Goal: Transaction & Acquisition: Purchase product/service

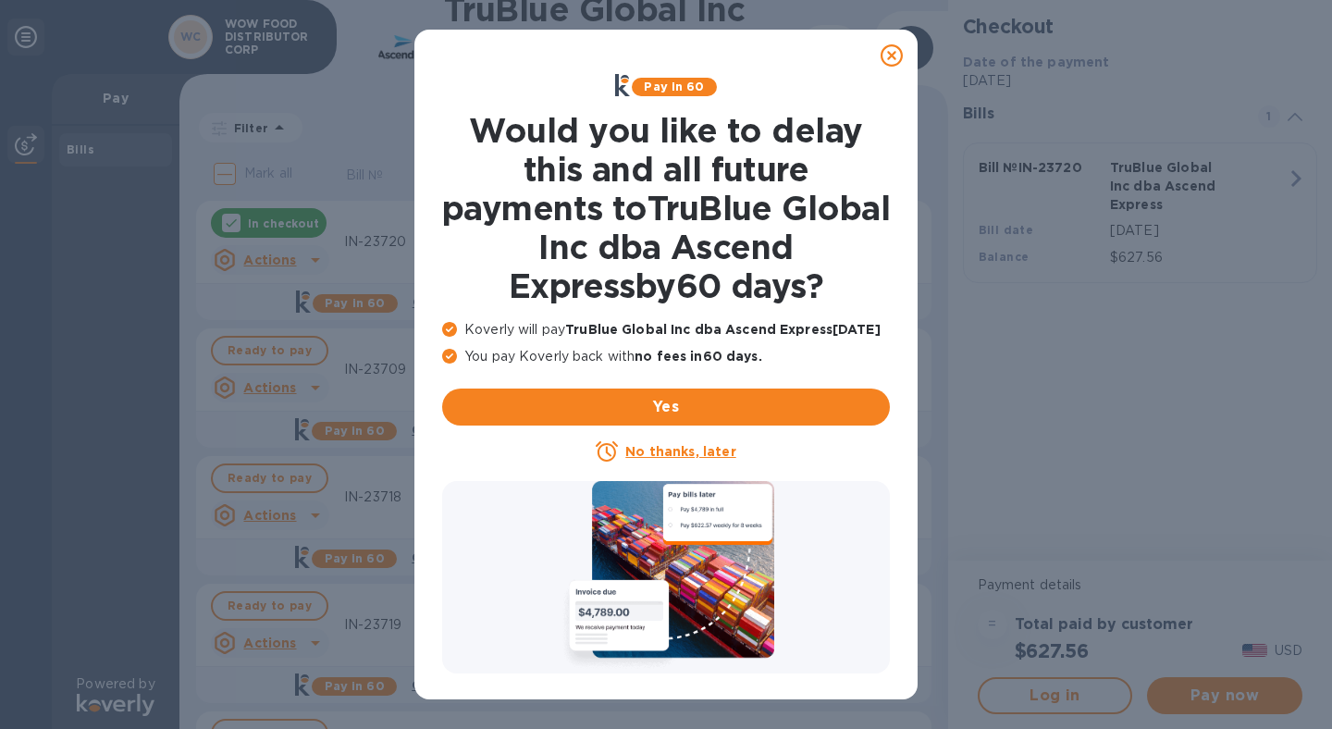
click at [896, 56] on icon at bounding box center [892, 55] width 22 height 22
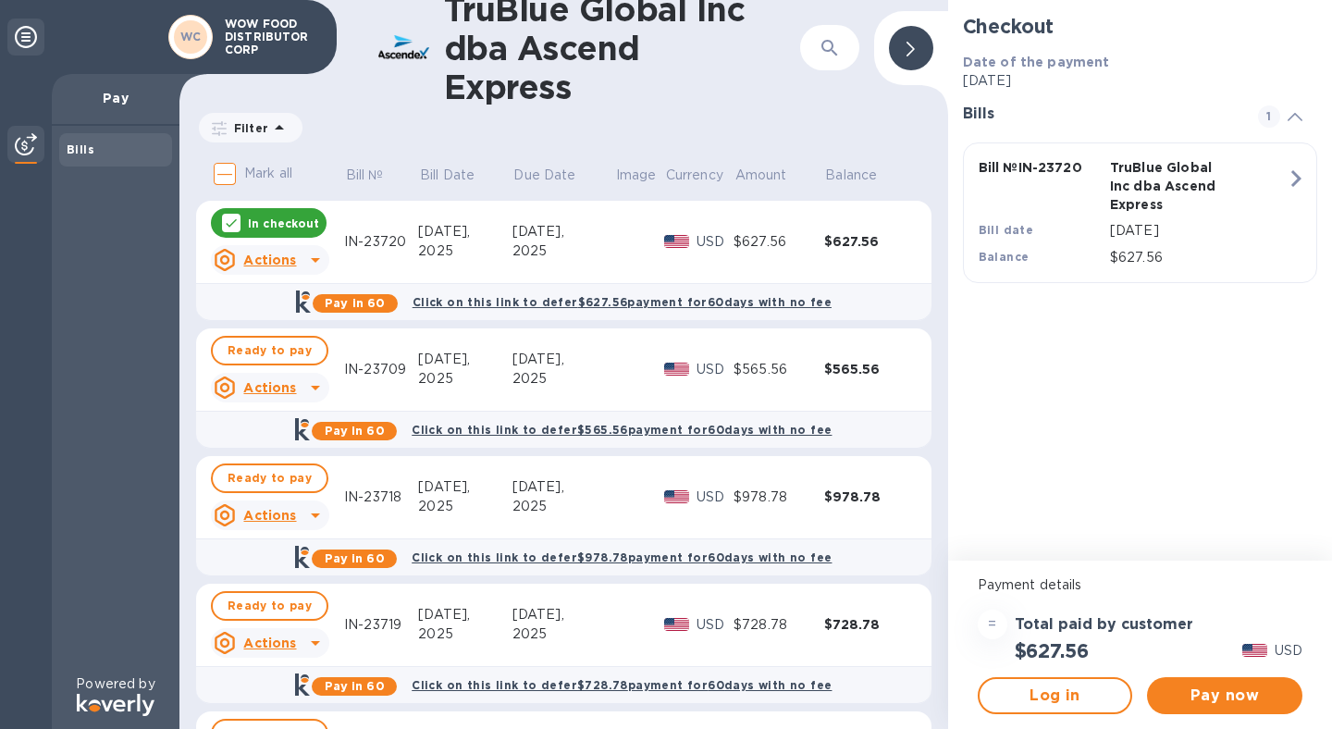
click at [230, 216] on icon at bounding box center [231, 223] width 15 height 15
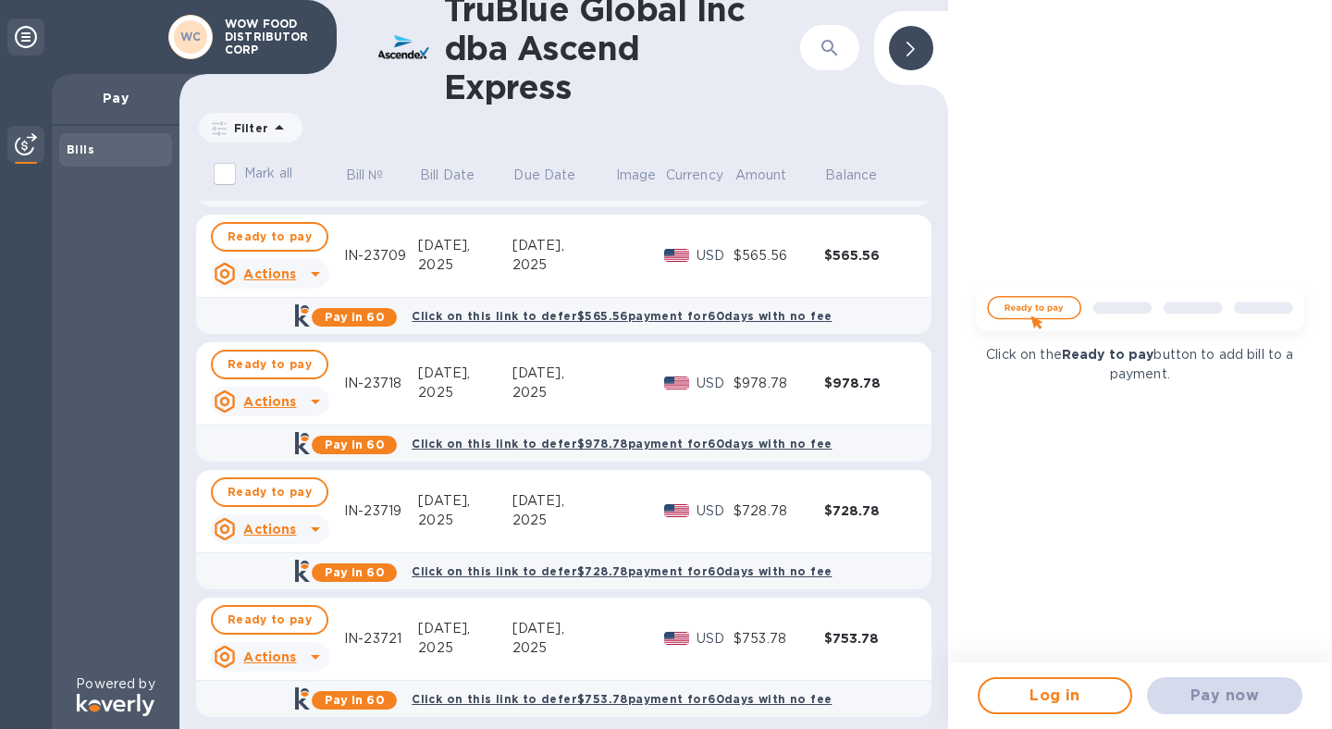
scroll to position [115, 0]
click at [278, 496] on span "Ready to pay" at bounding box center [270, 491] width 84 height 22
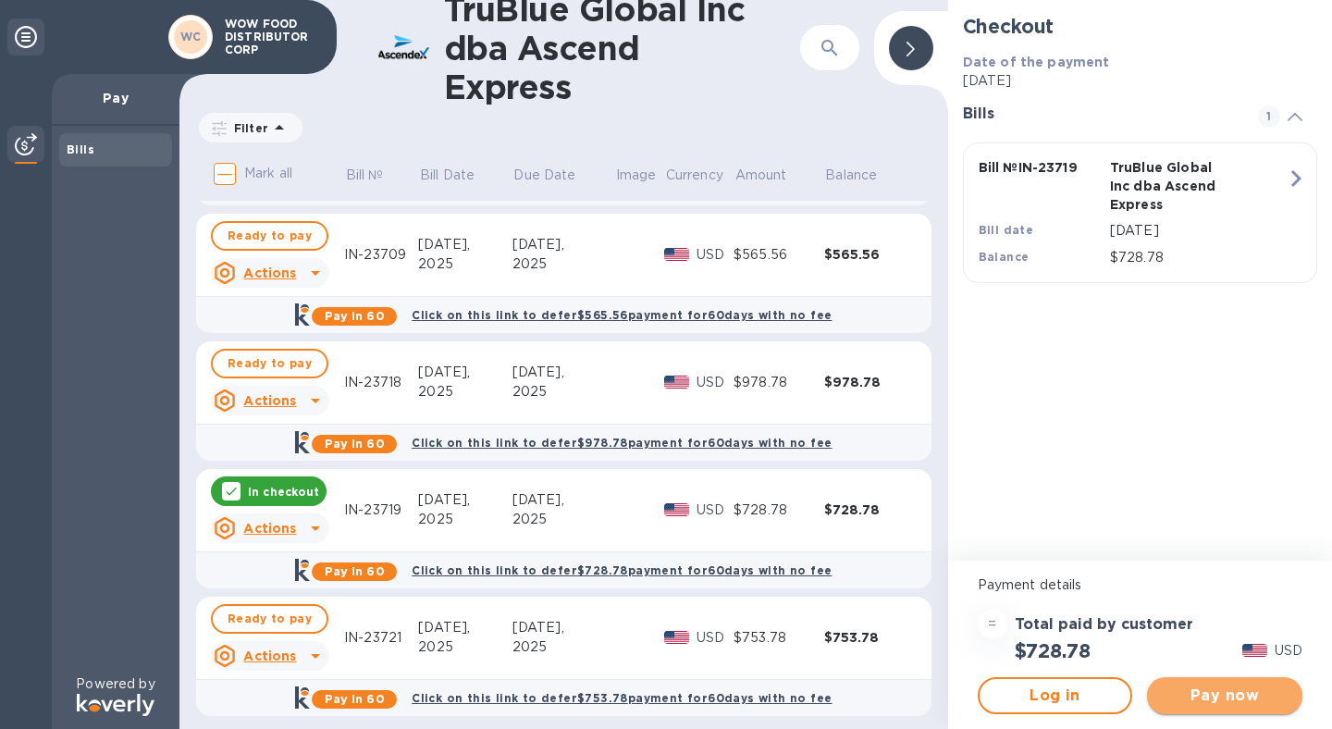
click at [1219, 687] on span "Pay now" at bounding box center [1225, 696] width 126 height 22
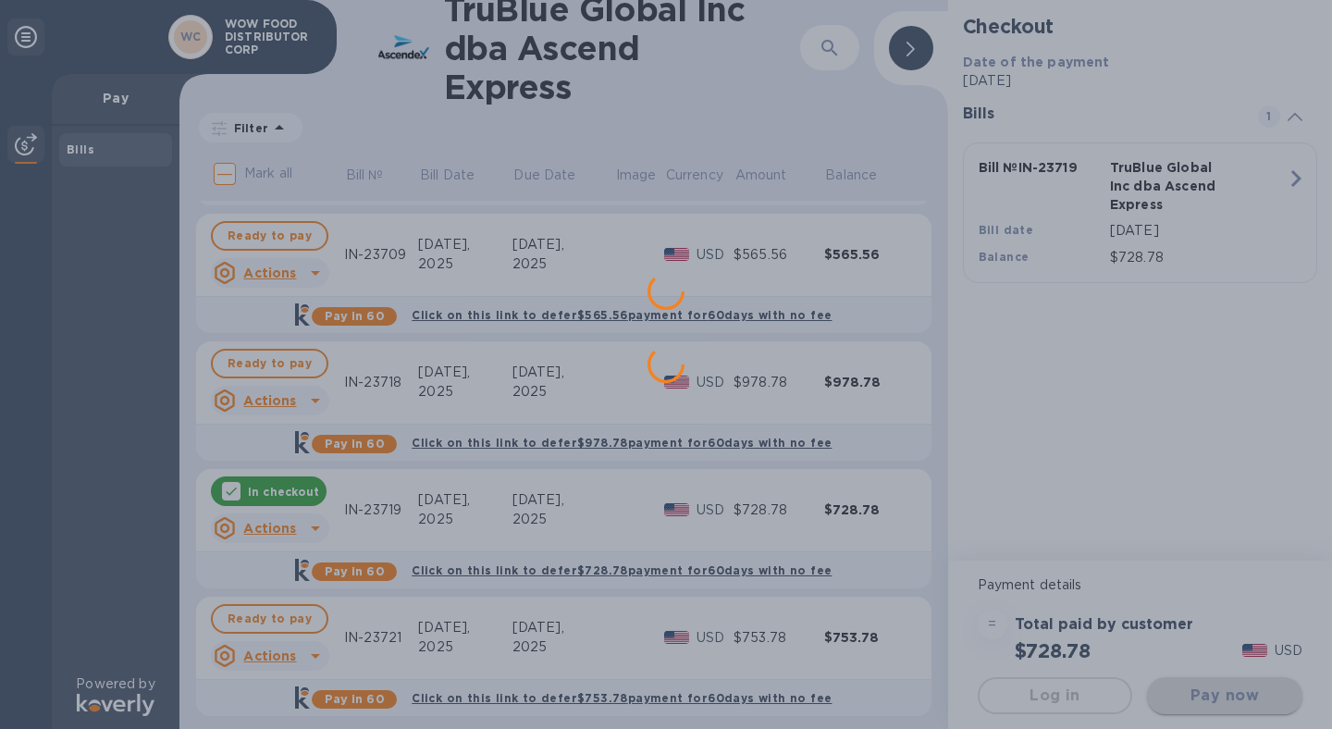
scroll to position [0, 0]
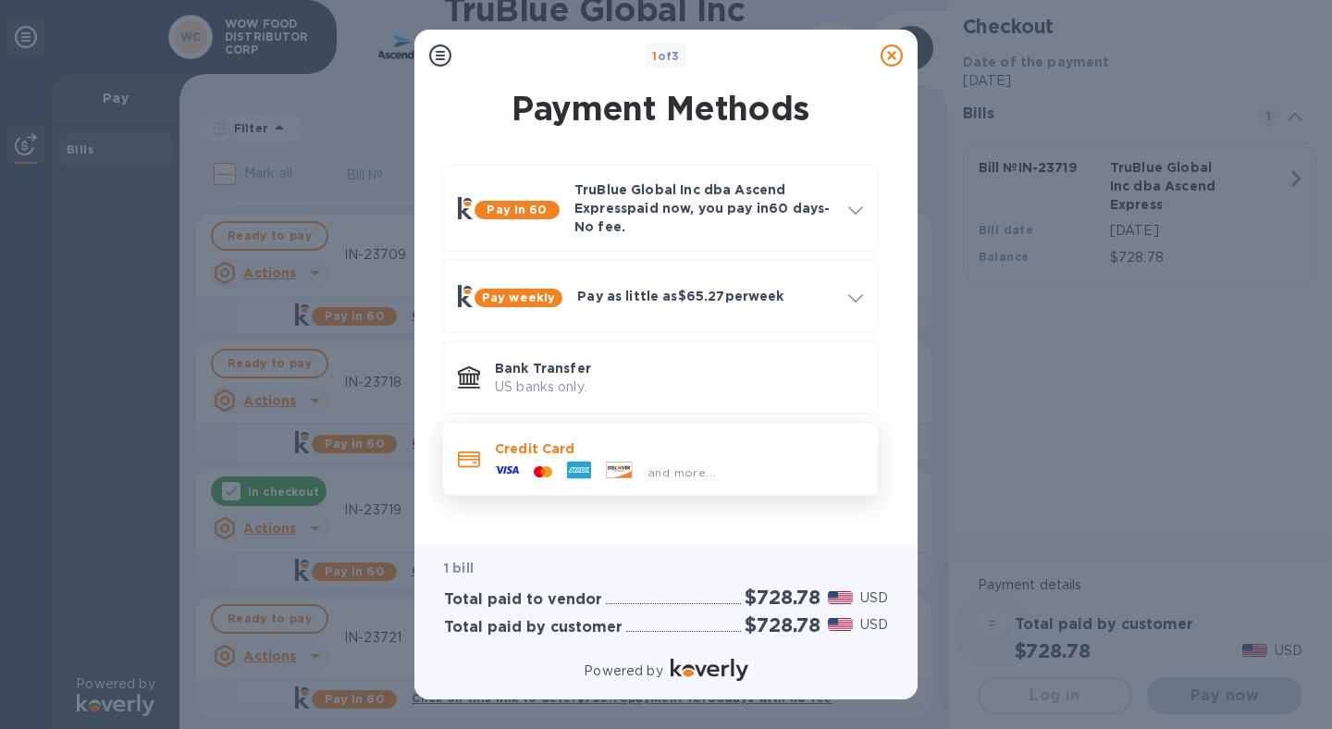
click at [727, 460] on div "and more..." at bounding box center [679, 468] width 368 height 20
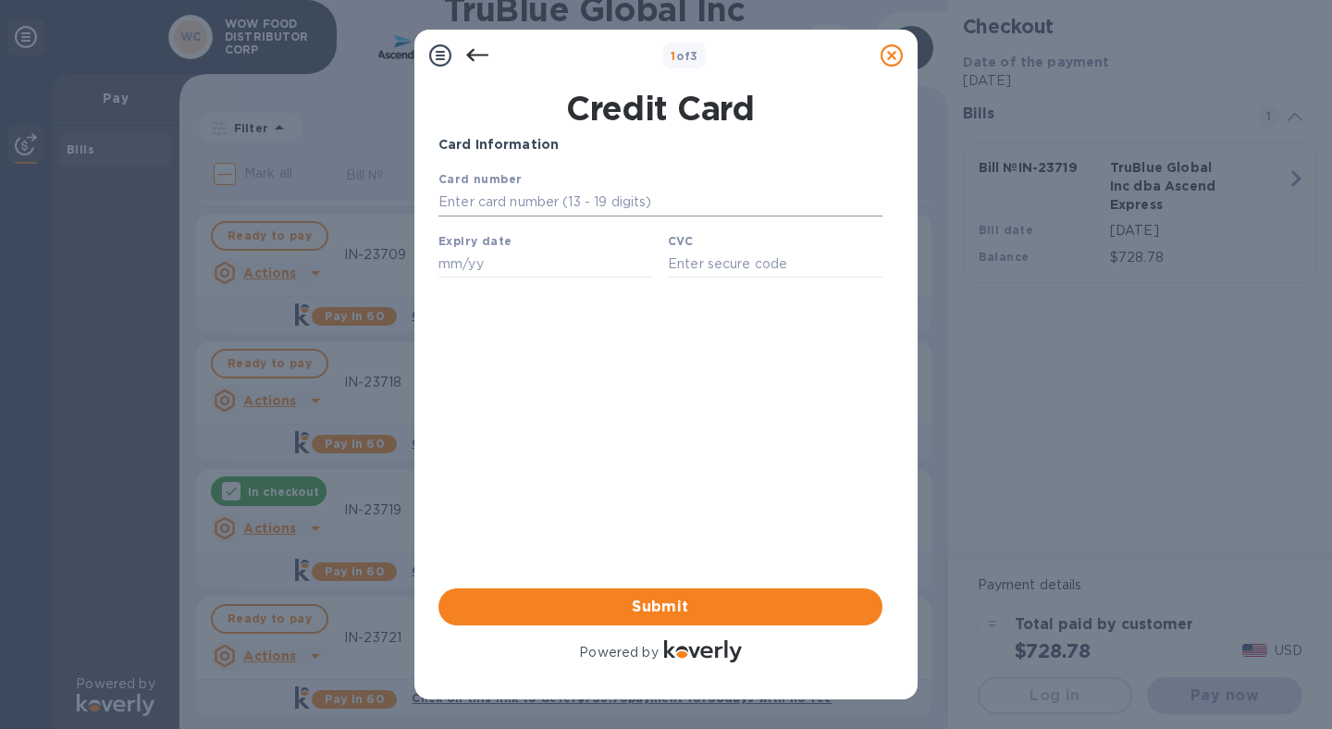
click at [567, 199] on input "text" at bounding box center [661, 203] width 444 height 28
type input "3788 3463 1681 009"
click at [569, 259] on input "text" at bounding box center [546, 264] width 215 height 28
type input "10/26"
click at [724, 264] on input "text" at bounding box center [775, 264] width 215 height 28
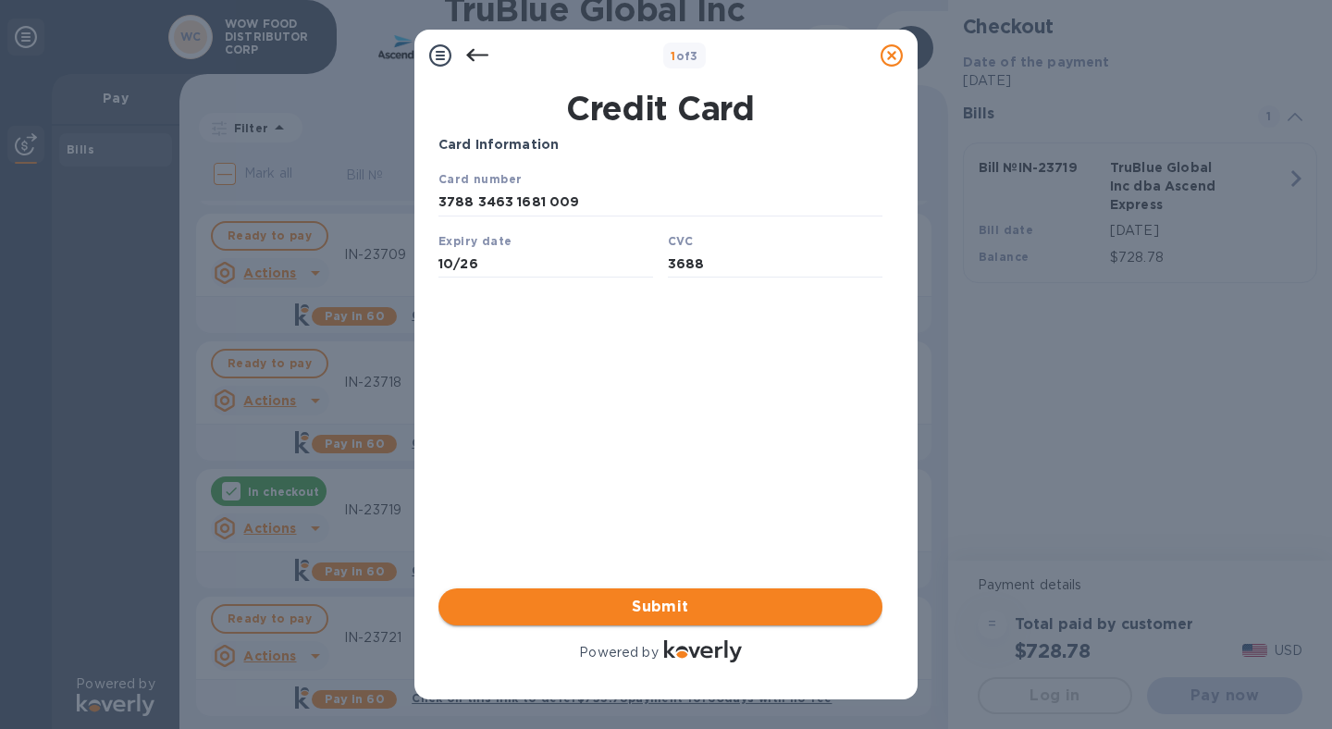
type input "3688"
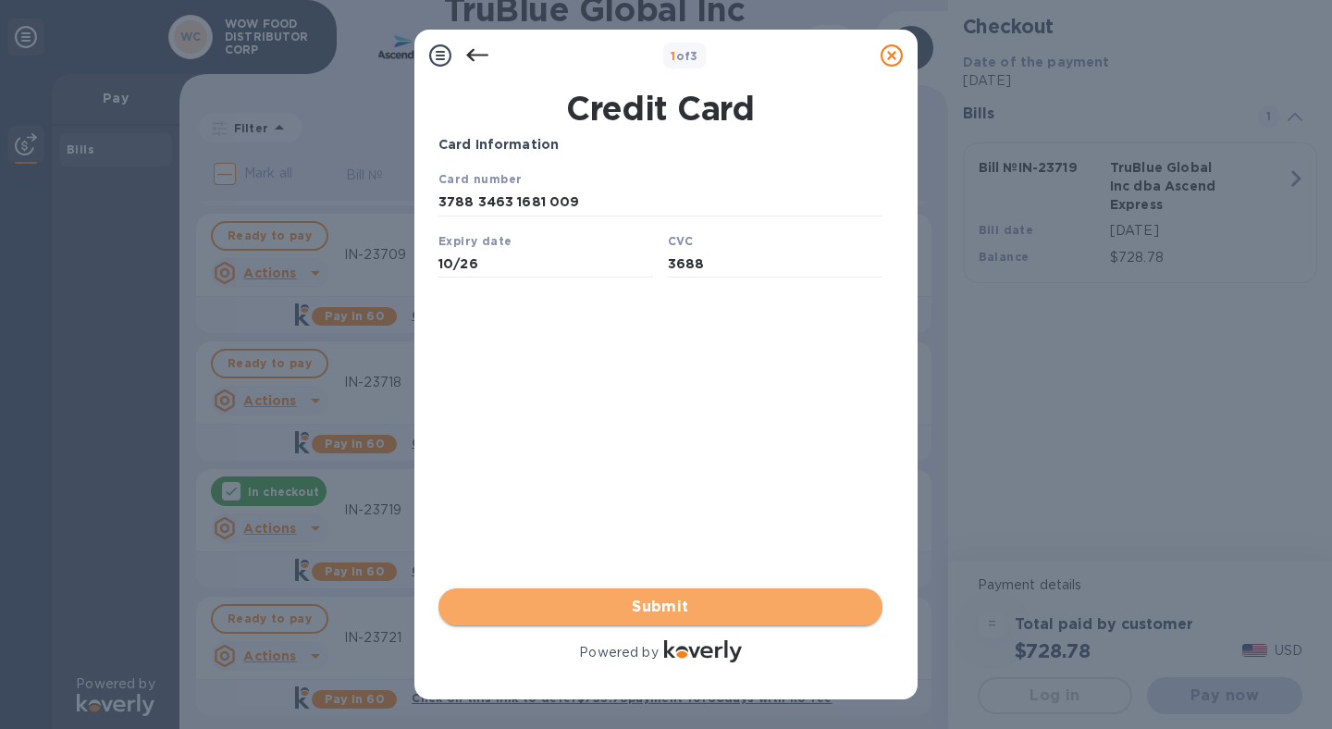
click at [657, 610] on span "Submit" at bounding box center [660, 607] width 414 height 22
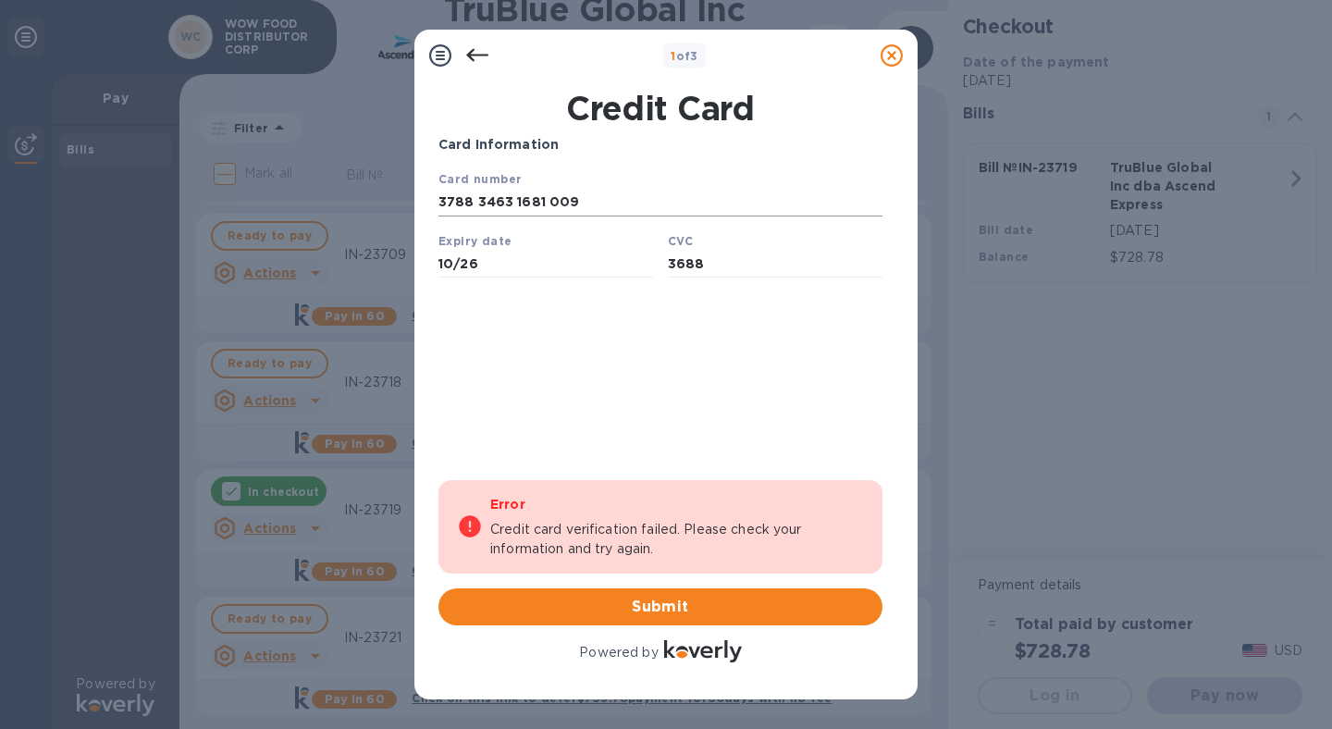
click at [602, 205] on input "3788 3463 1681 009" at bounding box center [661, 203] width 444 height 28
click at [461, 208] on input "3788 3463 1681 009" at bounding box center [661, 203] width 444 height 28
type input "[CREDIT_CARD_NUMBER]"
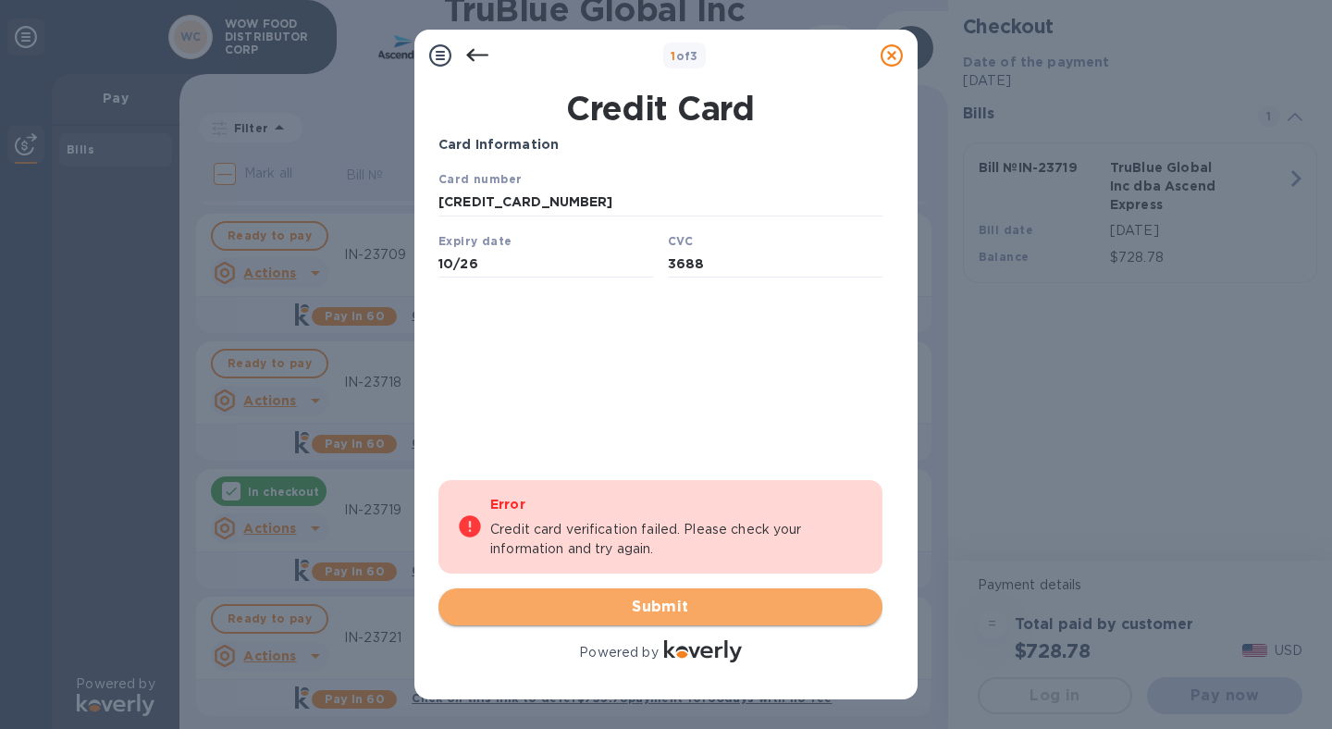
click at [667, 617] on span "Submit" at bounding box center [660, 607] width 414 height 22
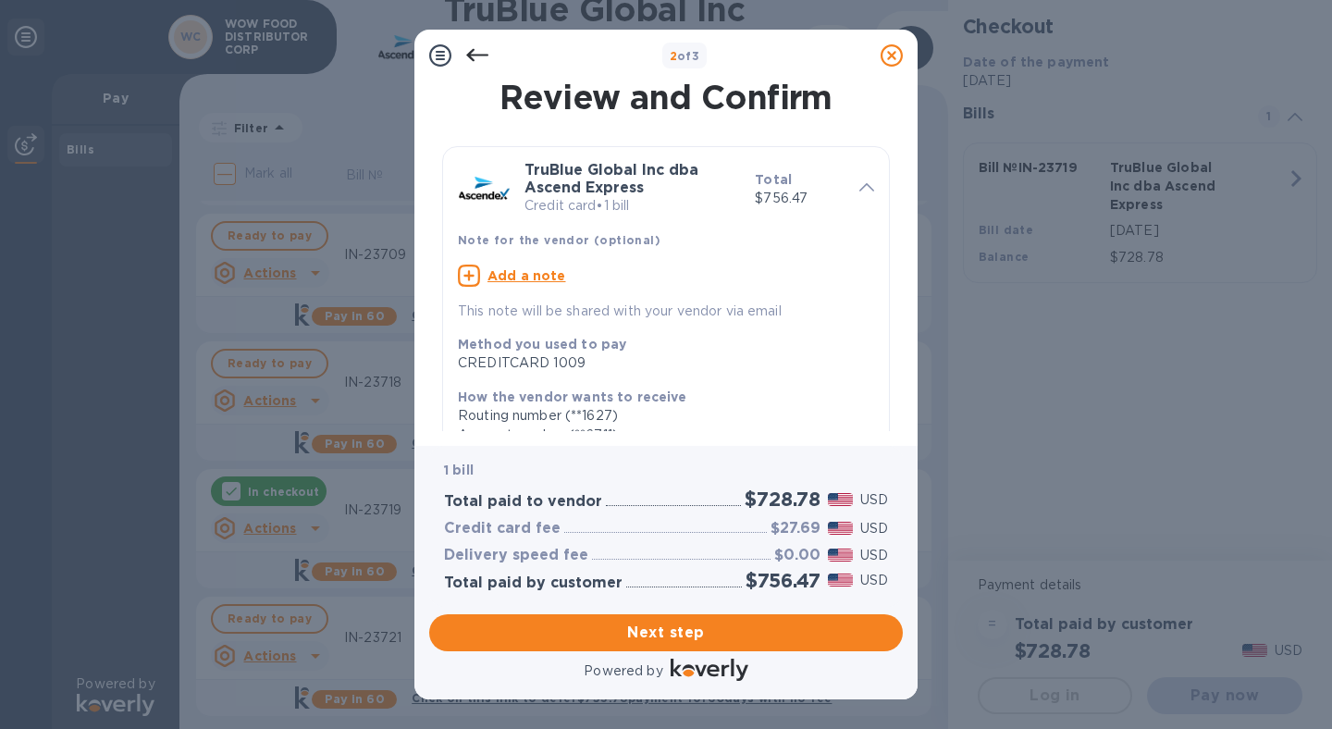
click at [524, 279] on u "Add a note" at bounding box center [527, 275] width 79 height 15
click at [539, 281] on textarea at bounding box center [651, 278] width 387 height 16
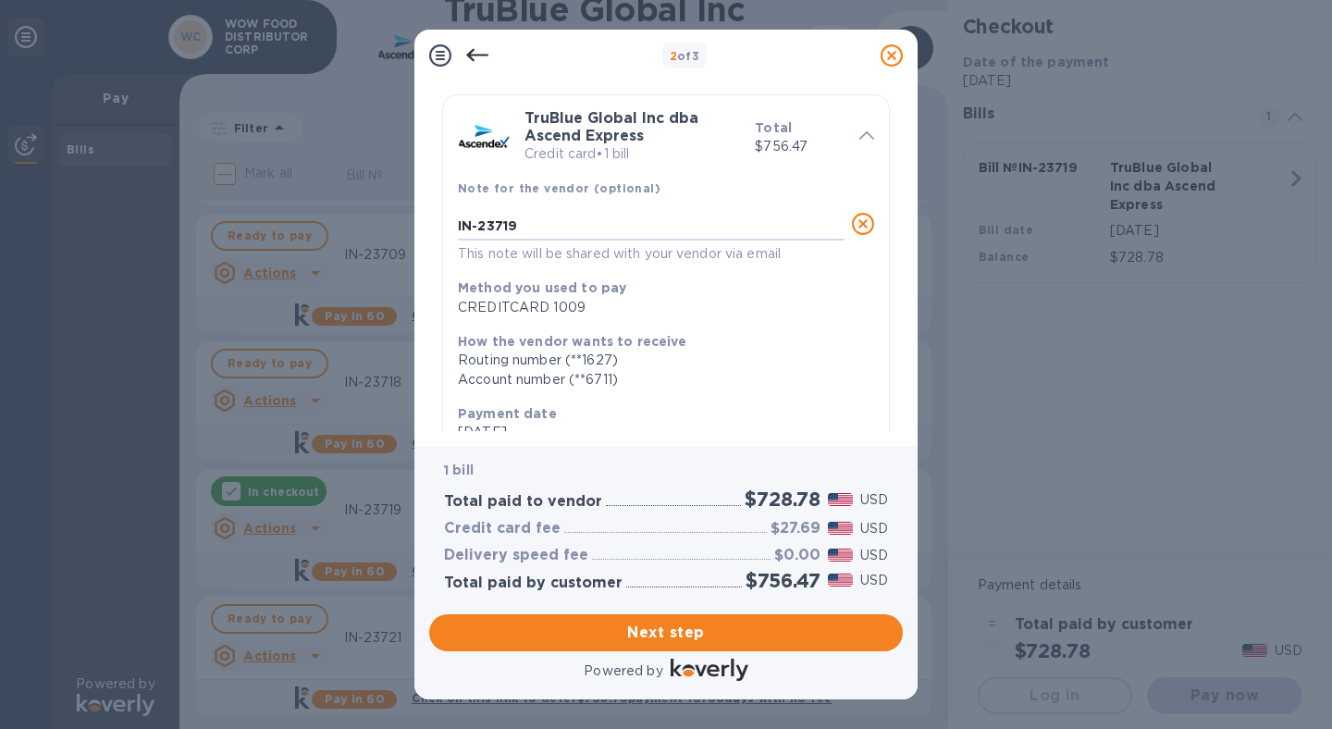
scroll to position [48, 0]
type textarea "IN-23719"
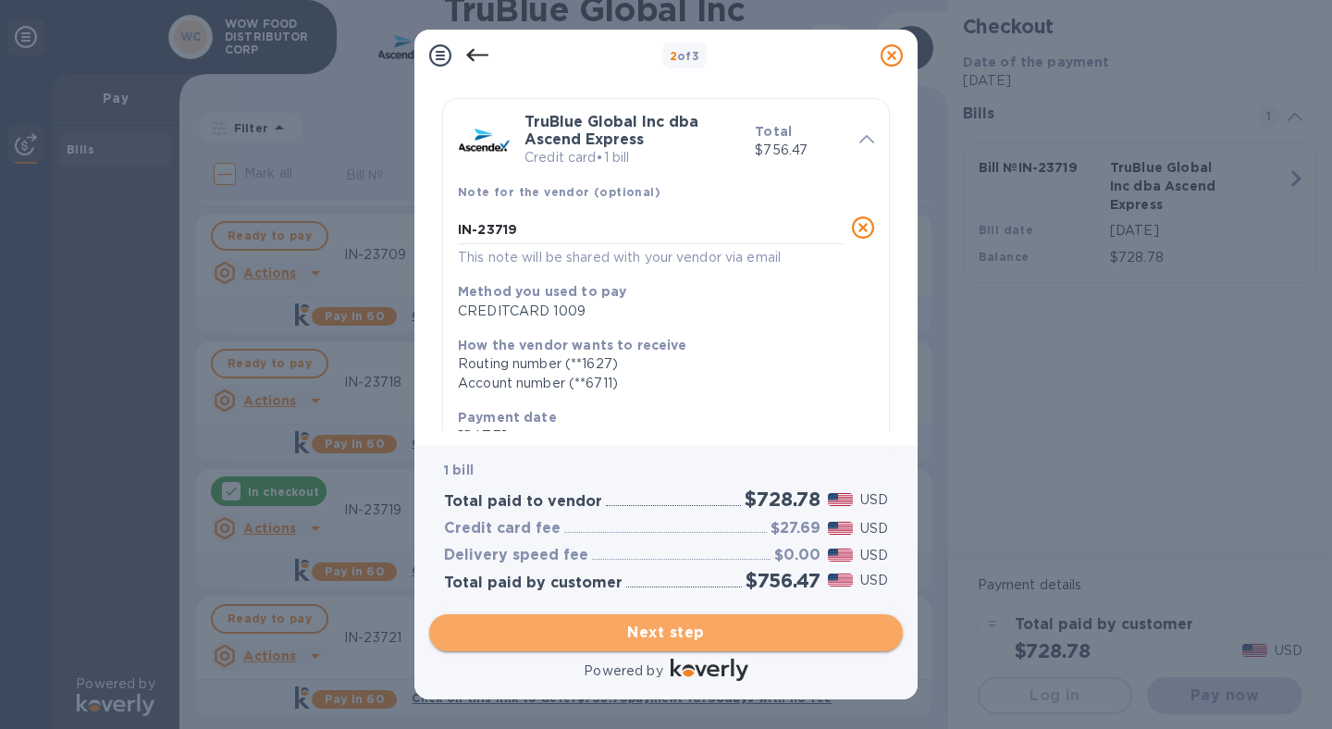
click at [696, 636] on span "Next step" at bounding box center [666, 633] width 444 height 22
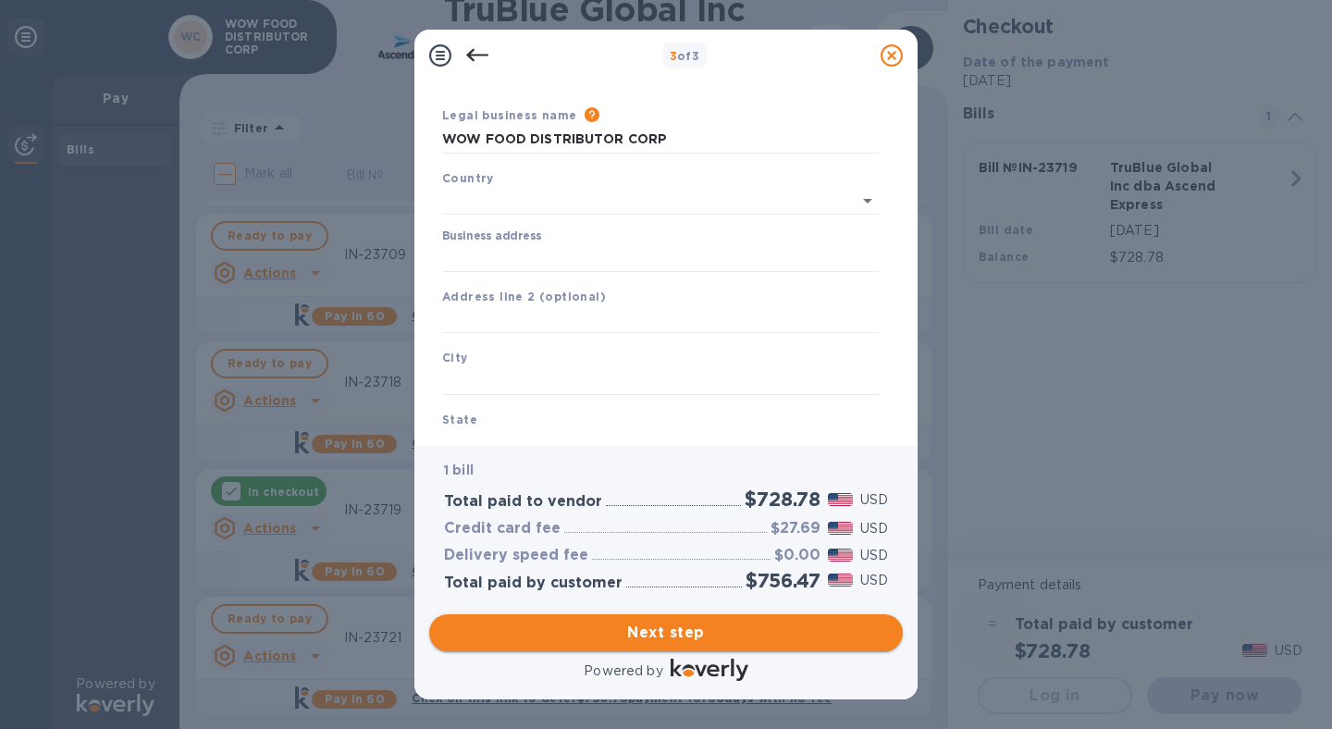
type input "[GEOGRAPHIC_DATA]"
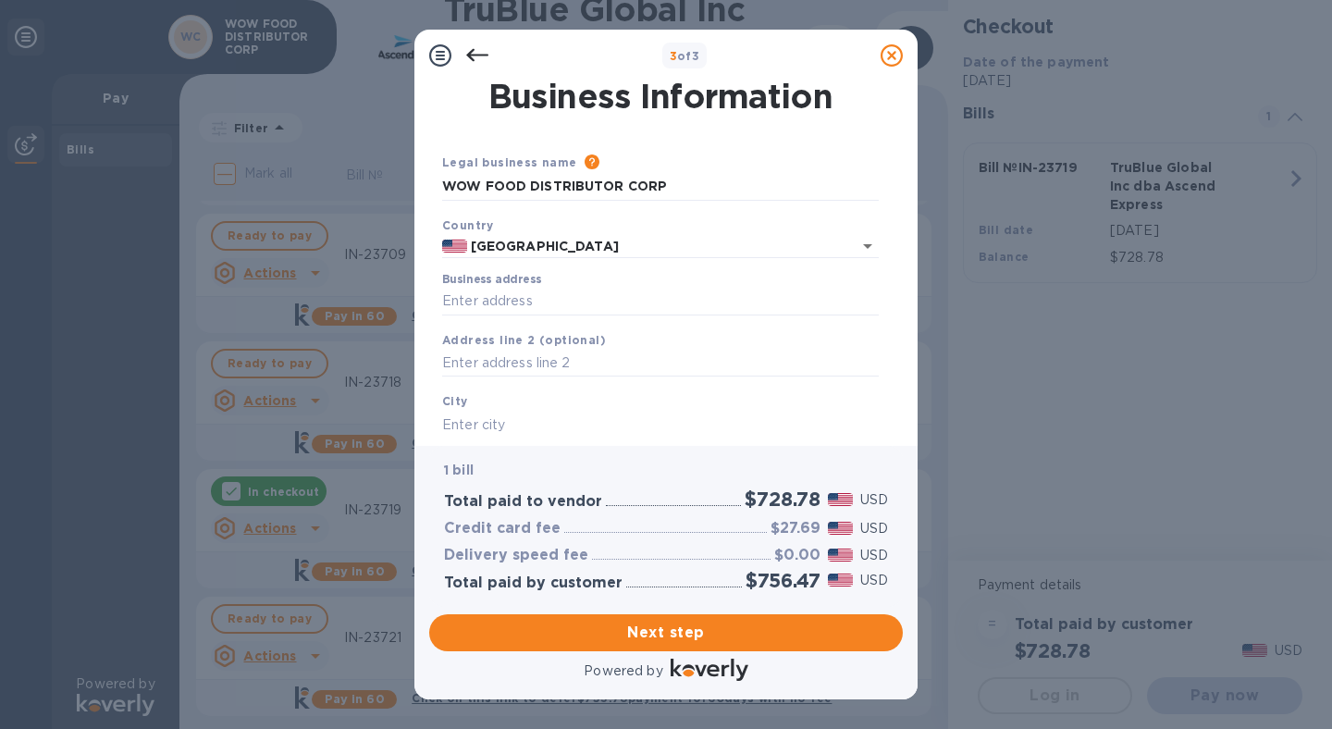
scroll to position [0, 0]
click at [576, 303] on input "Business address" at bounding box center [660, 303] width 437 height 28
type input "[STREET_ADDRESS][PERSON_NAME]"
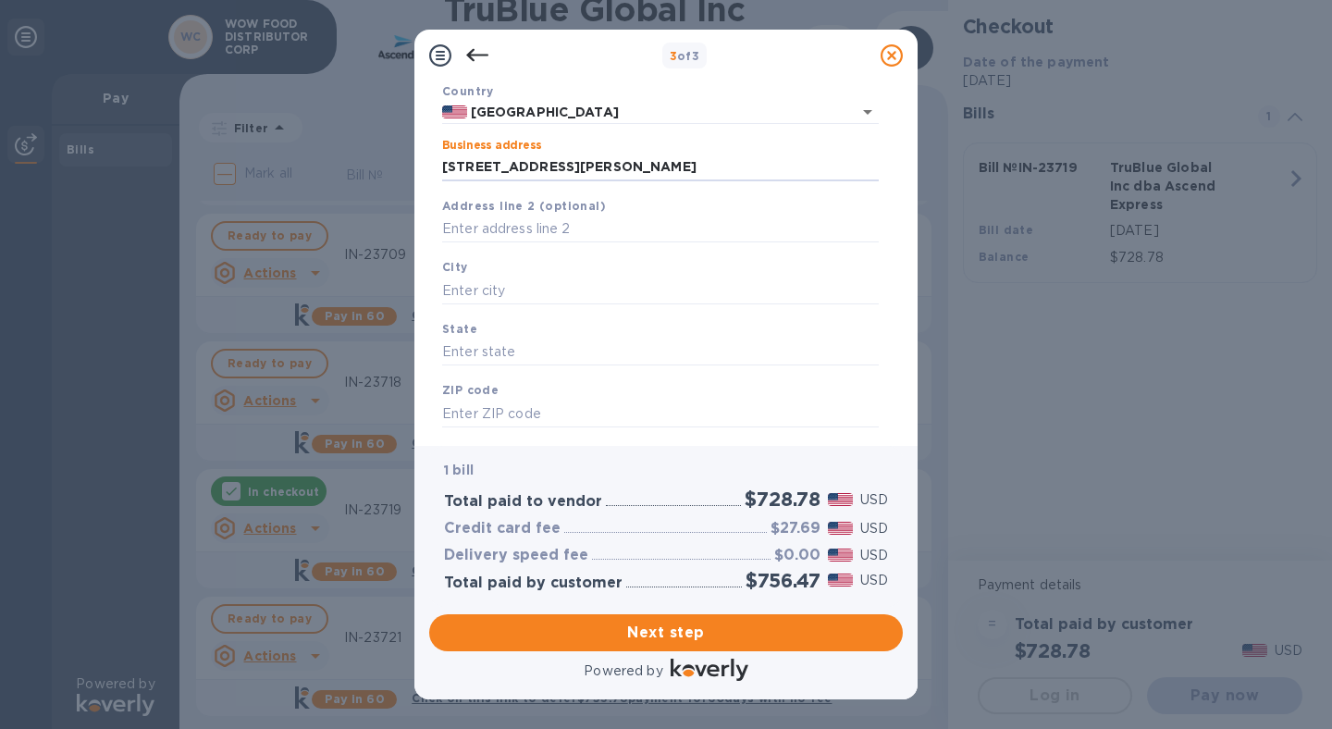
scroll to position [178, 0]
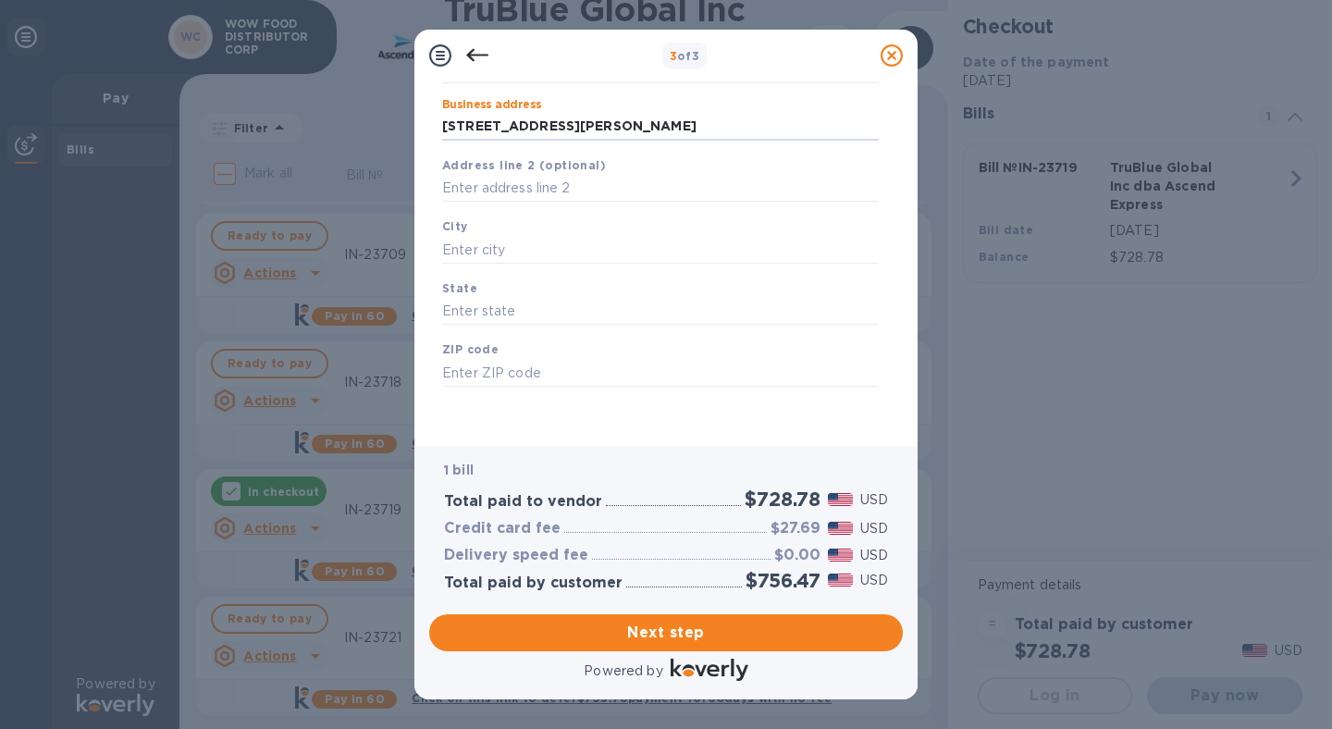
click at [527, 229] on div "City" at bounding box center [660, 240] width 451 height 62
click at [526, 250] on input "text" at bounding box center [660, 254] width 437 height 28
type input "City Of INdustry"
click at [523, 294] on div "State" at bounding box center [660, 306] width 451 height 62
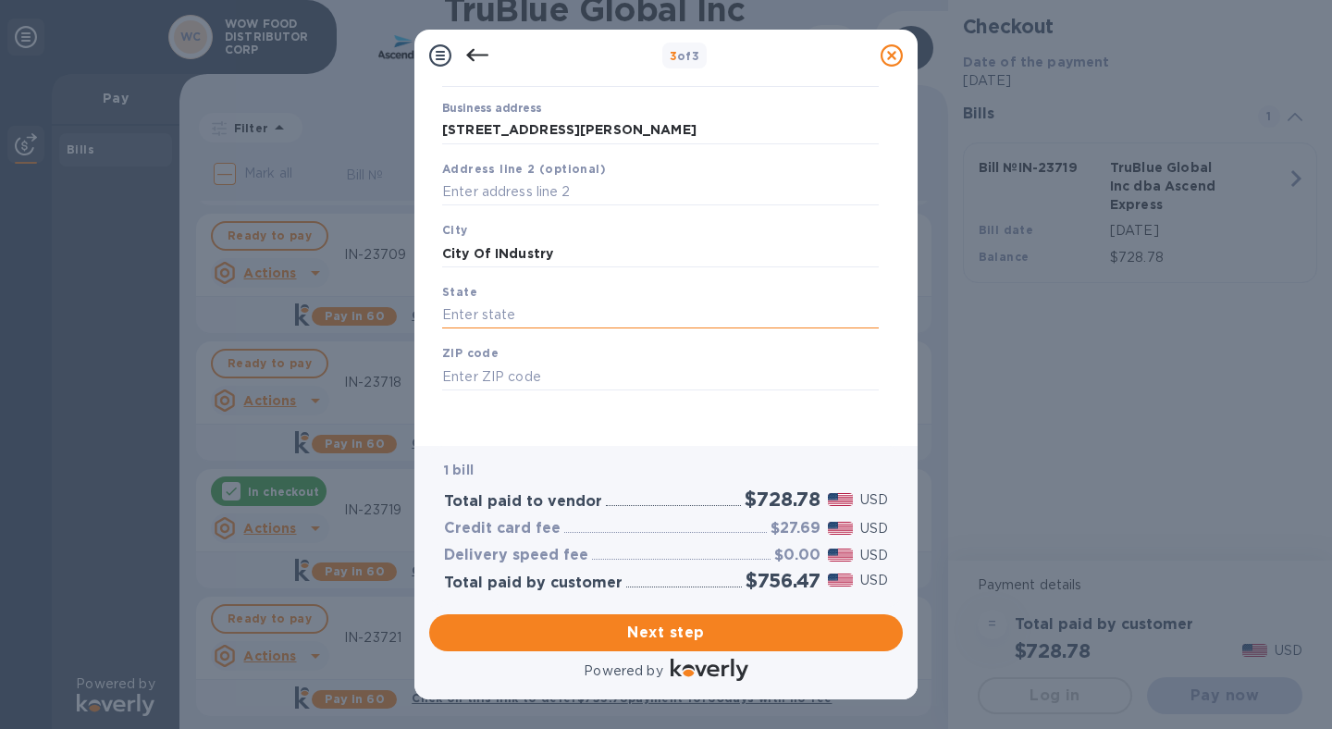
click at [477, 315] on input "text" at bounding box center [660, 316] width 437 height 28
type input "CA"
click at [500, 376] on input "text" at bounding box center [660, 377] width 437 height 28
type input "91745"
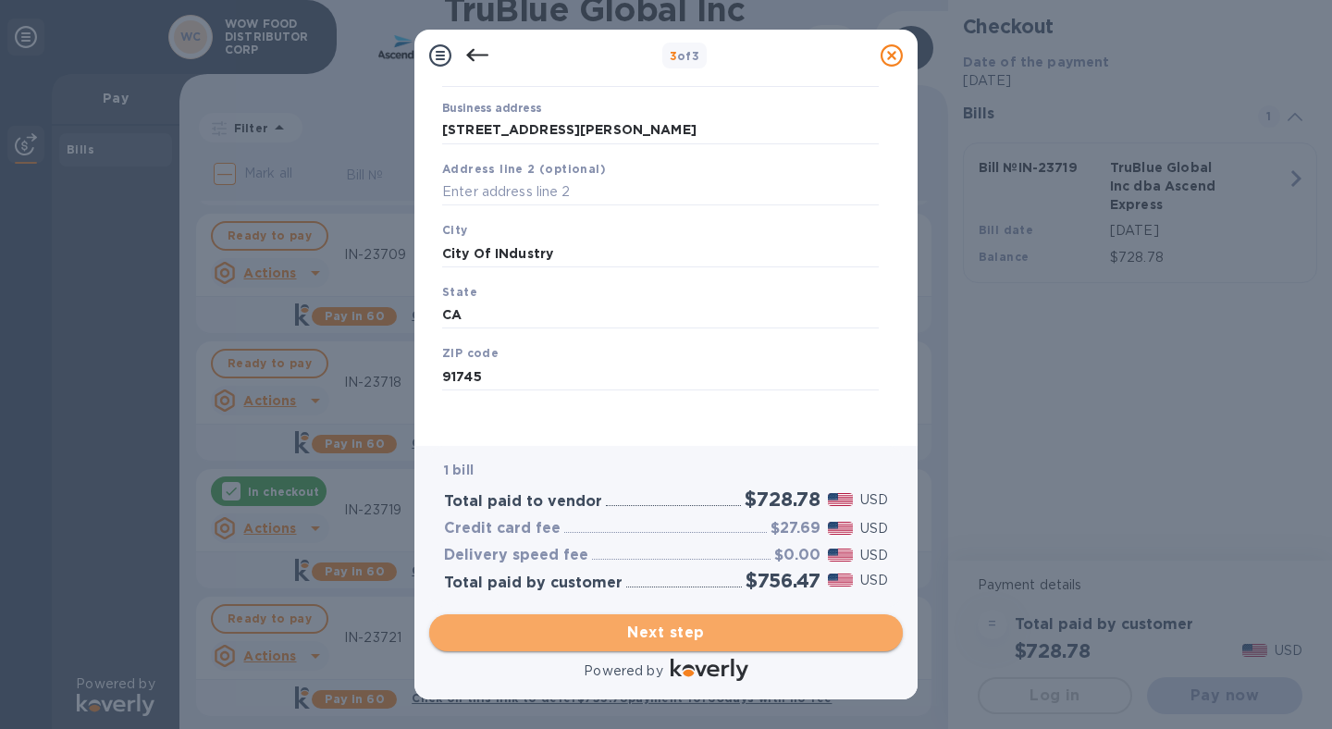
click at [662, 622] on span "Next step" at bounding box center [666, 633] width 444 height 22
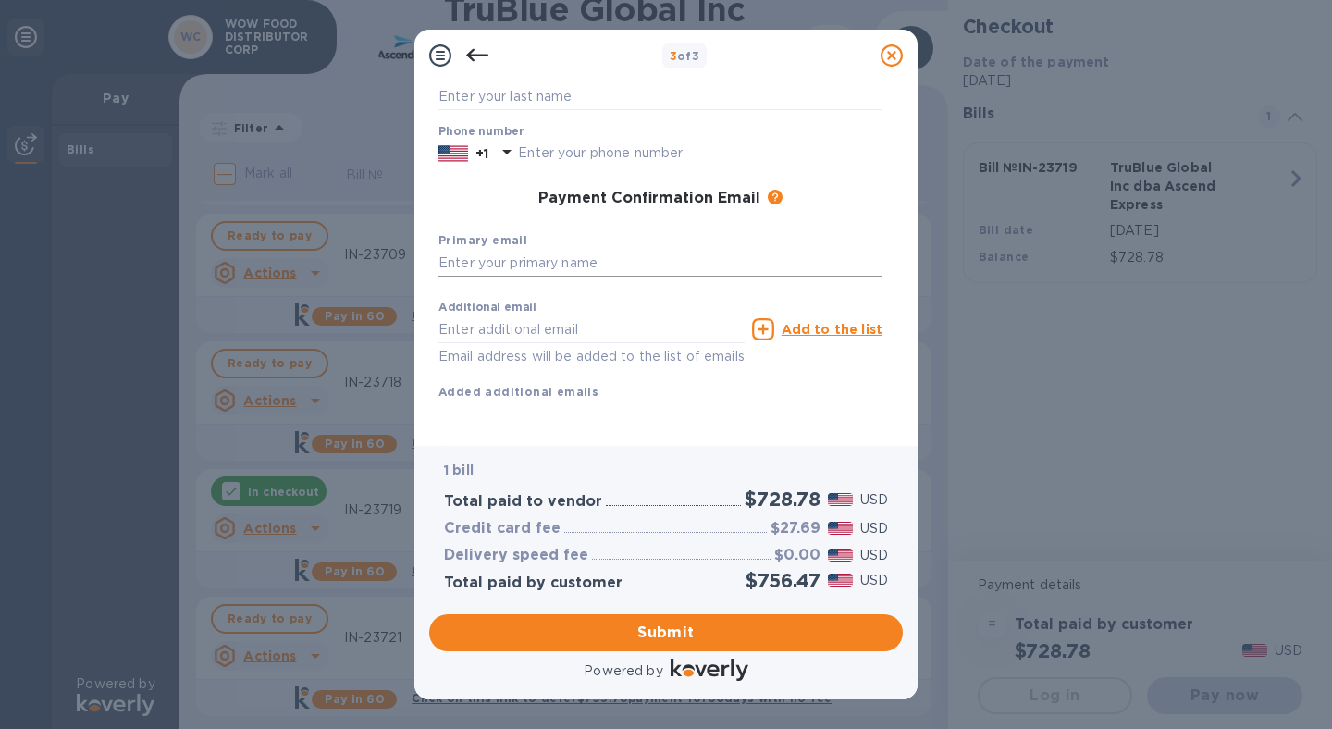
scroll to position [221, 0]
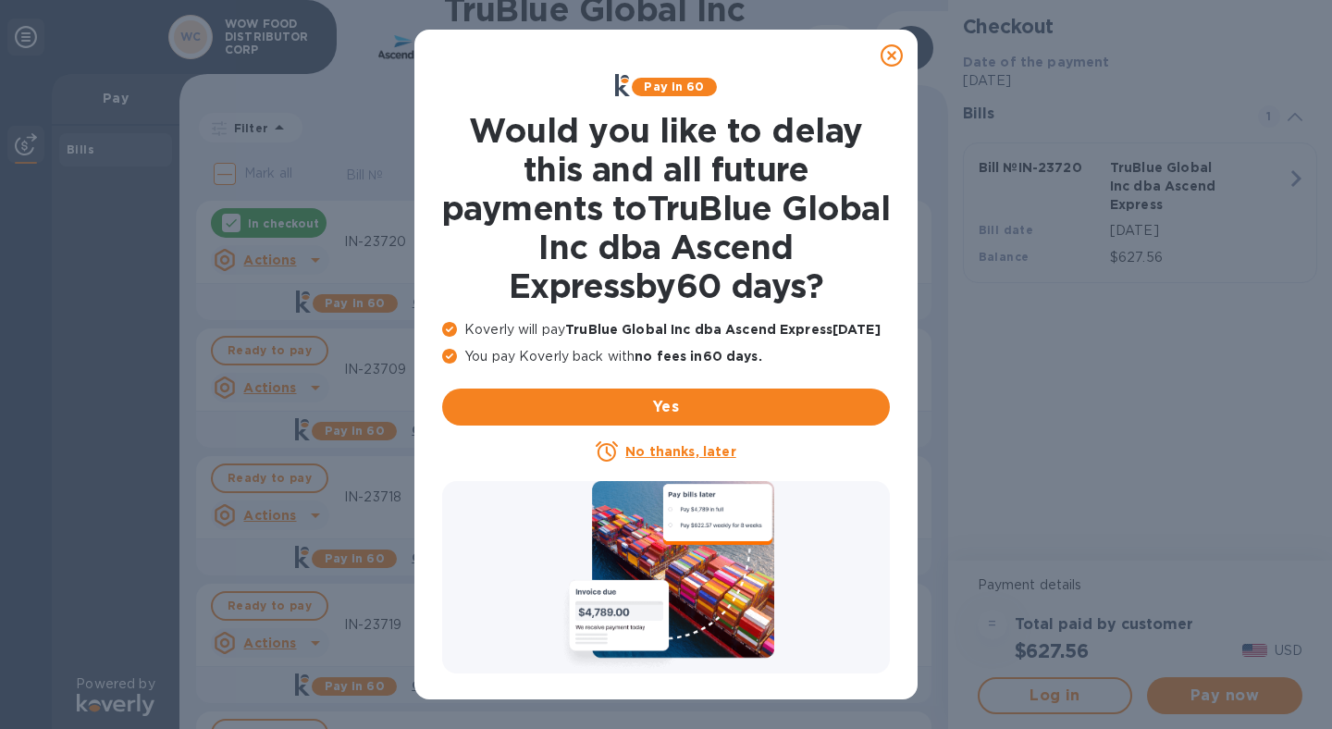
drag, startPoint x: 884, startPoint y: 56, endPoint x: 746, endPoint y: 84, distance: 141.7
click at [884, 56] on icon at bounding box center [892, 55] width 22 height 22
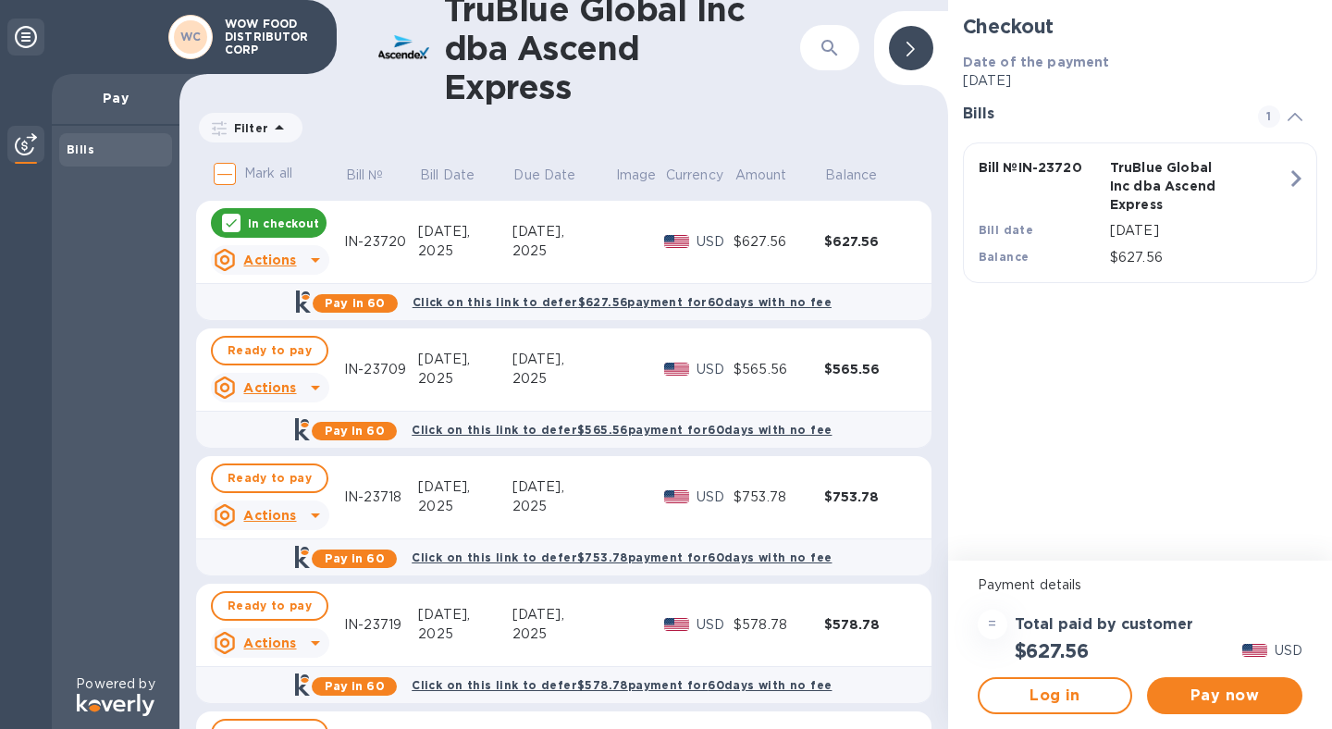
click at [228, 227] on icon at bounding box center [231, 223] width 15 height 15
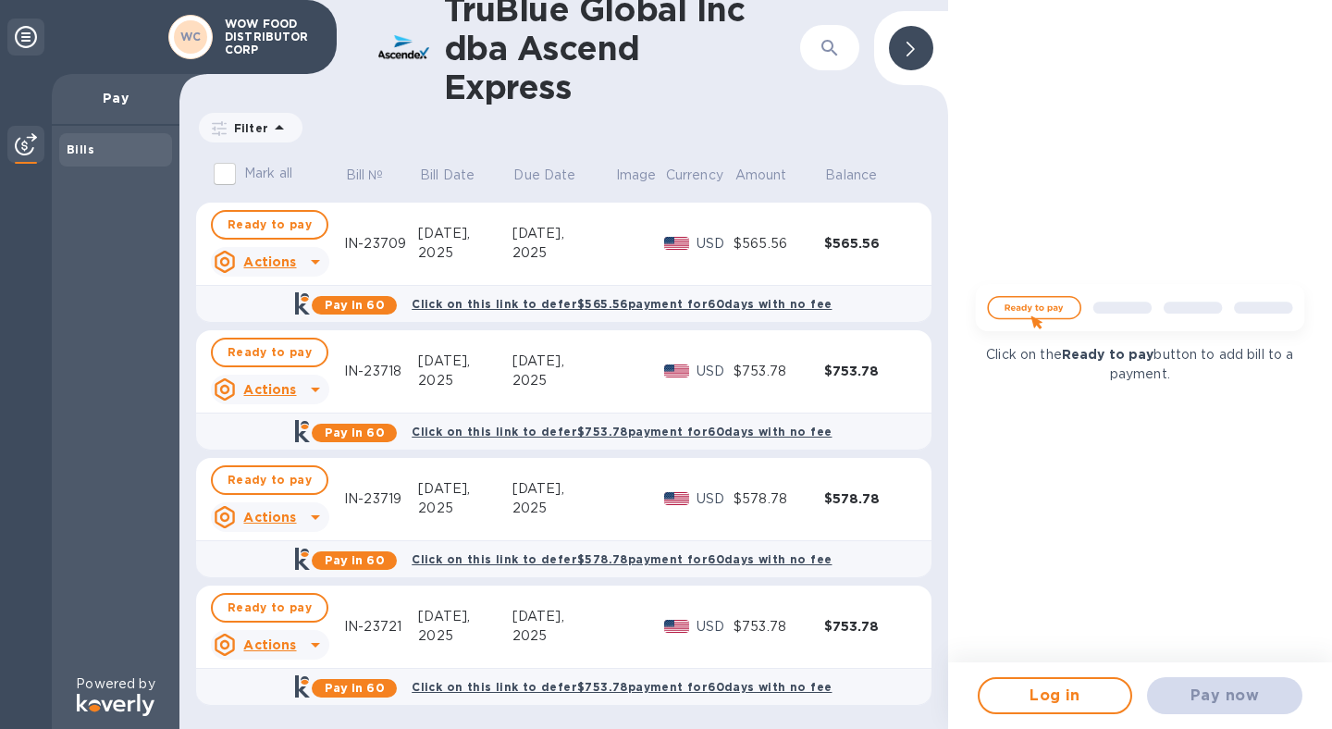
scroll to position [126, 0]
click at [287, 480] on span "Ready to pay" at bounding box center [270, 480] width 84 height 22
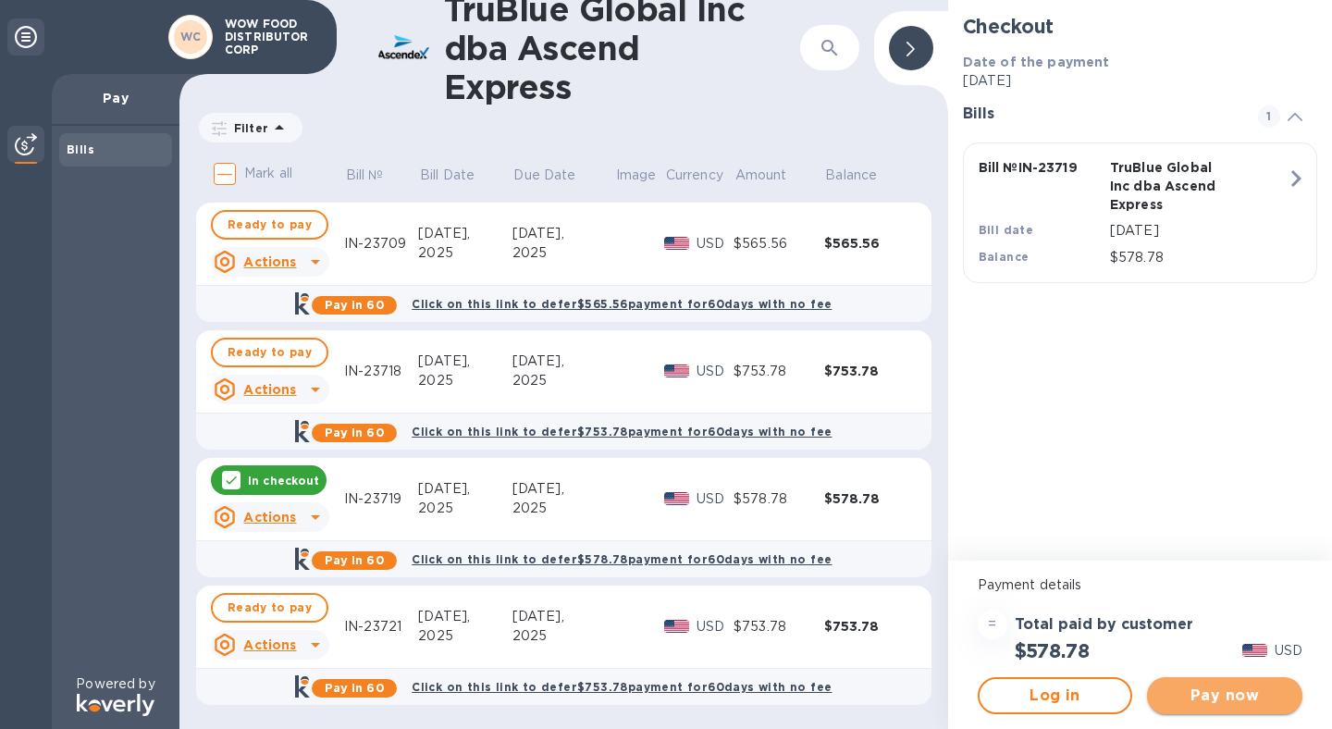
click at [1242, 696] on span "Pay now" at bounding box center [1225, 696] width 126 height 22
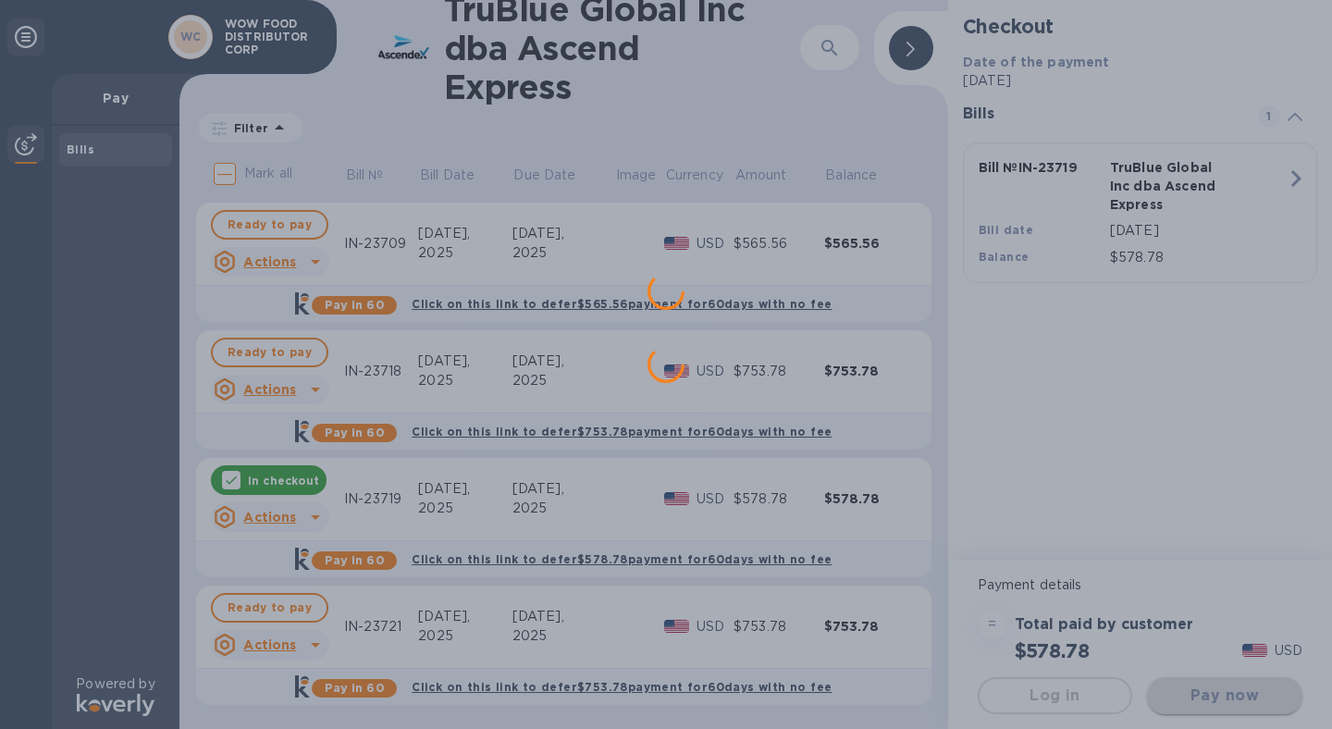
scroll to position [0, 0]
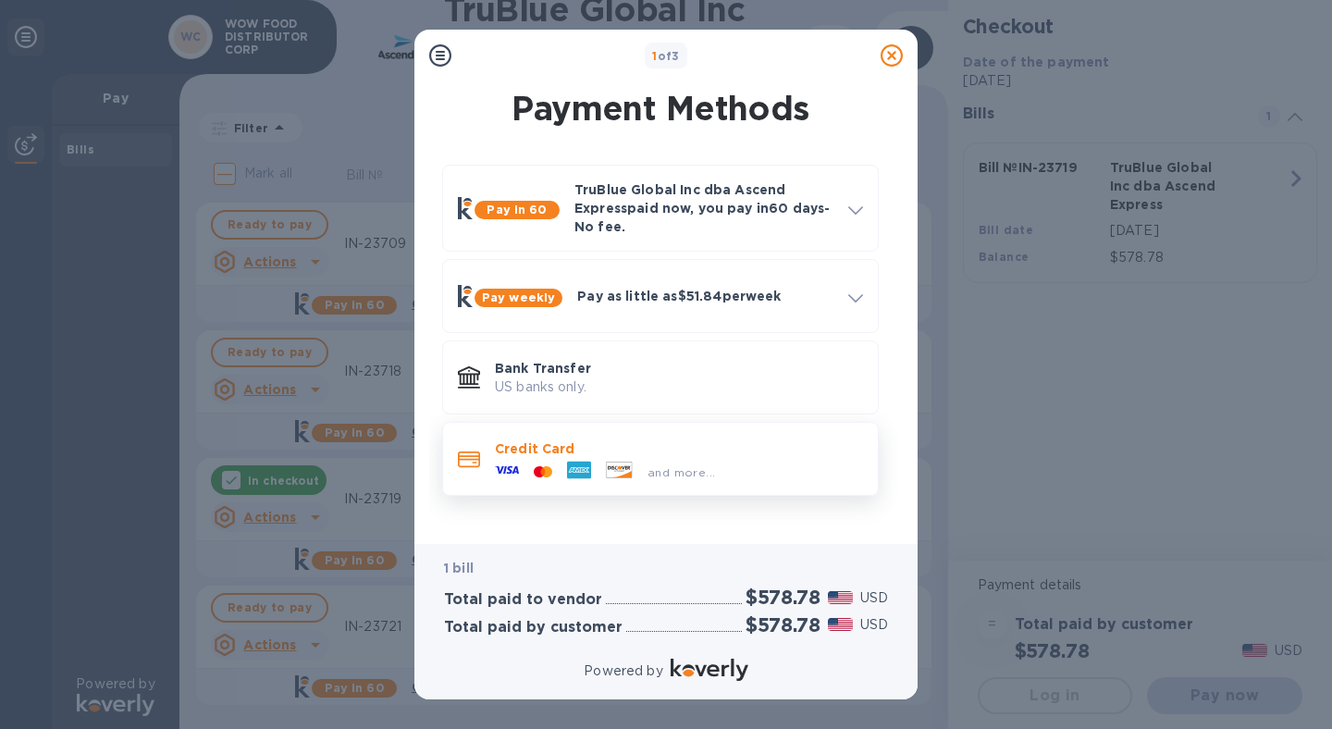
click at [674, 456] on p "Credit Card" at bounding box center [679, 448] width 368 height 19
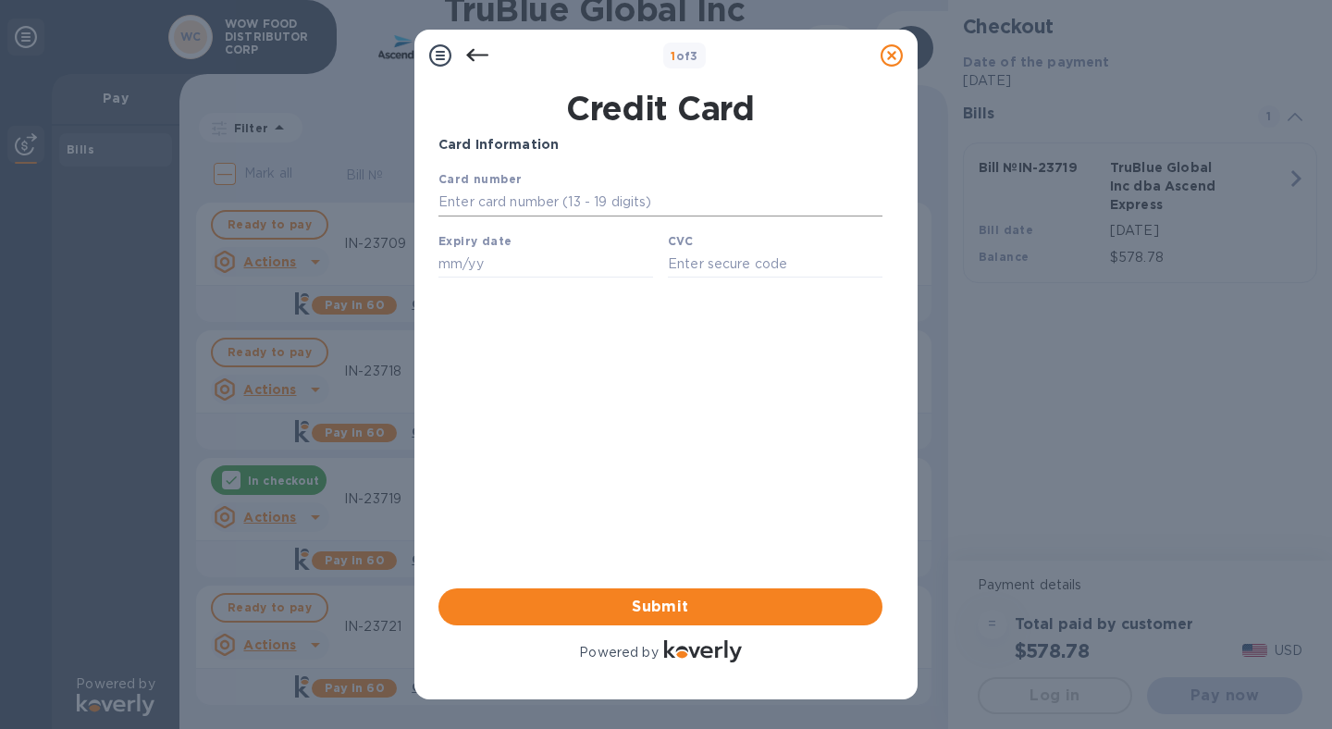
click at [548, 208] on input "text" at bounding box center [661, 203] width 444 height 28
type input "[CREDIT_CARD_NUMBER]"
click at [524, 265] on input "text" at bounding box center [546, 264] width 215 height 28
type input "10/26"
click at [735, 267] on input "text" at bounding box center [775, 264] width 215 height 28
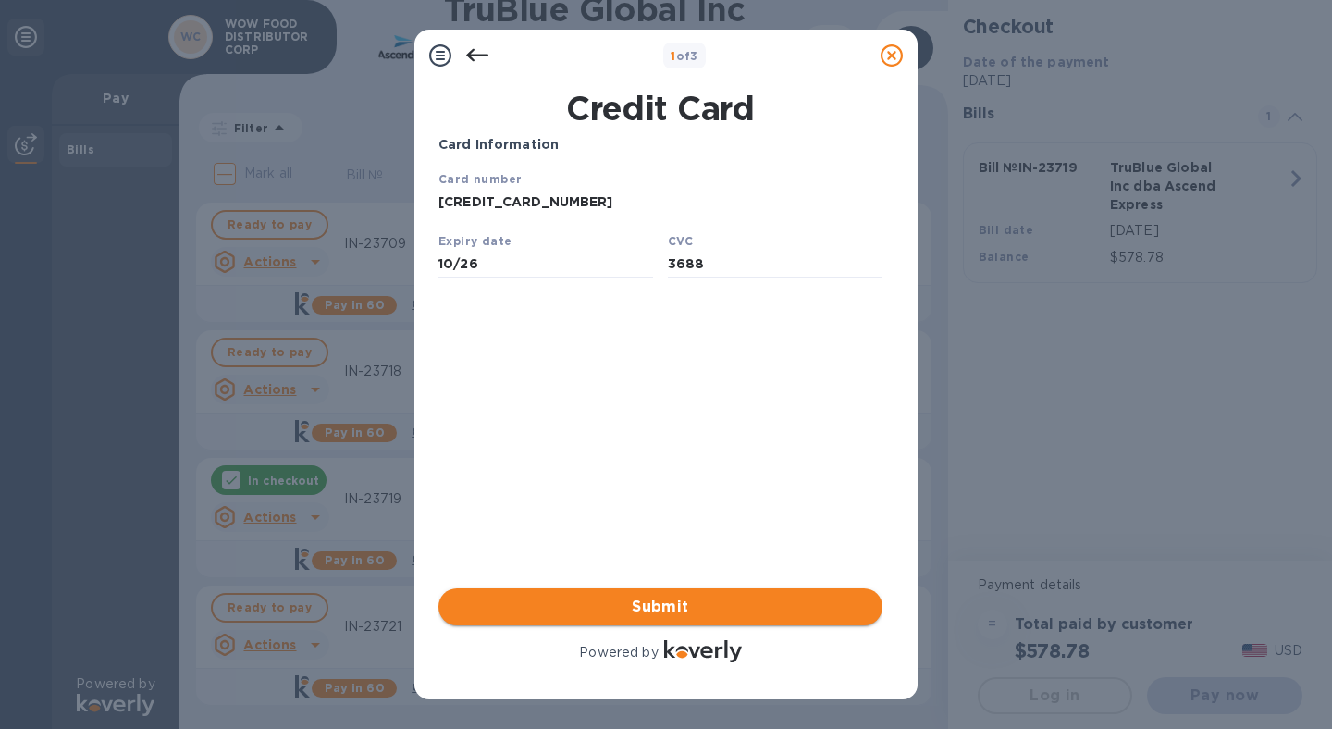
type input "3688"
click at [675, 599] on span "Submit" at bounding box center [660, 607] width 414 height 22
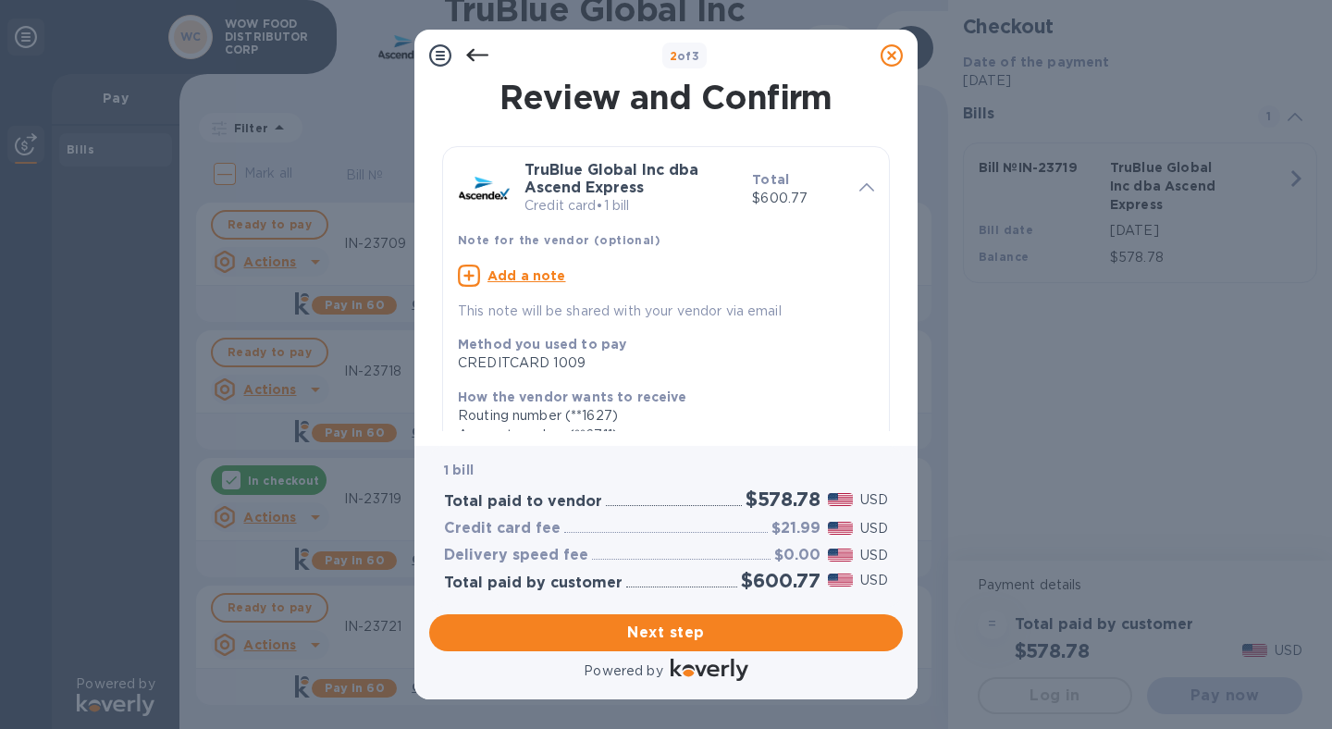
click at [540, 278] on u "Add a note" at bounding box center [527, 275] width 79 height 15
click at [541, 279] on textarea at bounding box center [651, 278] width 387 height 16
type textarea "IN-23719"
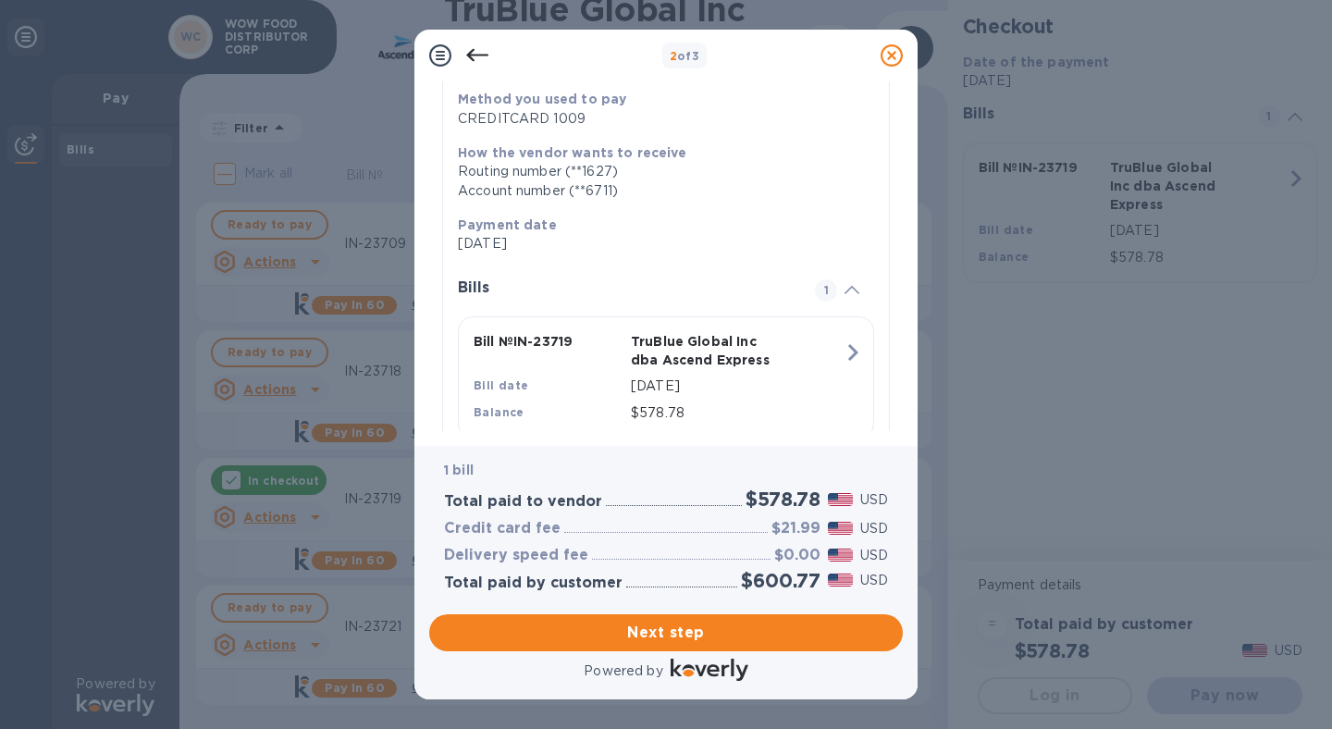
scroll to position [294, 0]
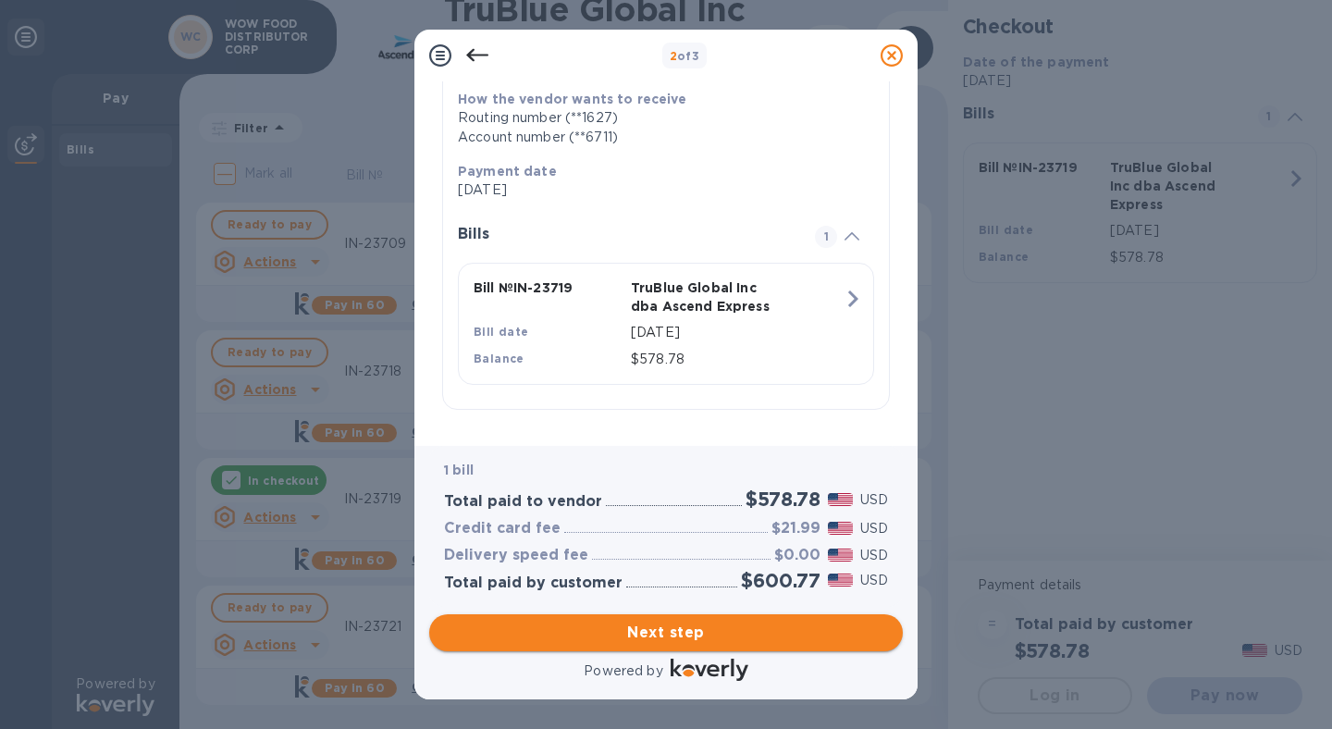
click at [653, 635] on span "Next step" at bounding box center [666, 633] width 444 height 22
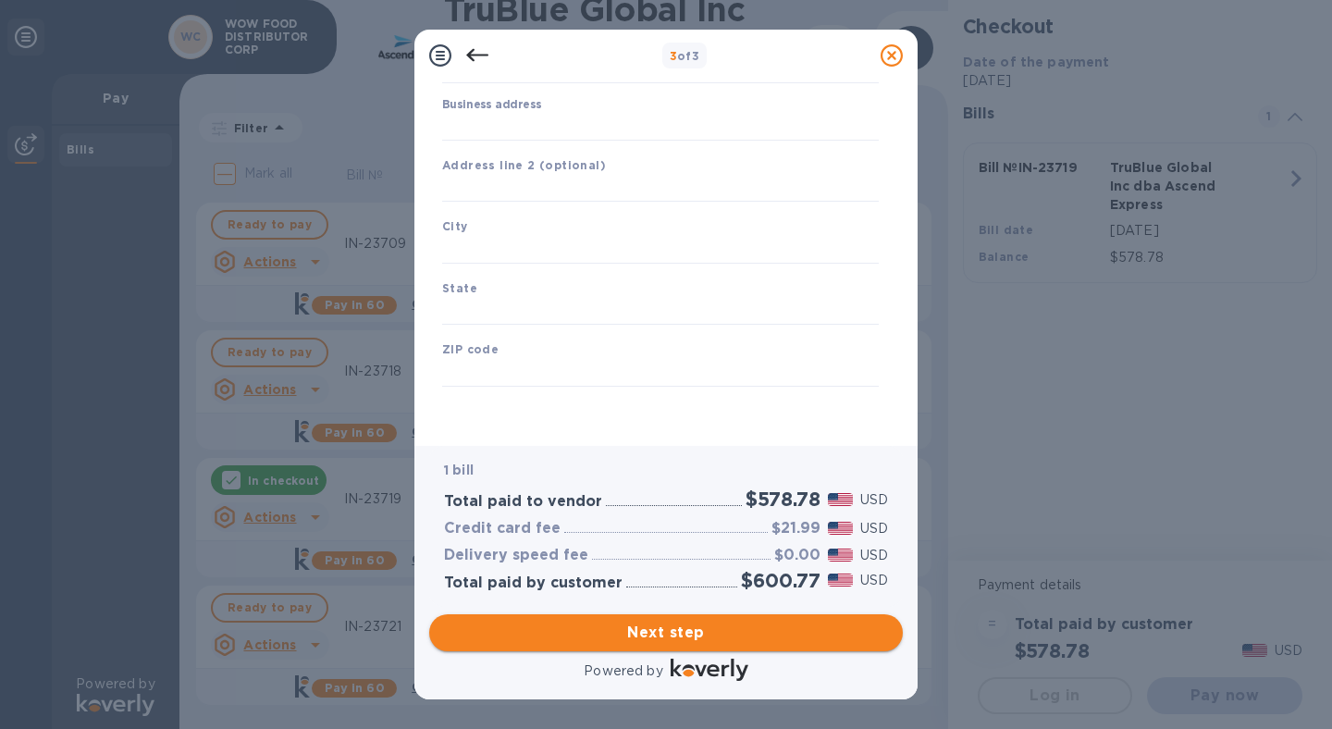
type input "[GEOGRAPHIC_DATA]"
click at [680, 633] on span "Next step" at bounding box center [666, 633] width 444 height 22
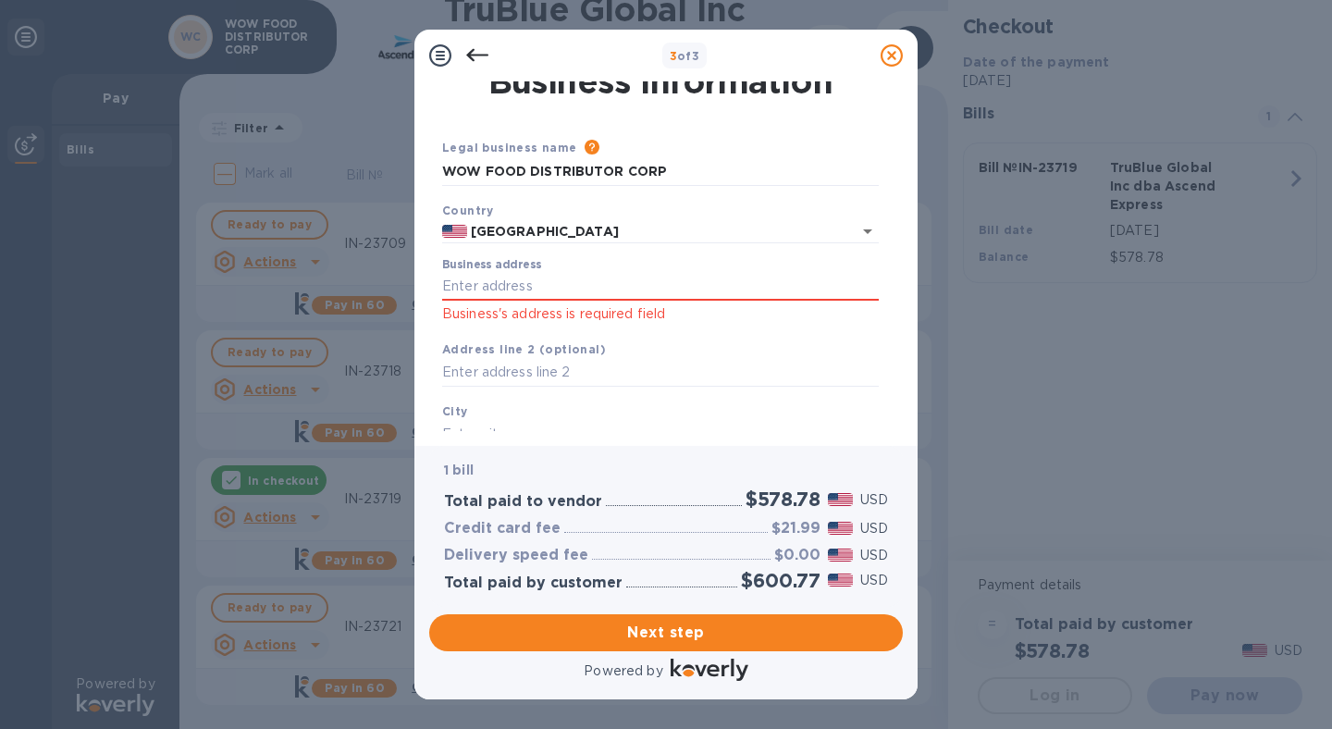
scroll to position [0, 0]
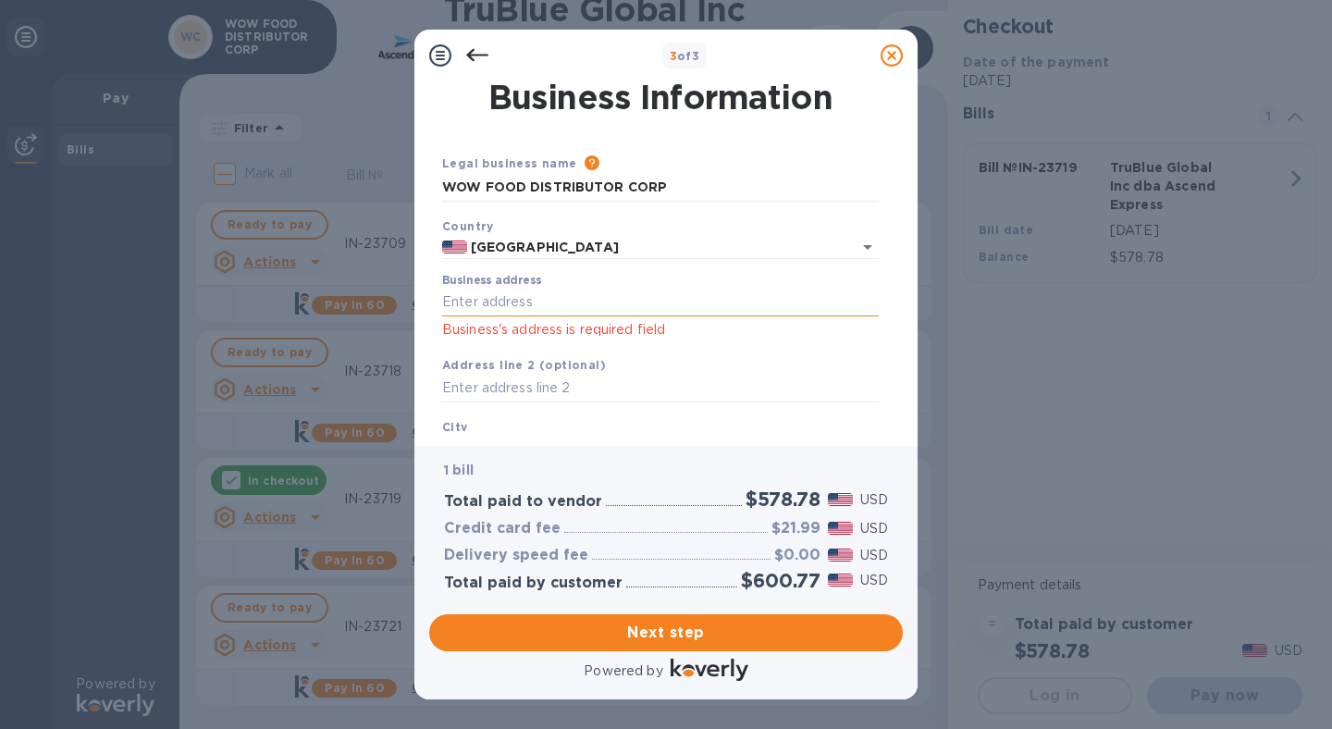
click at [521, 307] on input "Business address" at bounding box center [660, 303] width 437 height 28
type input "[STREET_ADDRESS][PERSON_NAME]"
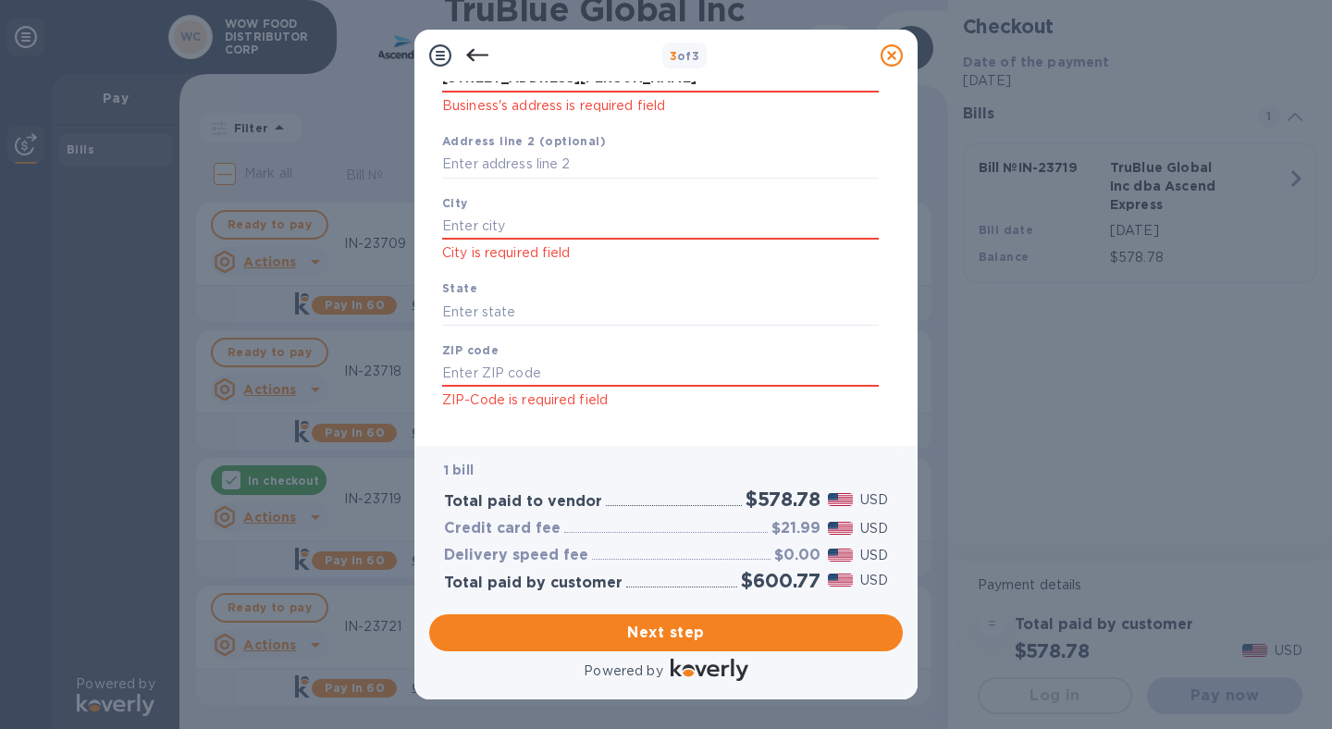
scroll to position [250, 0]
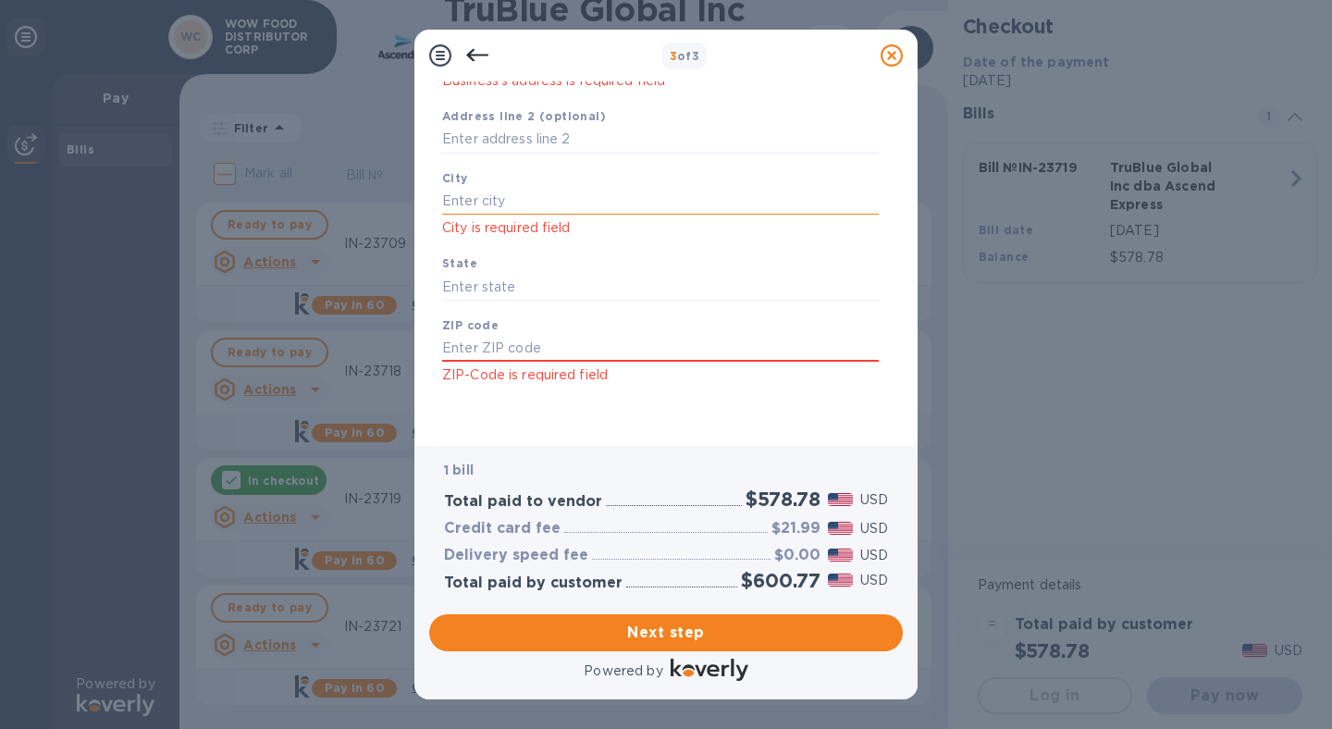
click at [516, 194] on input "text" at bounding box center [660, 201] width 437 height 28
type input "City of Industry"
click at [512, 294] on input "text" at bounding box center [660, 287] width 437 height 28
type input "CA"
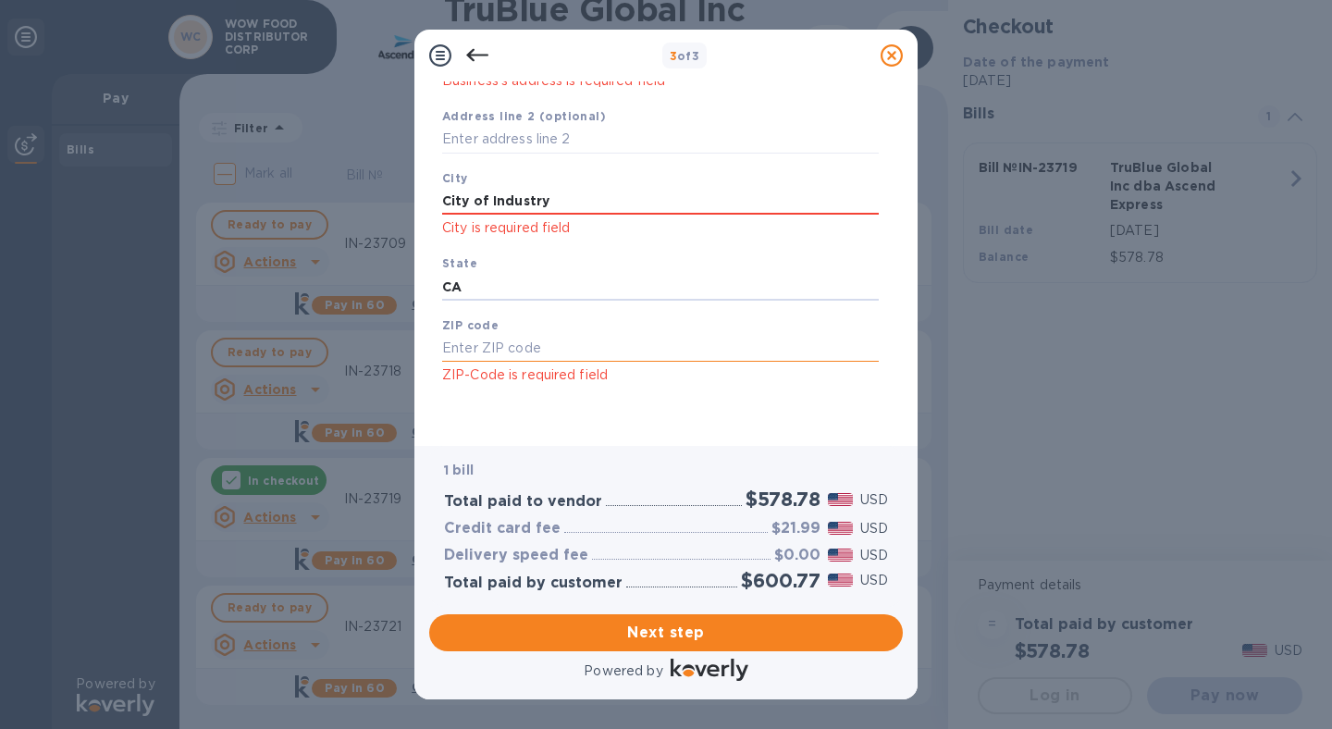
click at [527, 354] on input "text" at bounding box center [660, 349] width 437 height 28
type input "91745"
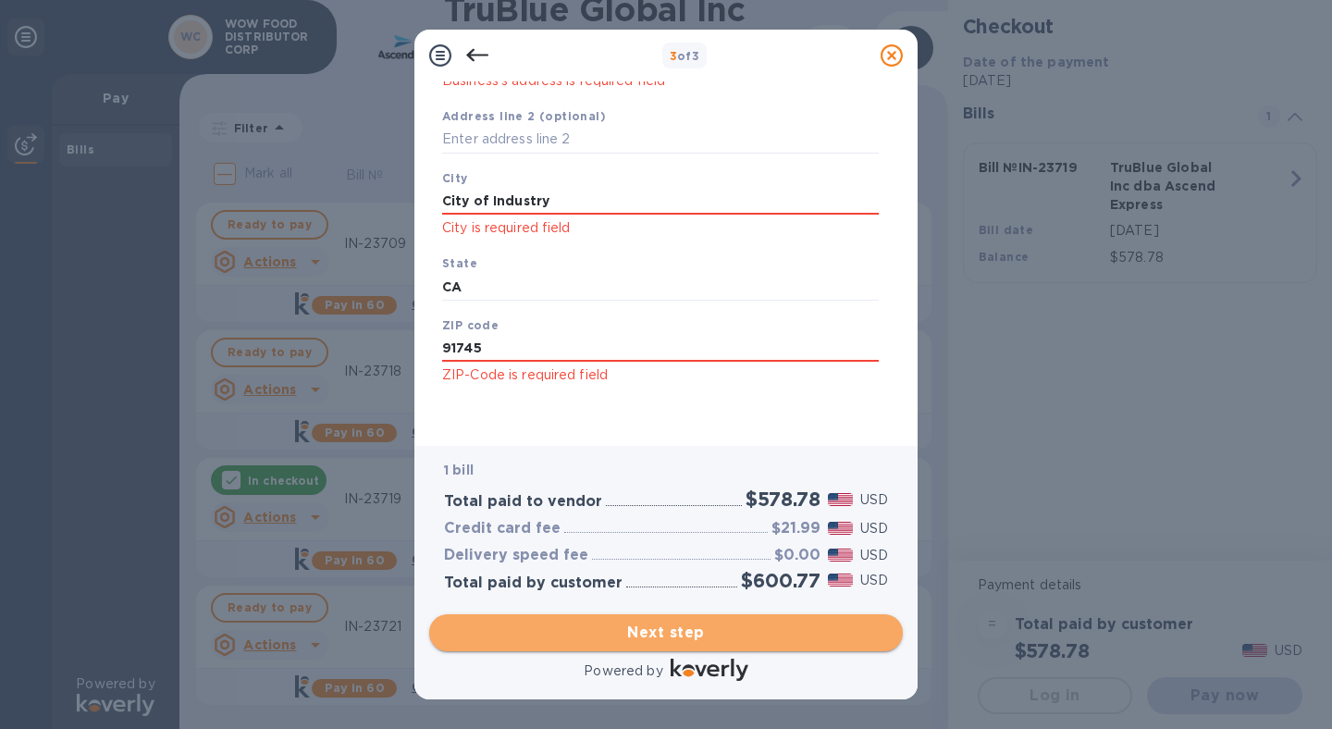
click at [710, 624] on span "Next step" at bounding box center [666, 633] width 444 height 22
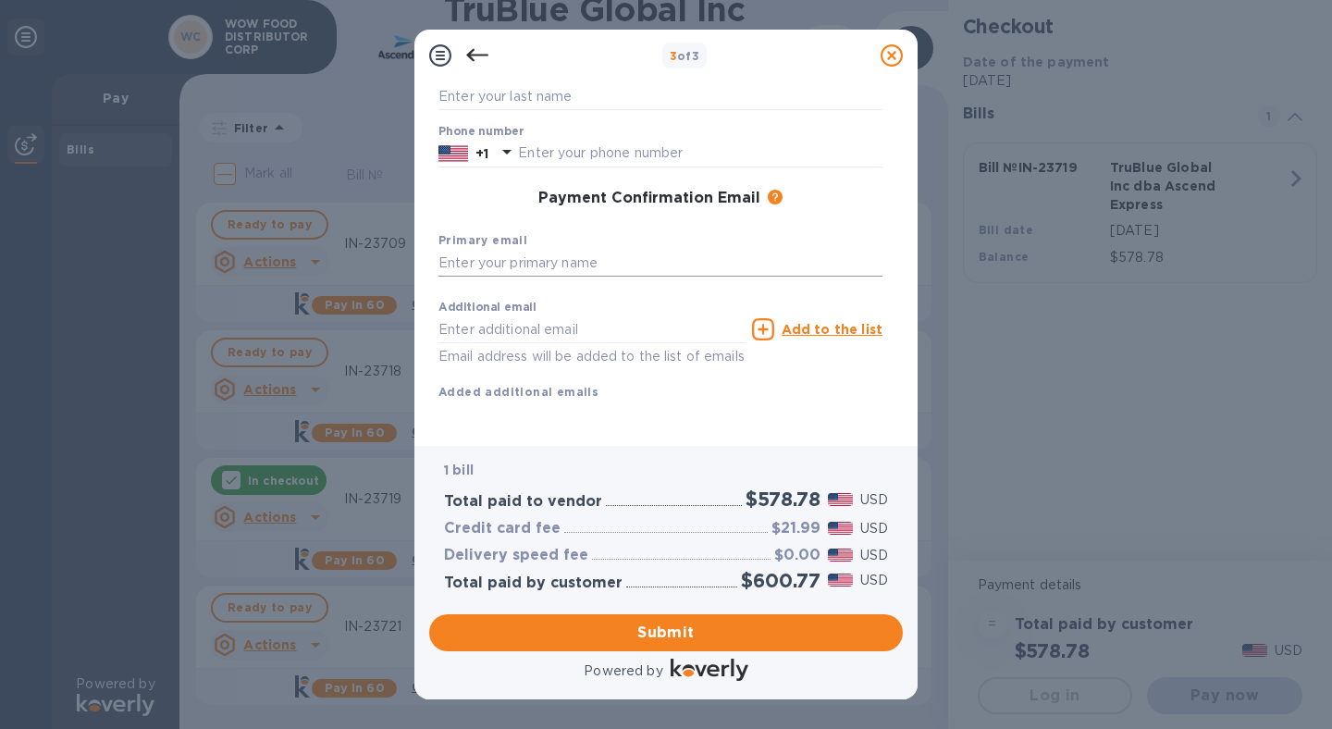
click at [503, 250] on input "text" at bounding box center [661, 264] width 444 height 28
type input "[EMAIL_ADDRESS][DOMAIN_NAME]"
click at [547, 315] on input "text" at bounding box center [592, 329] width 306 height 28
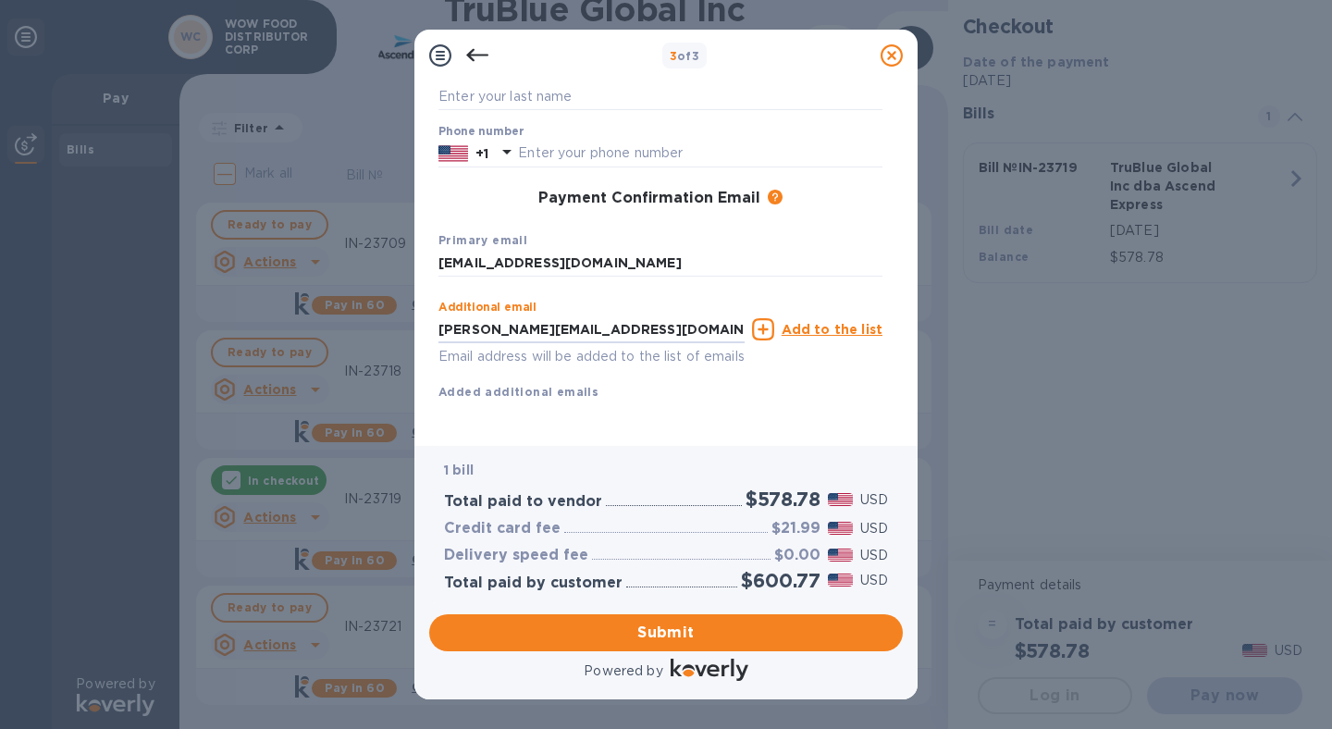
type input "michael@wowfooddistributor.com"
click at [774, 318] on icon at bounding box center [763, 329] width 22 height 22
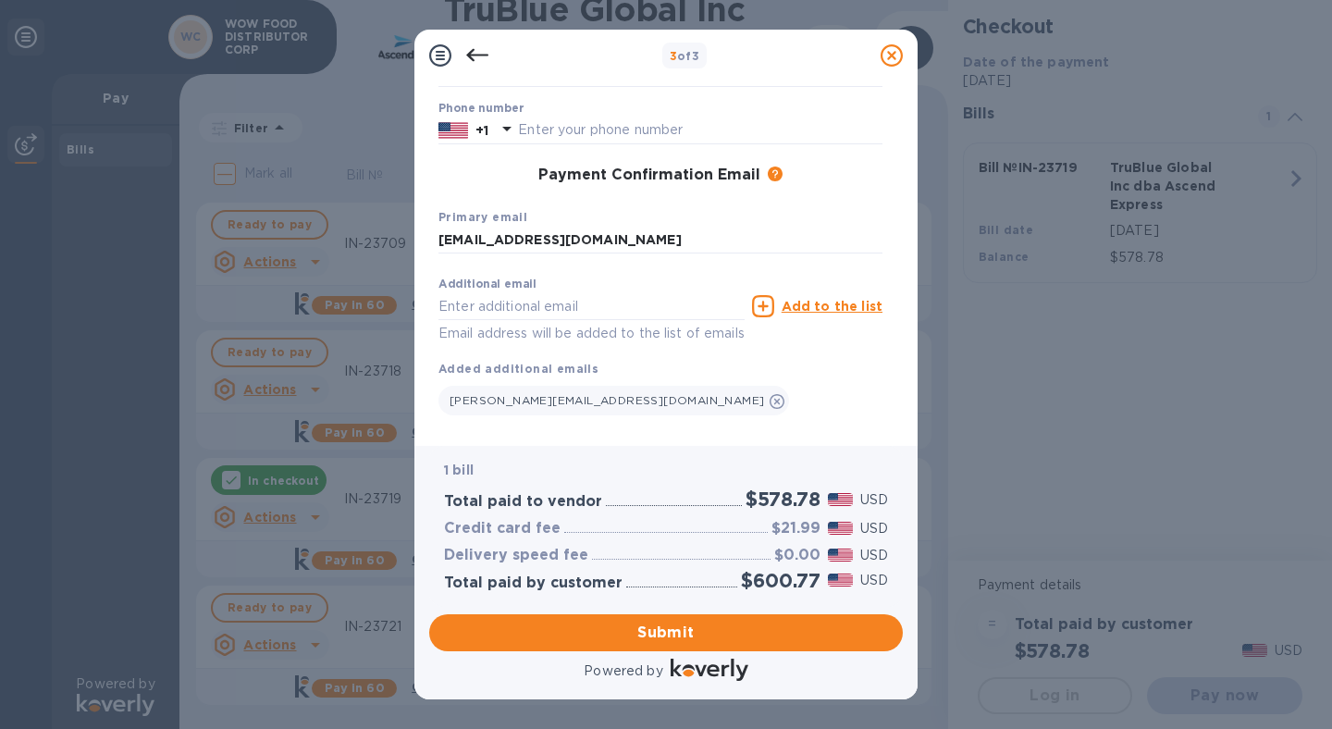
scroll to position [258, 0]
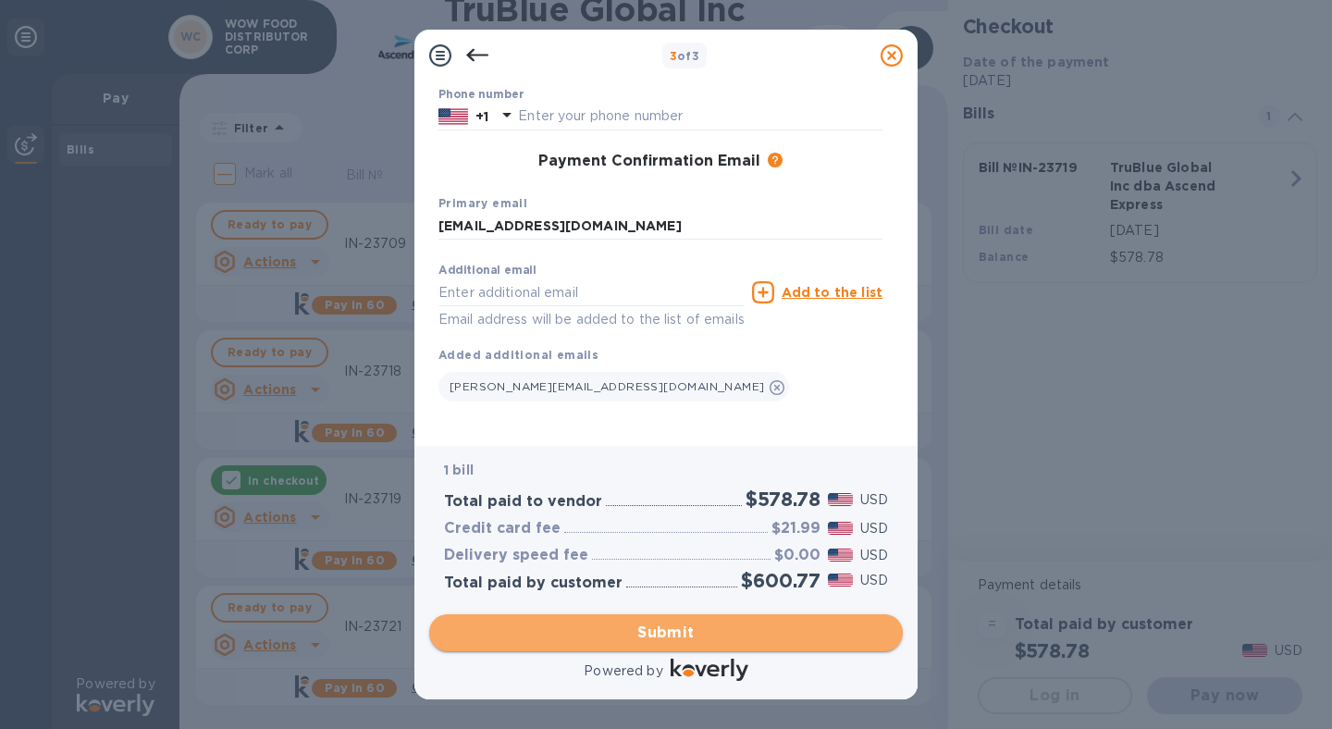
click at [681, 627] on span "Submit" at bounding box center [666, 633] width 444 height 22
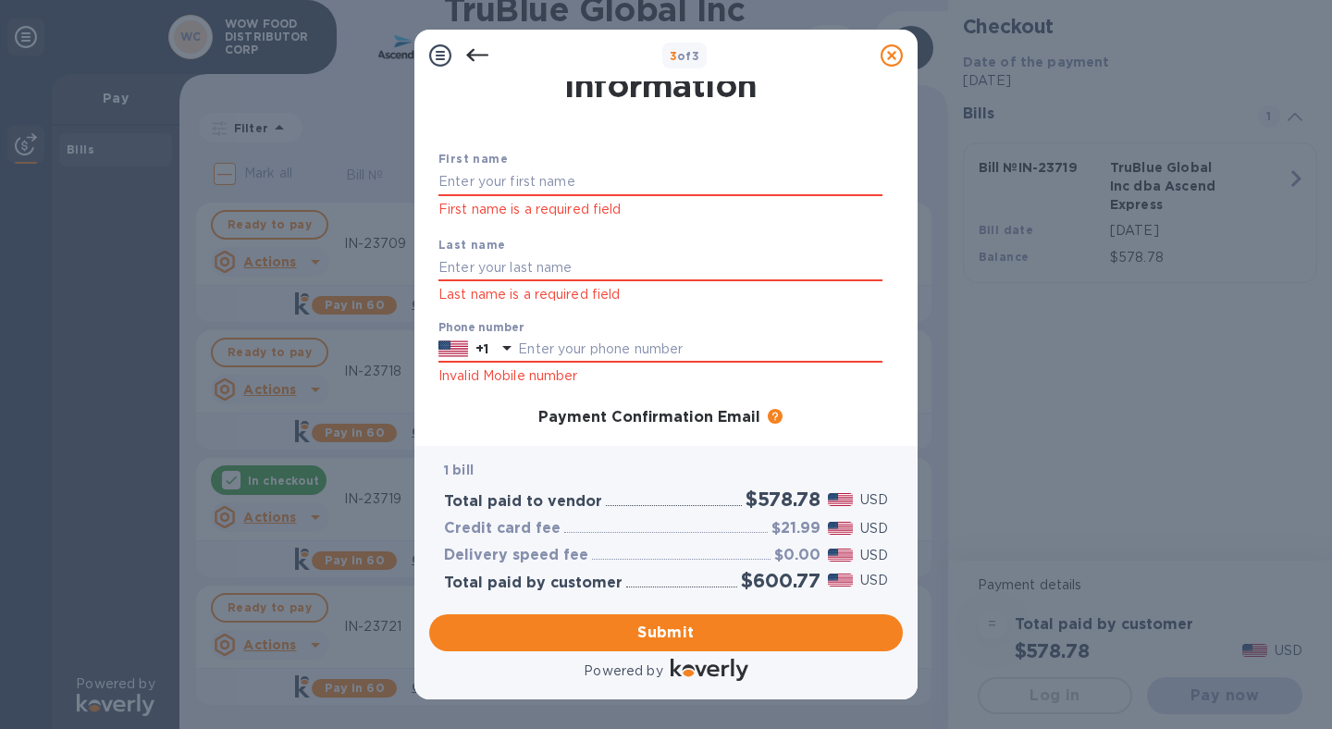
scroll to position [0, 0]
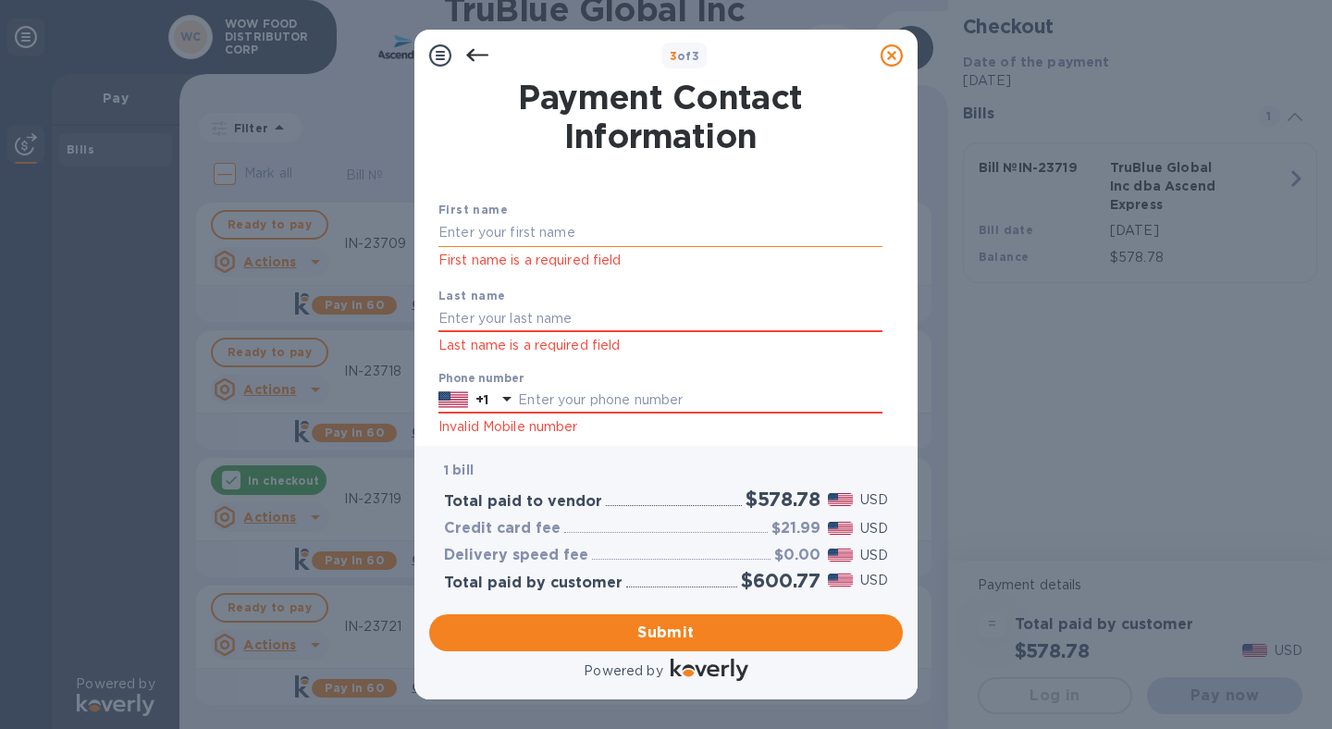
click at [561, 240] on input "text" at bounding box center [661, 233] width 444 height 28
type input "Analiza"
type input "Nieva"
type input "6267576395"
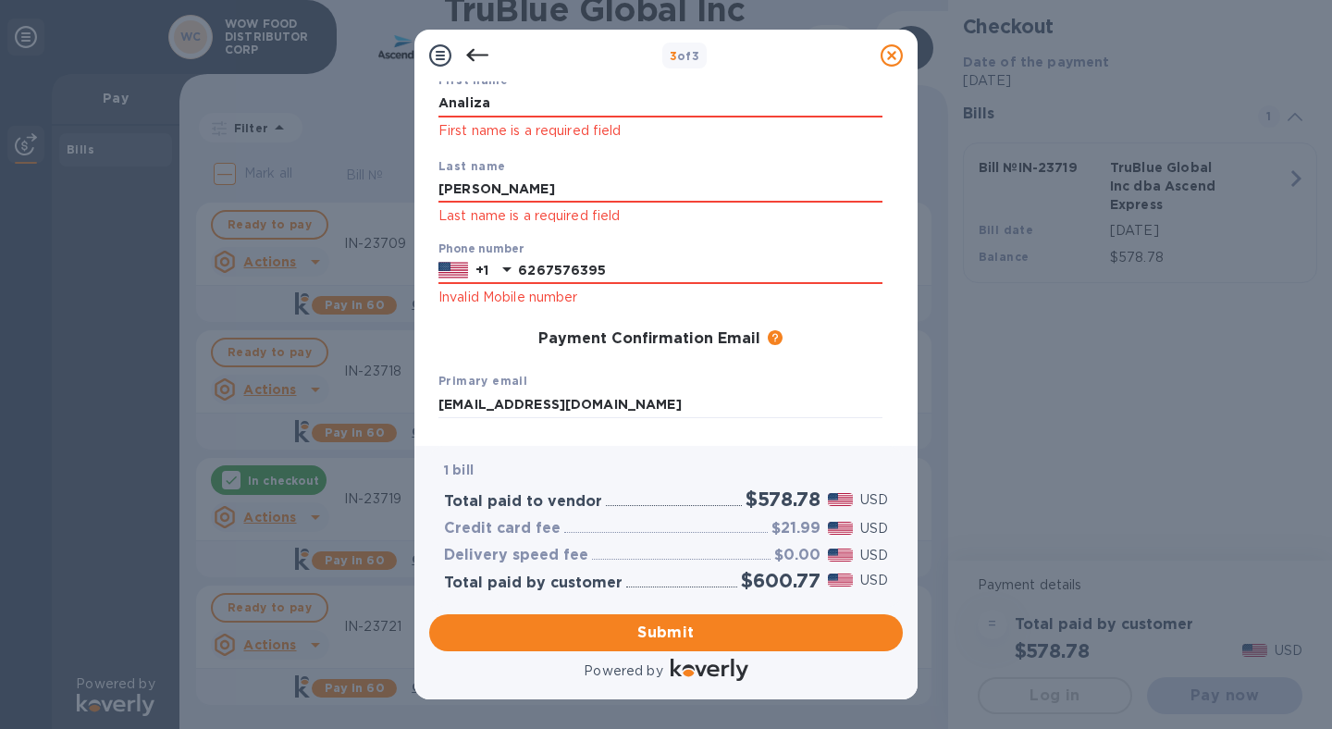
scroll to position [135, 0]
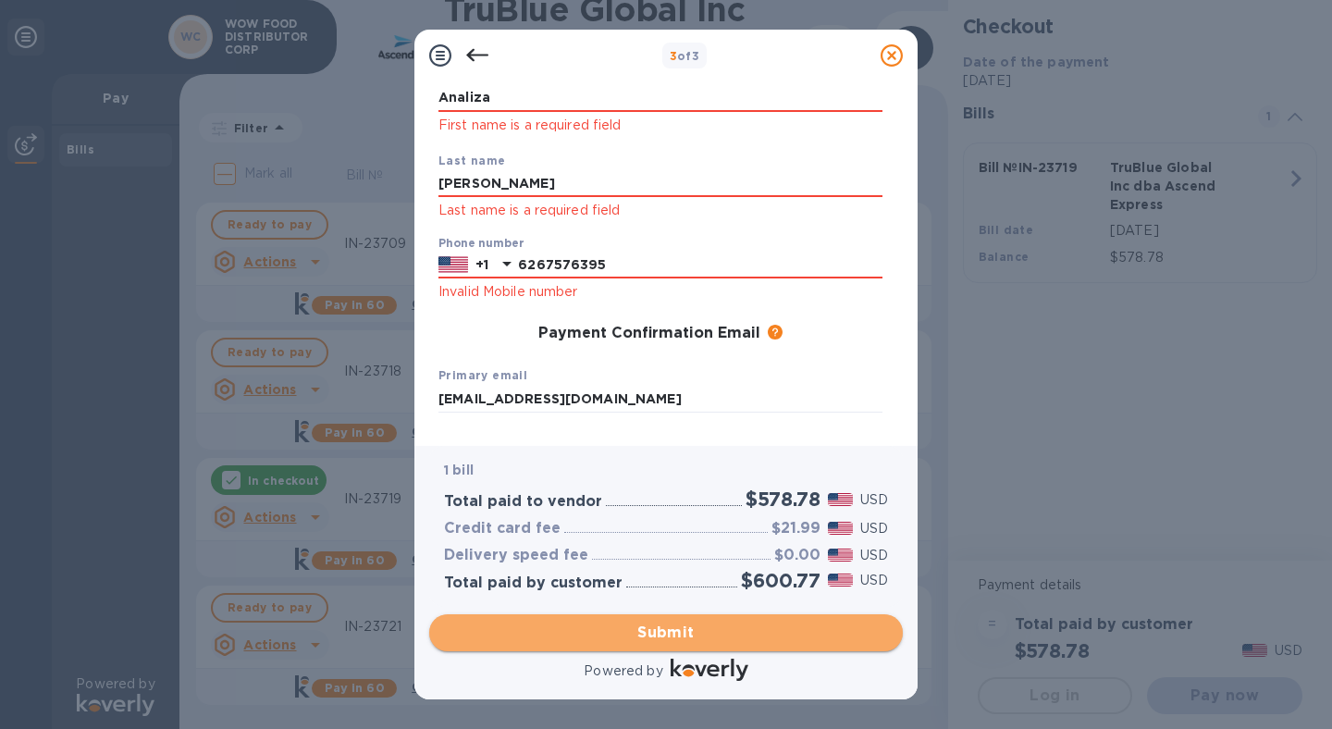
click at [668, 636] on span "Submit" at bounding box center [666, 633] width 444 height 22
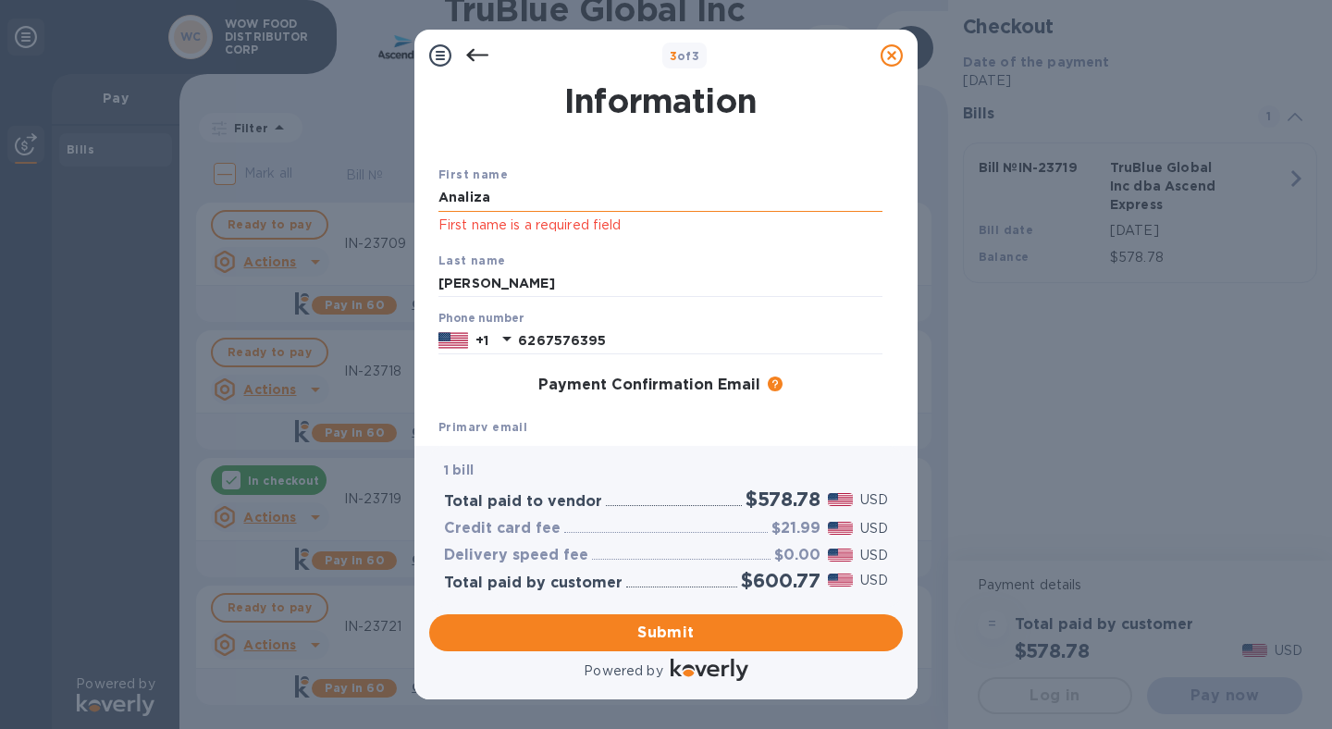
click at [590, 183] on div "First name Analiza First name is a required field" at bounding box center [660, 200] width 459 height 86
click at [588, 201] on input "Analiza" at bounding box center [661, 199] width 444 height 28
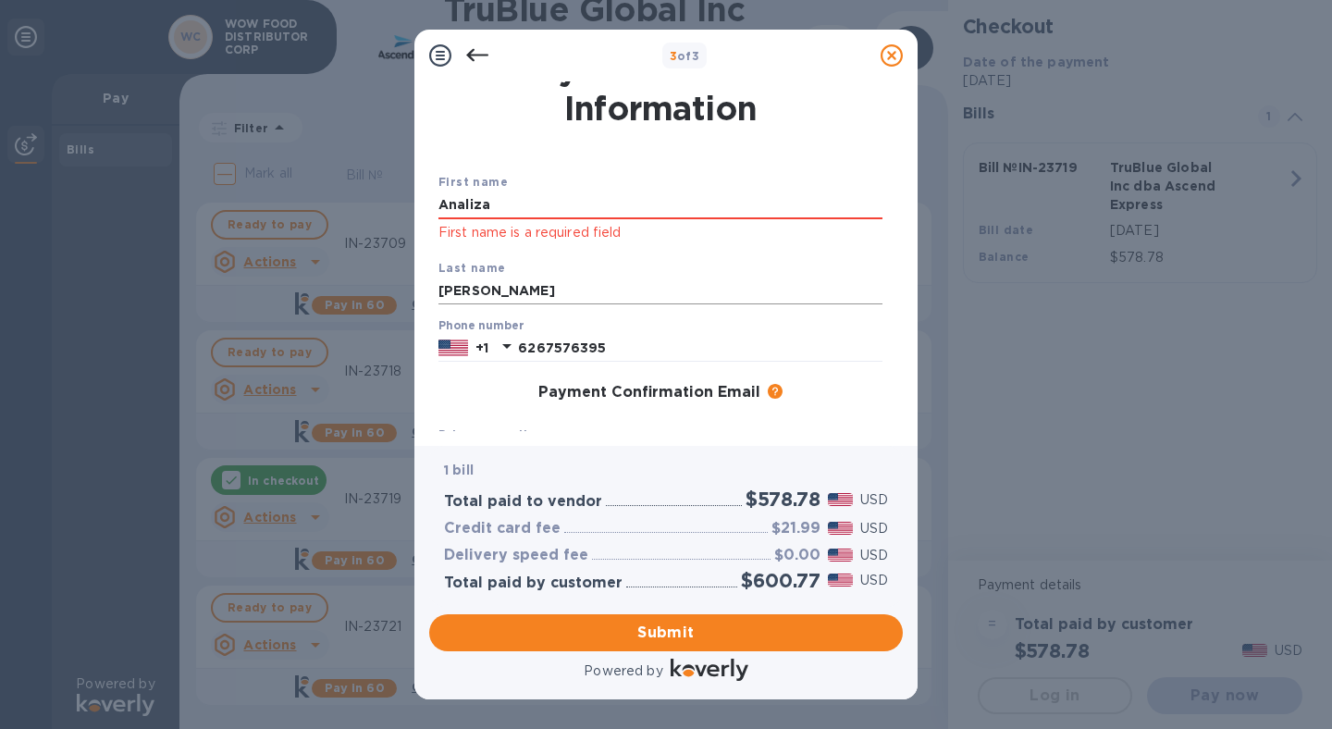
click at [657, 280] on input "[PERSON_NAME]" at bounding box center [661, 292] width 444 height 28
click at [656, 620] on button "Submit" at bounding box center [666, 632] width 474 height 37
click at [661, 625] on span "Submit" at bounding box center [666, 633] width 444 height 22
drag, startPoint x: 536, startPoint y: 204, endPoint x: 338, endPoint y: 193, distance: 198.3
click at [338, 193] on div "3 of 3 Payment Contact Information First name Analiza First name is a required …" at bounding box center [666, 364] width 1332 height 729
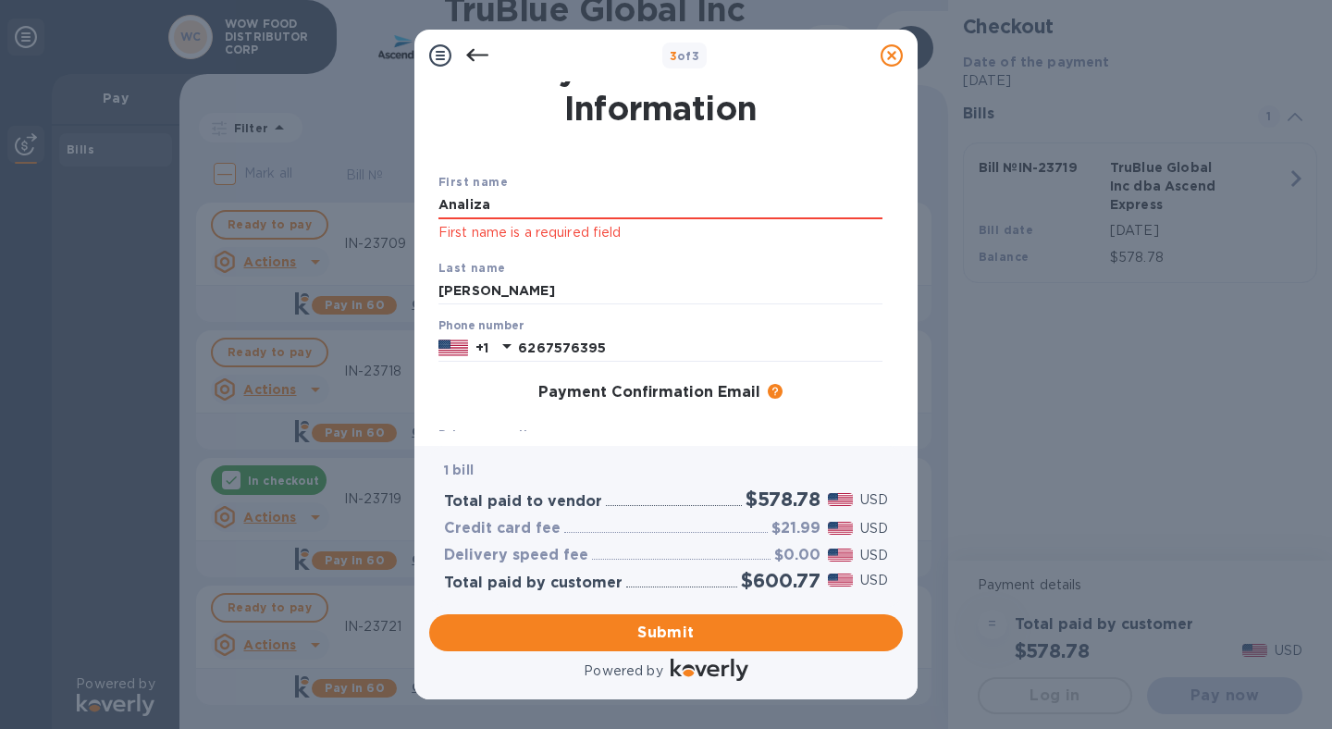
click at [805, 271] on div "Last name Nieva" at bounding box center [660, 282] width 459 height 62
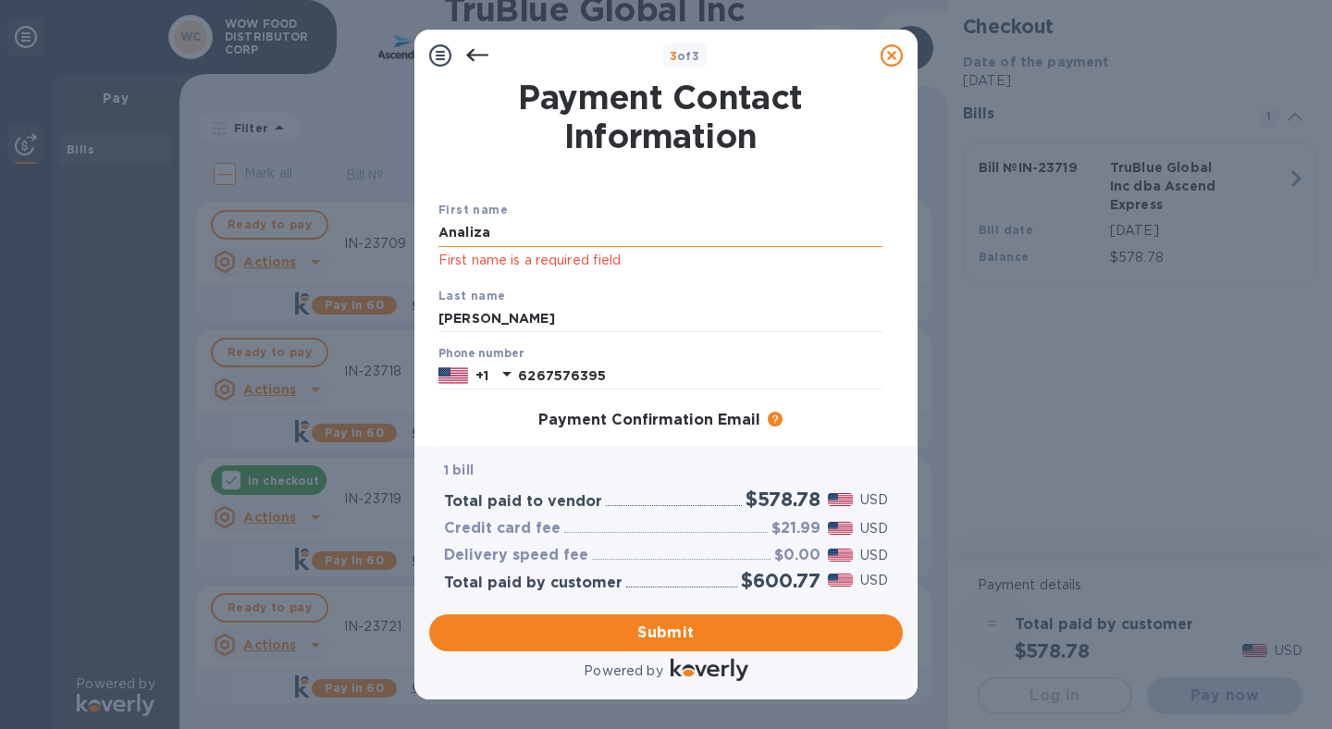
click at [455, 237] on input "Analiza" at bounding box center [661, 233] width 444 height 28
click at [673, 275] on div "First name Analiza First name is a required field" at bounding box center [660, 235] width 459 height 86
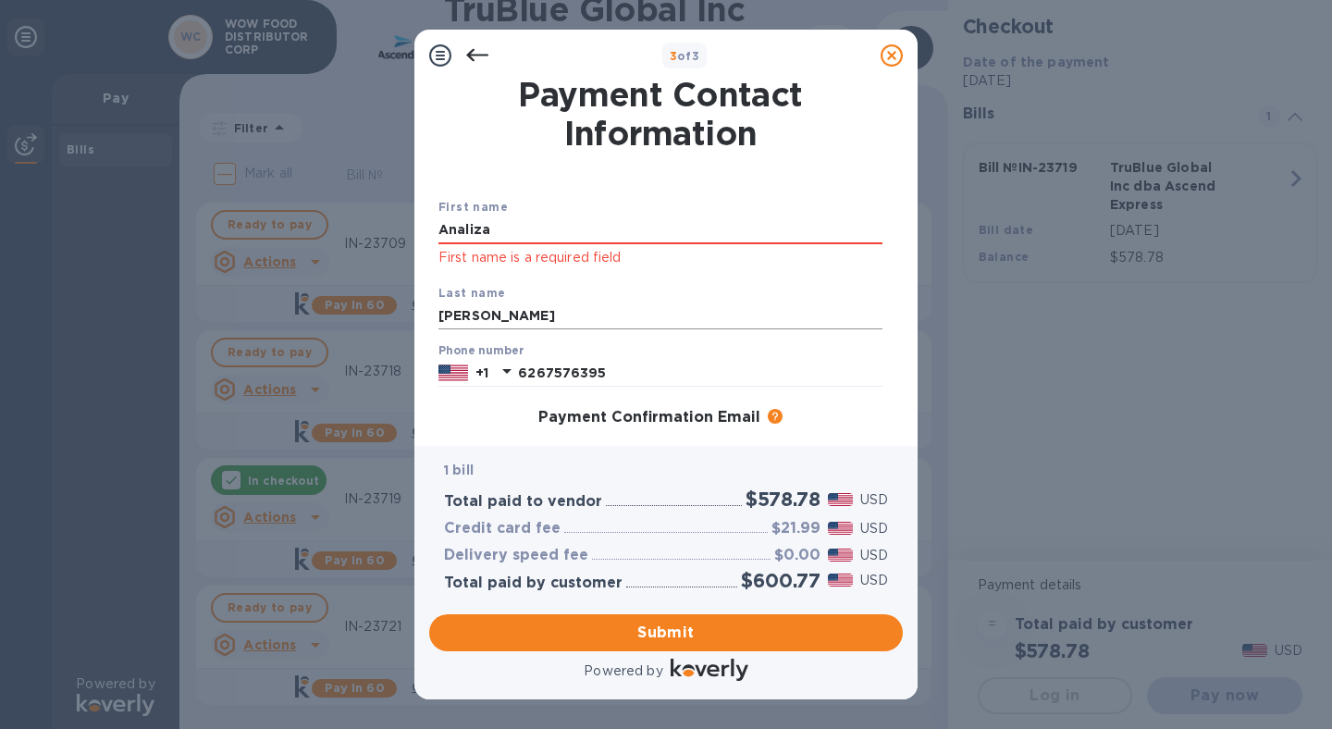
click at [663, 325] on input "[PERSON_NAME]" at bounding box center [661, 317] width 444 height 28
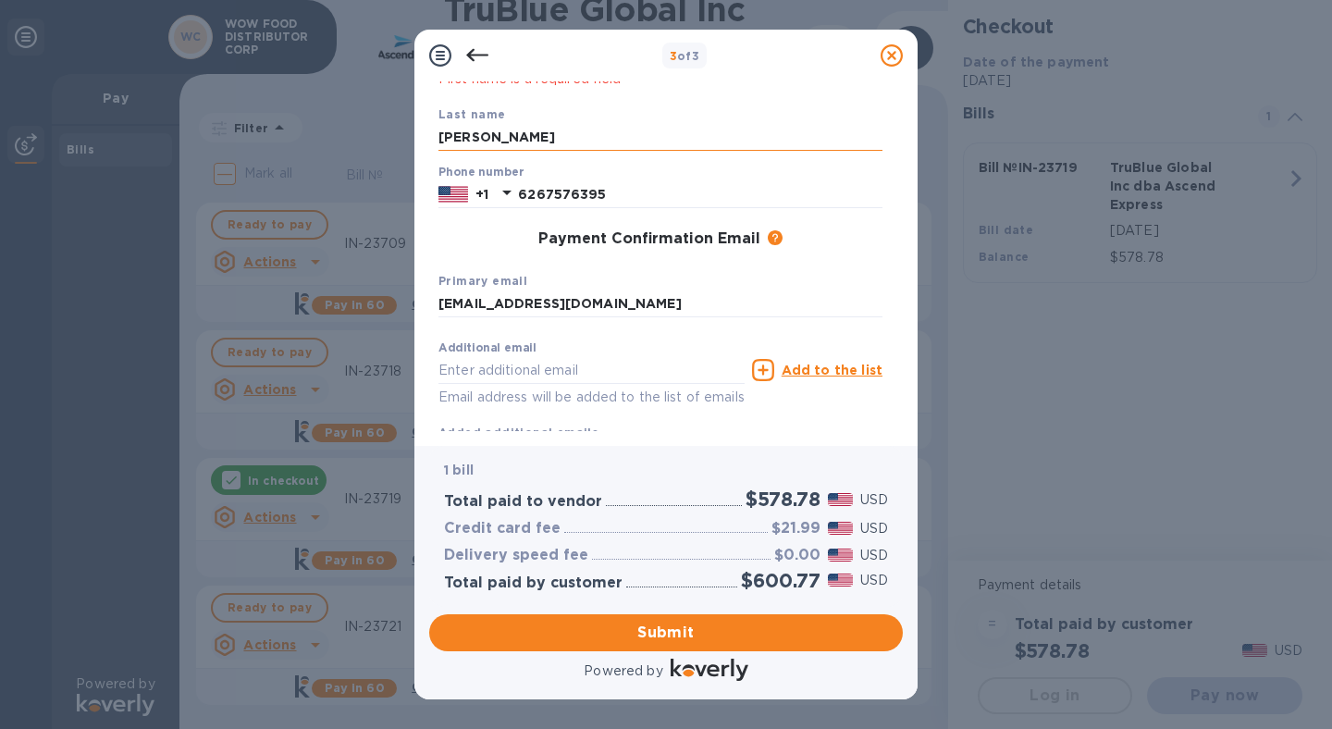
scroll to position [282, 0]
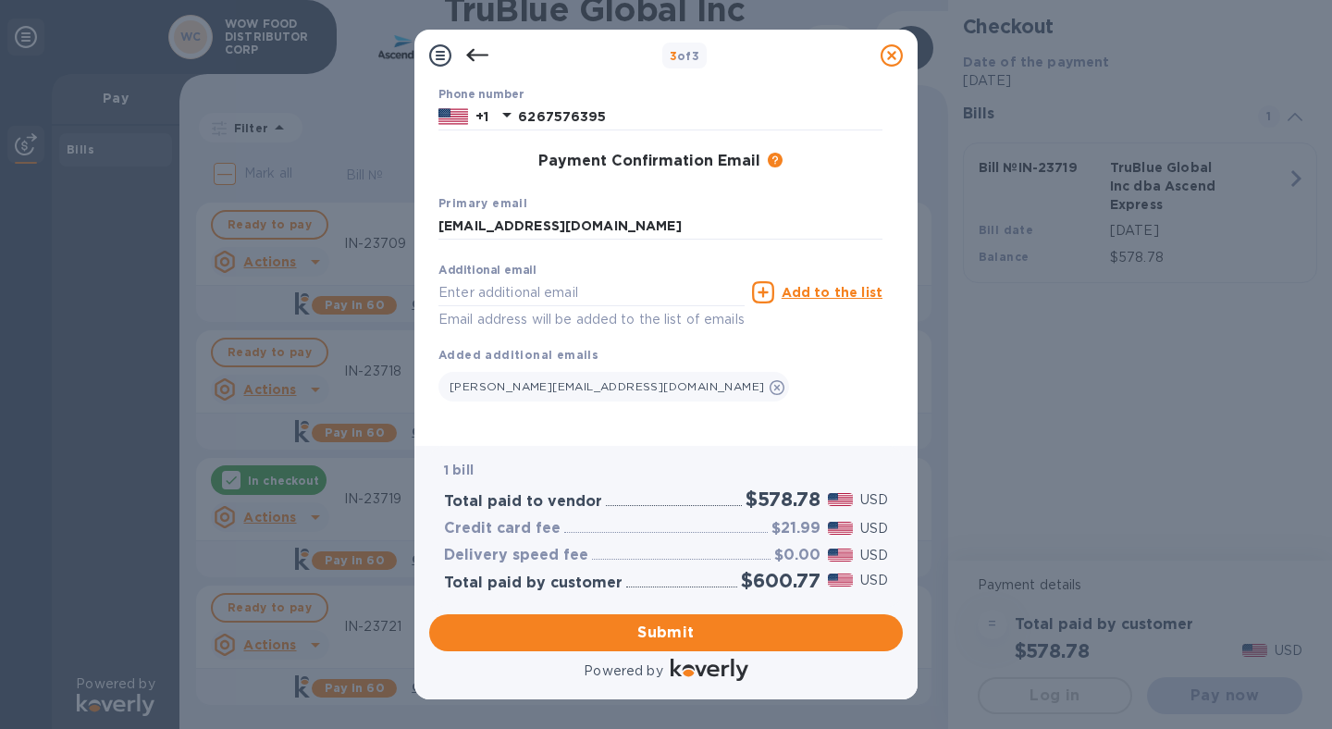
click at [804, 364] on div "[PERSON_NAME][EMAIL_ADDRESS][DOMAIN_NAME]" at bounding box center [661, 382] width 444 height 37
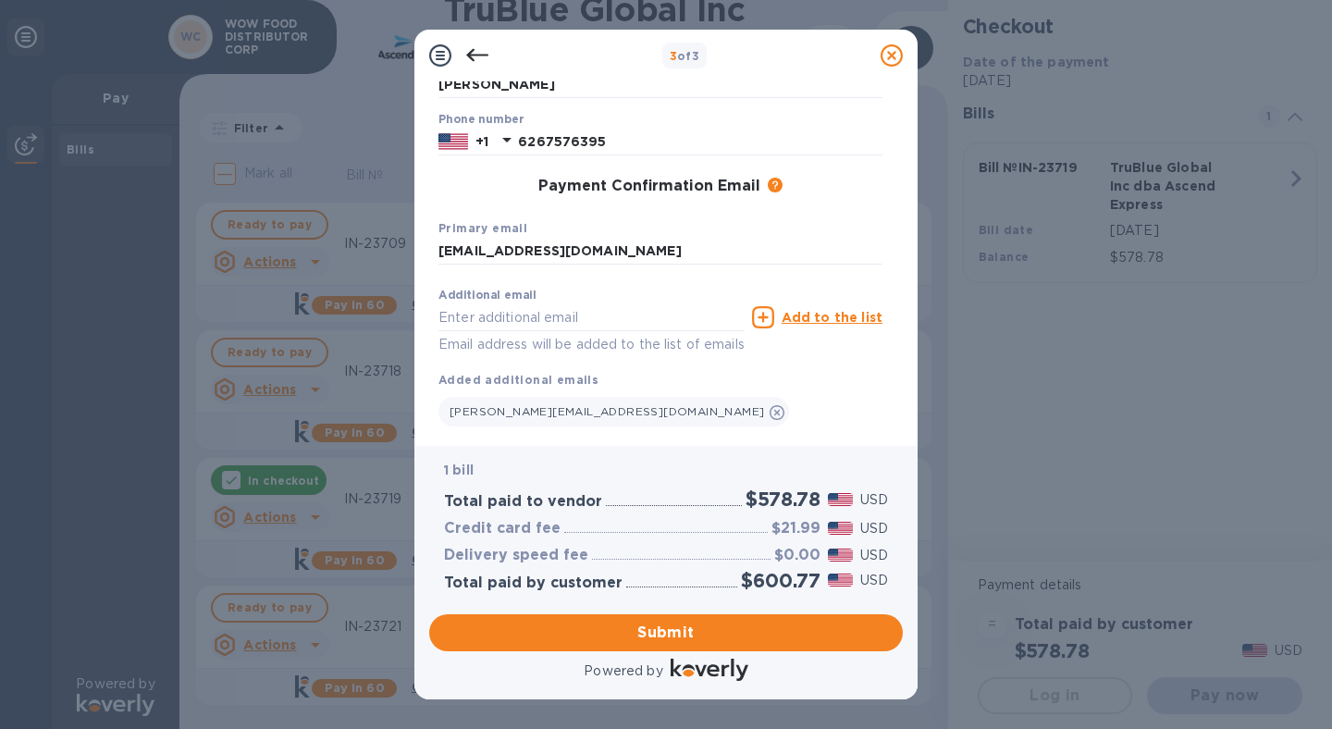
scroll to position [0, 0]
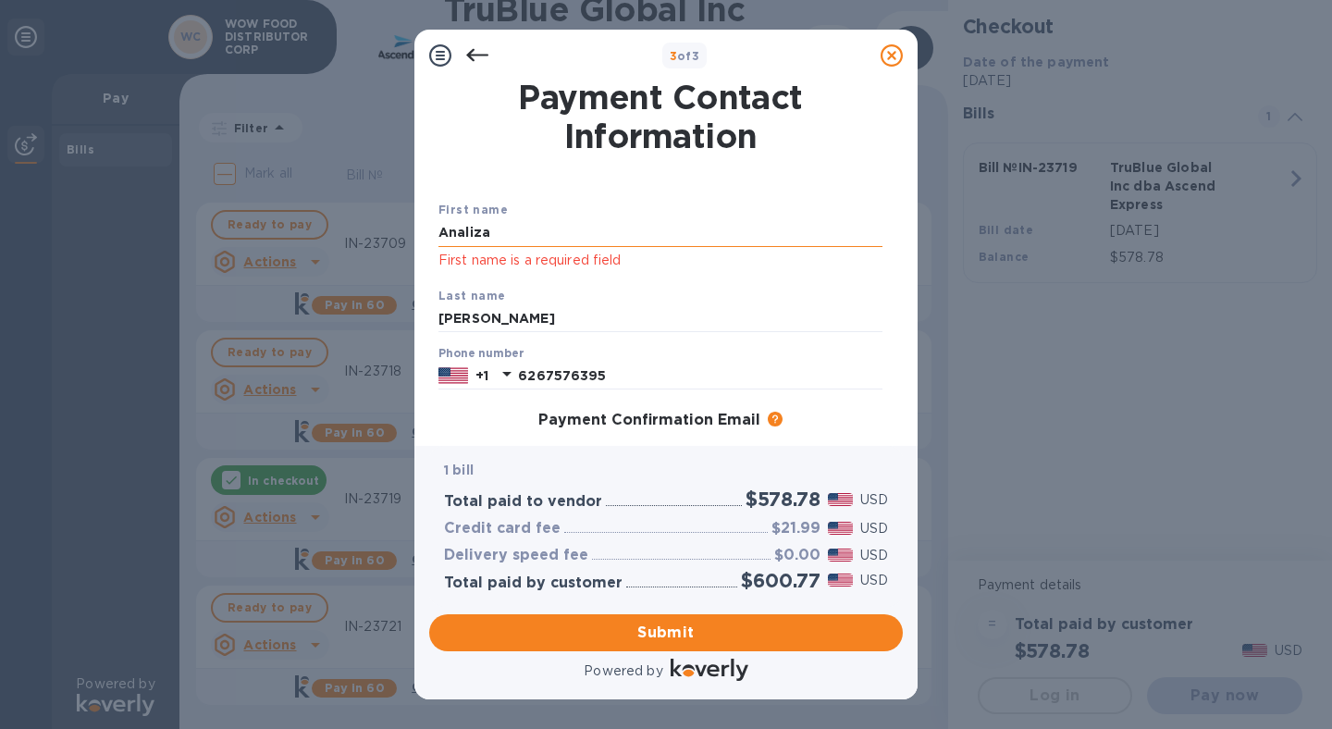
click at [559, 235] on input "Analiza" at bounding box center [661, 233] width 444 height 28
click at [714, 240] on input "Analiza" at bounding box center [661, 233] width 444 height 28
type input "A"
click at [638, 323] on input "[PERSON_NAME]" at bounding box center [661, 319] width 444 height 28
click at [541, 238] on input "text" at bounding box center [661, 233] width 444 height 28
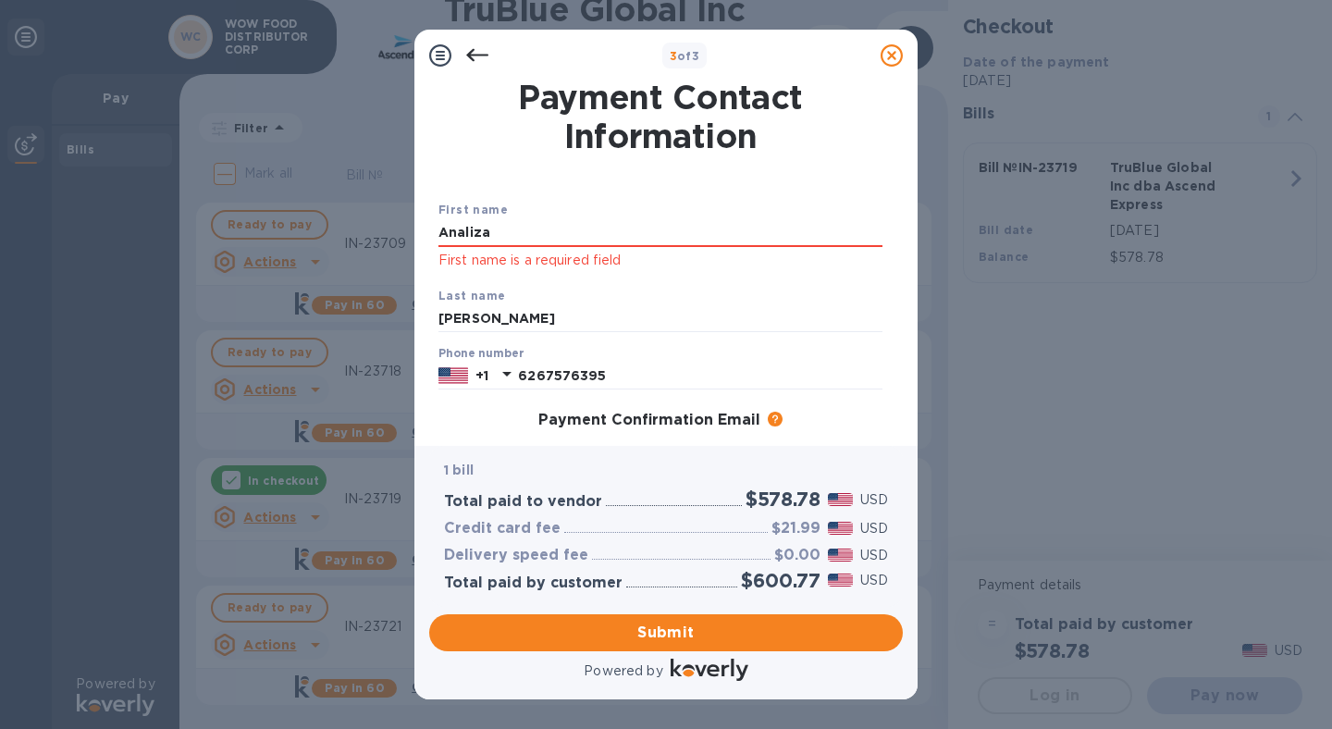
type input "Analiza"
click button "Submit" at bounding box center [0, 0] width 0 height 0
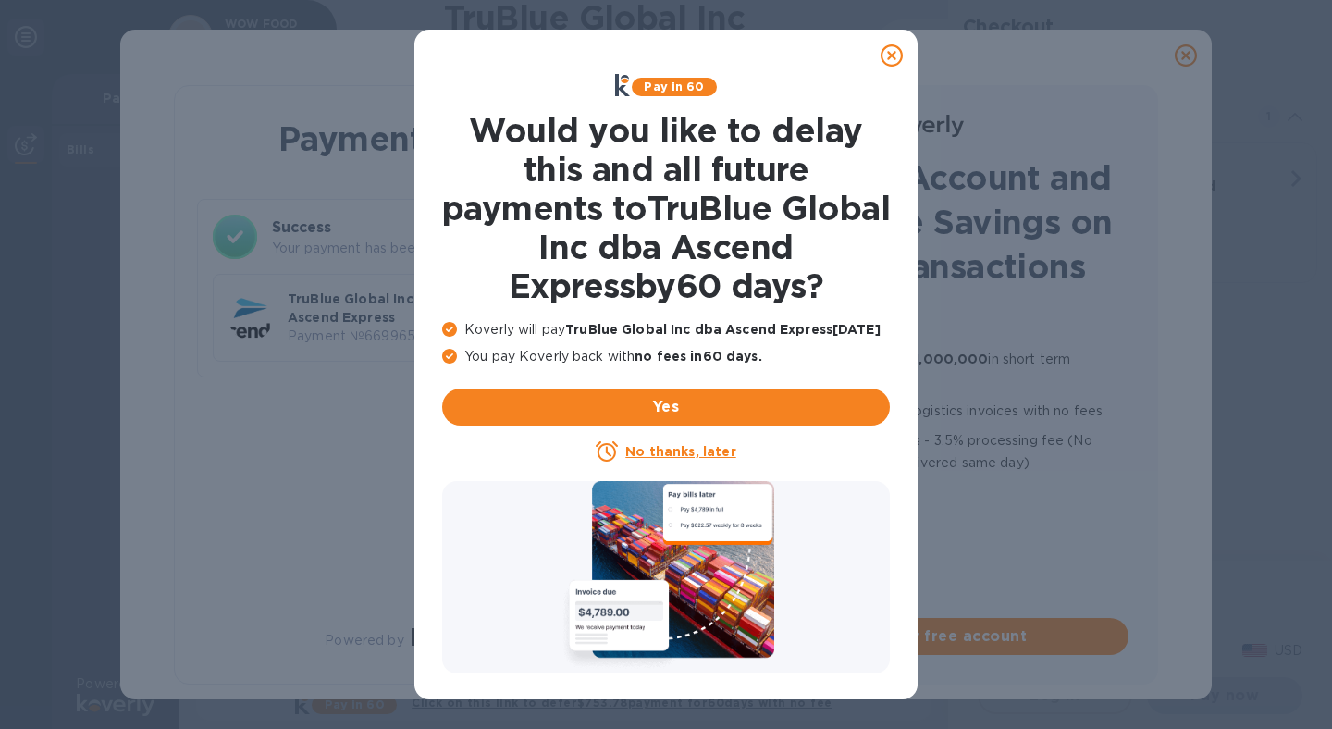
click at [898, 55] on icon at bounding box center [892, 55] width 22 height 22
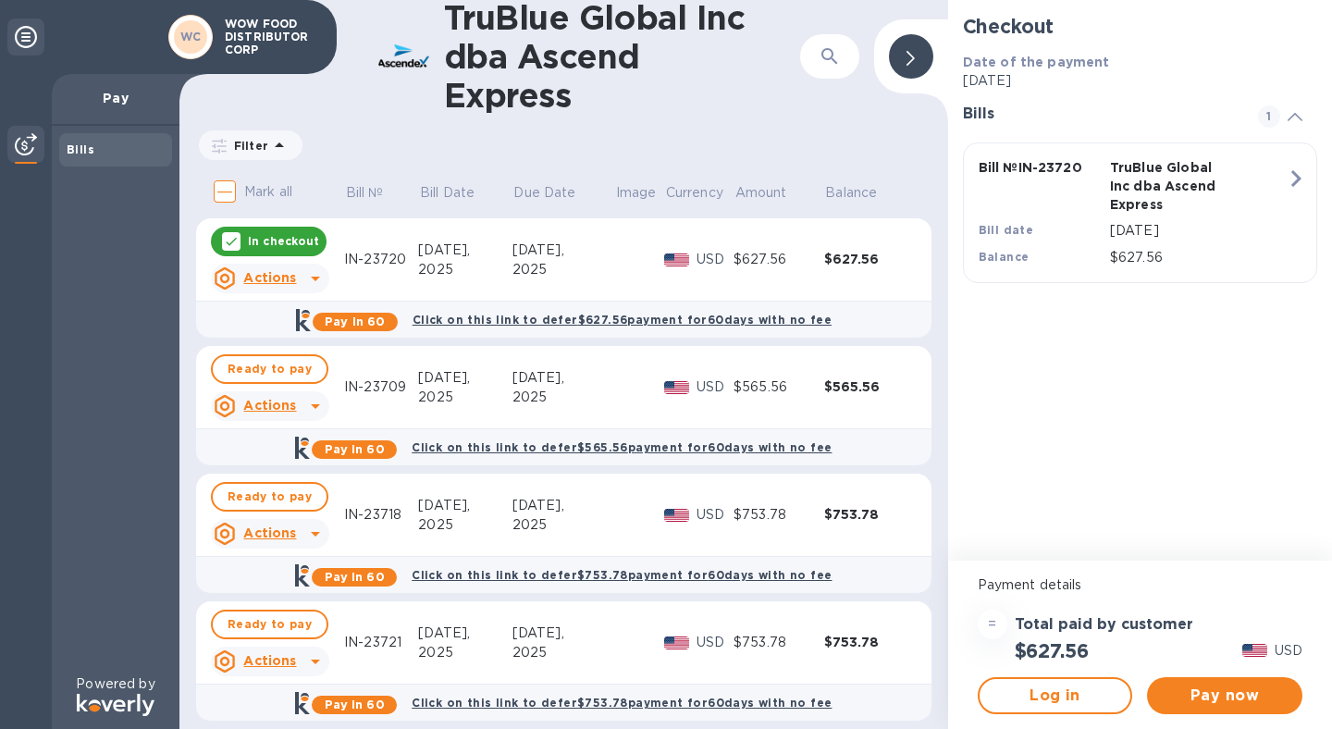
click at [233, 241] on icon at bounding box center [231, 241] width 15 height 15
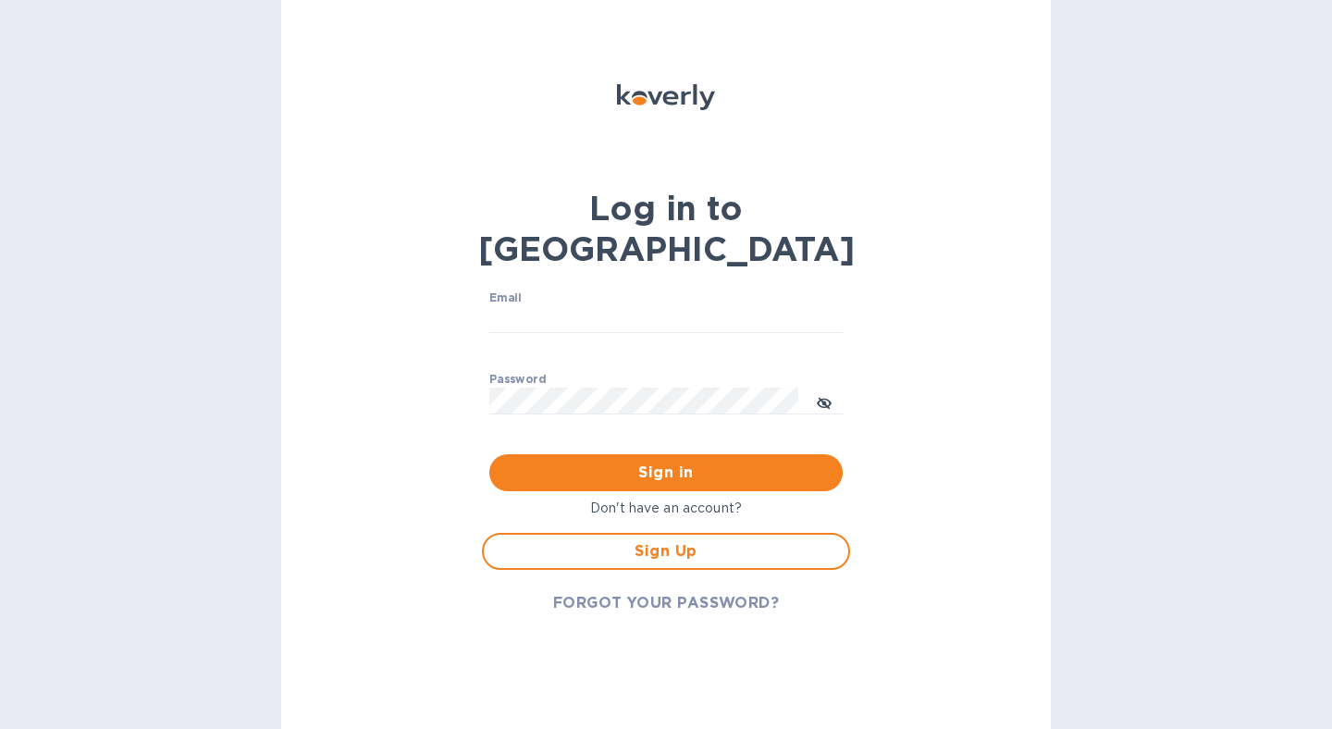
drag, startPoint x: 557, startPoint y: 340, endPoint x: 562, endPoint y: 303, distance: 37.4
click at [558, 373] on div "Password ​" at bounding box center [665, 406] width 353 height 67
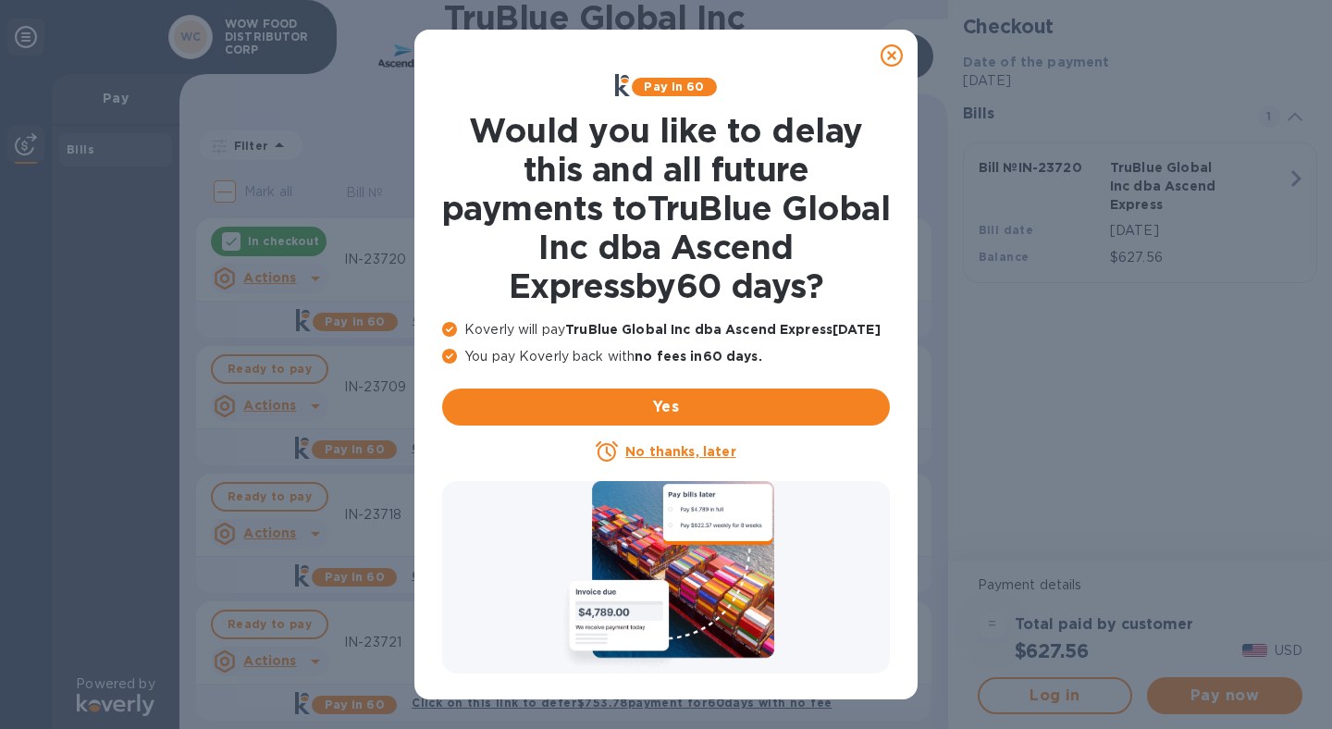
click at [896, 55] on icon at bounding box center [892, 55] width 22 height 22
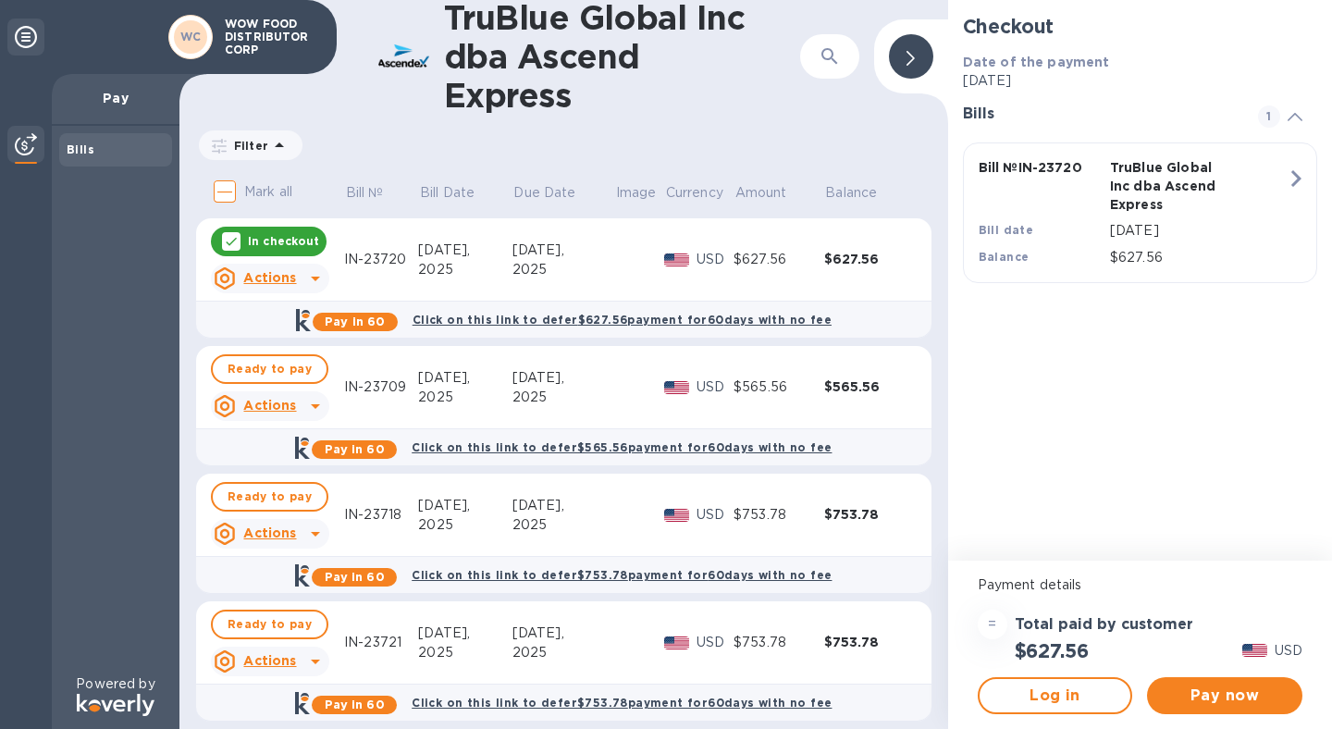
click at [232, 232] on div at bounding box center [231, 241] width 19 height 19
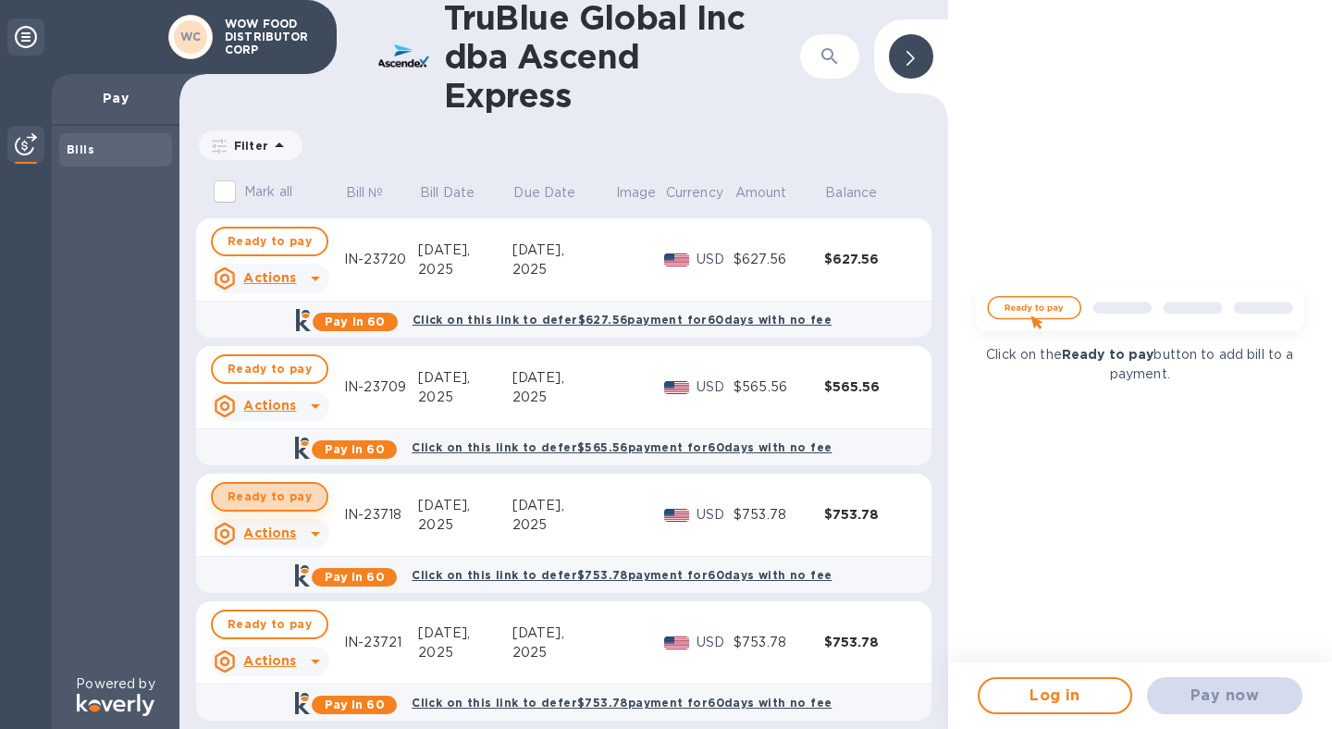
click at [269, 495] on span "Ready to pay" at bounding box center [270, 497] width 84 height 22
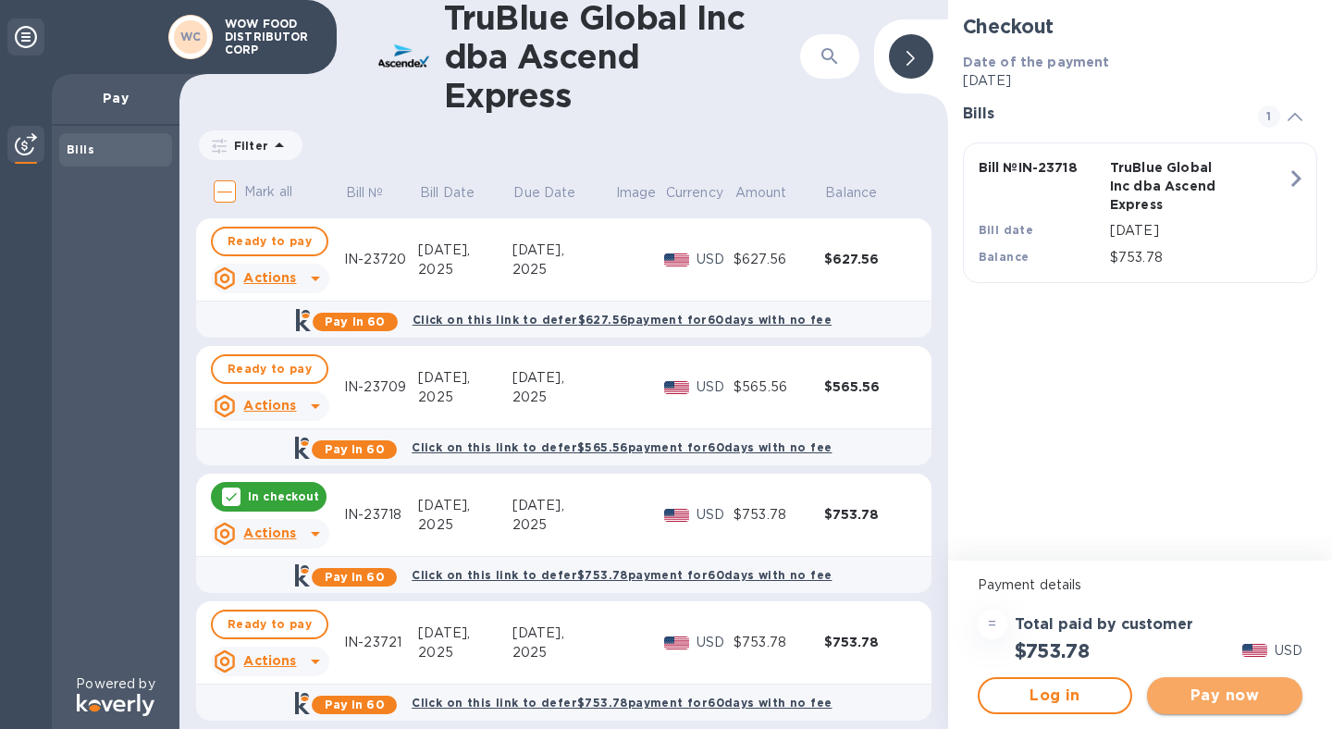
click at [1234, 698] on span "Pay now" at bounding box center [1225, 696] width 126 height 22
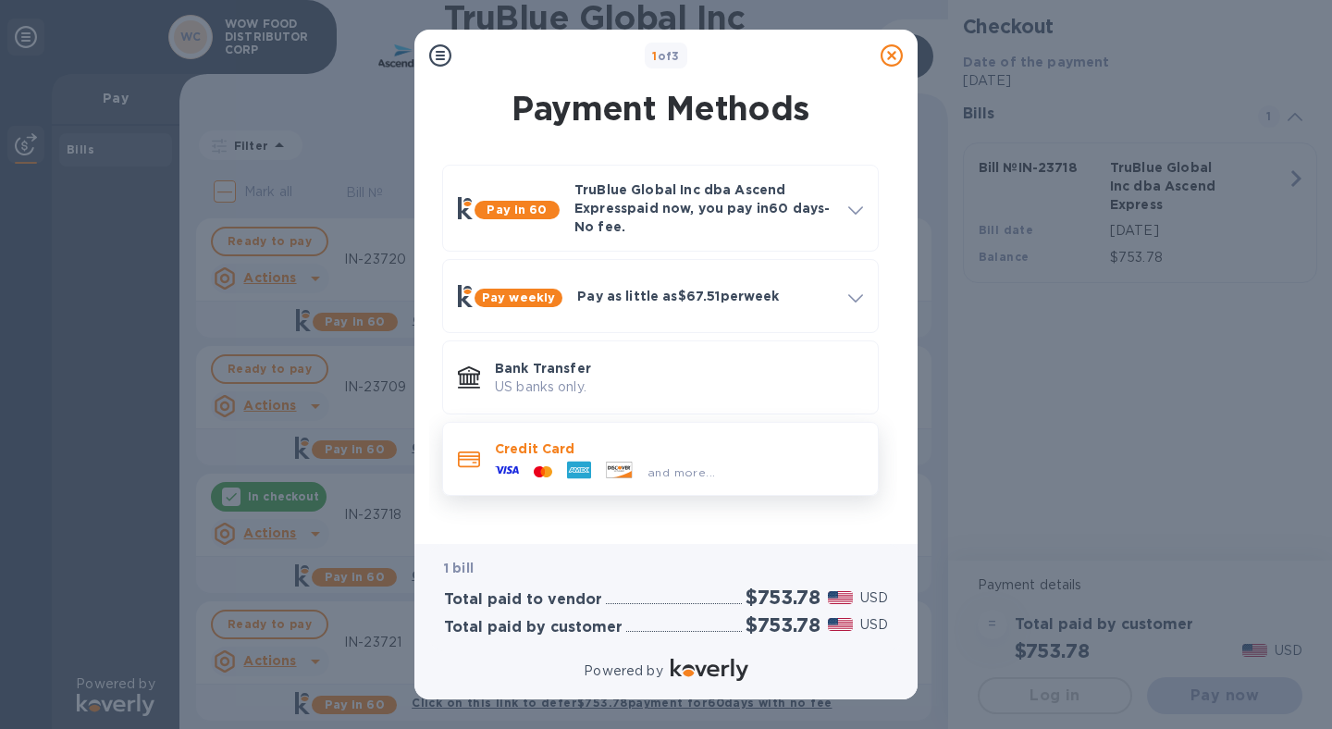
click at [719, 460] on div "and more..." at bounding box center [605, 472] width 235 height 28
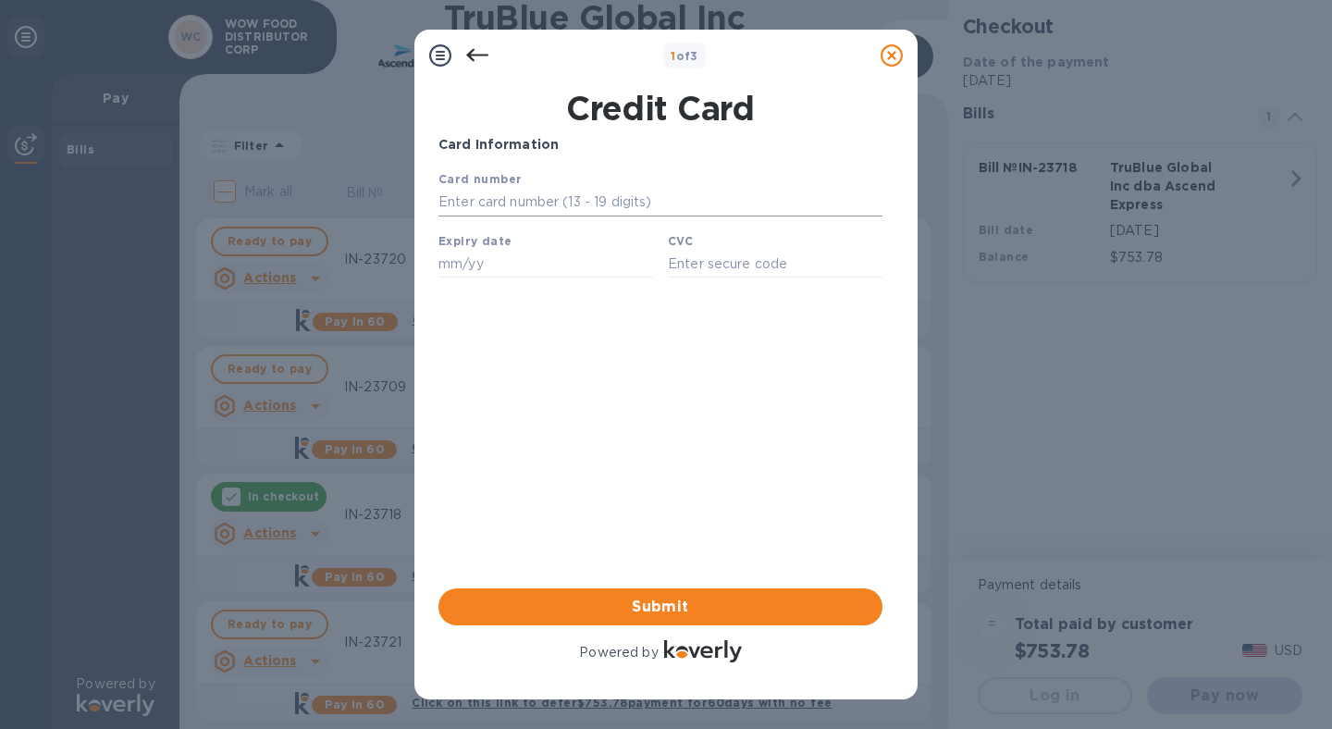
click at [500, 190] on input "text" at bounding box center [661, 203] width 444 height 28
type input "[CREDIT_CARD_NUMBER]"
type input "10/26"
type input "3688"
click at [661, 601] on span "Submit" at bounding box center [660, 607] width 414 height 22
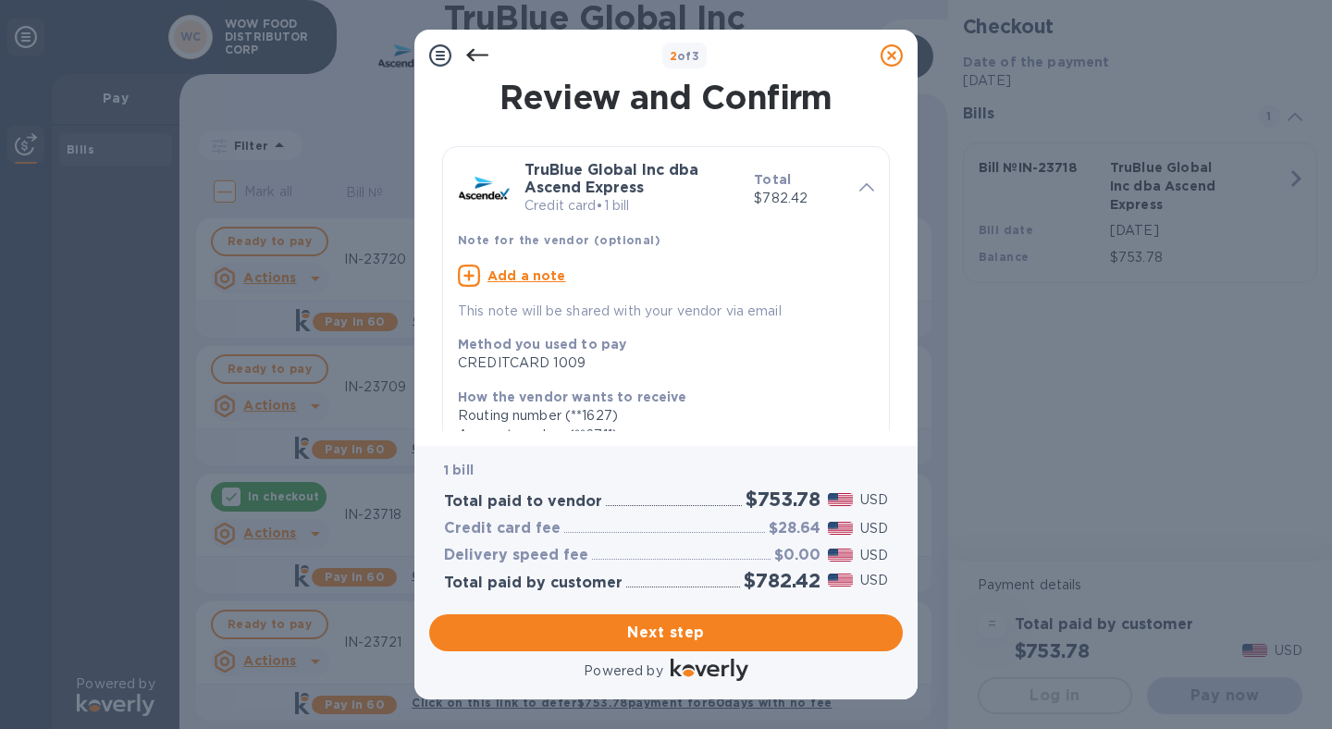
click at [531, 277] on u "Add a note" at bounding box center [527, 275] width 79 height 15
click at [532, 281] on textarea at bounding box center [651, 278] width 387 height 16
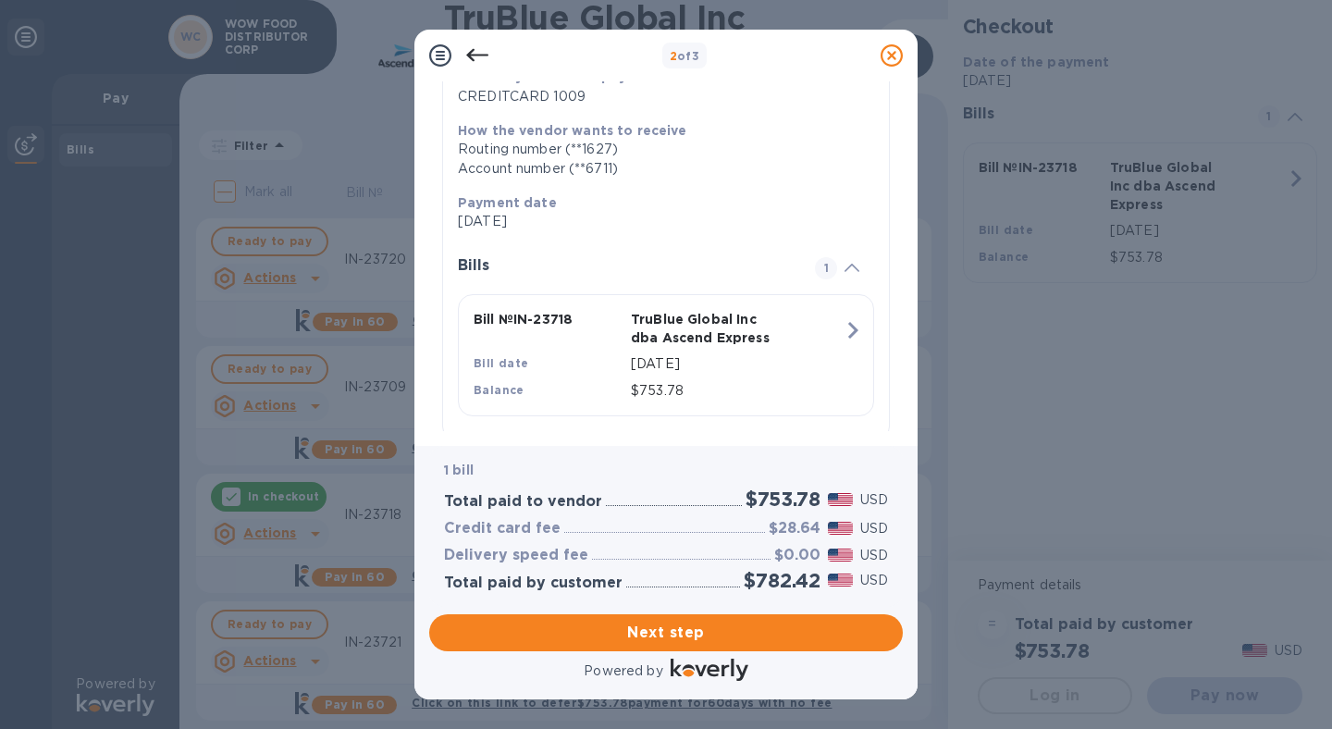
scroll to position [271, 0]
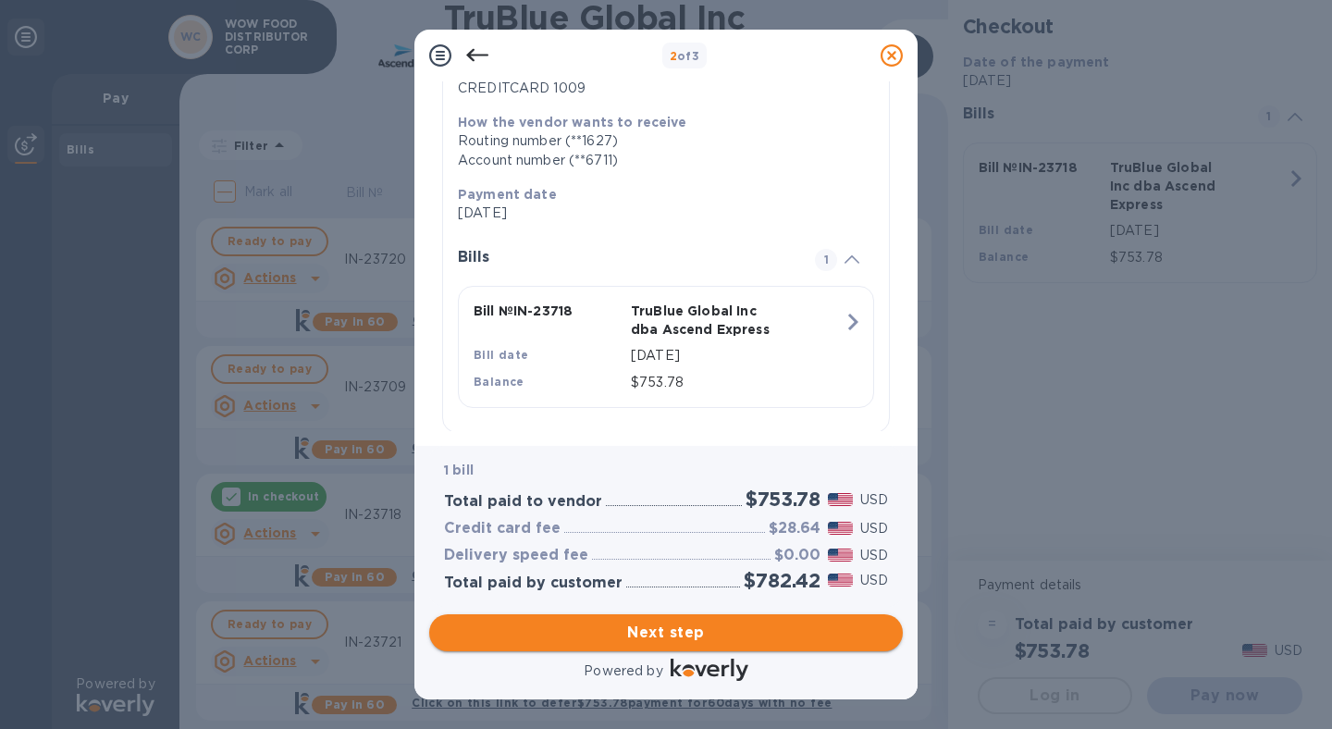
type textarea "IN-23718"
click at [644, 638] on span "Next step" at bounding box center [666, 633] width 444 height 22
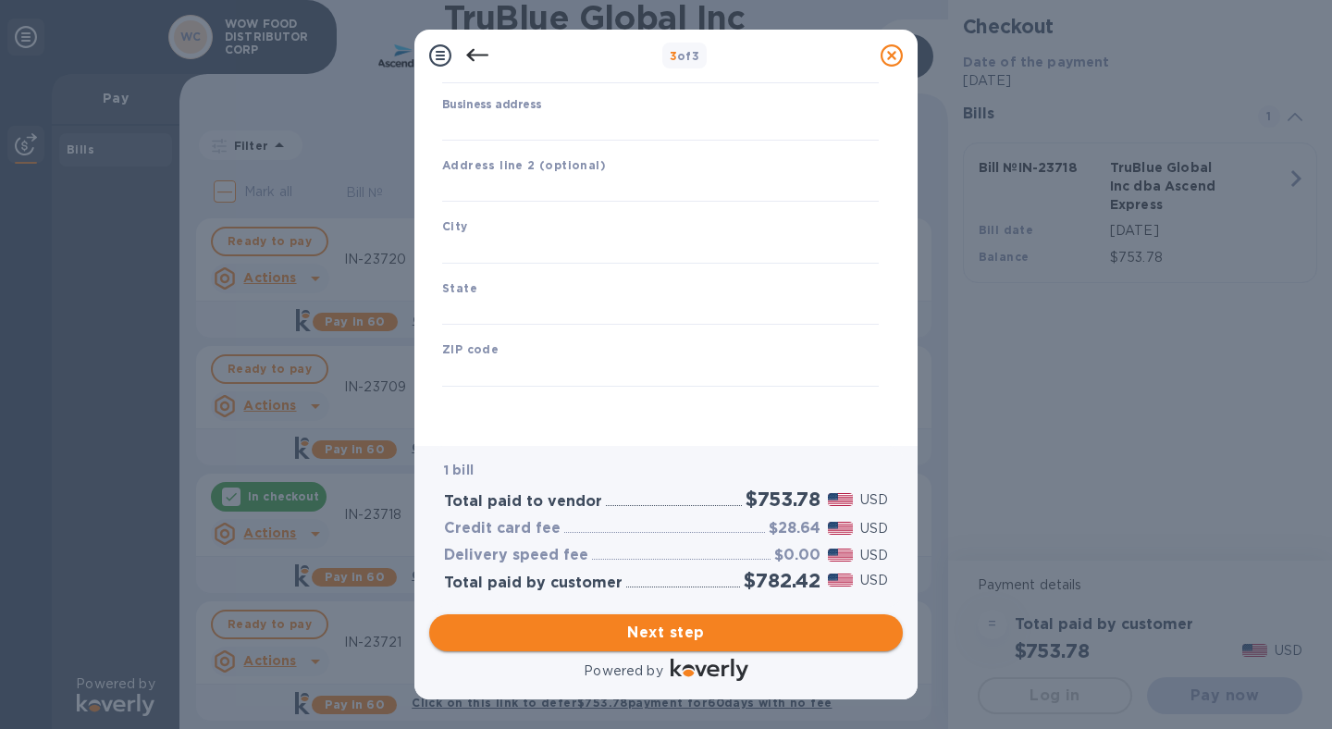
type input "[GEOGRAPHIC_DATA]"
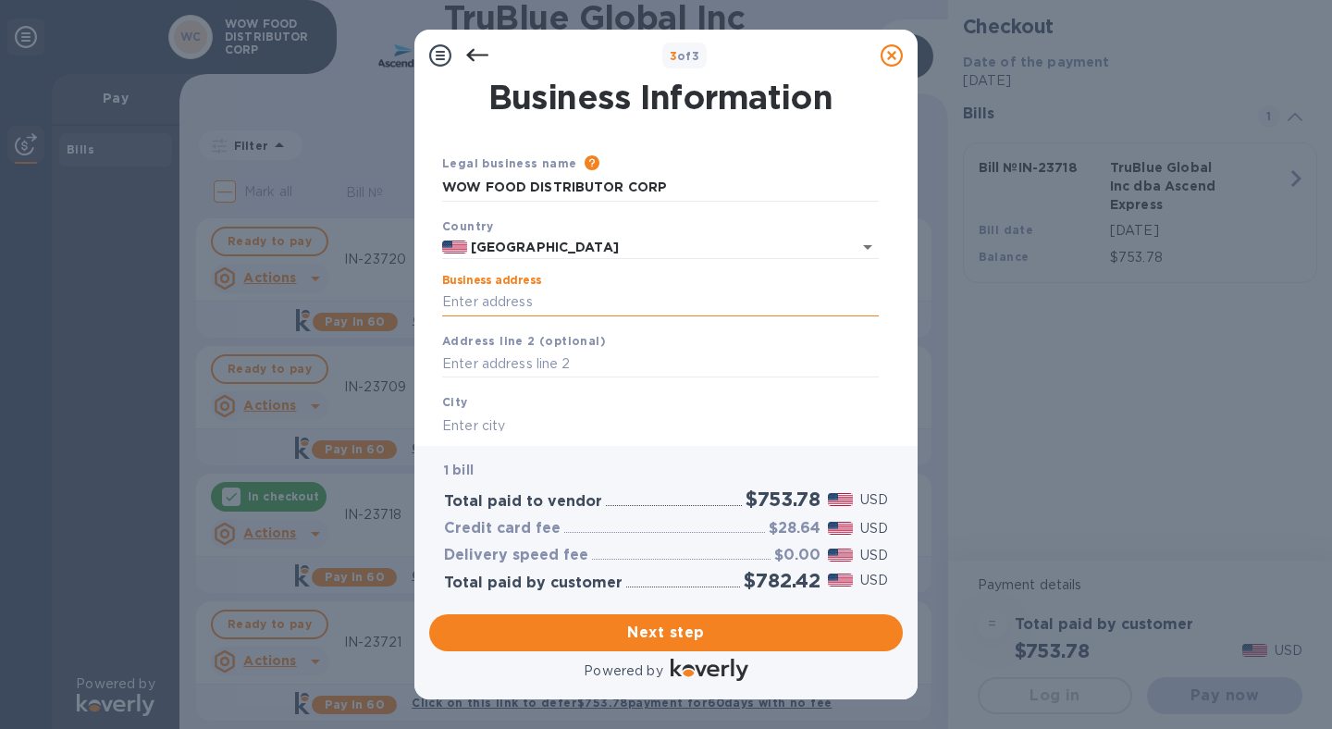
click at [557, 303] on input "Business address" at bounding box center [660, 303] width 437 height 28
type input "[STREET_ADDRESS][PERSON_NAME]"
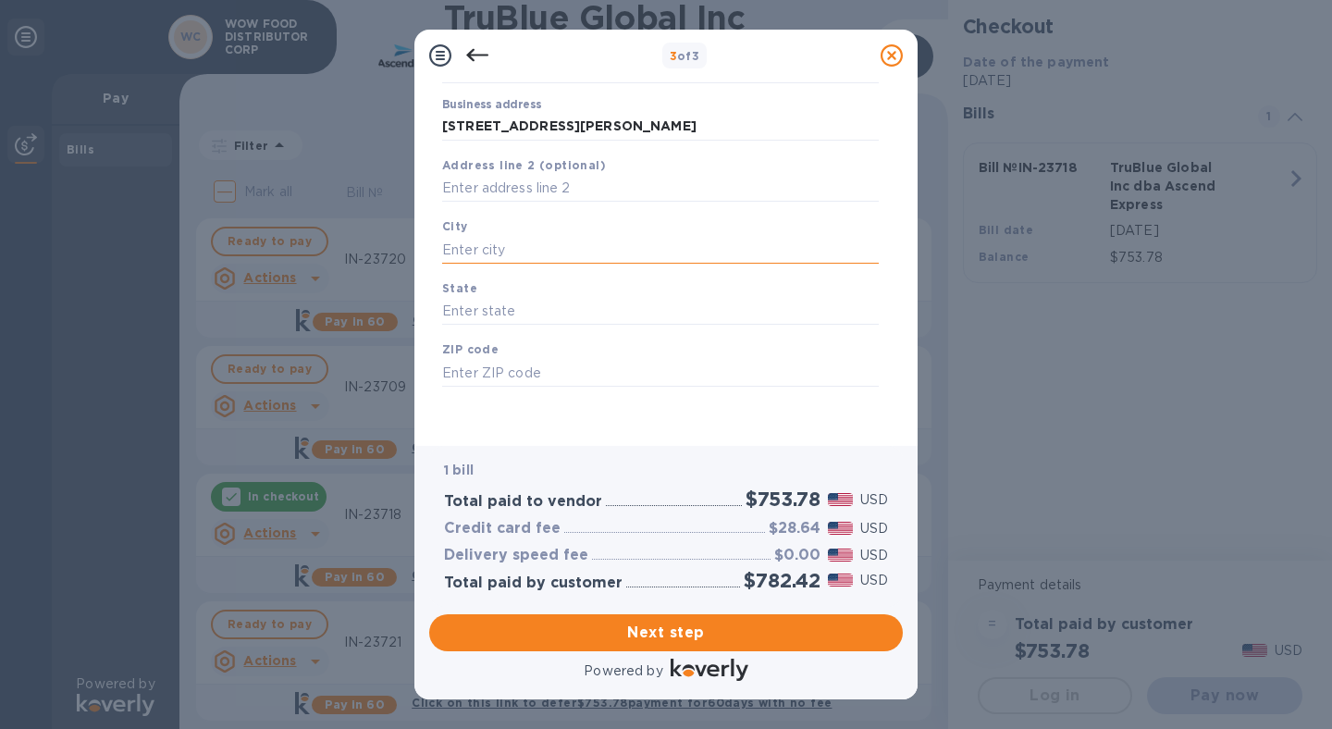
click at [541, 249] on input "text" at bounding box center [660, 250] width 437 height 28
type input "City of Industry"
click at [541, 308] on input "text" at bounding box center [660, 312] width 437 height 28
type input "CA"
click at [512, 363] on input "text" at bounding box center [660, 373] width 437 height 28
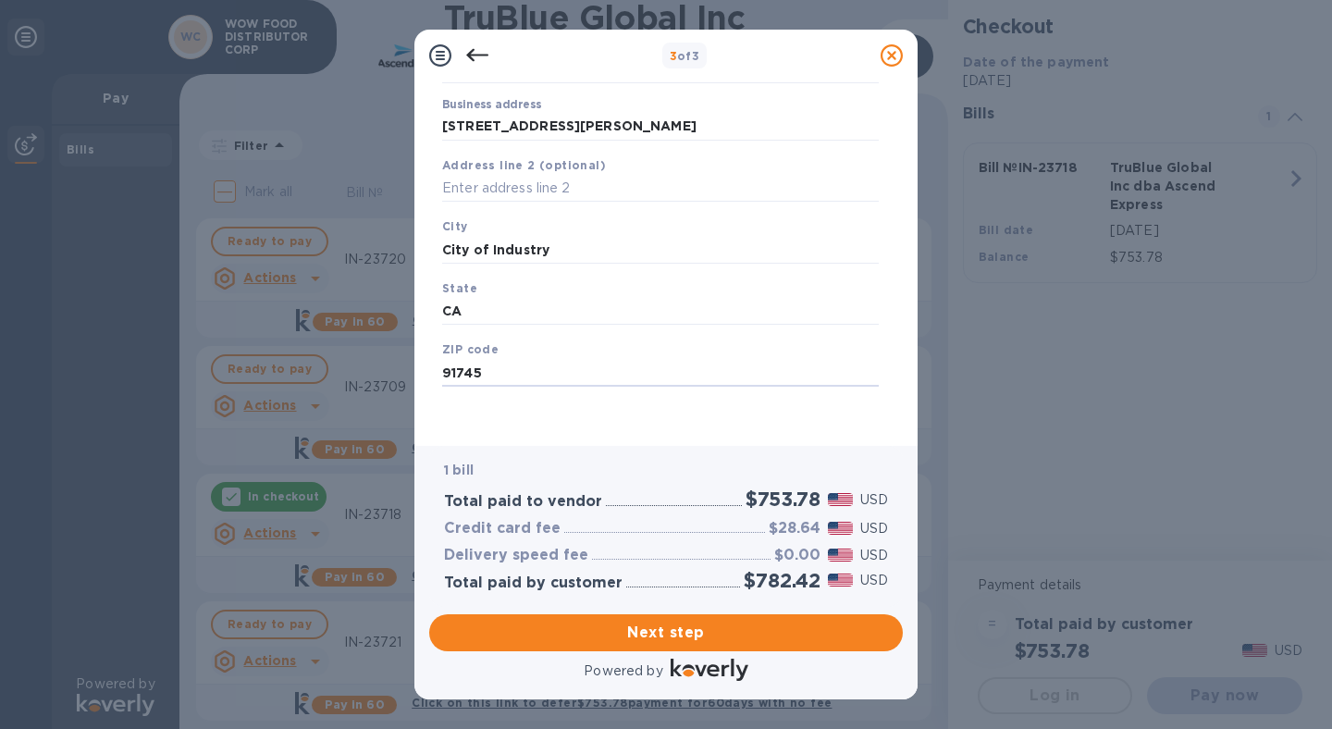
scroll to position [0, 0]
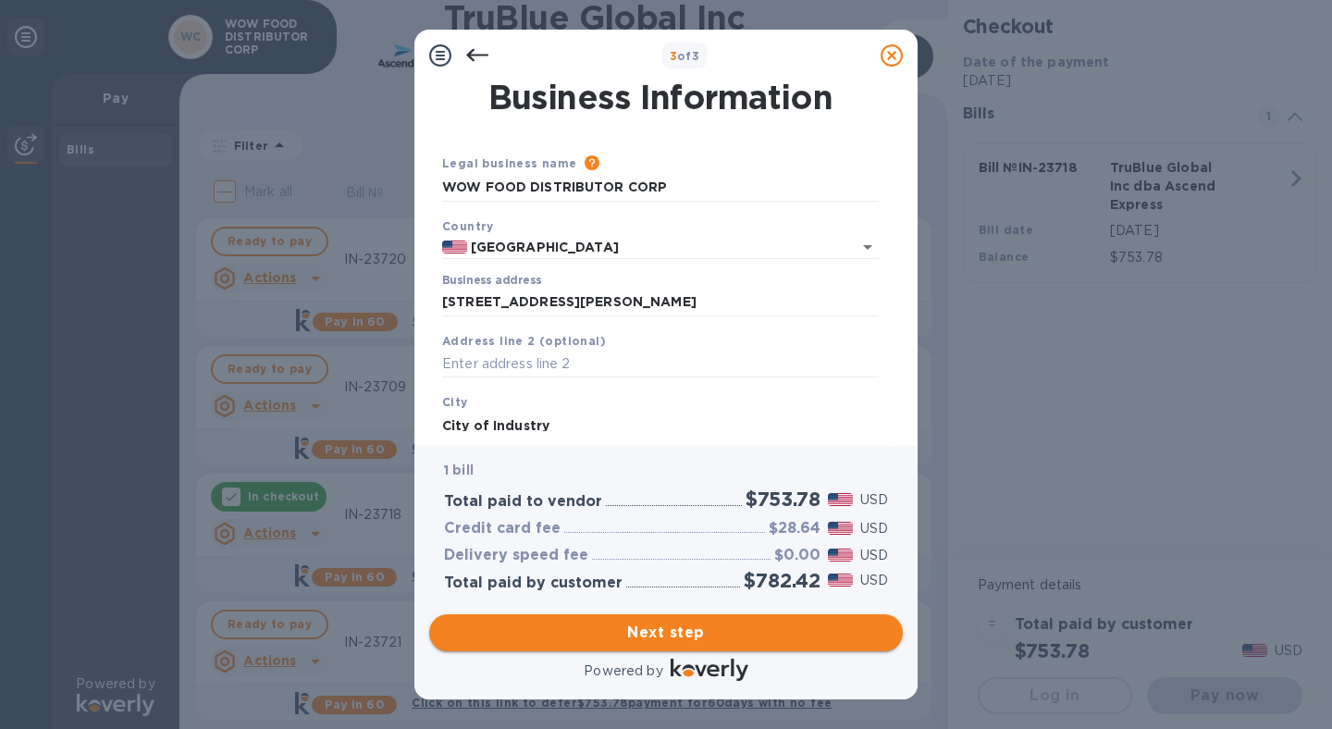
type input "91745"
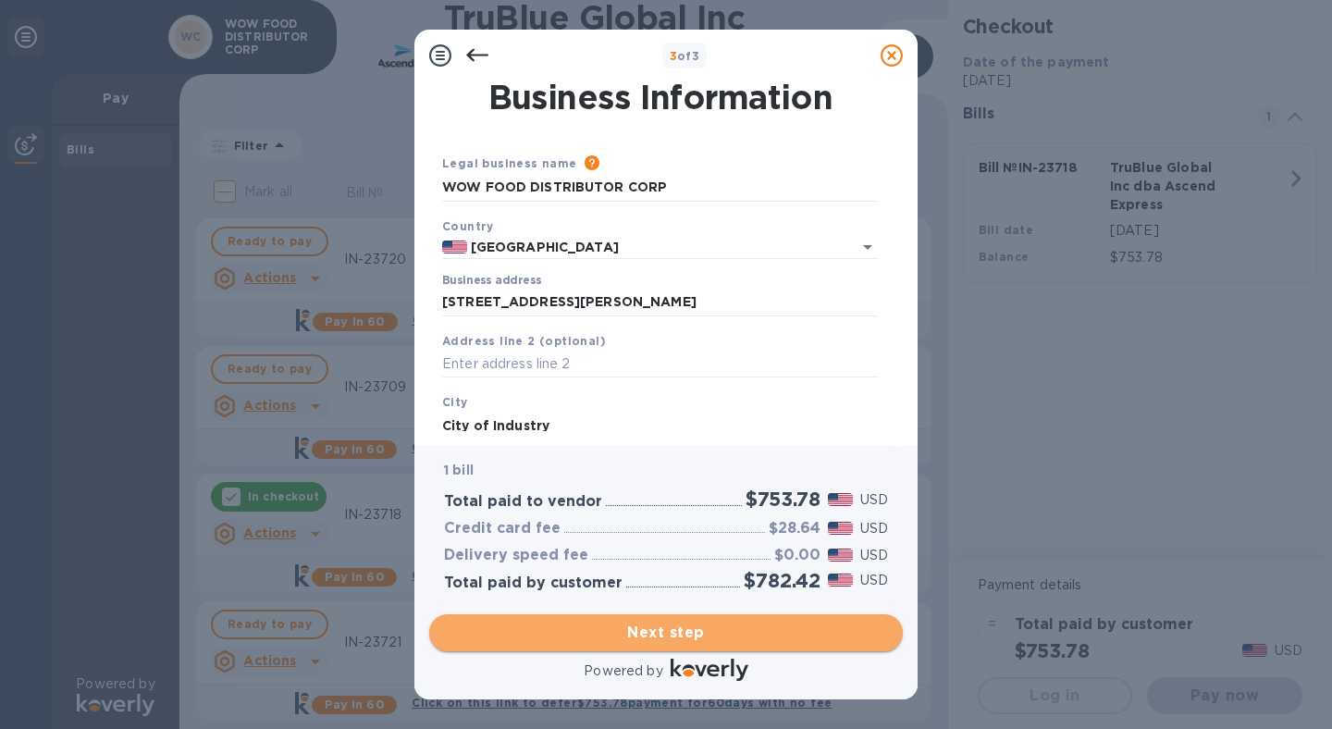
click at [659, 637] on span "Next step" at bounding box center [666, 633] width 444 height 22
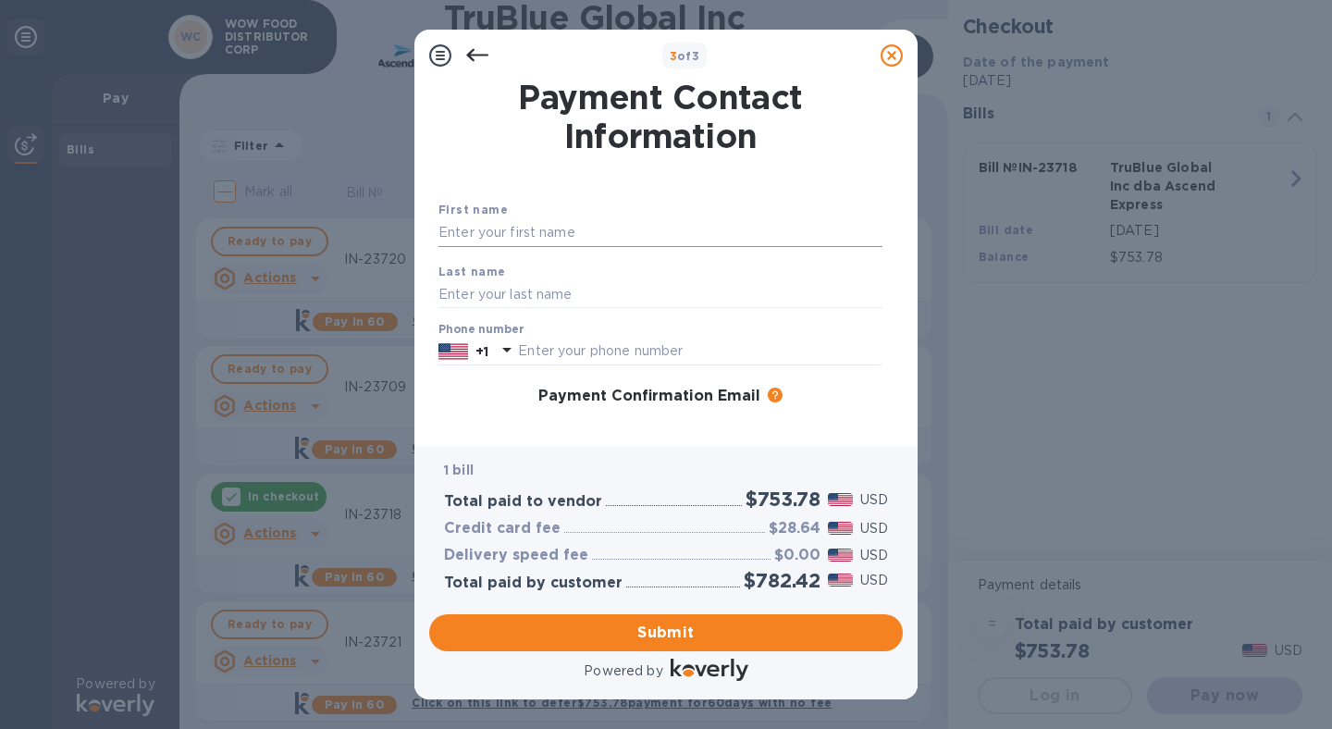
click at [531, 235] on input "text" at bounding box center [661, 233] width 444 height 28
type input "Analiza"
type input "[PERSON_NAME]"
type input "6267576395"
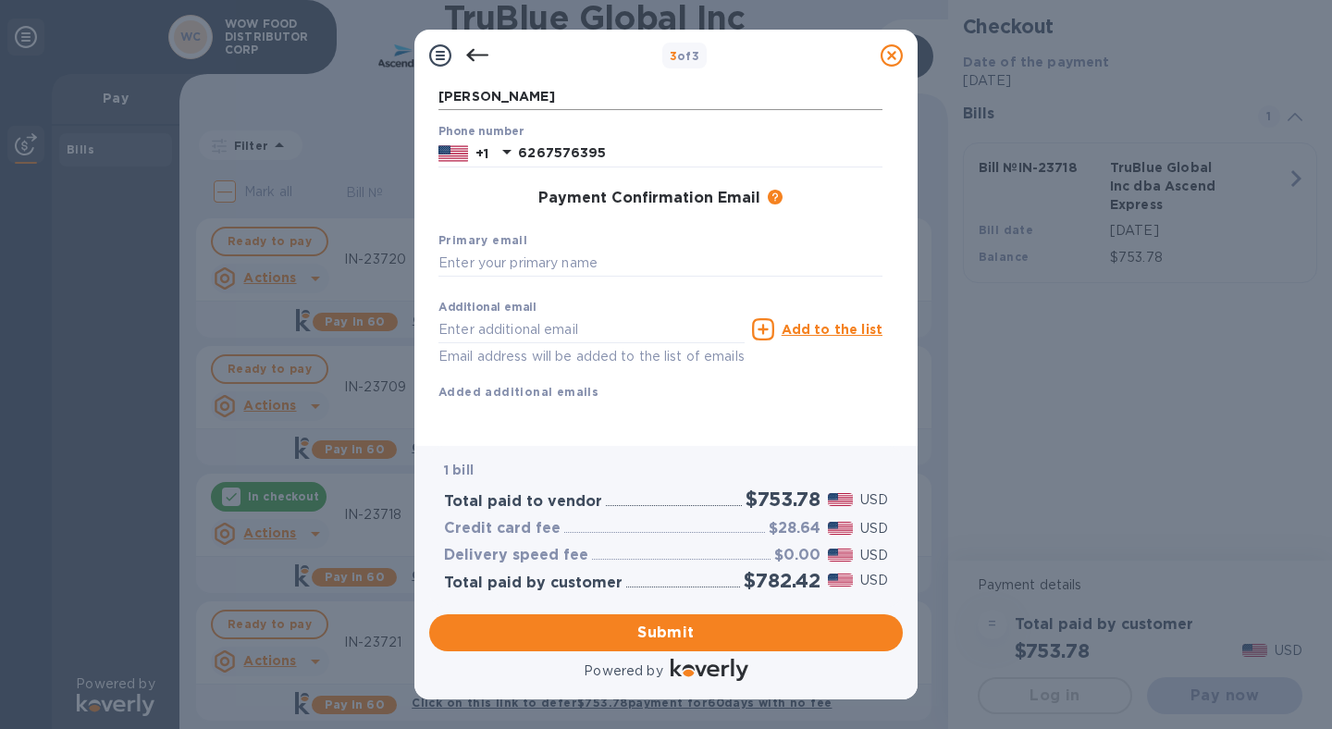
scroll to position [221, 0]
click at [546, 250] on input "text" at bounding box center [661, 264] width 444 height 28
drag, startPoint x: 703, startPoint y: 248, endPoint x: 361, endPoint y: 238, distance: 342.4
click at [361, 238] on div "3 of 3 Payment Contact Information First name Analiza Last name Nieva Phone num…" at bounding box center [666, 364] width 1332 height 729
type input "[EMAIL_ADDRESS][DOMAIN_NAME]"
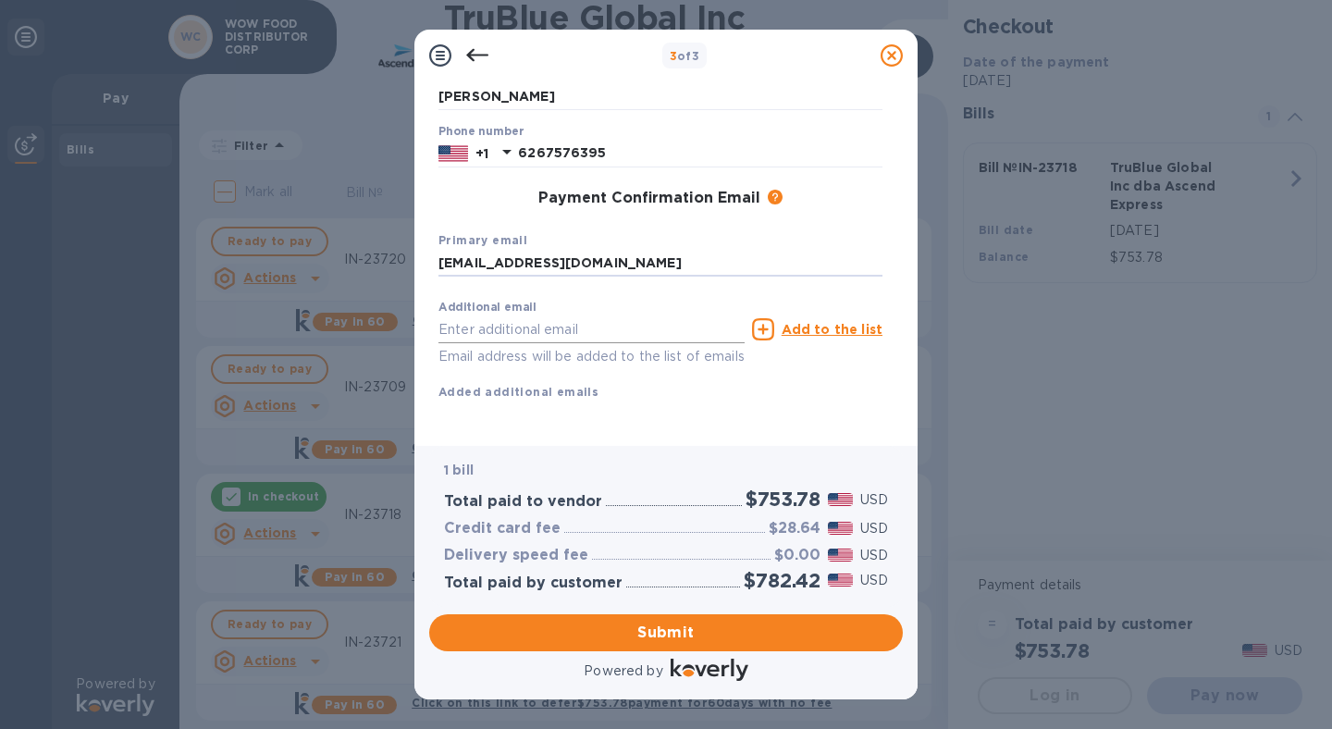
click at [600, 315] on input "text" at bounding box center [592, 329] width 306 height 28
paste input "[EMAIL_ADDRESS][DOMAIN_NAME]"
click at [450, 315] on input "[EMAIL_ADDRESS][DOMAIN_NAME]" at bounding box center [592, 329] width 306 height 28
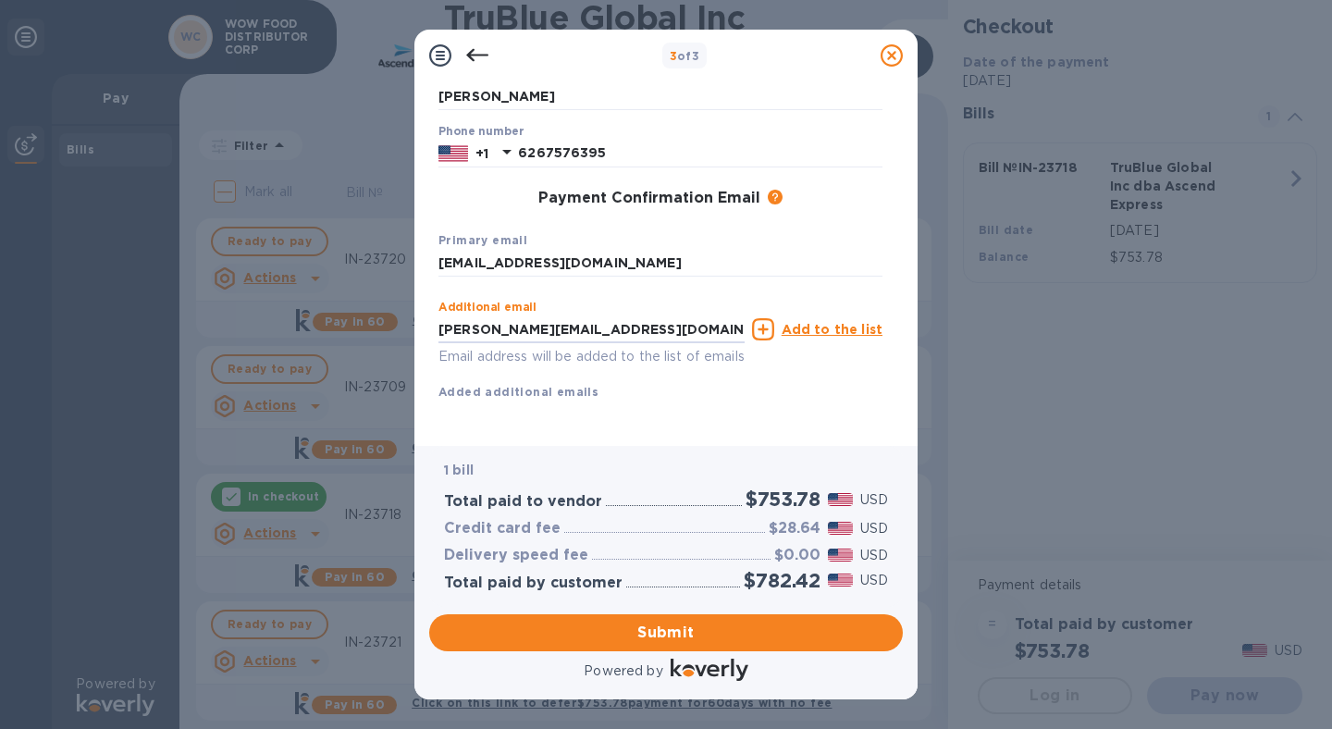
type input "[PERSON_NAME][EMAIL_ADDRESS][DOMAIN_NAME]"
click at [767, 318] on icon at bounding box center [763, 329] width 22 height 22
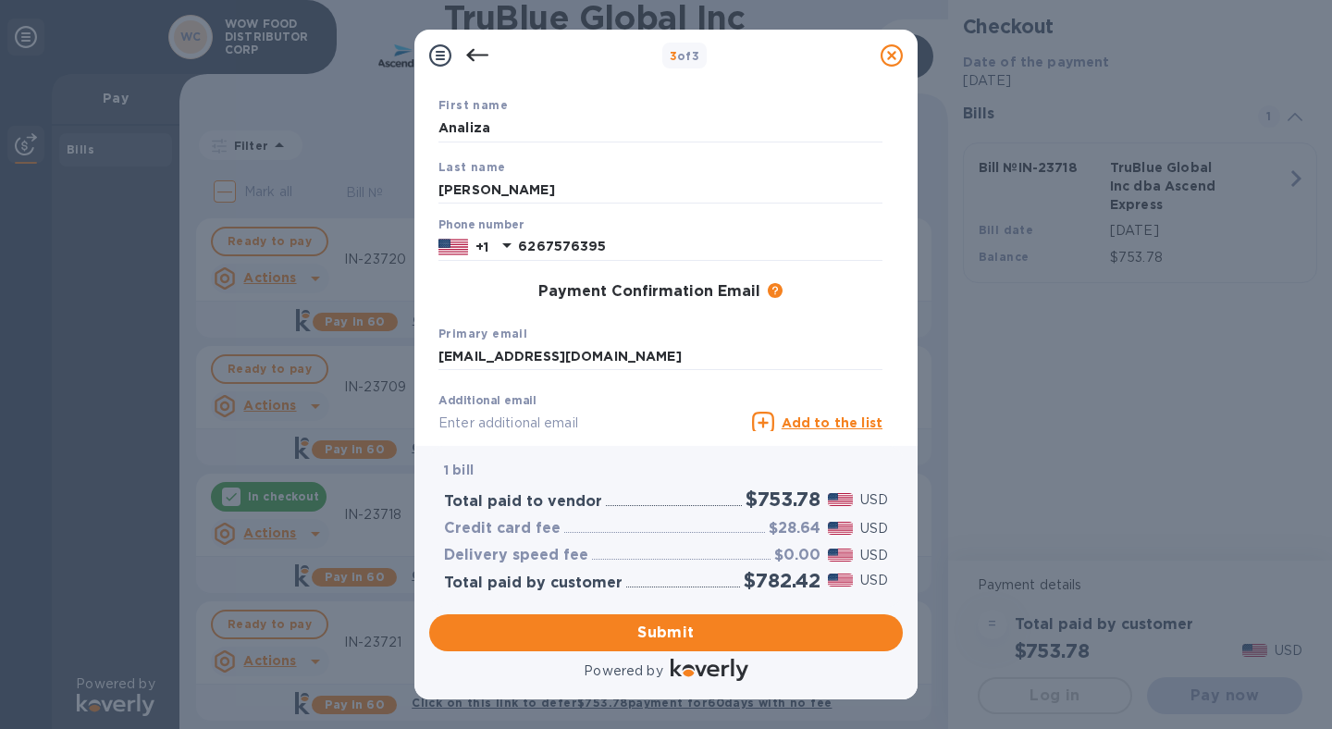
scroll to position [0, 0]
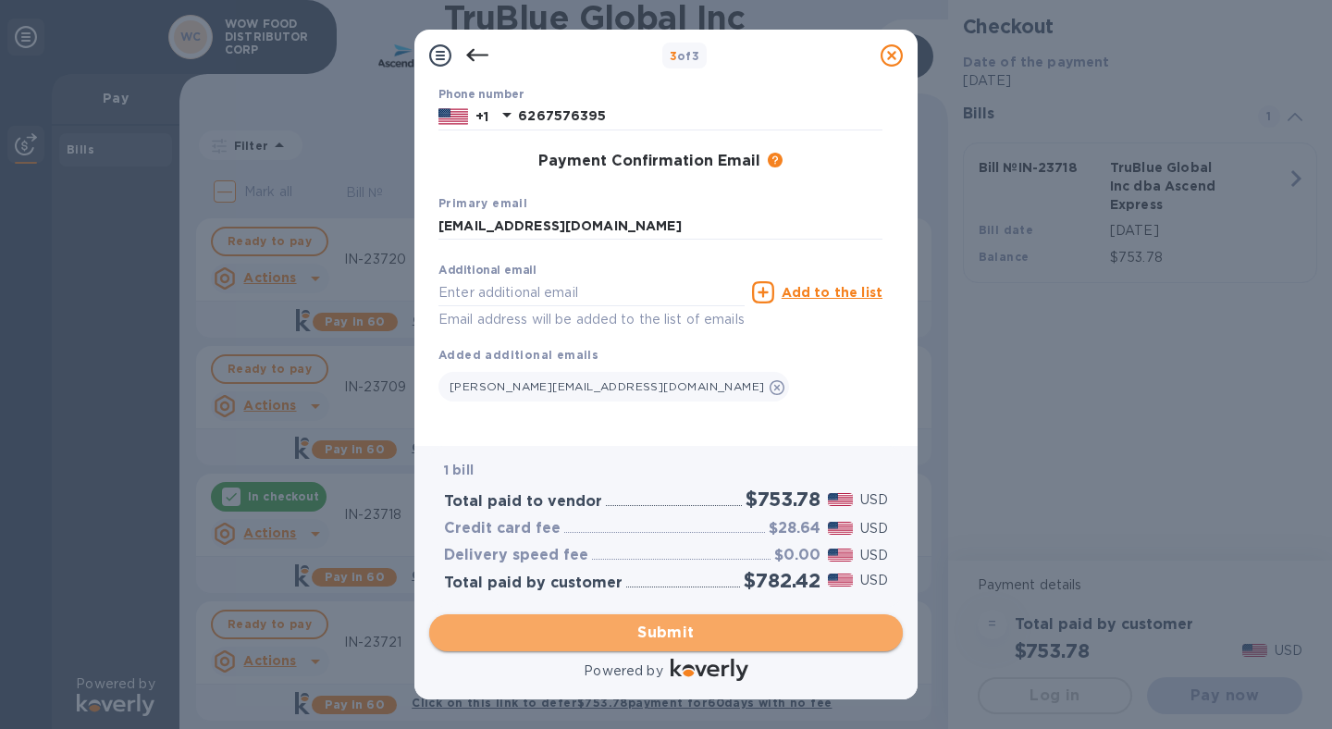
click at [655, 630] on span "Submit" at bounding box center [666, 633] width 444 height 22
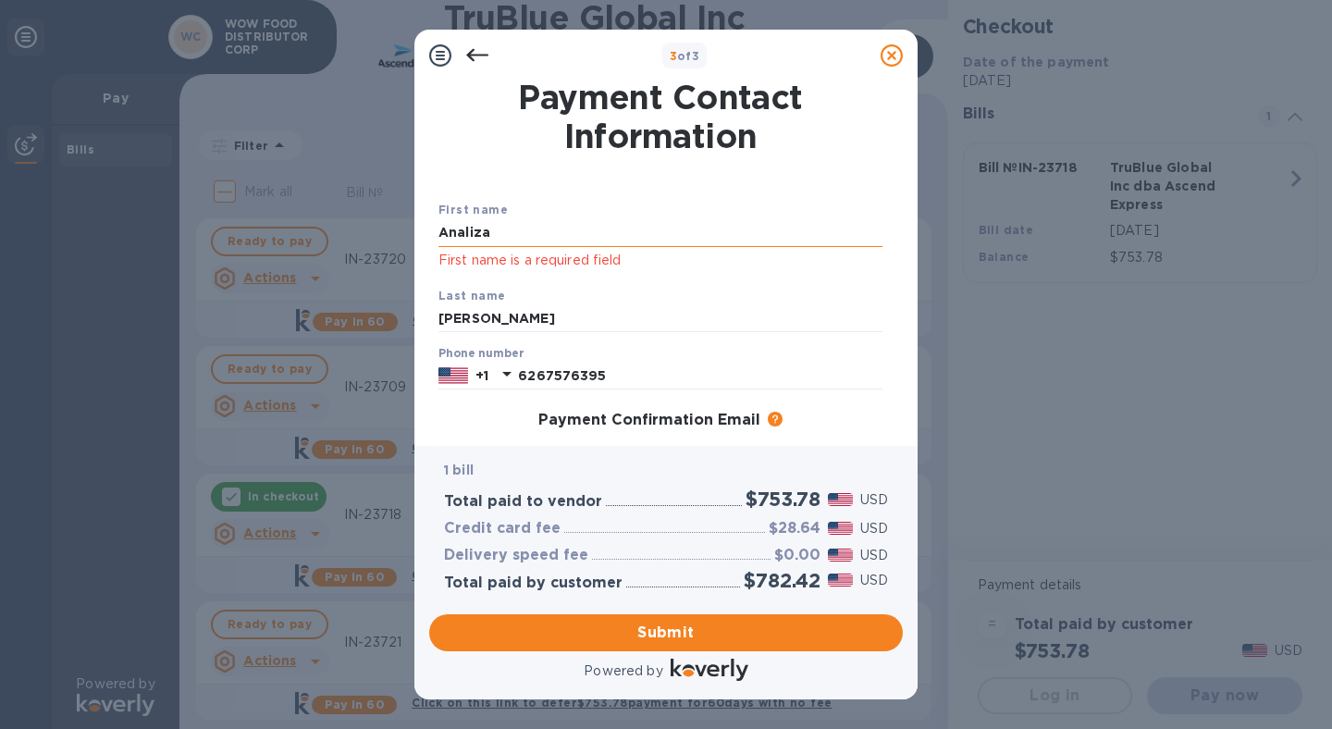
click at [568, 227] on input "Analiza" at bounding box center [661, 233] width 444 height 28
drag, startPoint x: 569, startPoint y: 227, endPoint x: 305, endPoint y: 216, distance: 263.9
click at [305, 216] on div "3 of 3 Payment Contact Information First name Analiza First name is a required …" at bounding box center [666, 364] width 1332 height 729
type input "Analiza"
click button "Submit" at bounding box center [0, 0] width 0 height 0
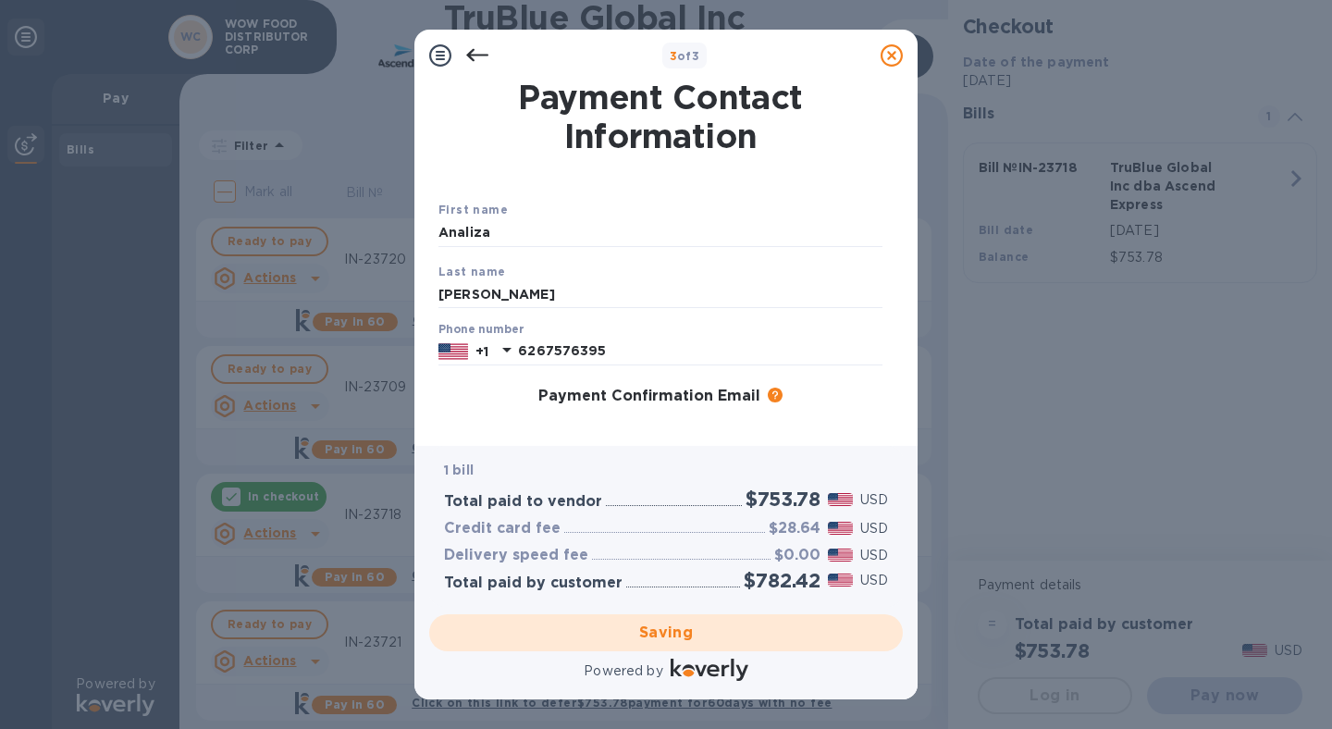
click at [659, 626] on div "Saving" at bounding box center [666, 633] width 488 height 52
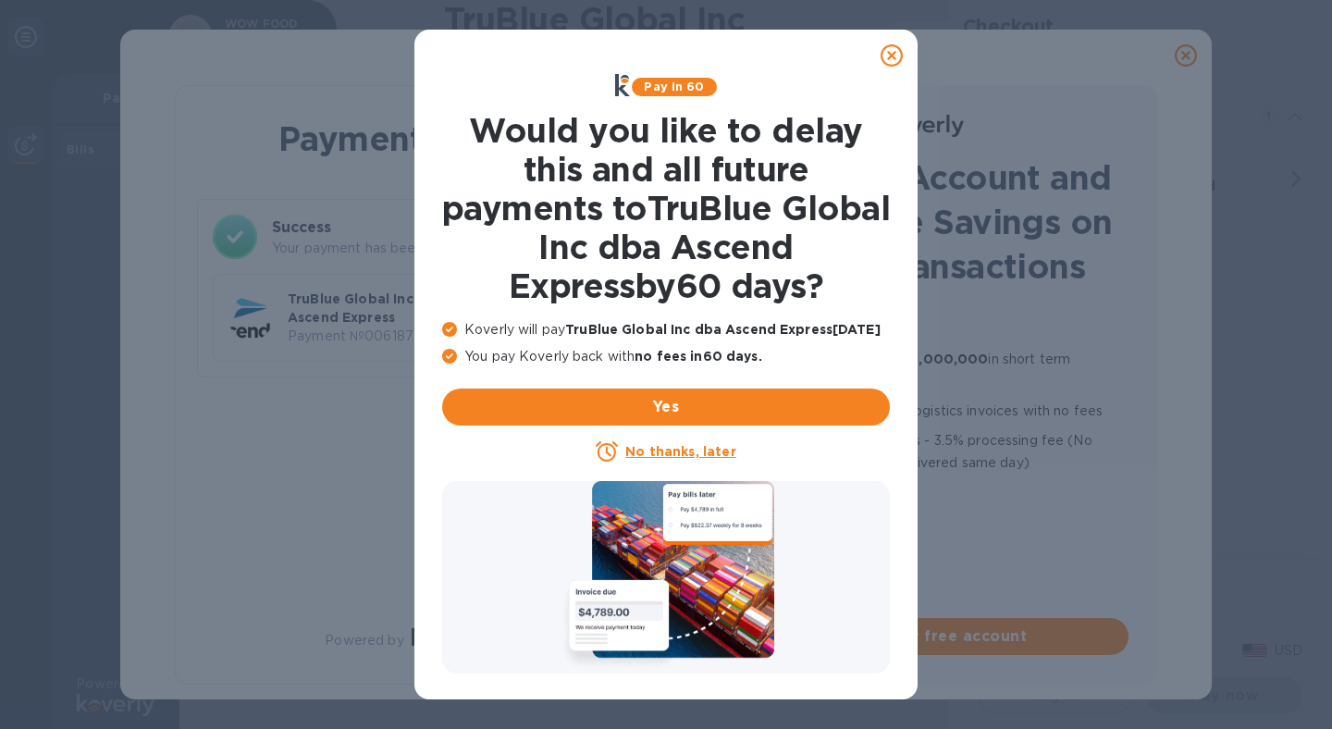
click at [897, 53] on icon at bounding box center [892, 55] width 22 height 22
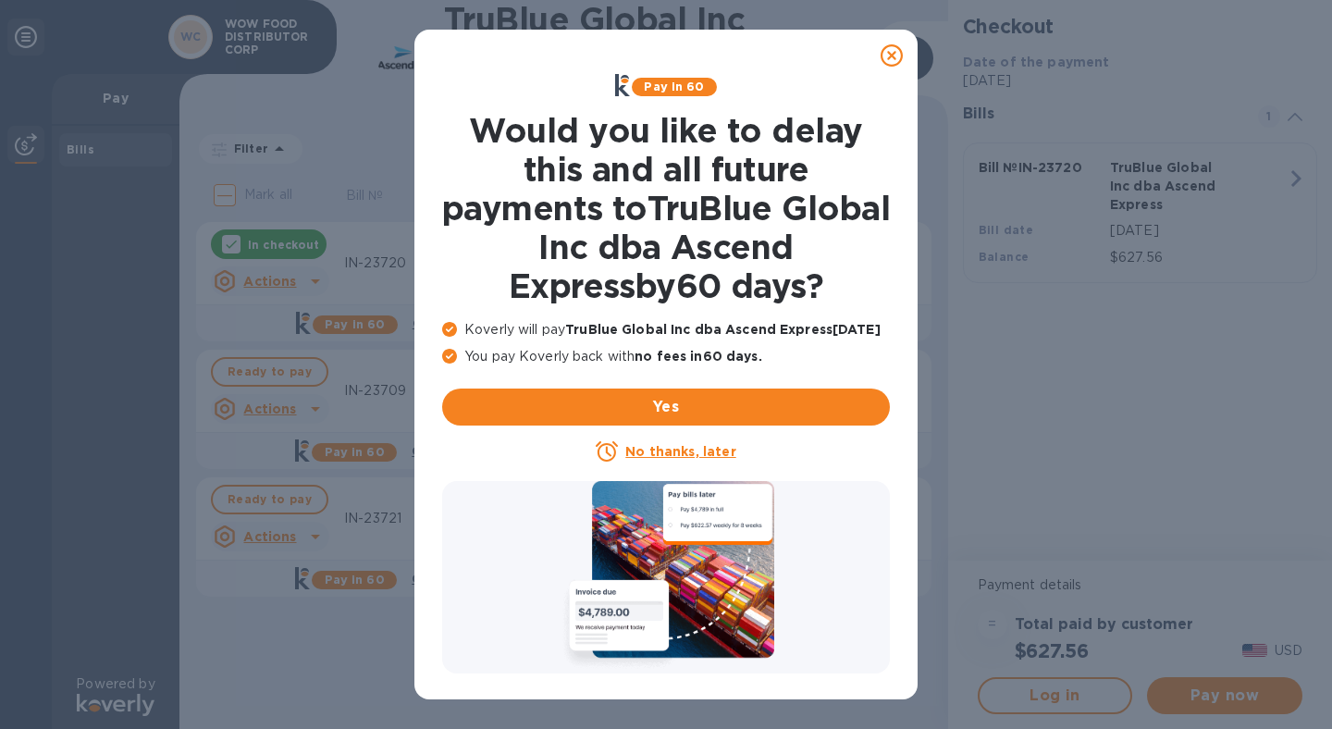
click at [890, 54] on icon at bounding box center [892, 55] width 22 height 22
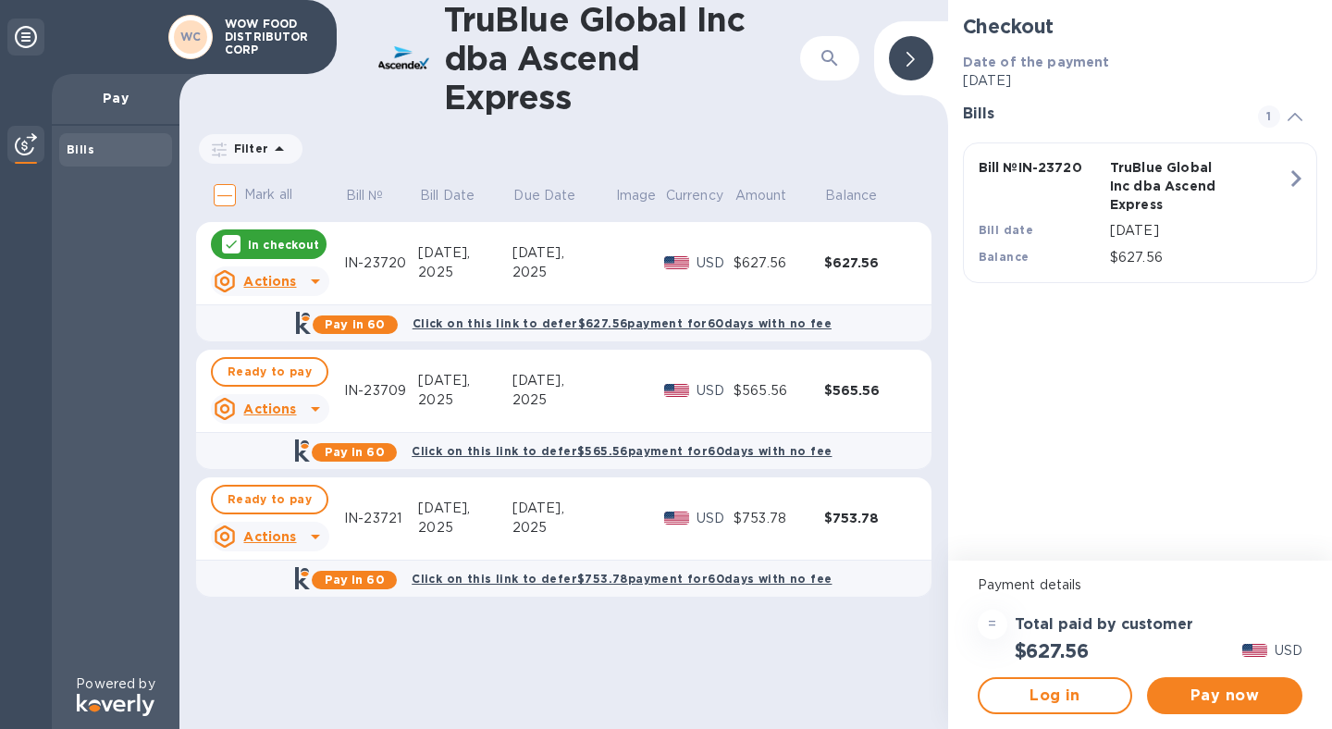
click at [282, 251] on p "In checkout" at bounding box center [283, 245] width 71 height 16
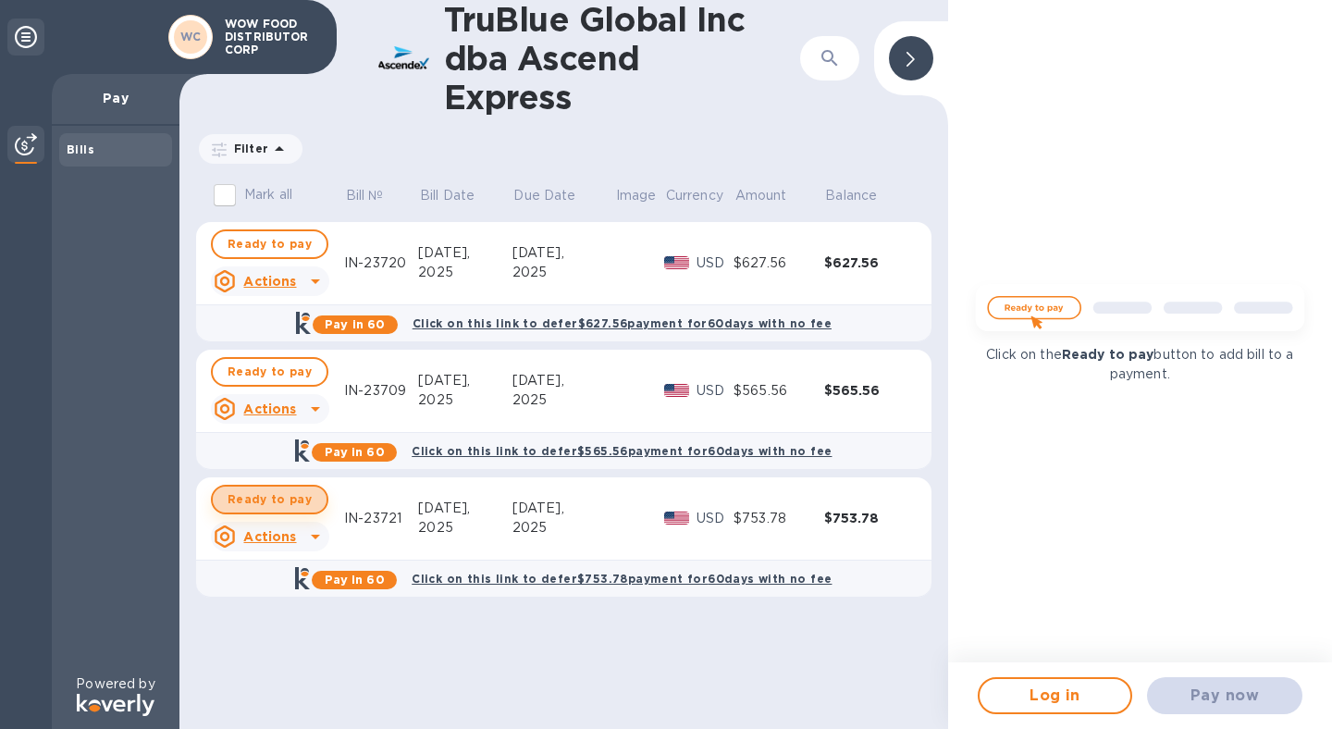
click at [278, 492] on span "Ready to pay" at bounding box center [270, 499] width 84 height 22
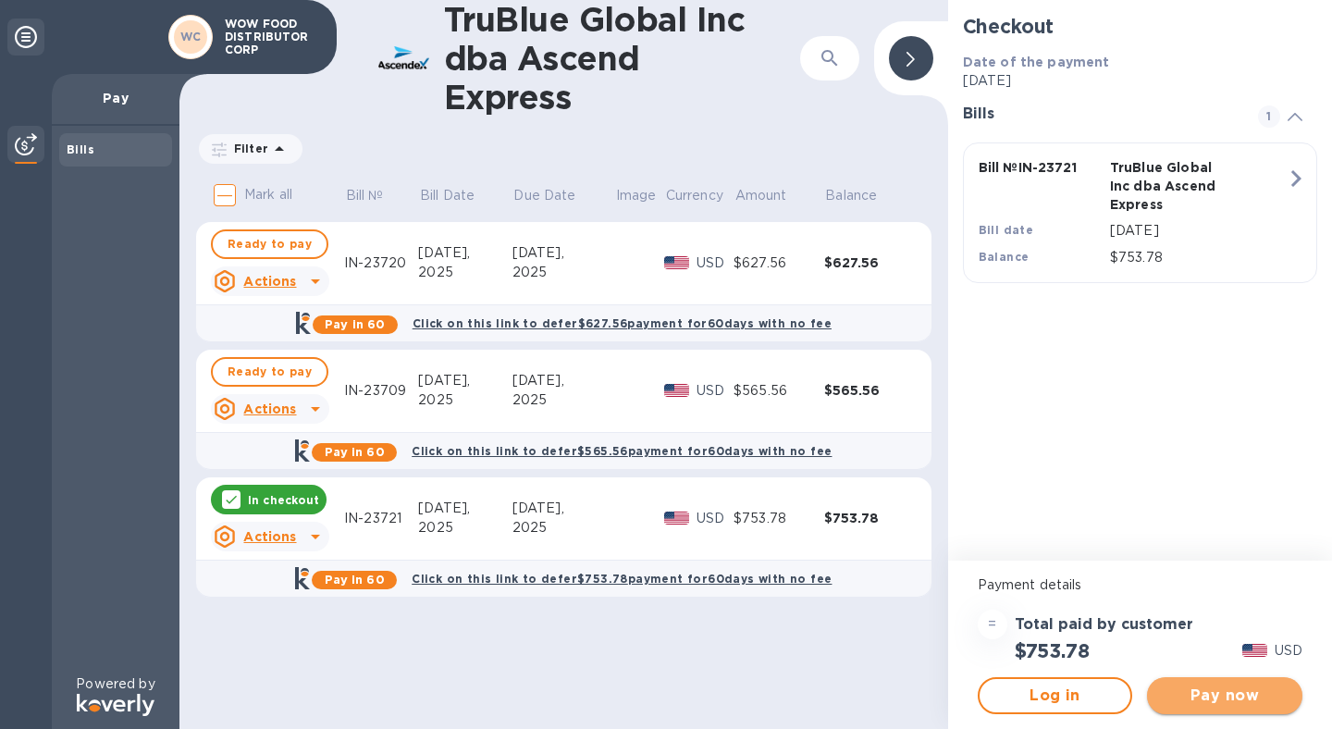
click at [1220, 690] on span "Pay now" at bounding box center [1225, 696] width 126 height 22
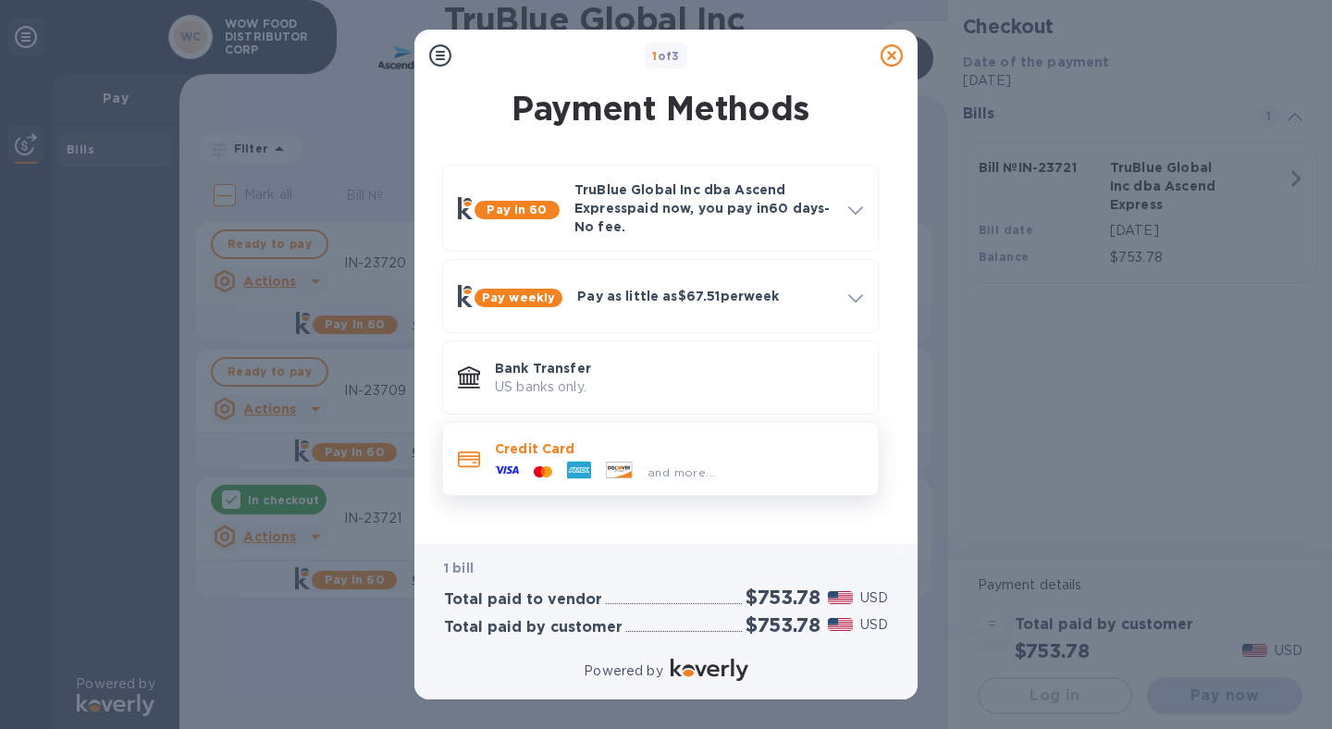
click at [617, 454] on p "Credit Card" at bounding box center [679, 448] width 368 height 19
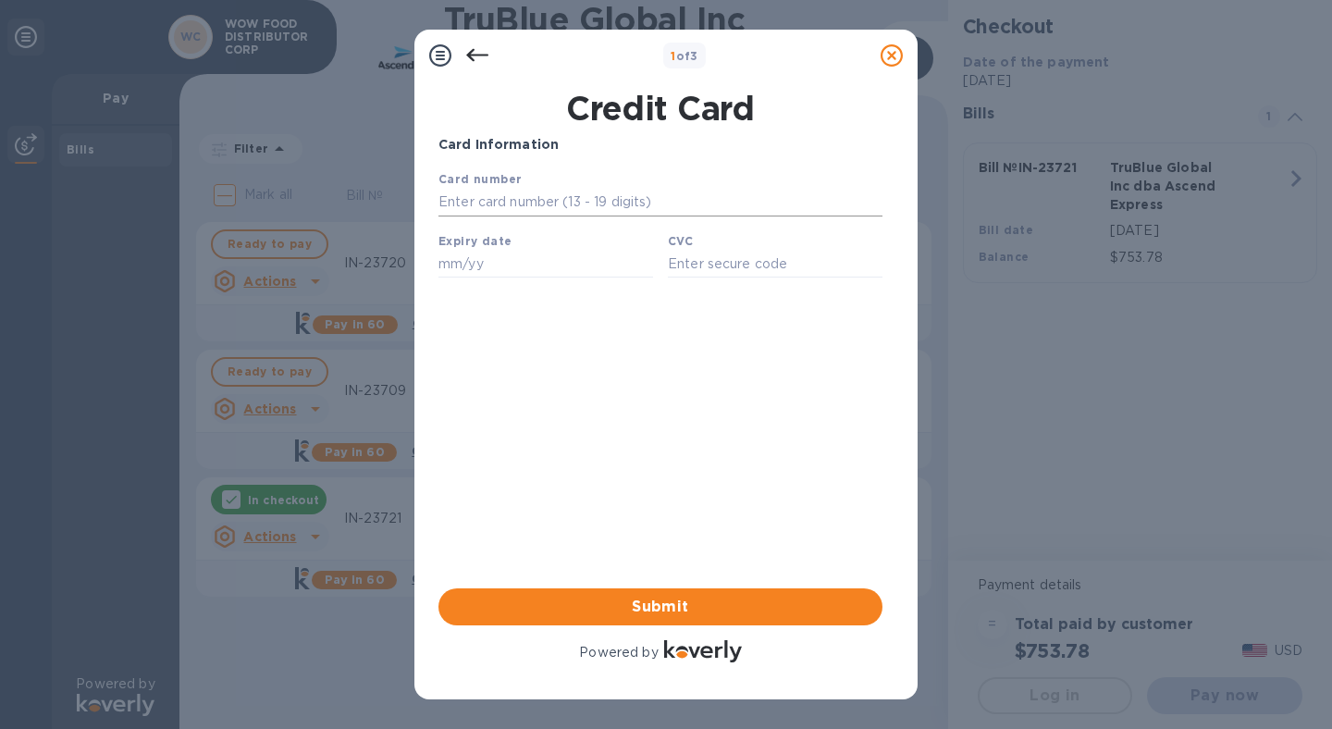
click at [503, 190] on input "text" at bounding box center [661, 203] width 444 height 28
type input "[CREDIT_CARD_NUMBER]"
type input "10/26"
type input "3688"
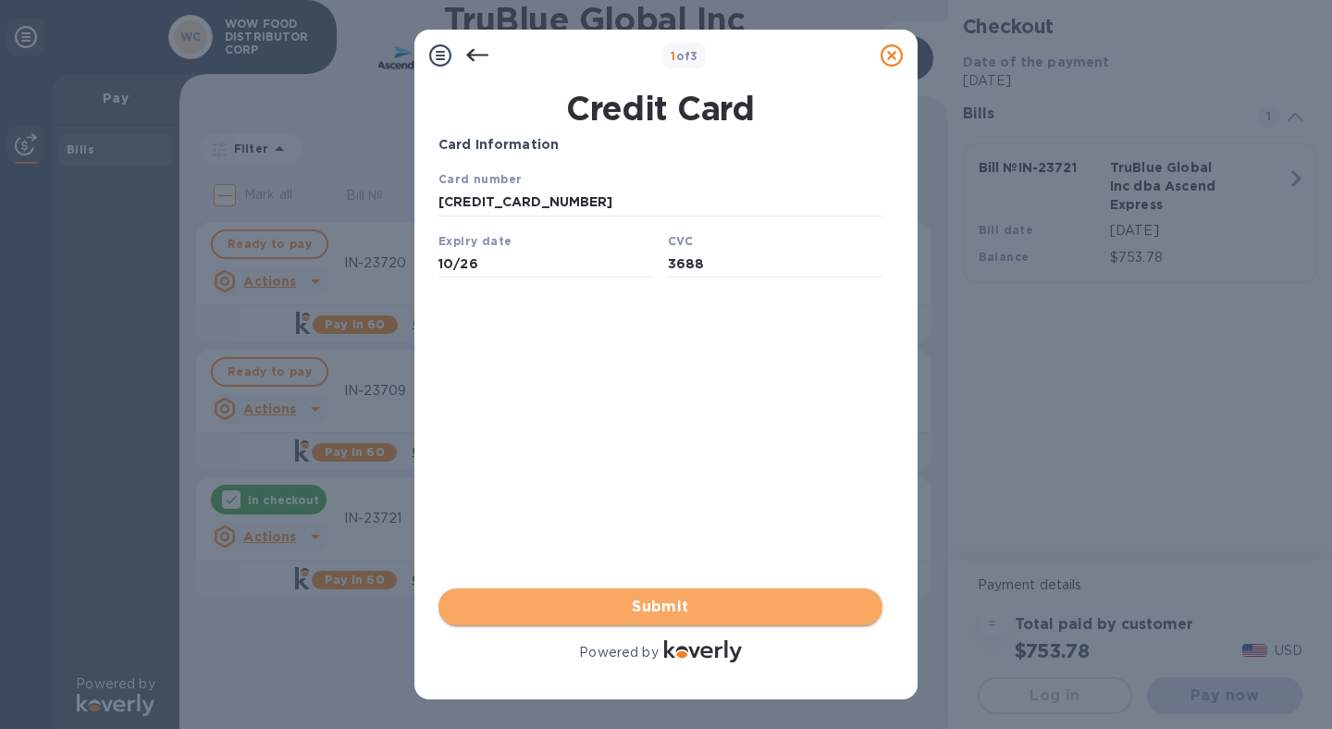
click at [655, 592] on button "Submit" at bounding box center [661, 606] width 444 height 37
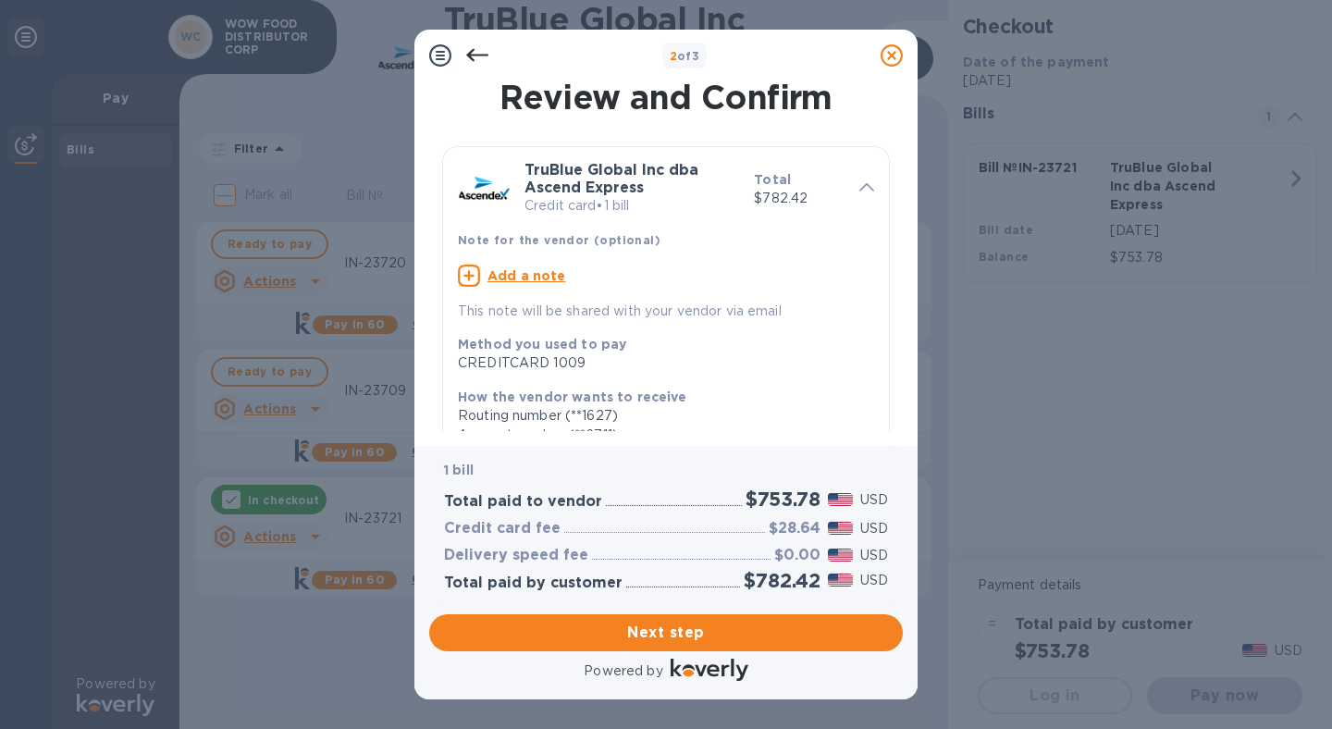
click at [545, 278] on u "Add a note" at bounding box center [527, 275] width 79 height 15
click at [540, 281] on textarea at bounding box center [651, 278] width 387 height 16
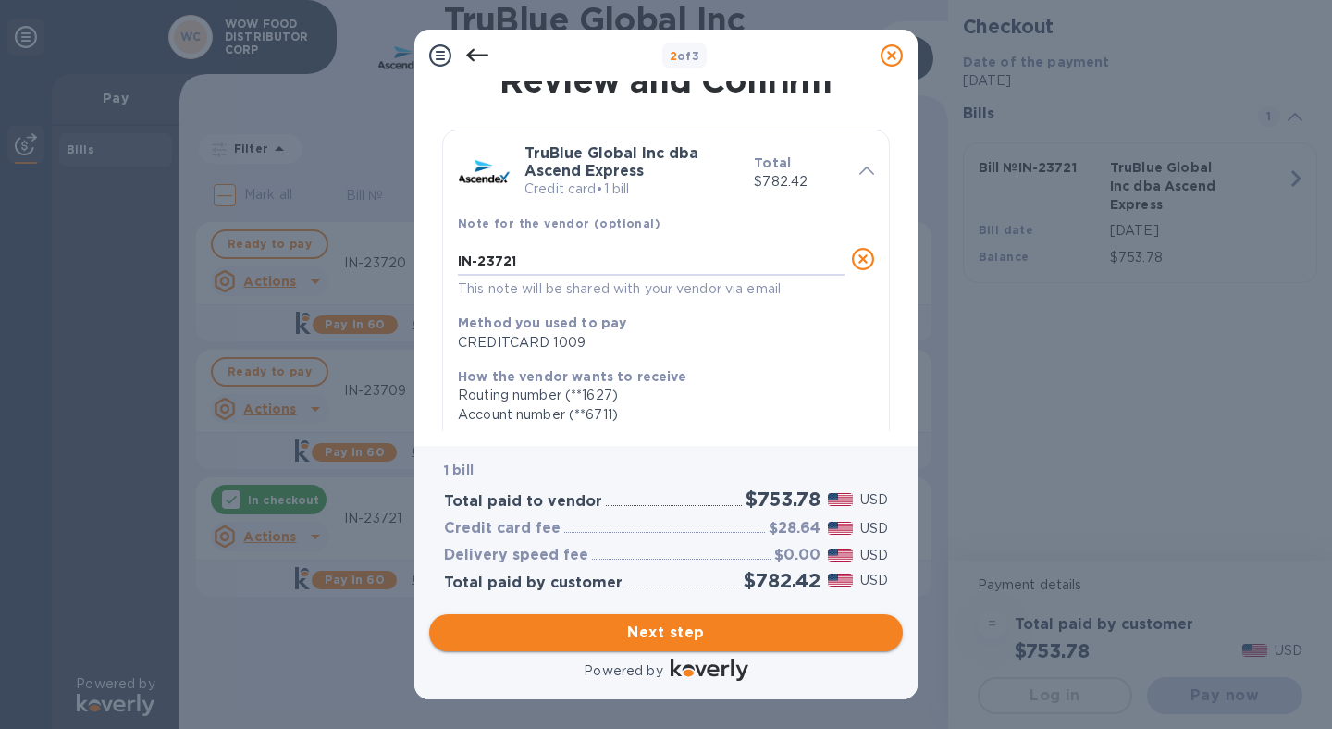
type textarea "IN-23721"
click at [698, 628] on span "Next step" at bounding box center [666, 633] width 444 height 22
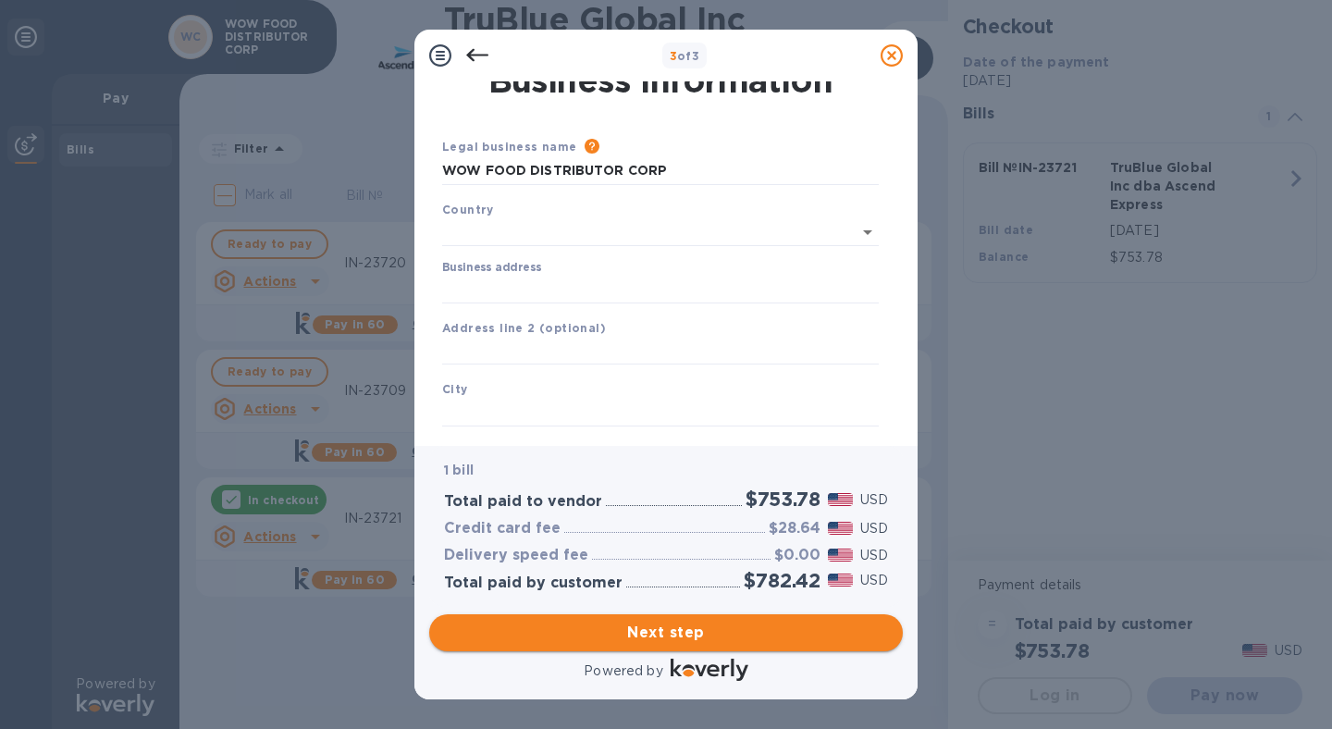
type input "[GEOGRAPHIC_DATA]"
click at [522, 278] on input "Business address" at bounding box center [660, 286] width 437 height 28
type input "[STREET_ADDRESS][PERSON_NAME]"
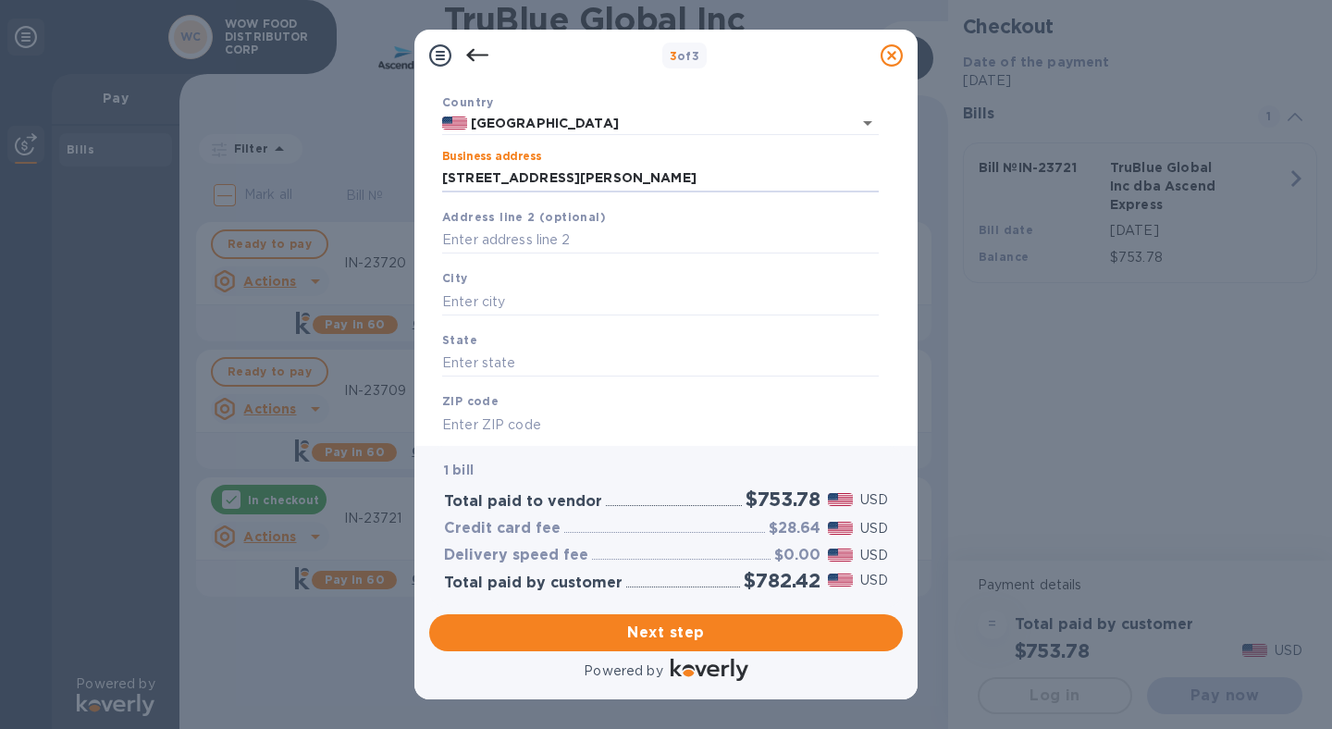
scroll to position [130, 0]
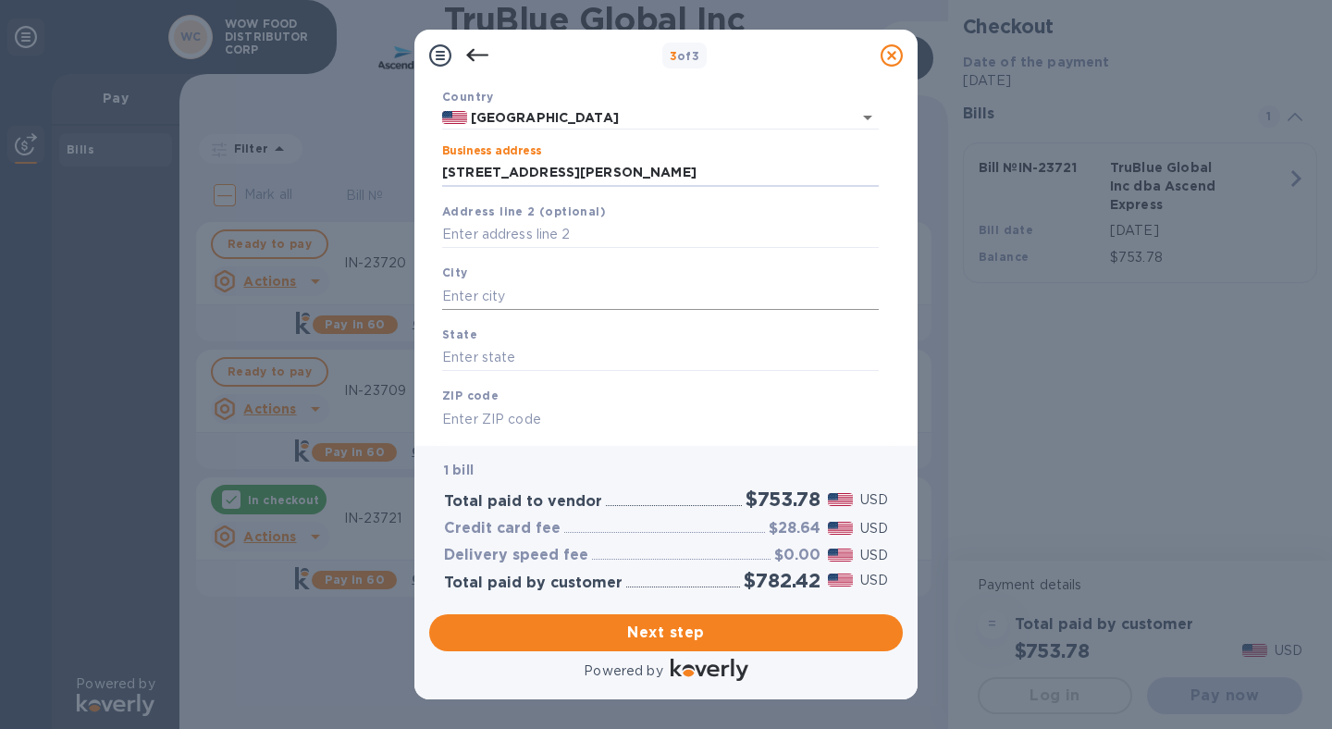
click at [506, 305] on input "text" at bounding box center [660, 296] width 437 height 28
type input "City of Industry"
click at [500, 357] on input "text" at bounding box center [660, 358] width 437 height 28
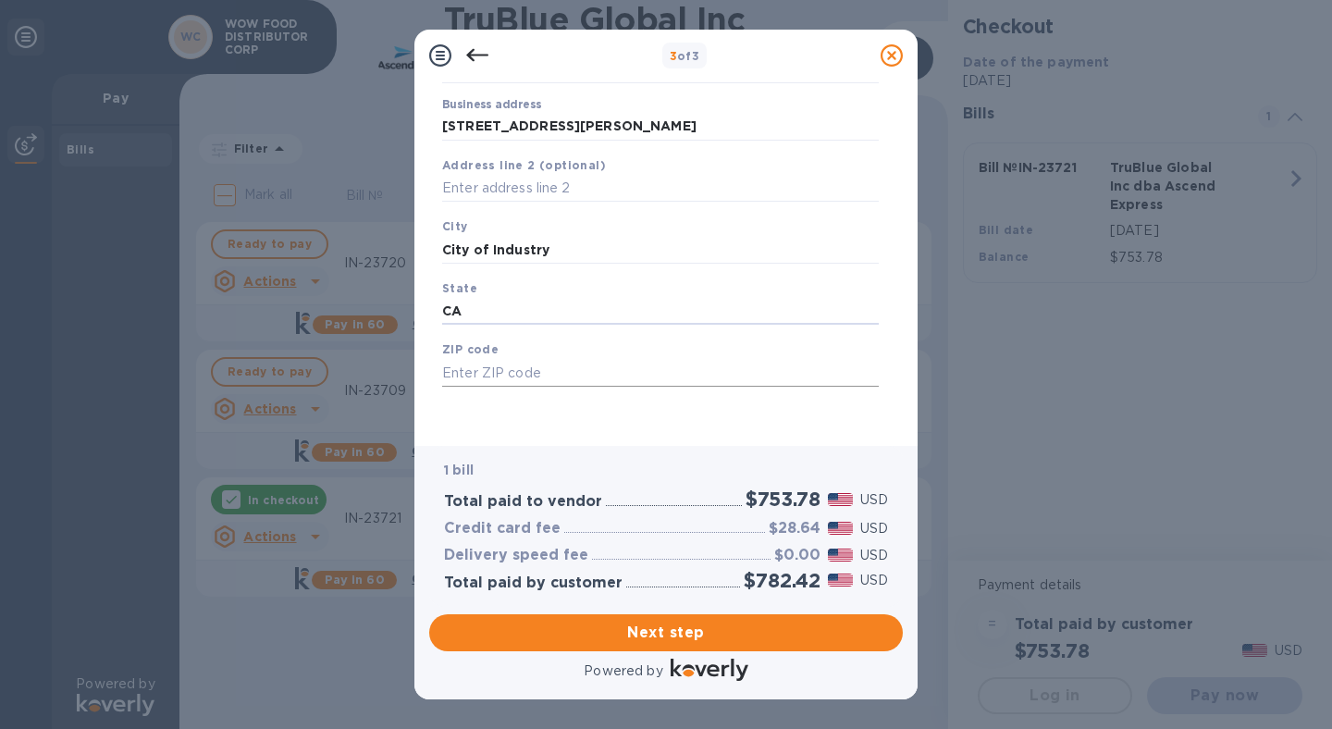
type input "CA"
click at [509, 369] on input "text" at bounding box center [660, 373] width 437 height 28
type input "("
type input "91745"
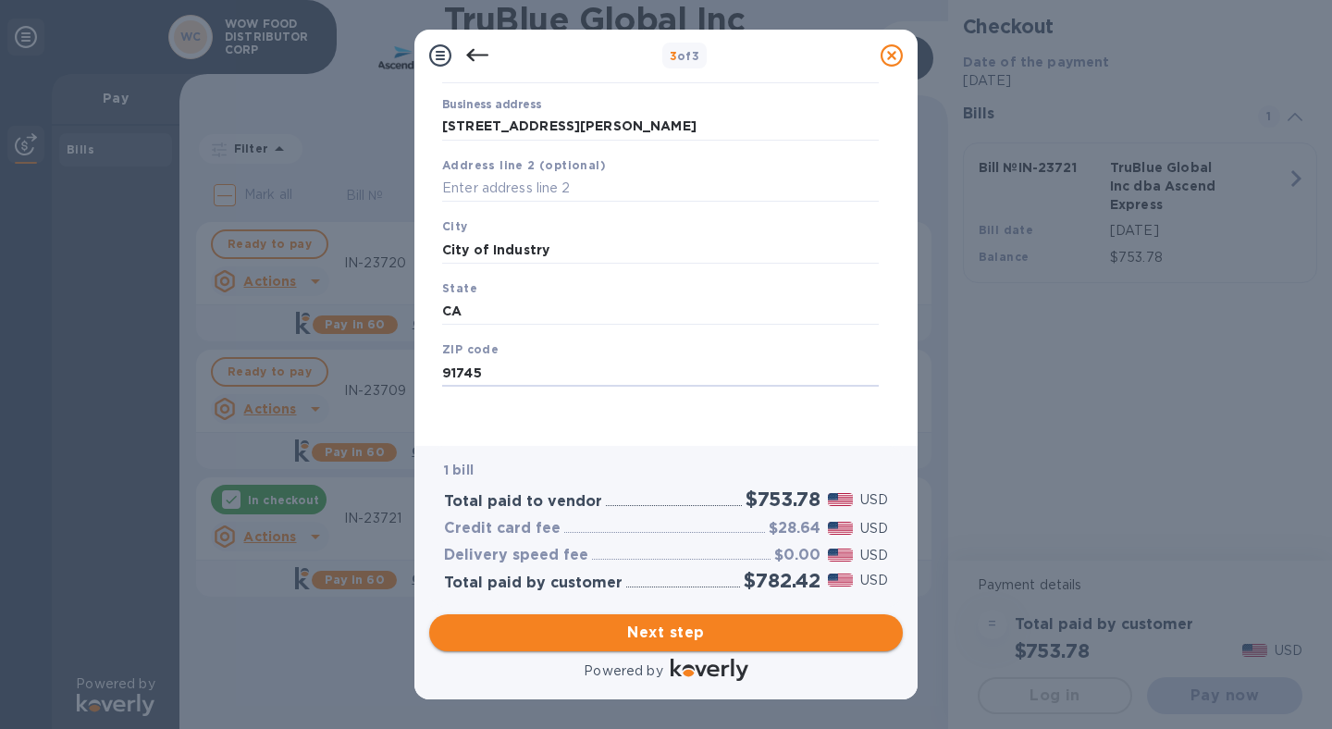
click at [684, 642] on span "Next step" at bounding box center [666, 633] width 444 height 22
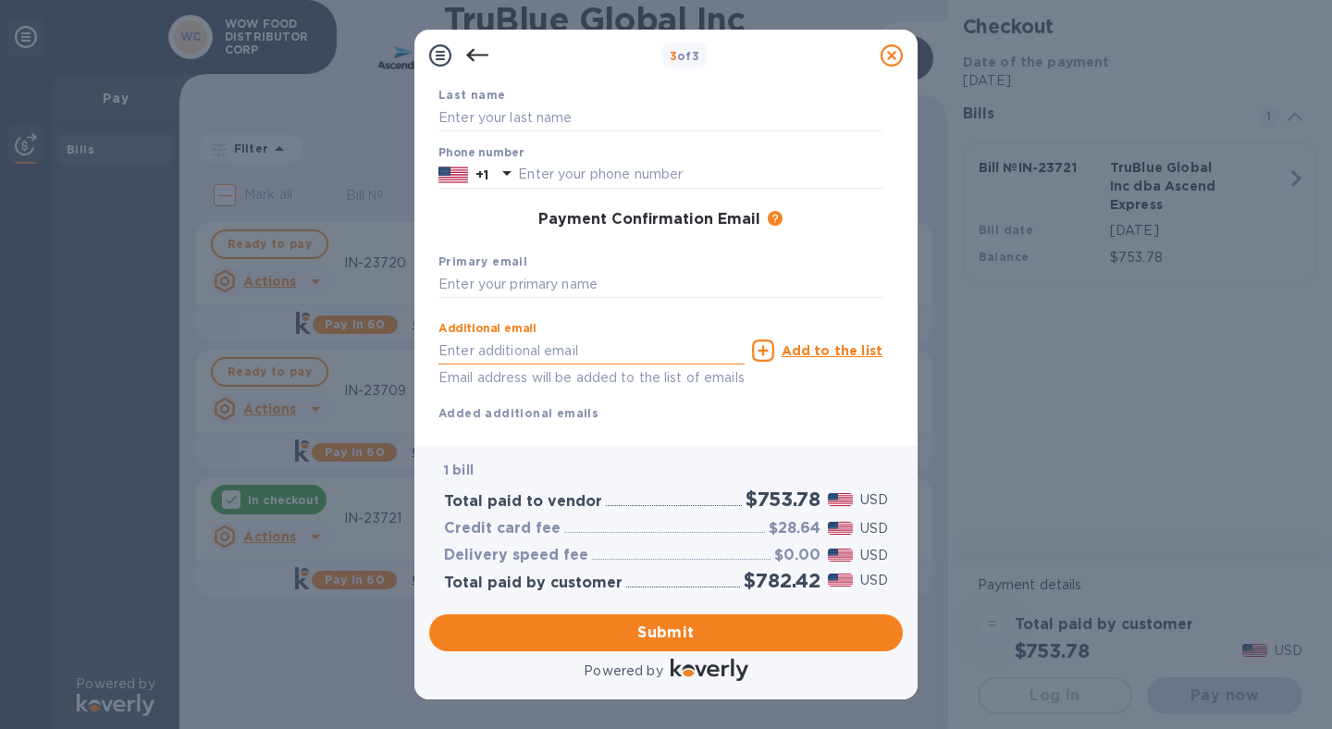
click at [607, 354] on input "text" at bounding box center [592, 351] width 306 height 28
click at [599, 280] on input "text" at bounding box center [661, 285] width 444 height 28
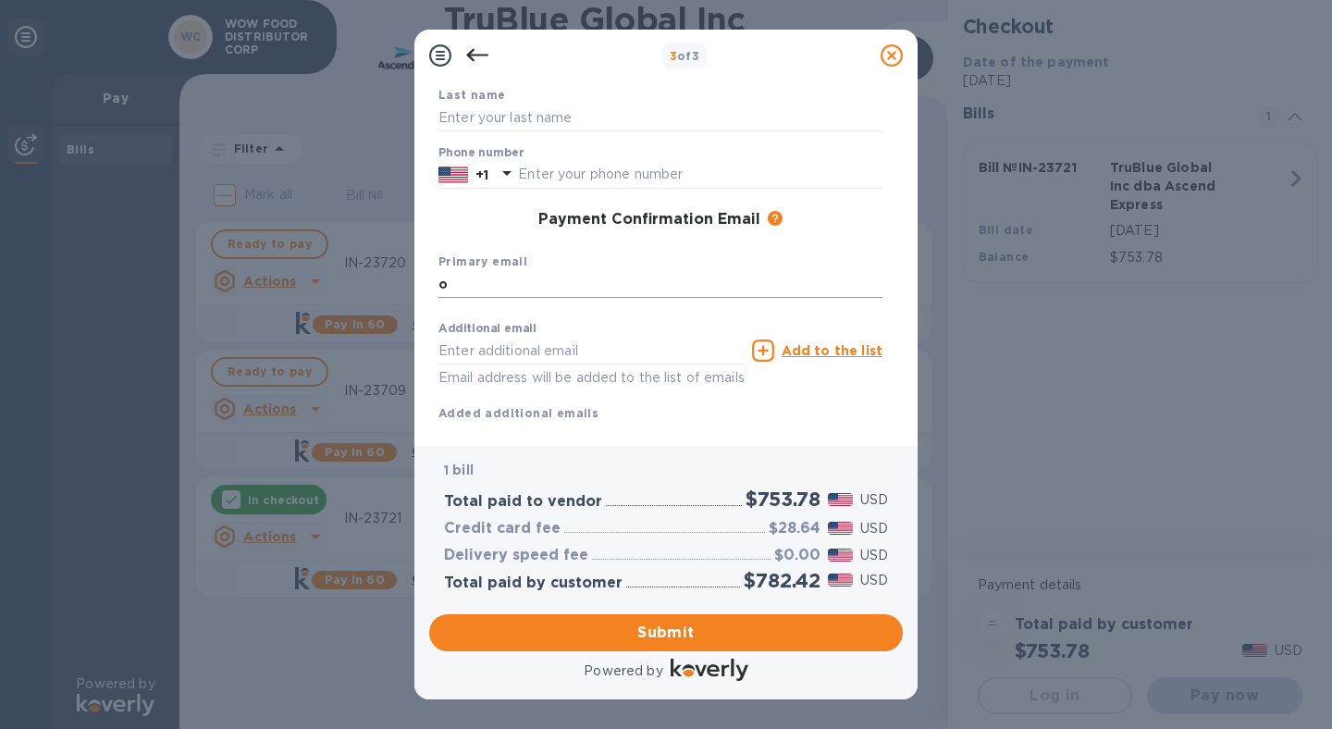
scroll to position [0, 0]
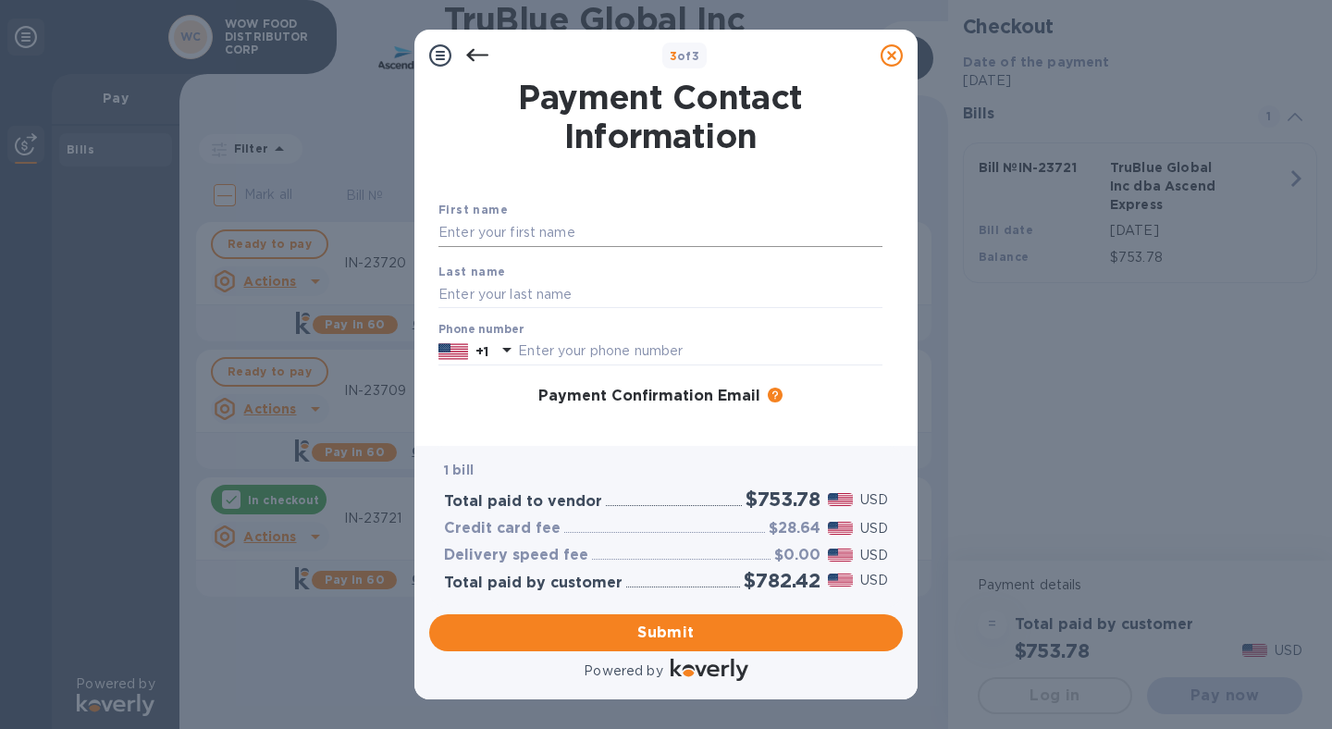
type input "o"
click at [586, 227] on input "text" at bounding box center [661, 233] width 444 height 28
type input "Analiza"
type input "Nieva"
type input "6267576395"
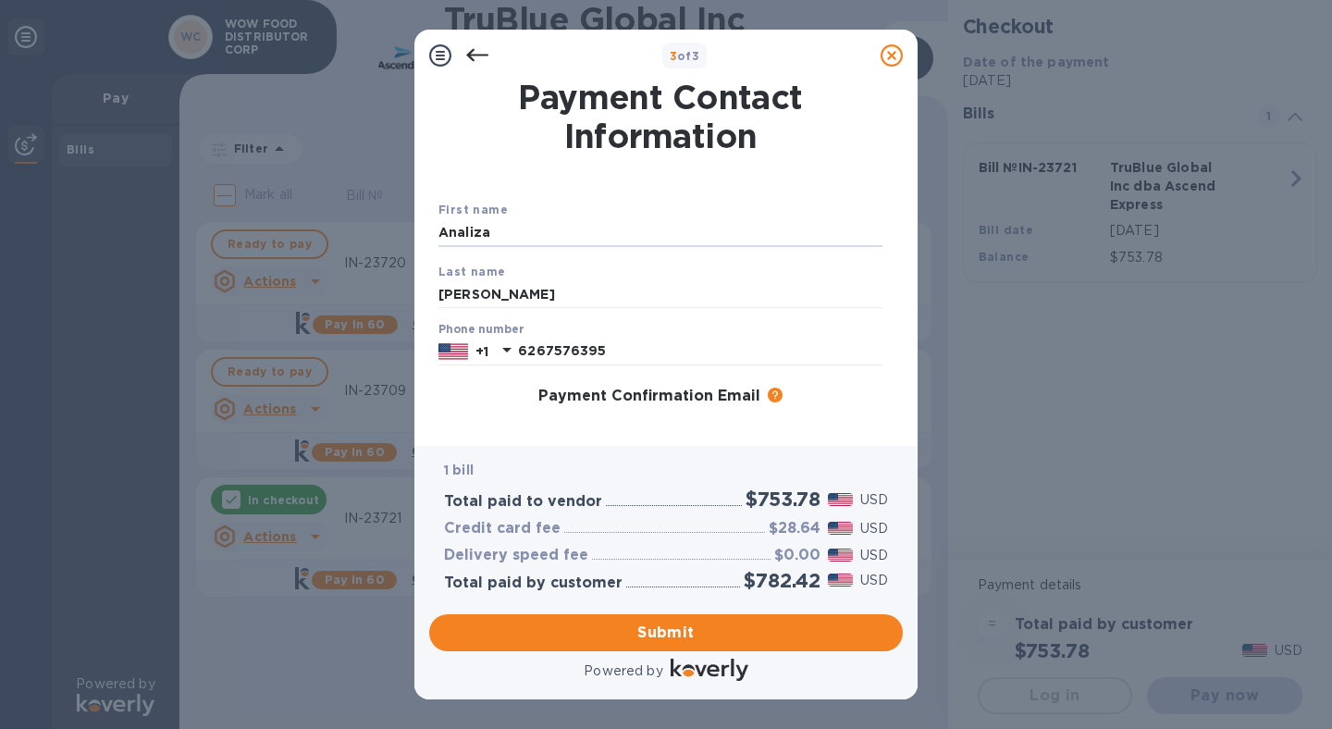
drag, startPoint x: 549, startPoint y: 234, endPoint x: 346, endPoint y: 233, distance: 202.6
click at [346, 233] on div "3 of 3 Payment Contact Information First name Analiza Last name Nieva Phone num…" at bounding box center [666, 364] width 1332 height 729
type input "Analiza"
click at [480, 425] on div "Primary email o" at bounding box center [660, 452] width 459 height 62
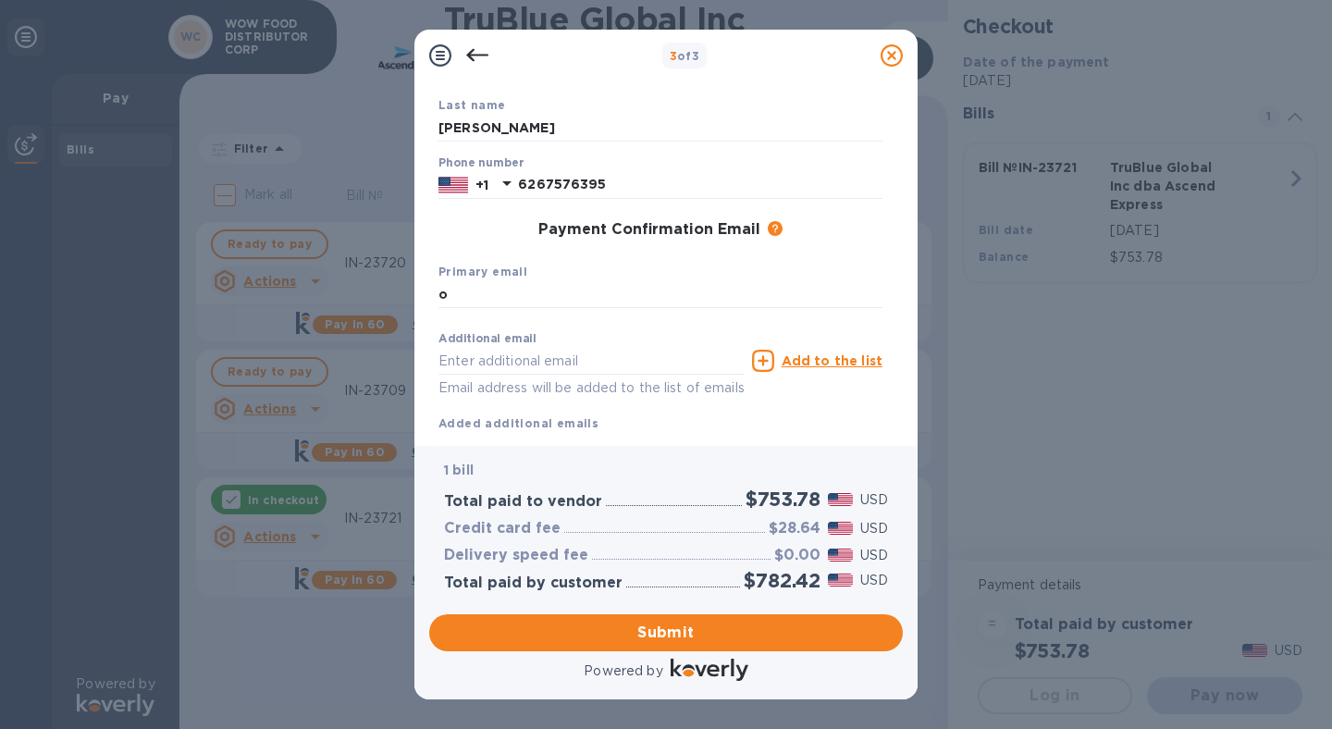
scroll to position [221, 0]
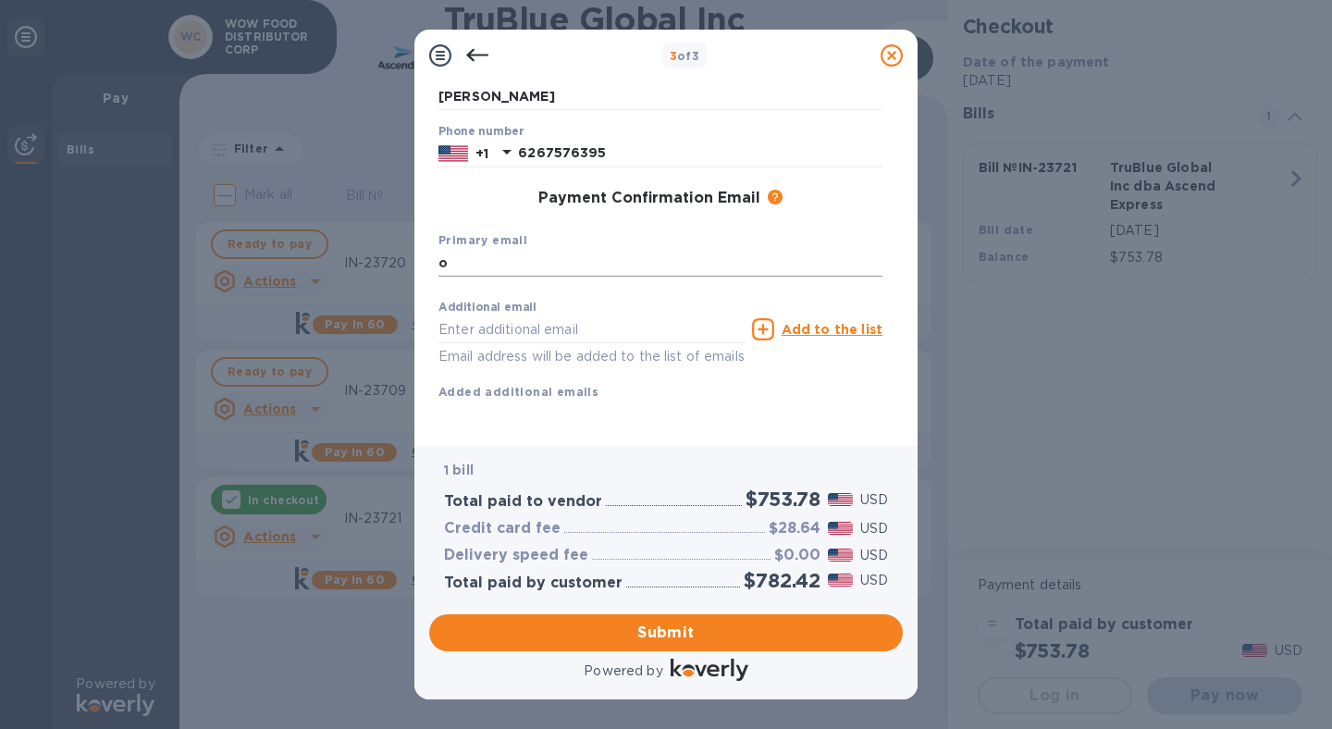
click at [534, 250] on input "o" at bounding box center [661, 264] width 444 height 28
drag, startPoint x: 480, startPoint y: 243, endPoint x: 858, endPoint y: 252, distance: 378.5
click at [858, 252] on input "[EMAIL_ADDRESS][DOMAIN_NAME]" at bounding box center [661, 264] width 444 height 28
type input "[EMAIL_ADDRESS][DOMAIN_NAME]"
click at [583, 315] on input "text" at bounding box center [592, 329] width 306 height 28
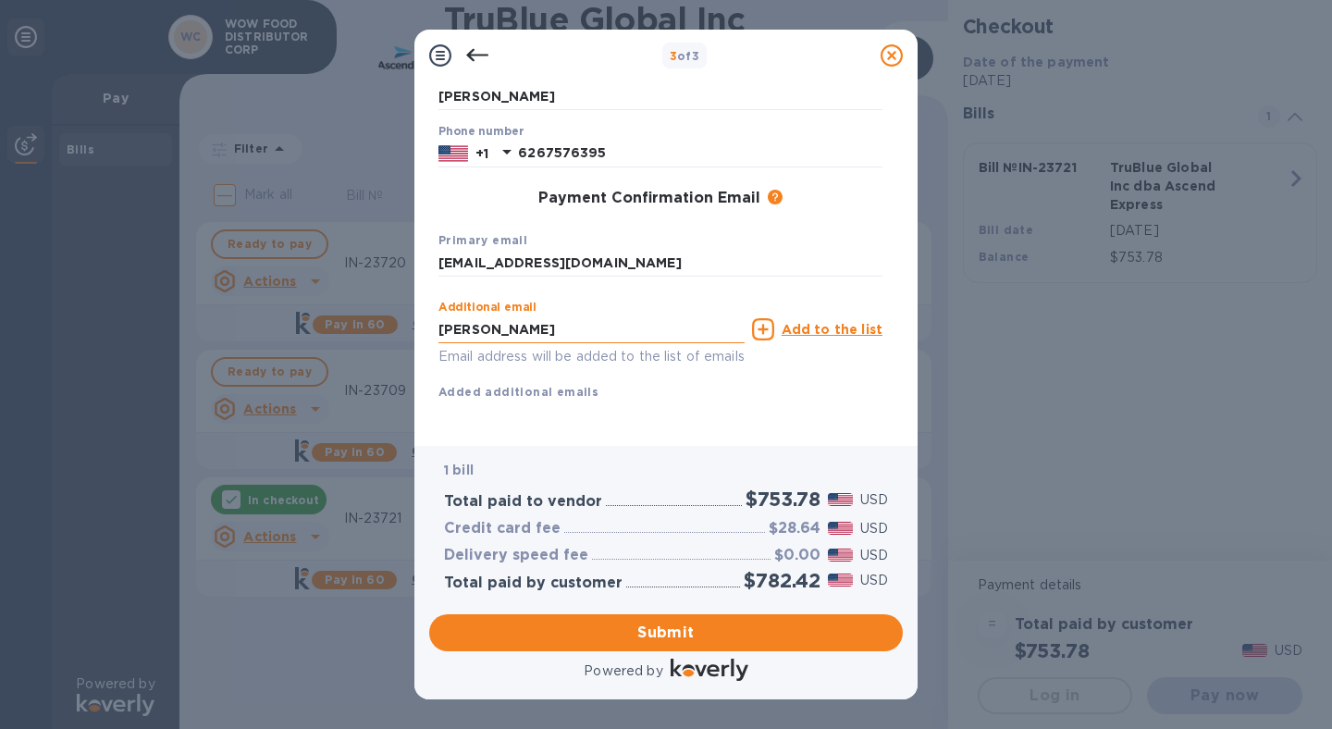
paste input "@wowfooddistributor.com"
type input "michael@wowfooddistributor.com"
click at [840, 322] on u "Add to the list" at bounding box center [832, 329] width 101 height 15
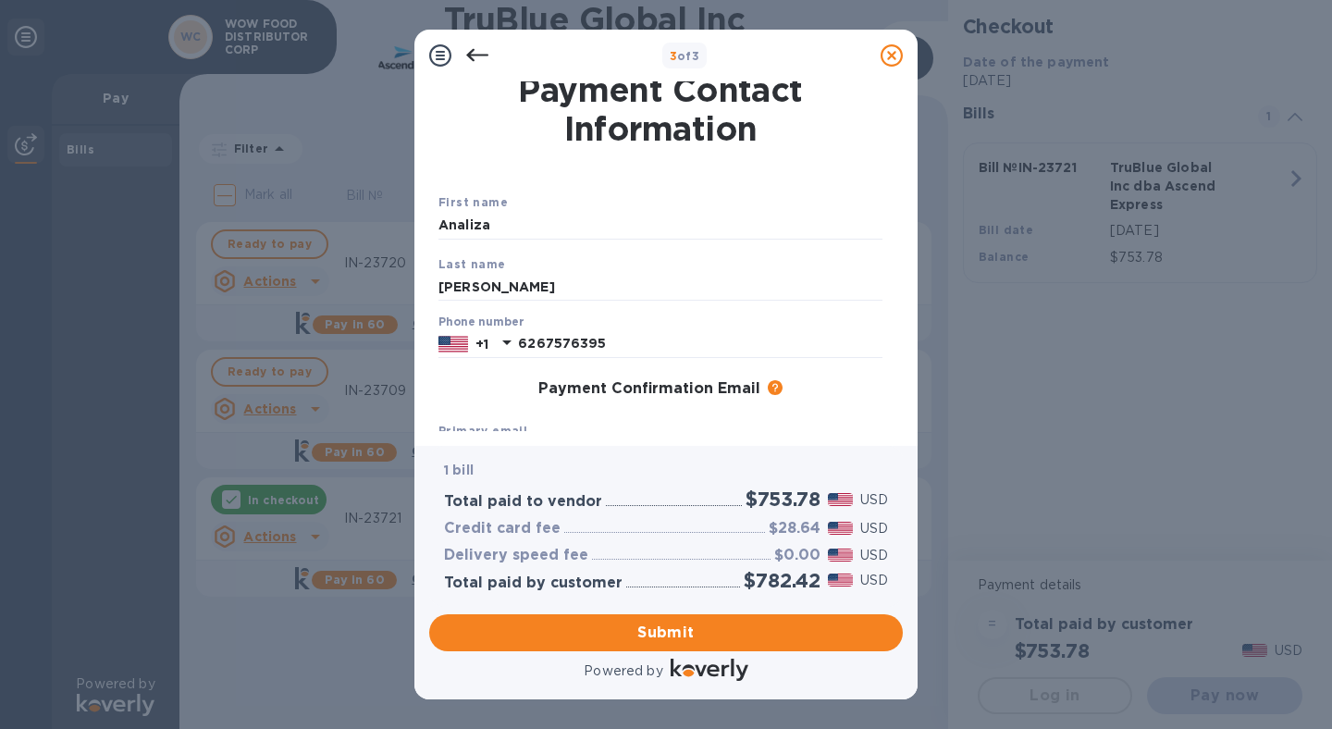
scroll to position [0, 0]
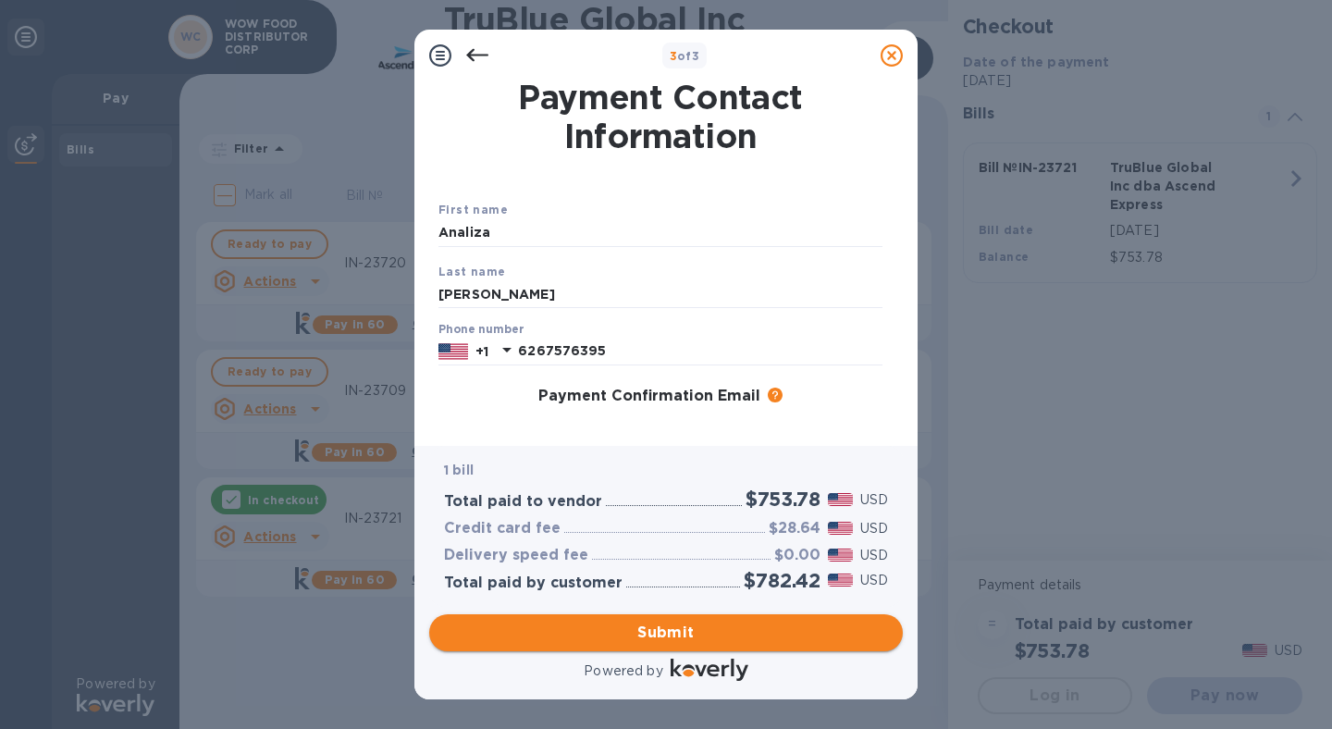
click at [678, 631] on span "Submit" at bounding box center [666, 633] width 444 height 22
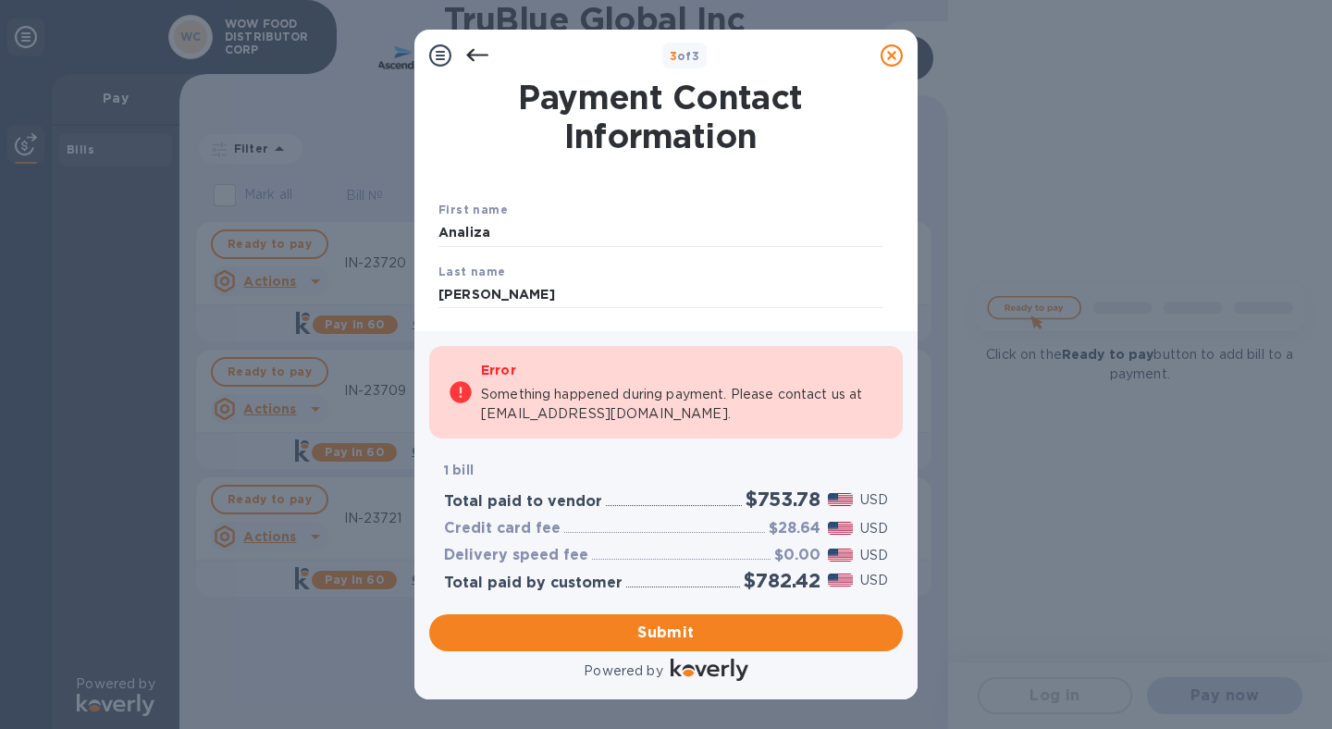
click at [683, 463] on p "1 bill" at bounding box center [666, 470] width 444 height 19
click at [668, 625] on span "Submit" at bounding box center [666, 633] width 444 height 22
click at [661, 459] on div "1 bill" at bounding box center [665, 470] width 451 height 27
drag, startPoint x: 895, startPoint y: 164, endPoint x: 892, endPoint y: 232, distance: 68.5
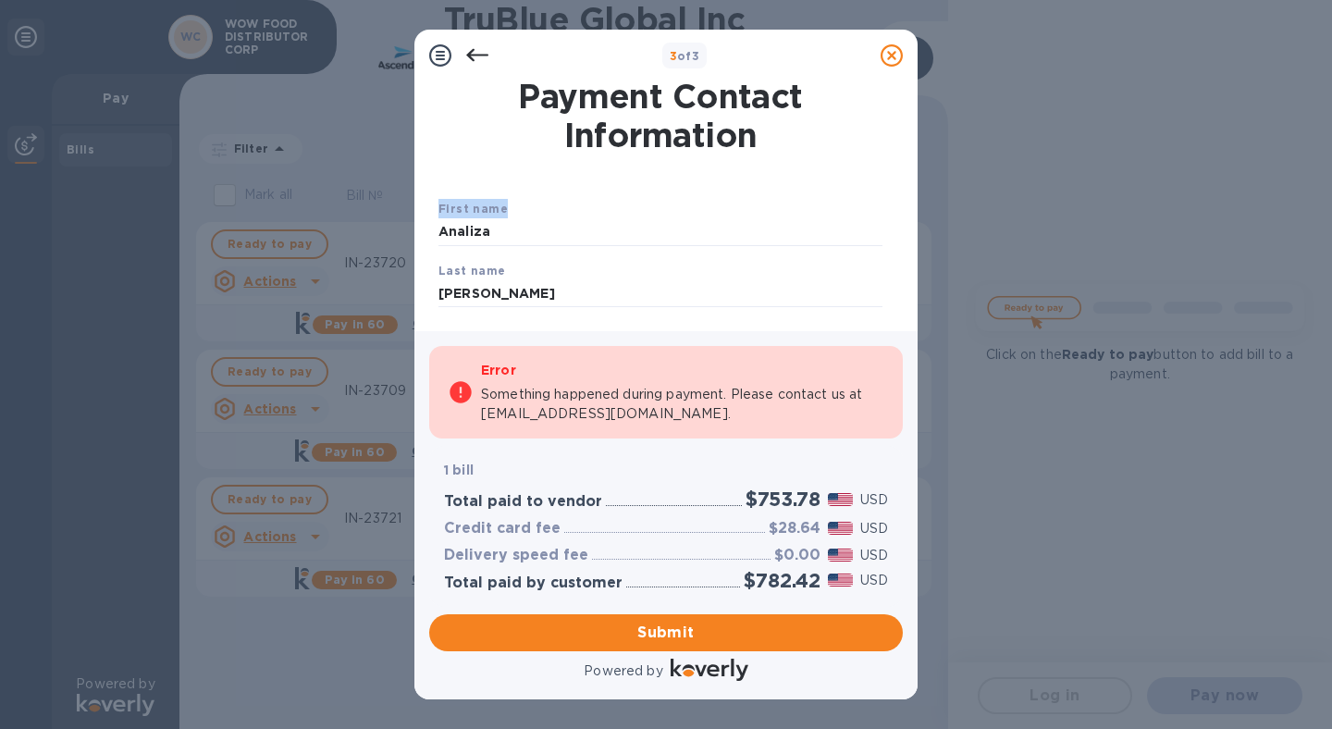
click at [891, 232] on div "Payment Contact Information First name Analiza Last name Nieva Phone number +1 …" at bounding box center [666, 198] width 474 height 235
click at [471, 56] on icon at bounding box center [477, 55] width 22 height 22
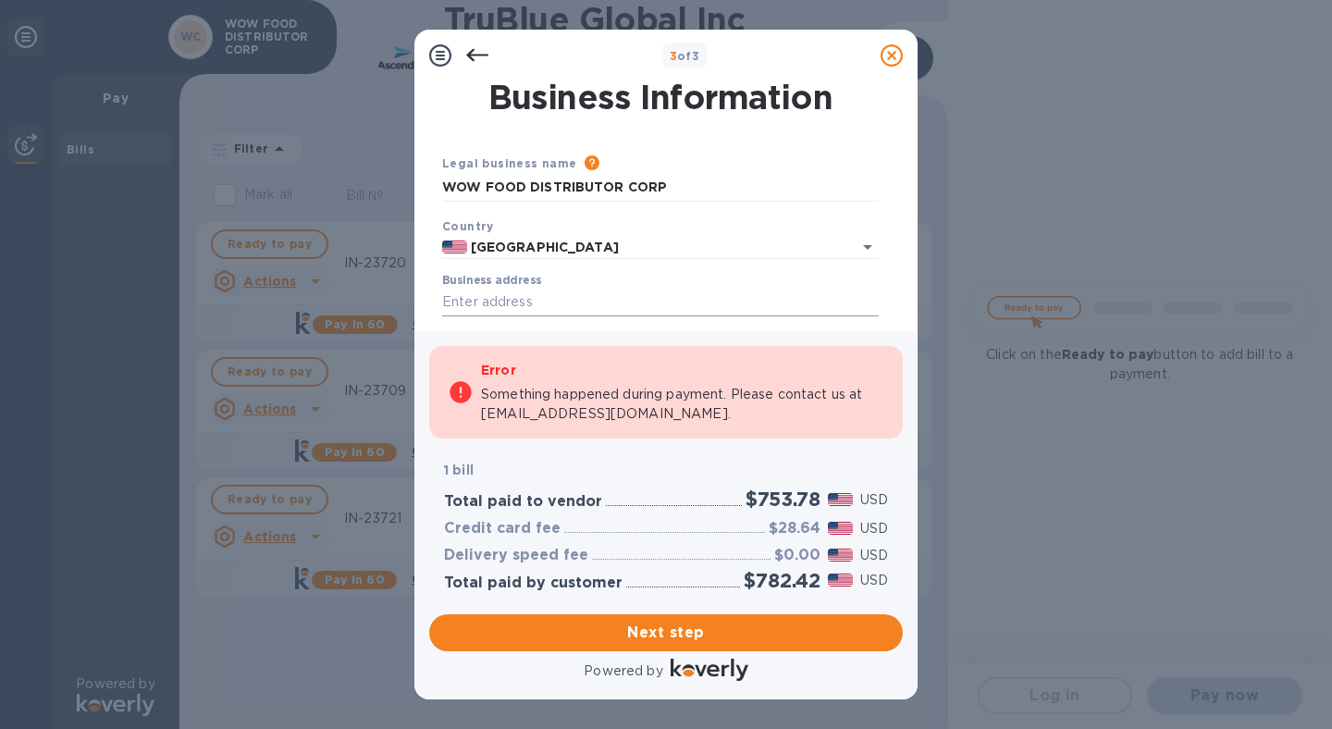
click at [754, 291] on input "Business address" at bounding box center [660, 303] width 437 height 28
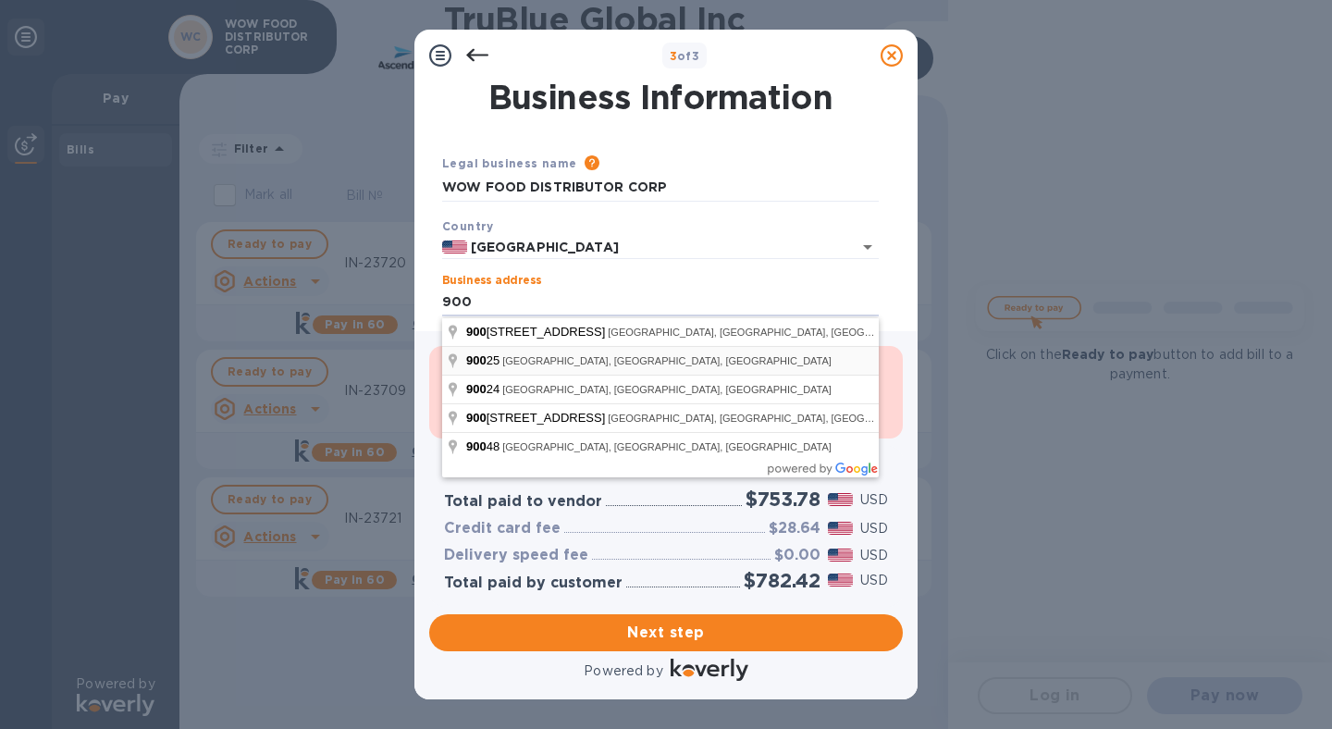
type input "[STREET_ADDRESS][PERSON_NAME]"
click at [877, 284] on div "Business address 900 Turnbull Canyon Road" at bounding box center [660, 295] width 437 height 43
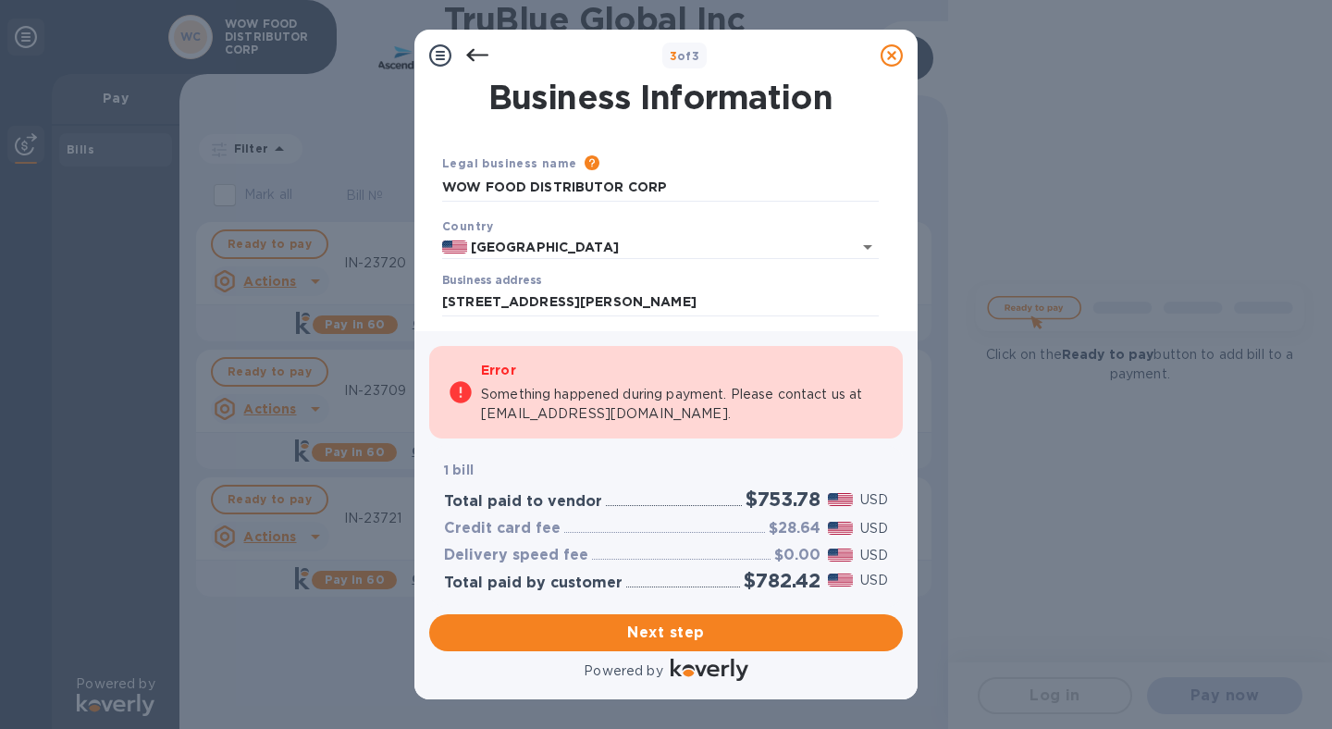
drag, startPoint x: 568, startPoint y: 449, endPoint x: 657, endPoint y: 444, distance: 88.9
click at [568, 449] on div "1 bill Total paid to vendor $753.78 USD Credit card fee $28.64 USD Delivery spe…" at bounding box center [666, 526] width 474 height 160
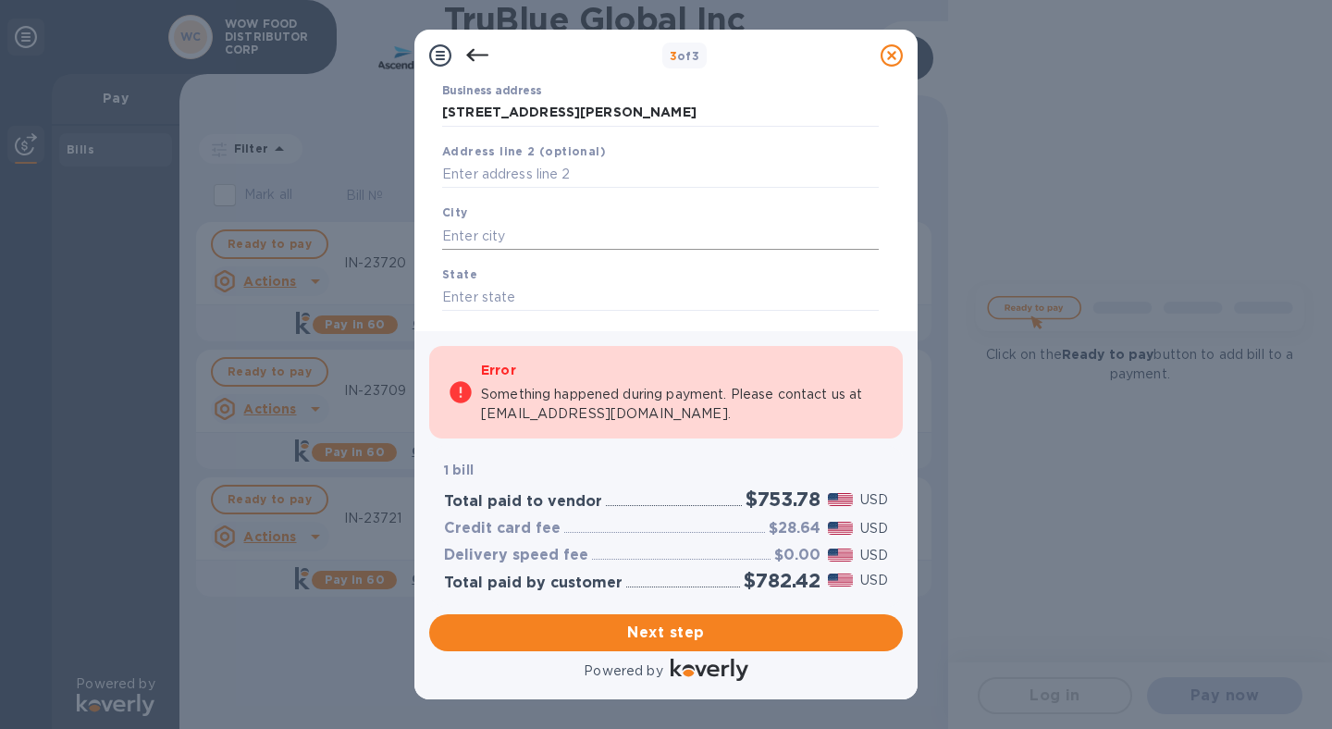
click at [532, 233] on input "text" at bounding box center [660, 236] width 437 height 28
type input "City of Industry"
click at [488, 289] on input "text" at bounding box center [660, 299] width 437 height 28
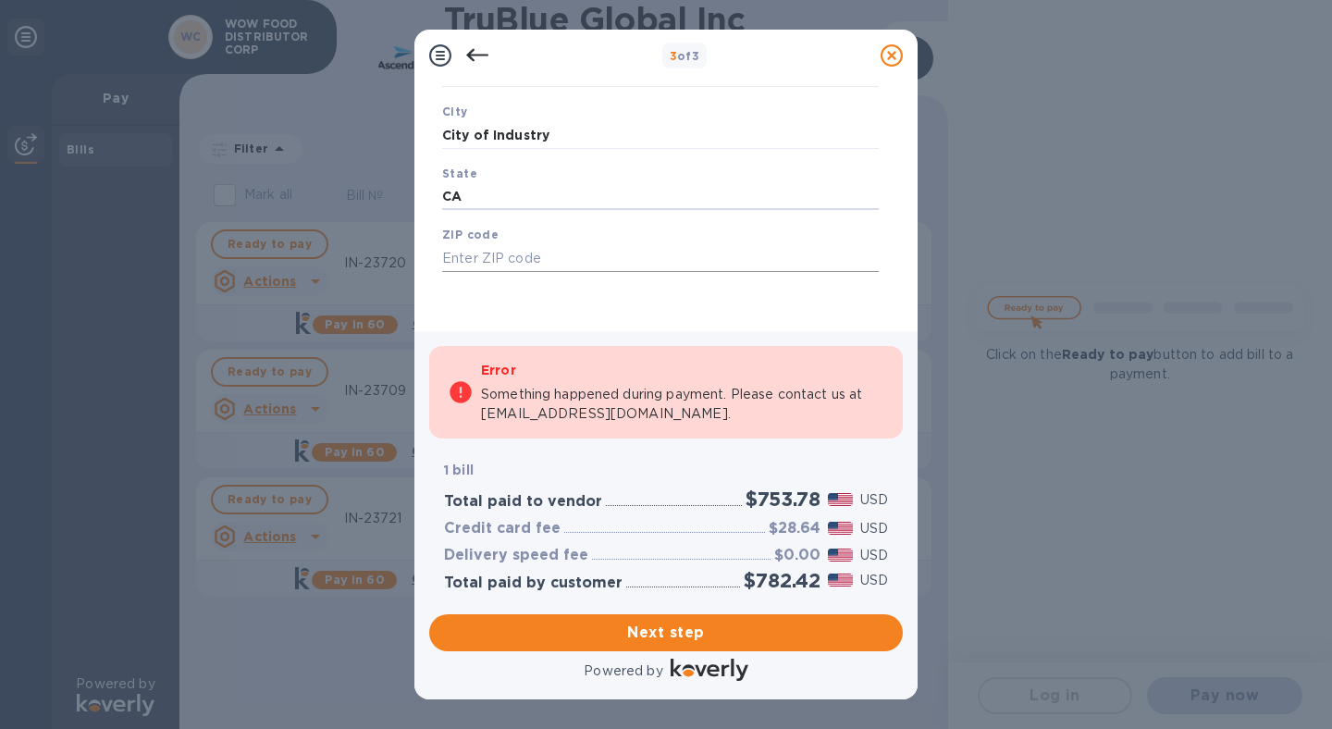
type input "CA"
click at [530, 255] on input "text" at bounding box center [660, 258] width 437 height 28
type input "91745"
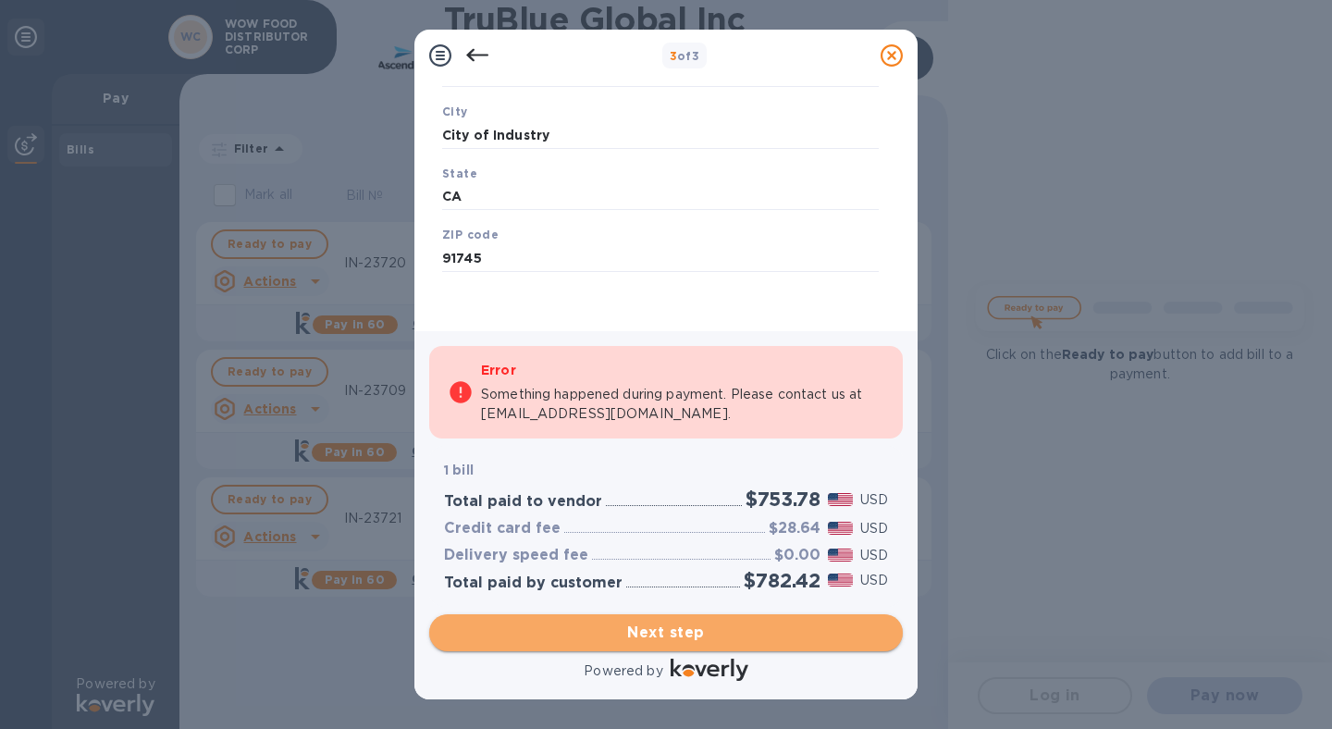
click at [675, 622] on span "Next step" at bounding box center [666, 633] width 444 height 22
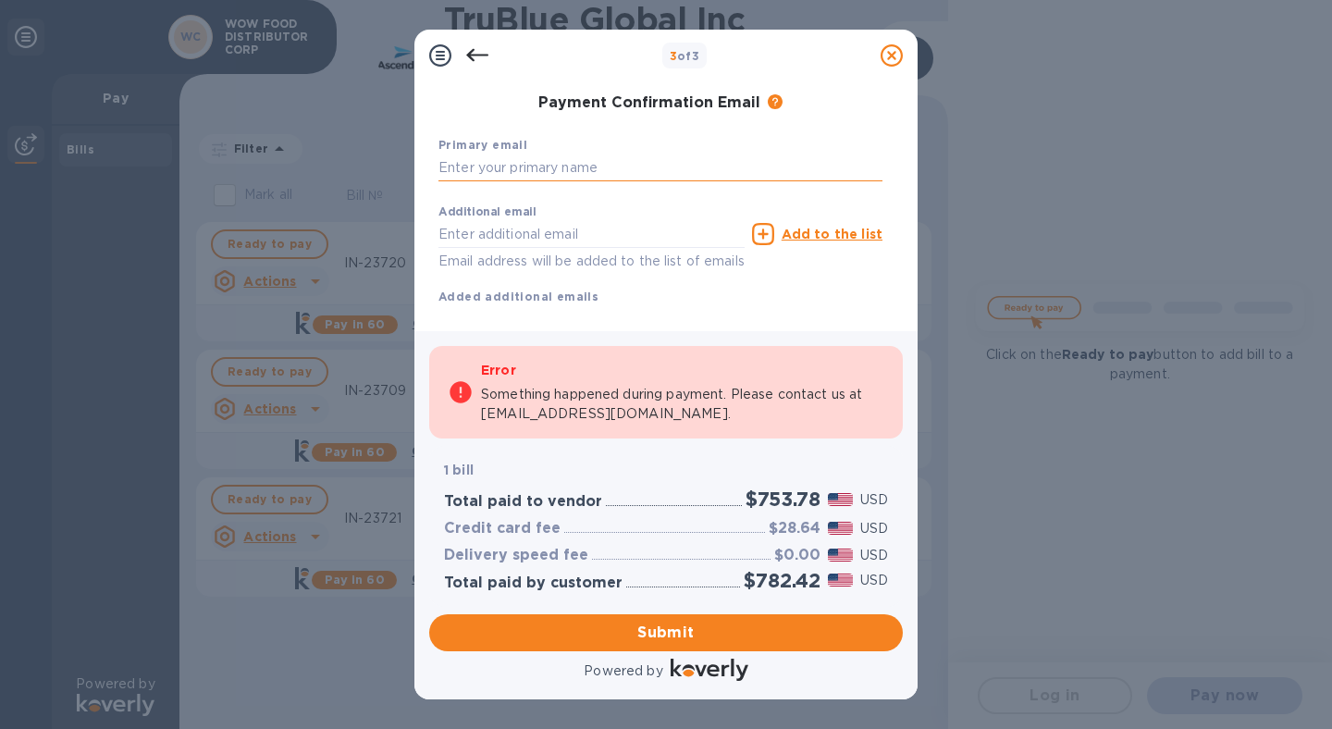
click at [515, 162] on input "text" at bounding box center [661, 168] width 444 height 28
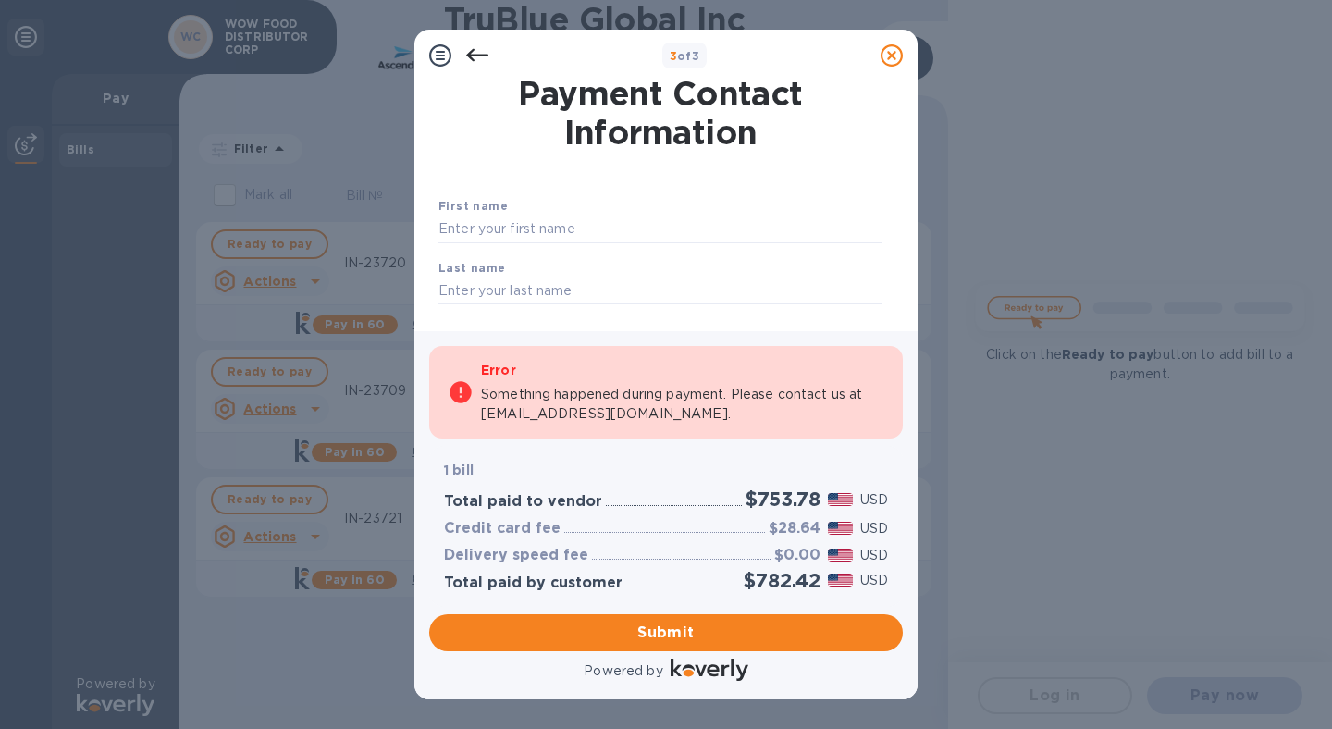
scroll to position [0, 0]
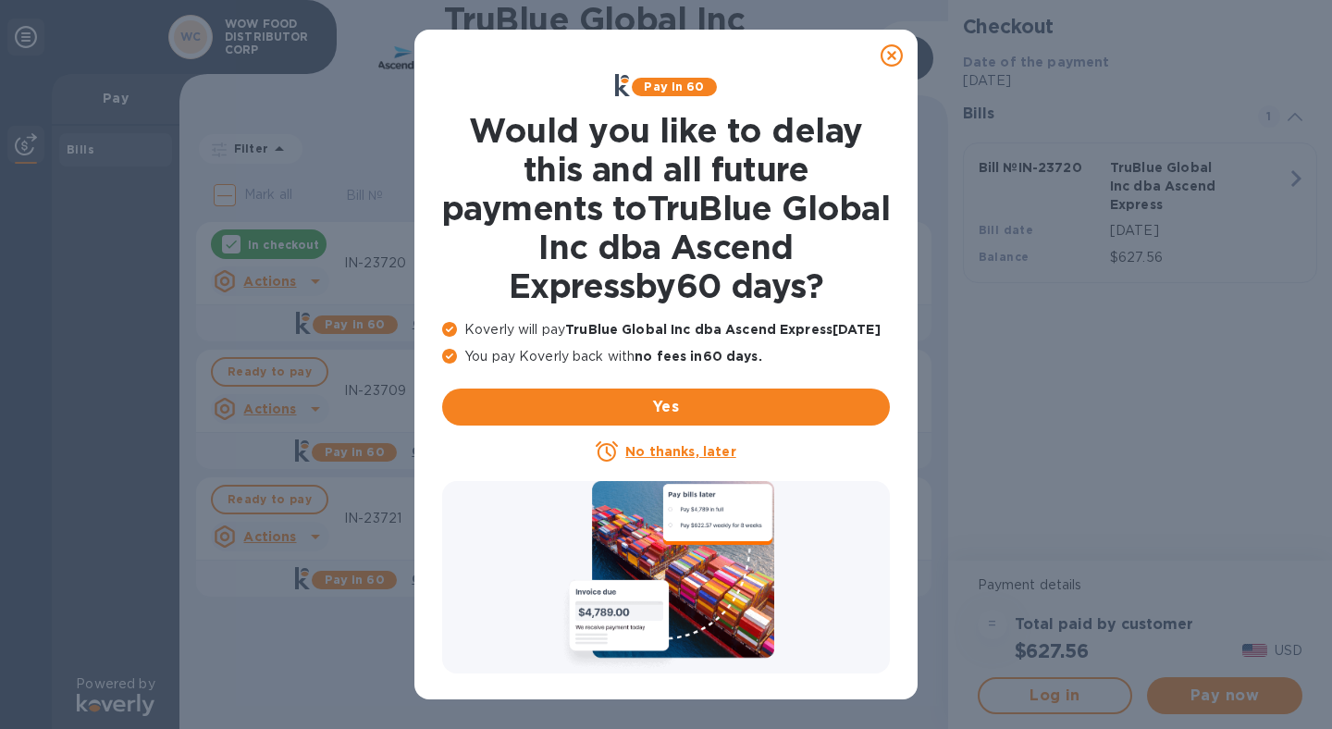
click at [893, 55] on icon at bounding box center [892, 55] width 22 height 22
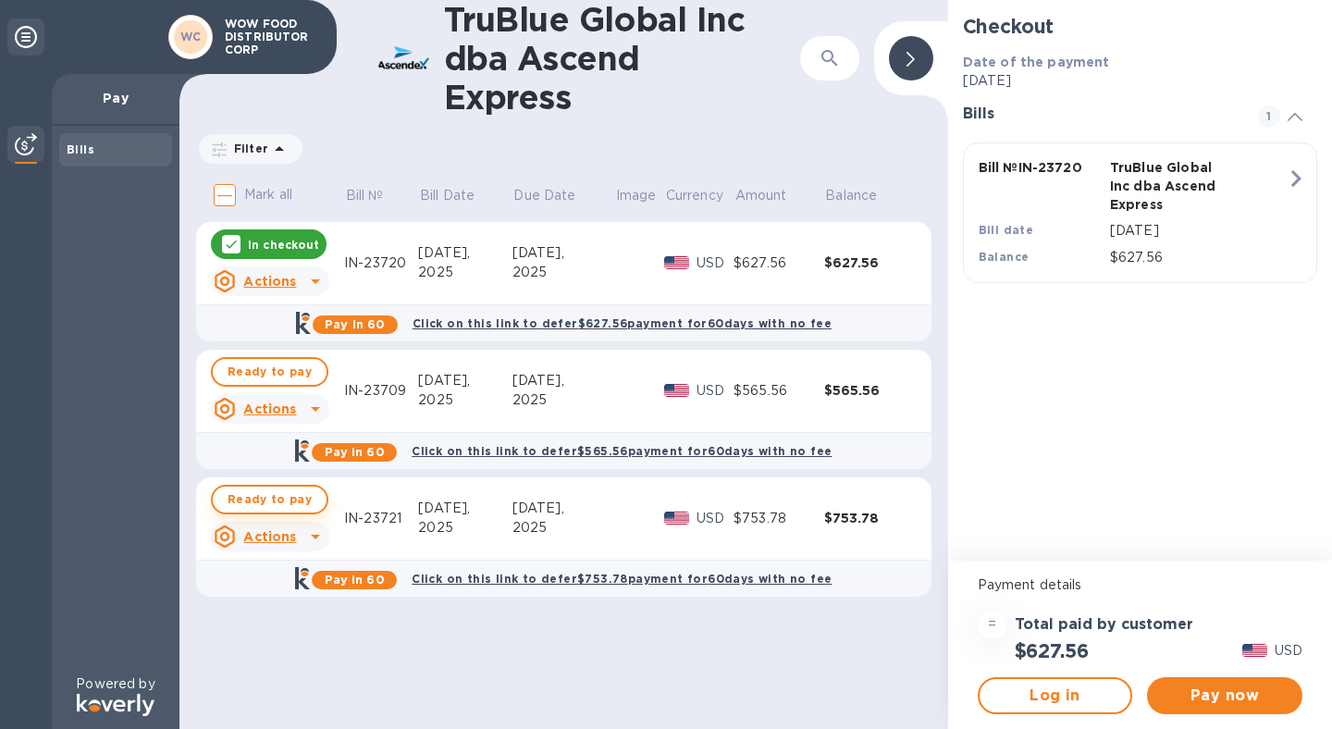
click at [266, 497] on span "Ready to pay" at bounding box center [270, 499] width 84 height 22
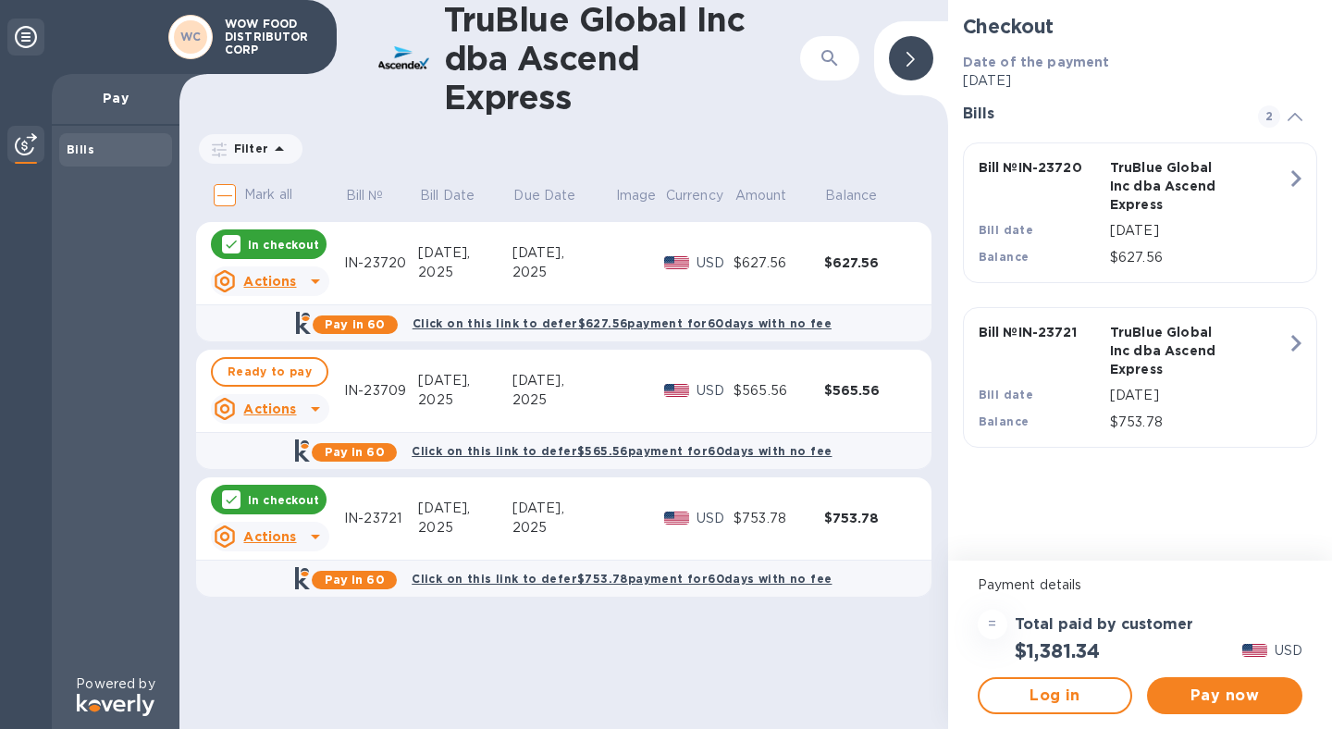
click at [283, 255] on div "In checkout" at bounding box center [269, 244] width 116 height 30
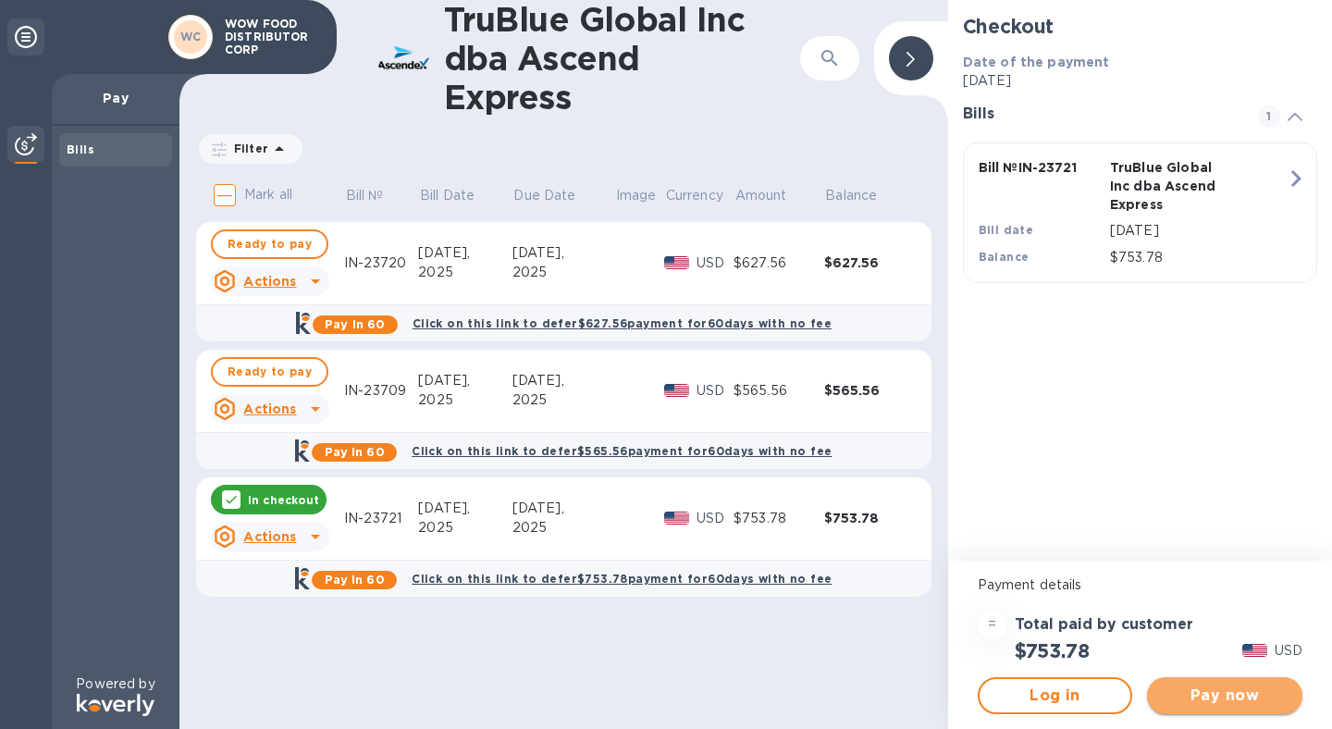
click at [1219, 698] on span "Pay now" at bounding box center [1225, 696] width 126 height 22
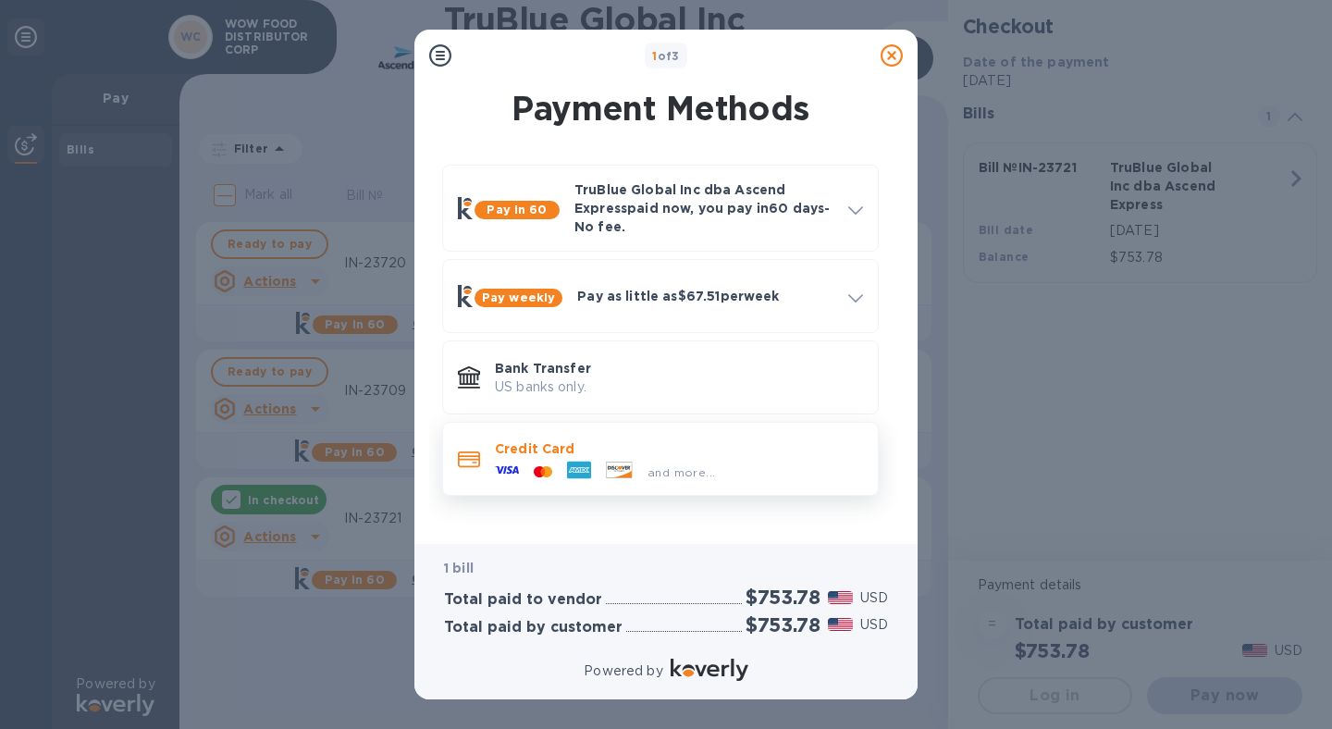
click at [575, 442] on p "Credit Card" at bounding box center [679, 448] width 368 height 19
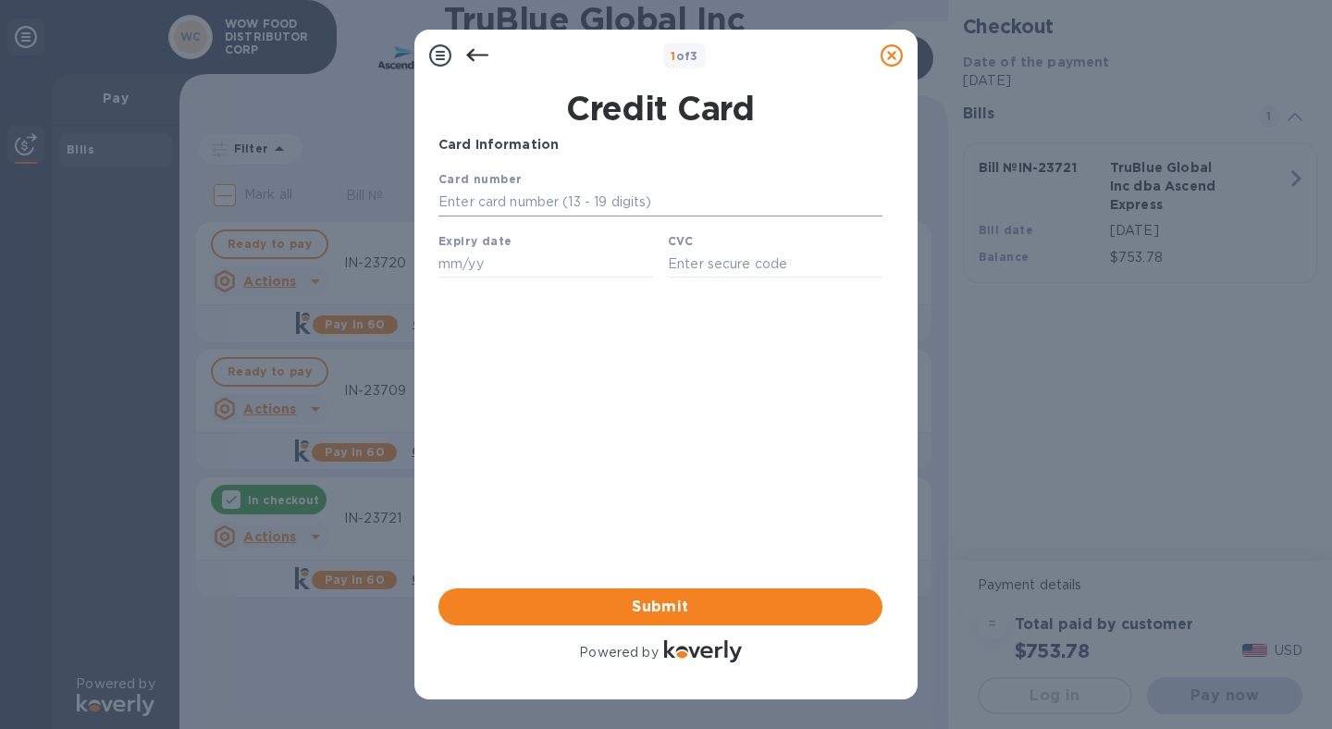
click at [533, 201] on input "text" at bounding box center [661, 203] width 444 height 28
type input "[CREDIT_CARD_NUMBER]"
type input "10/26"
type input "3688"
click at [668, 604] on span "Submit" at bounding box center [660, 607] width 414 height 22
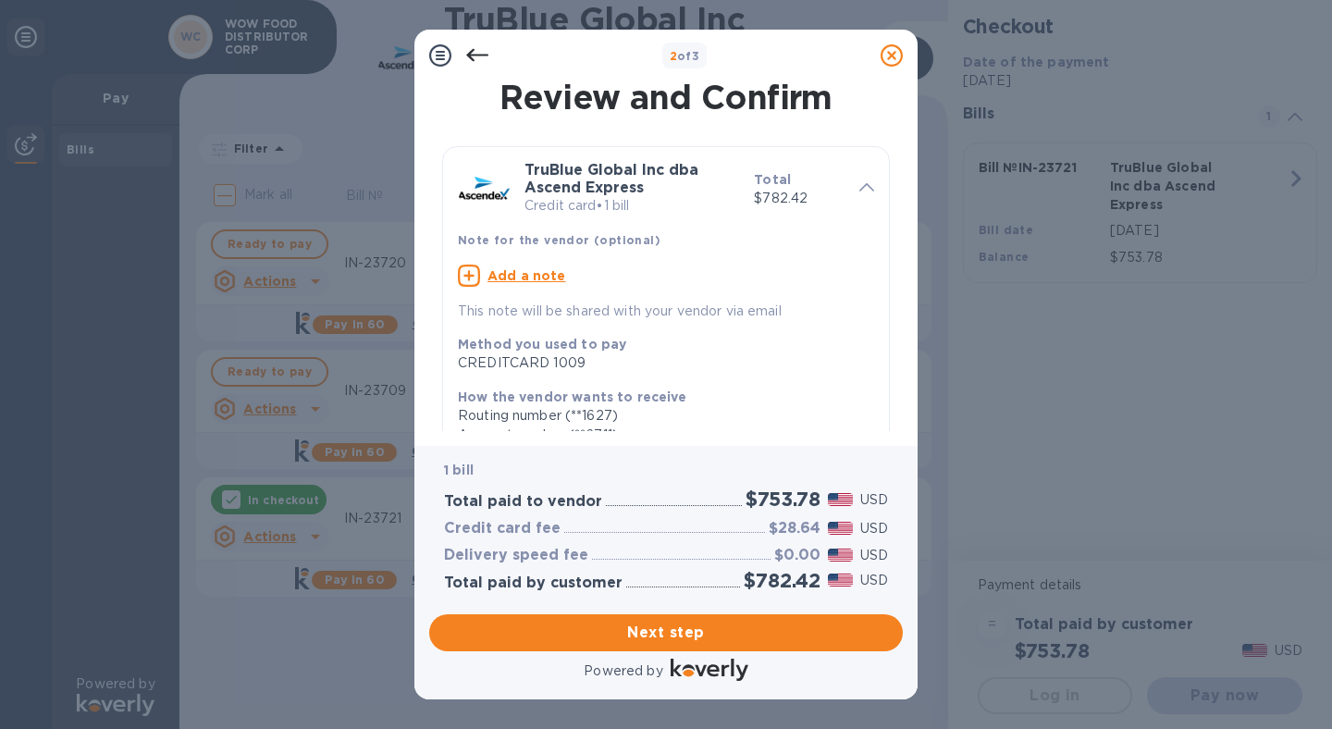
click at [535, 277] on u "Add a note" at bounding box center [527, 275] width 79 height 15
click at [534, 279] on textarea at bounding box center [651, 278] width 387 height 16
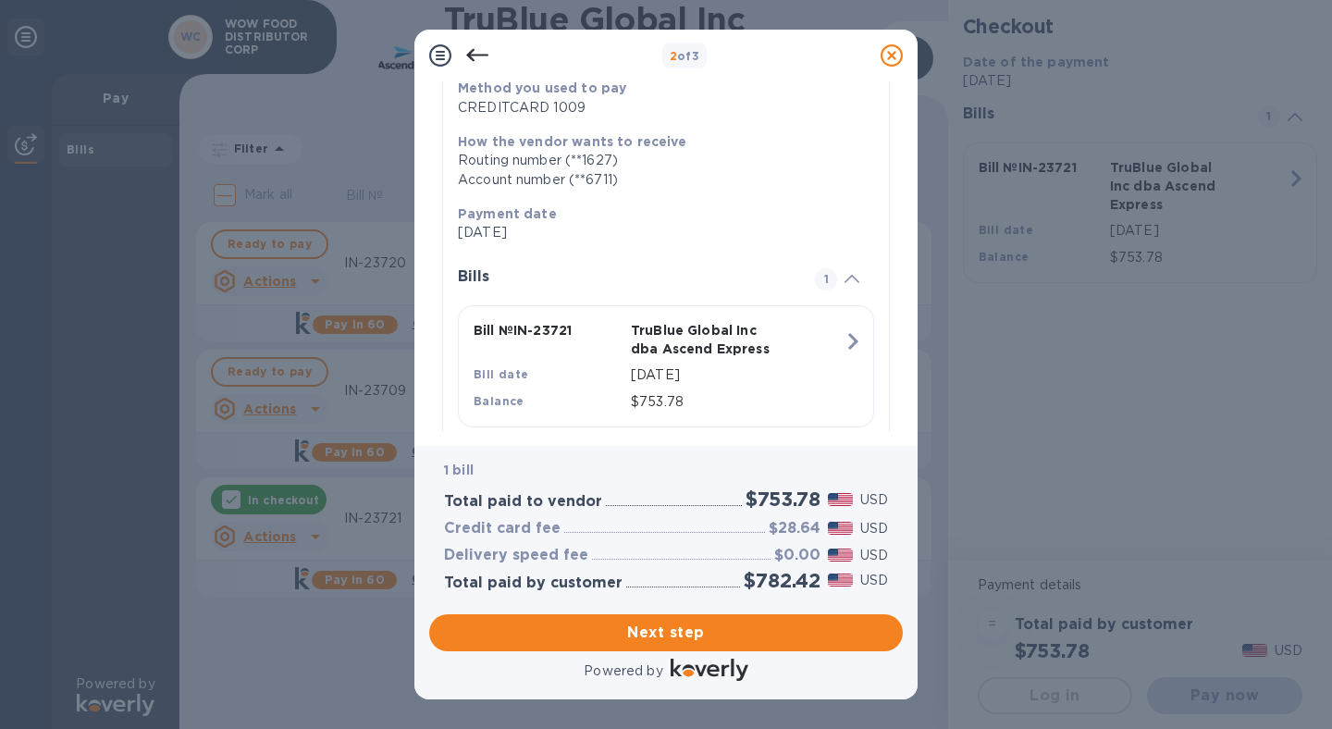
scroll to position [294, 0]
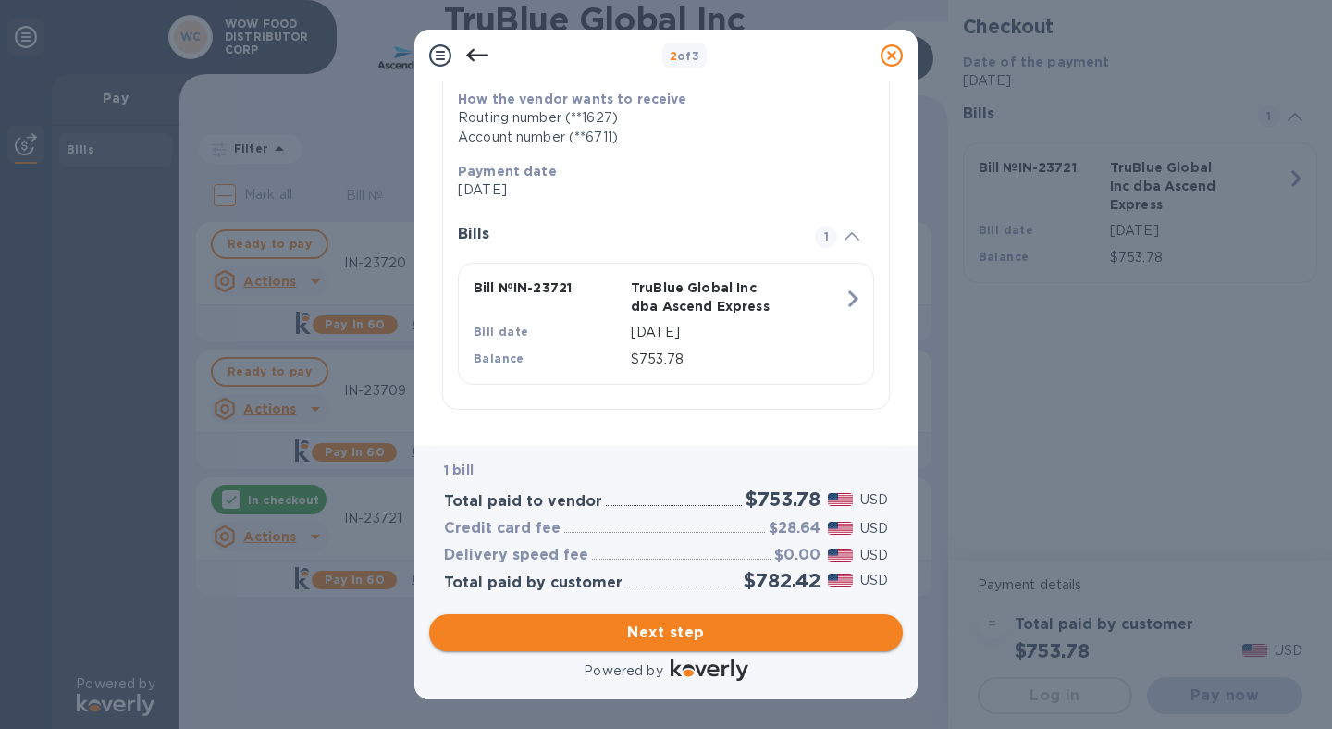
type textarea "IN-23721"
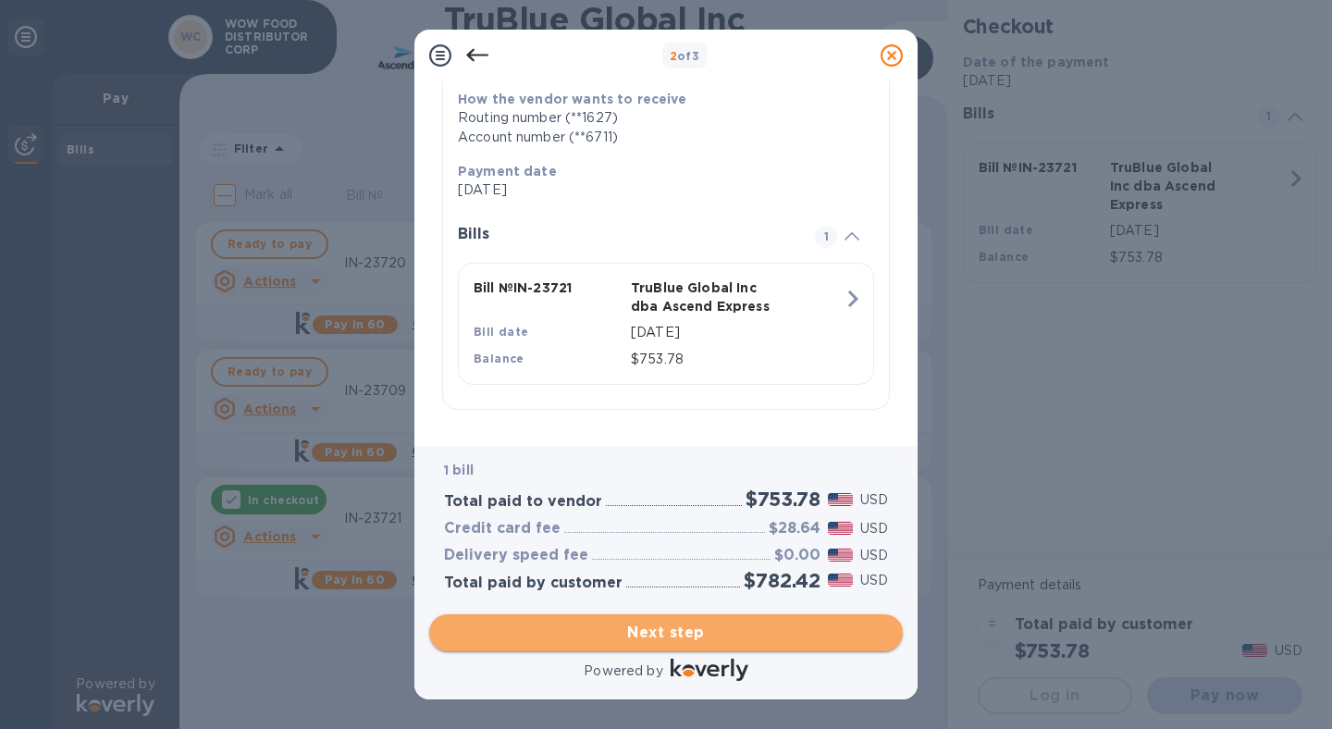
click at [693, 627] on span "Next step" at bounding box center [666, 633] width 444 height 22
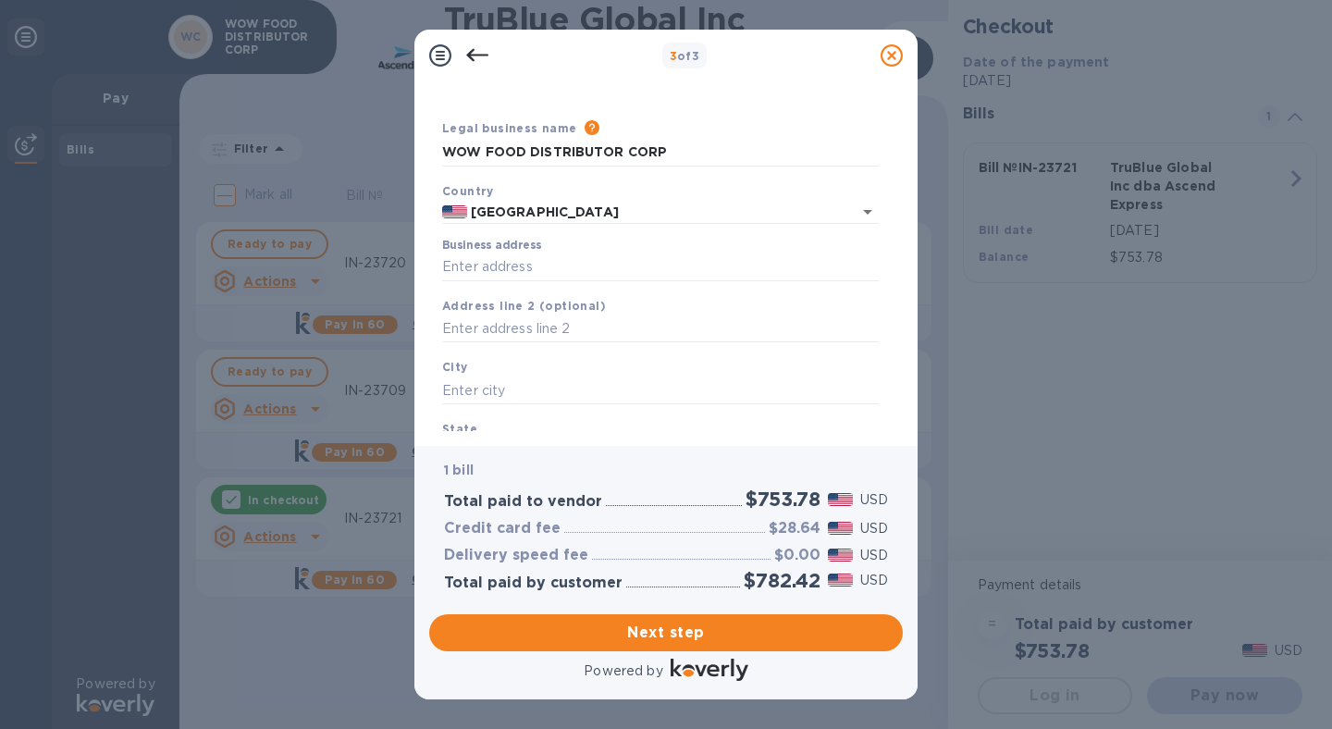
scroll to position [0, 0]
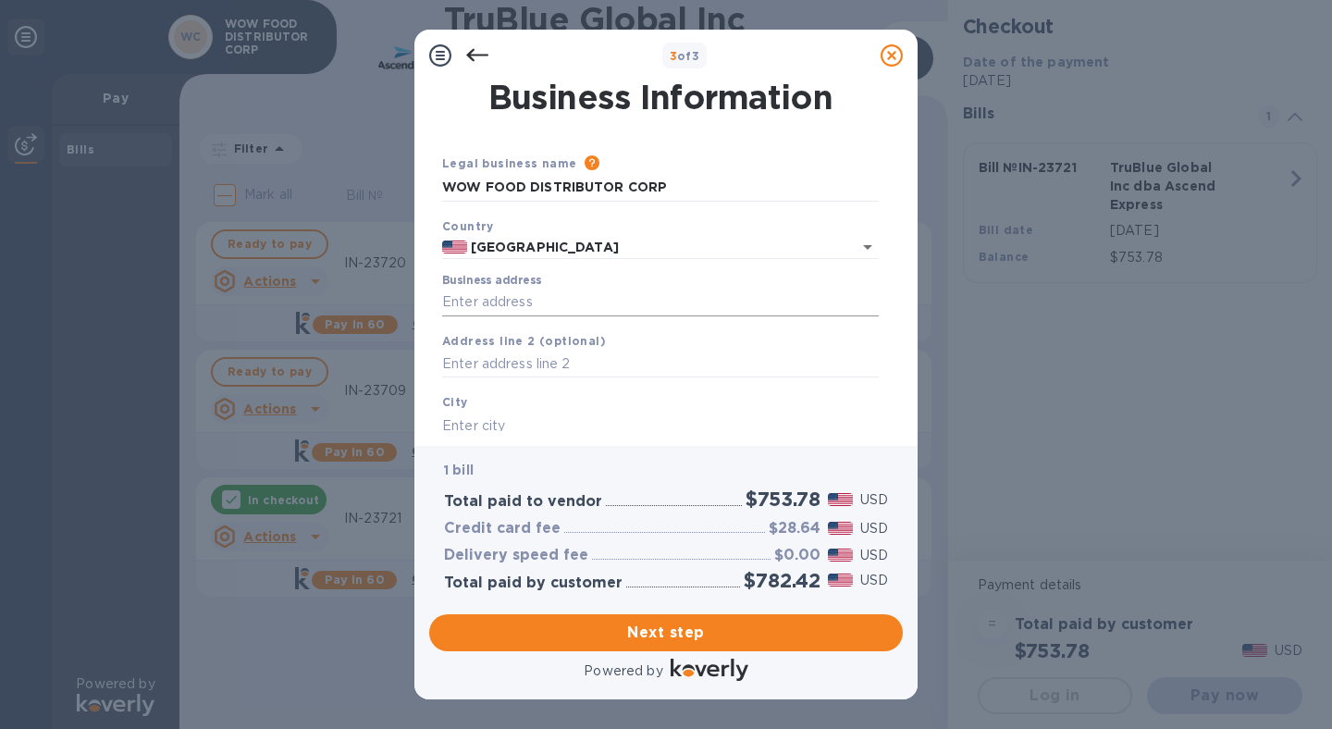
click at [536, 295] on input "Business address" at bounding box center [660, 303] width 437 height 28
type input "[STREET_ADDRESS][PERSON_NAME]"
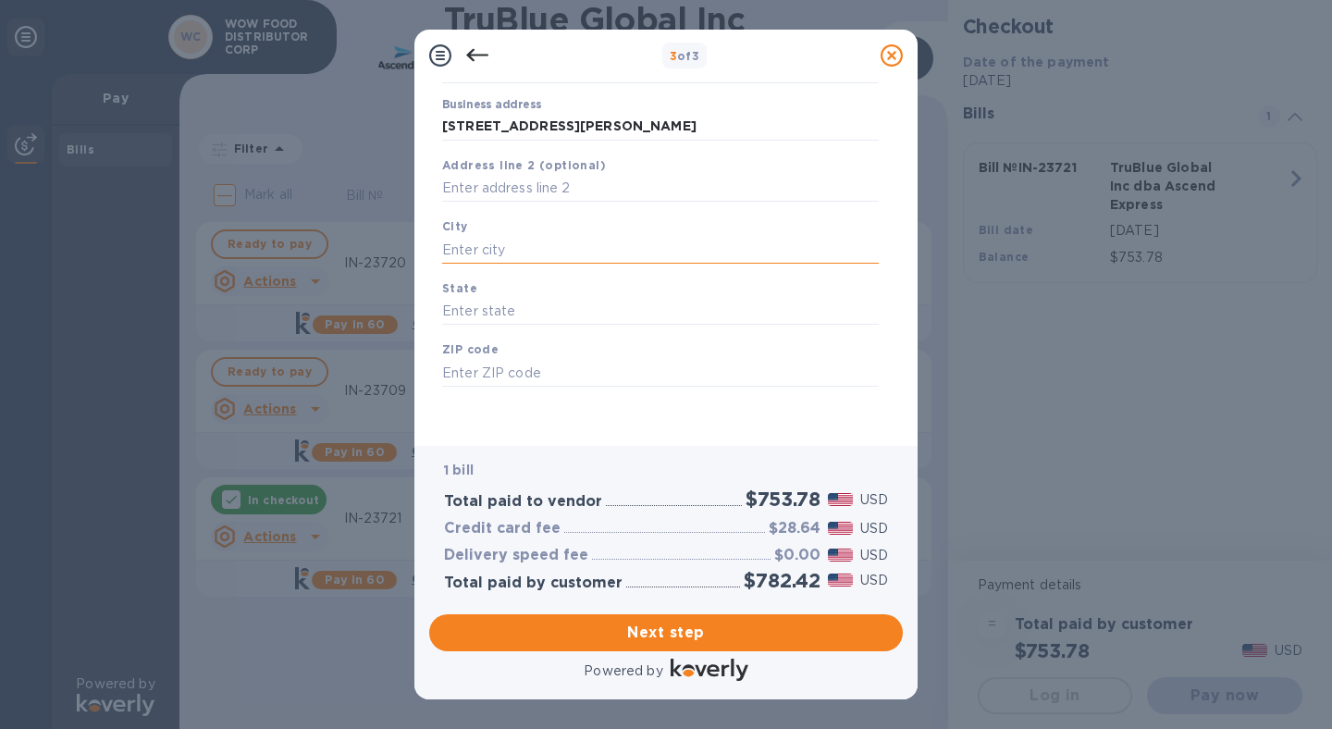
click at [496, 247] on input "text" at bounding box center [660, 250] width 437 height 28
type input "City of Industry"
click at [502, 320] on input "text" at bounding box center [660, 312] width 437 height 28
type input "CA"
click at [512, 372] on input "text" at bounding box center [660, 373] width 437 height 28
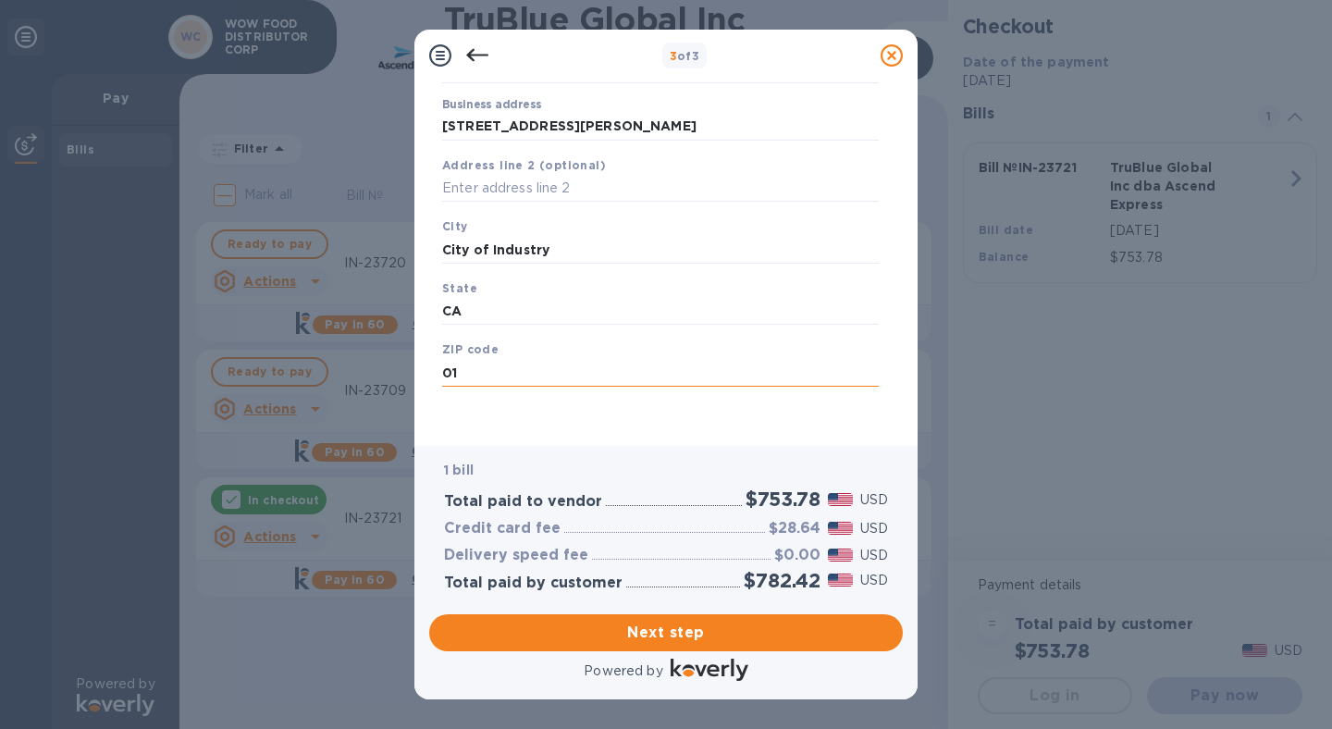
type input "0"
type input "91745"
click at [676, 633] on span "Next step" at bounding box center [666, 633] width 444 height 22
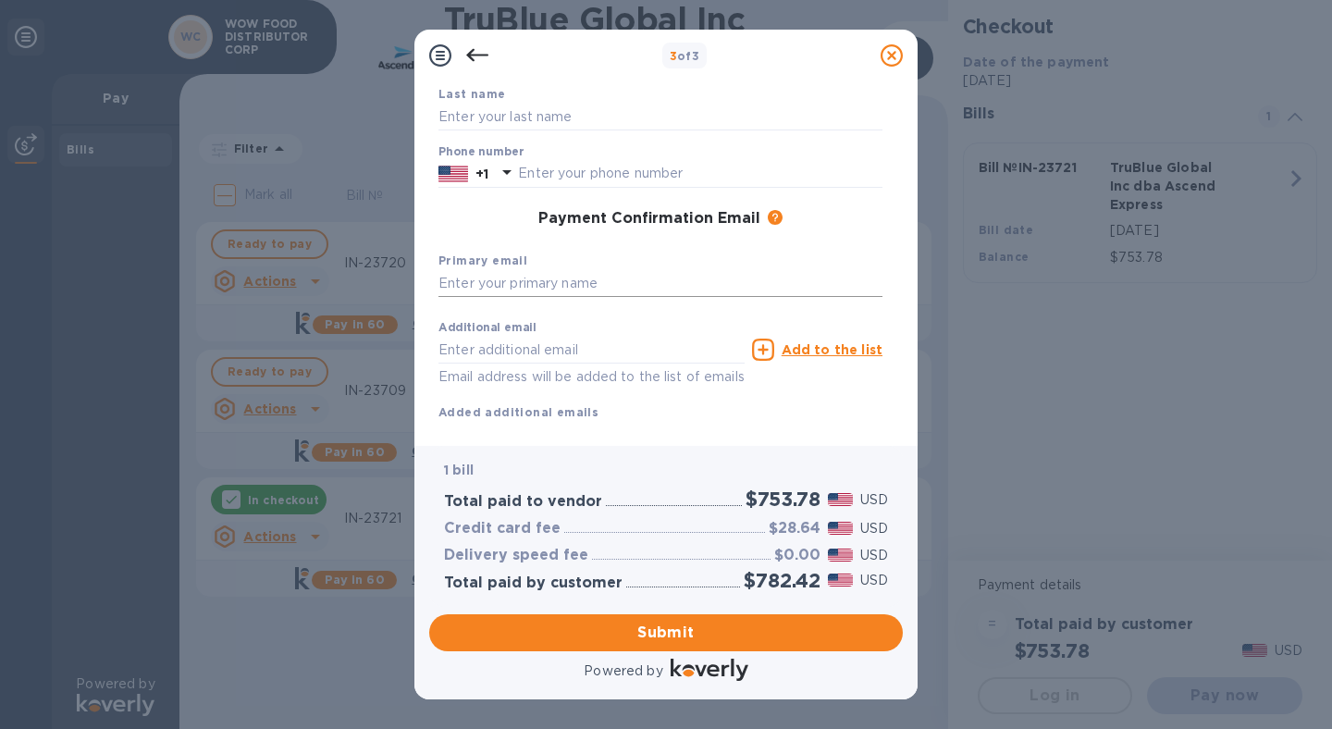
click at [527, 279] on input "text" at bounding box center [661, 284] width 444 height 28
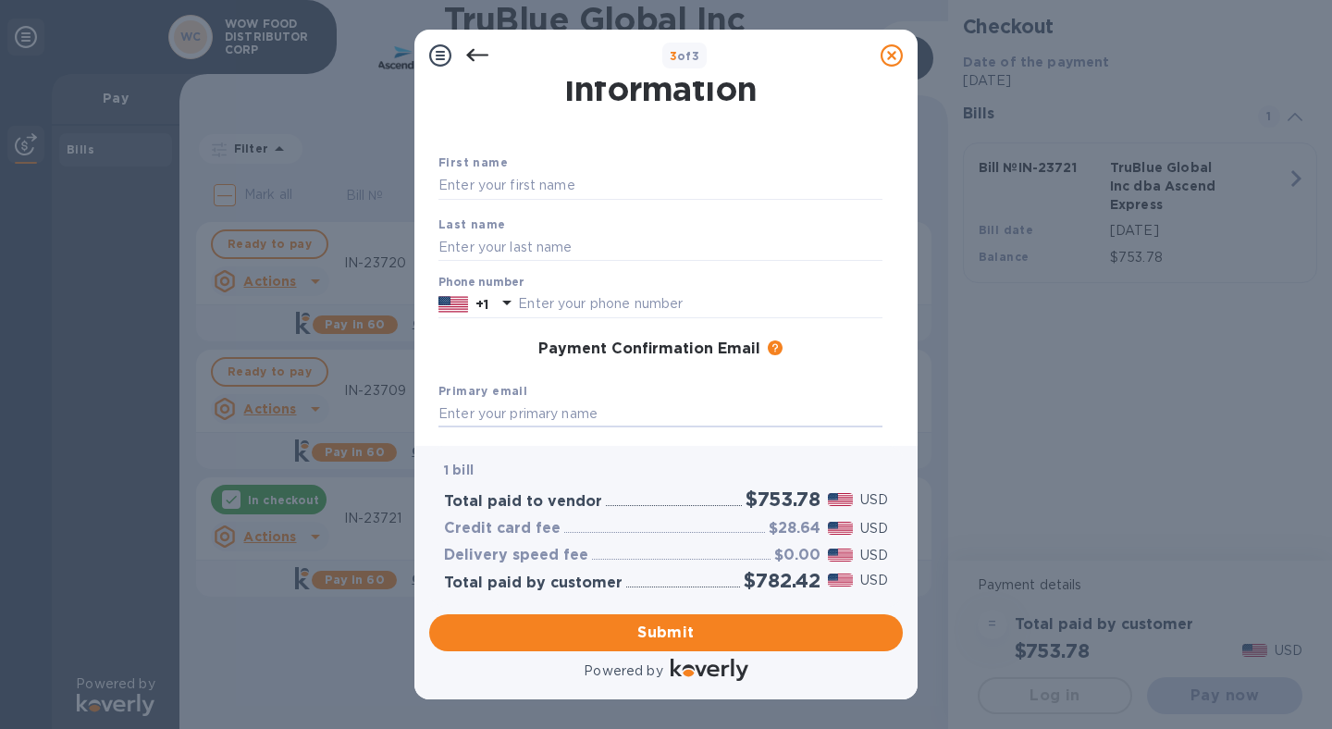
scroll to position [0, 0]
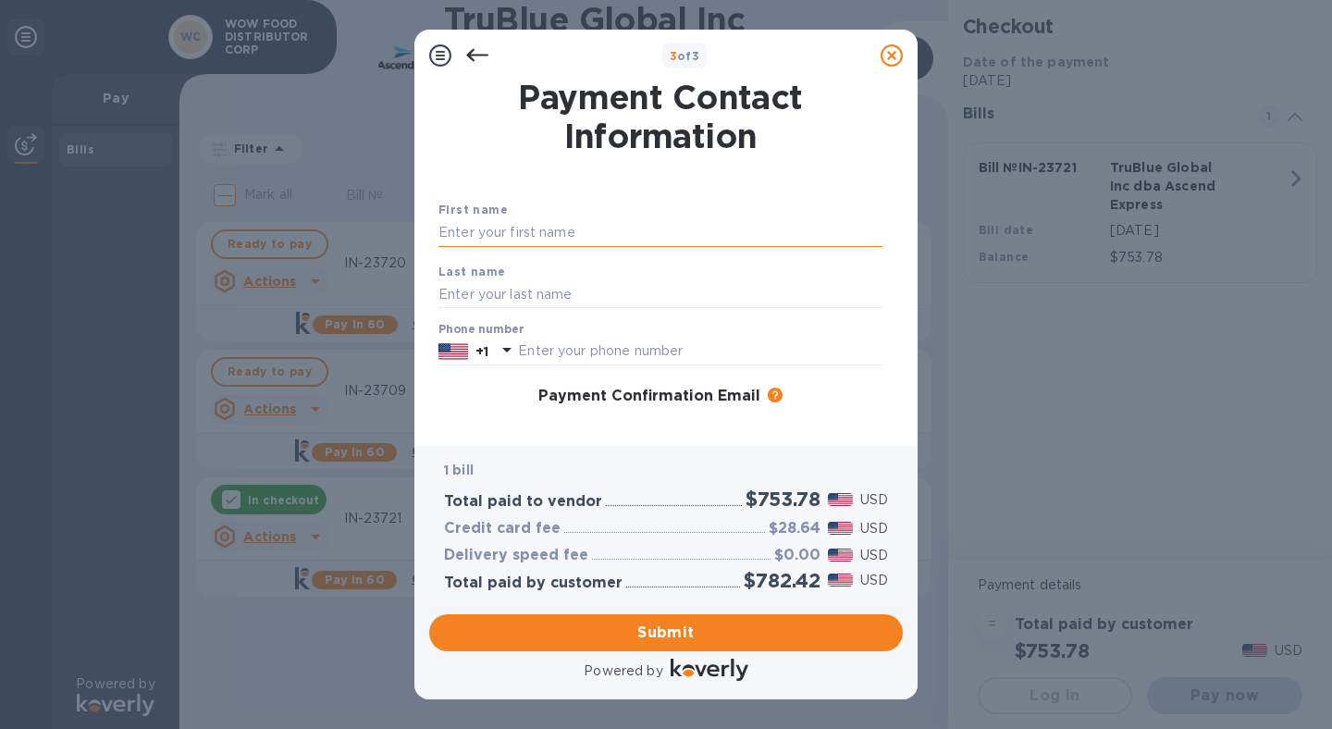
click at [513, 237] on input "text" at bounding box center [661, 233] width 444 height 28
type input "Analiza"
type input "[PERSON_NAME]"
type input "6267576395"
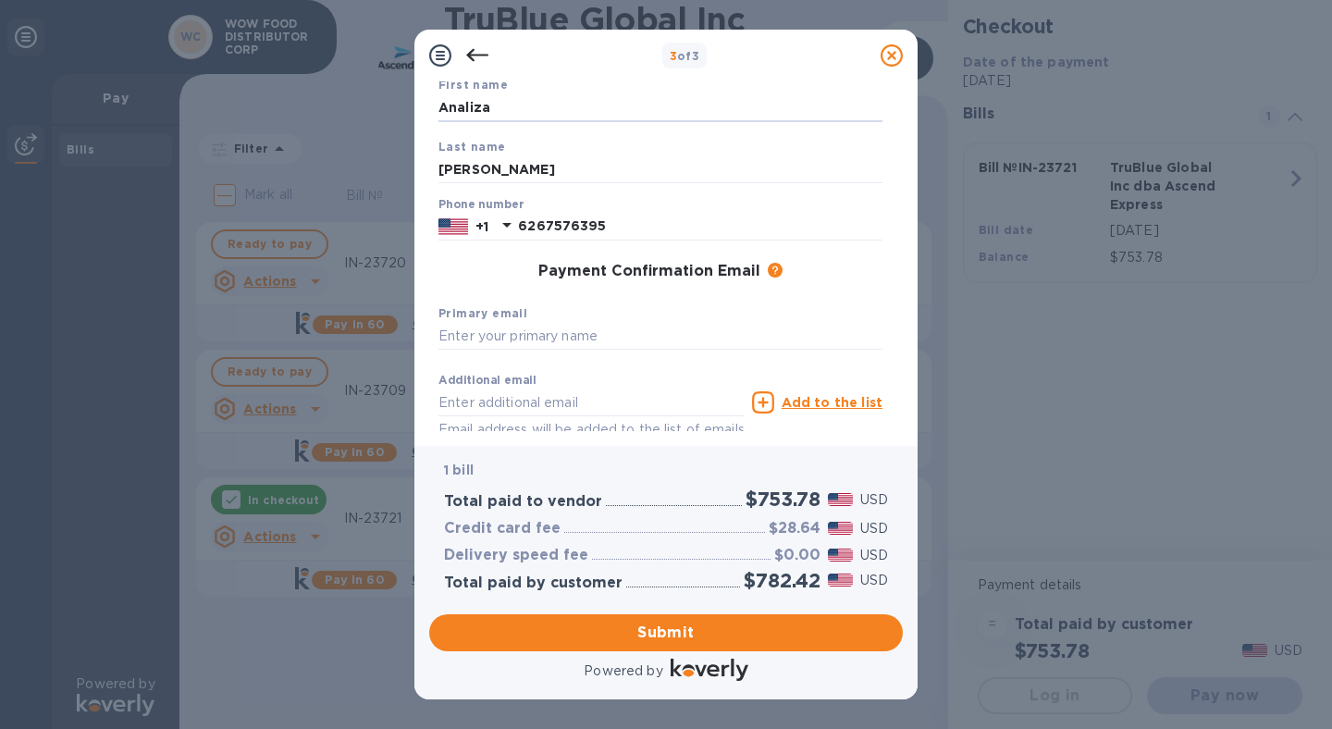
scroll to position [221, 0]
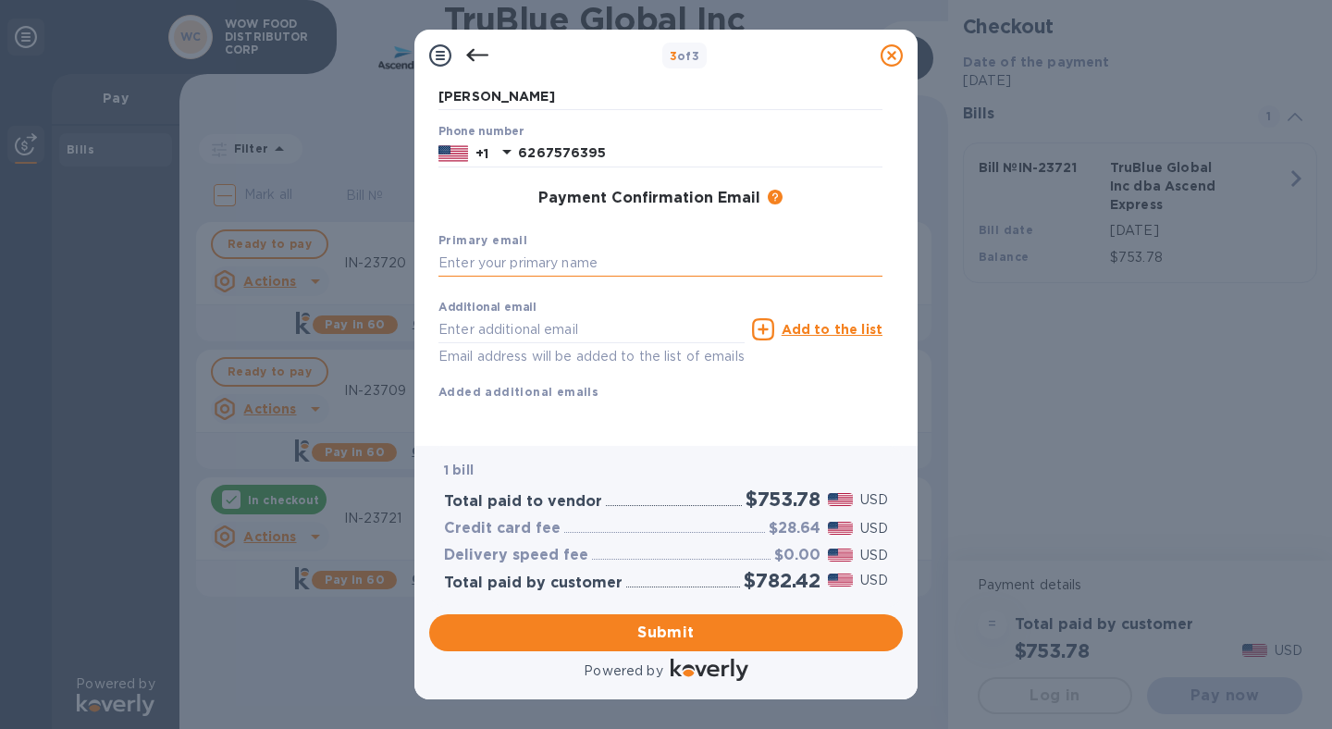
click at [527, 250] on input "text" at bounding box center [661, 264] width 444 height 28
drag, startPoint x: 701, startPoint y: 245, endPoint x: 426, endPoint y: 243, distance: 274.8
click at [426, 243] on div "Payment Contact Information First name Analiza Last name Nieva Phone number +1 …" at bounding box center [665, 263] width 503 height 364
type input "[EMAIL_ADDRESS][DOMAIN_NAME]"
click at [510, 315] on input "text" at bounding box center [592, 329] width 306 height 28
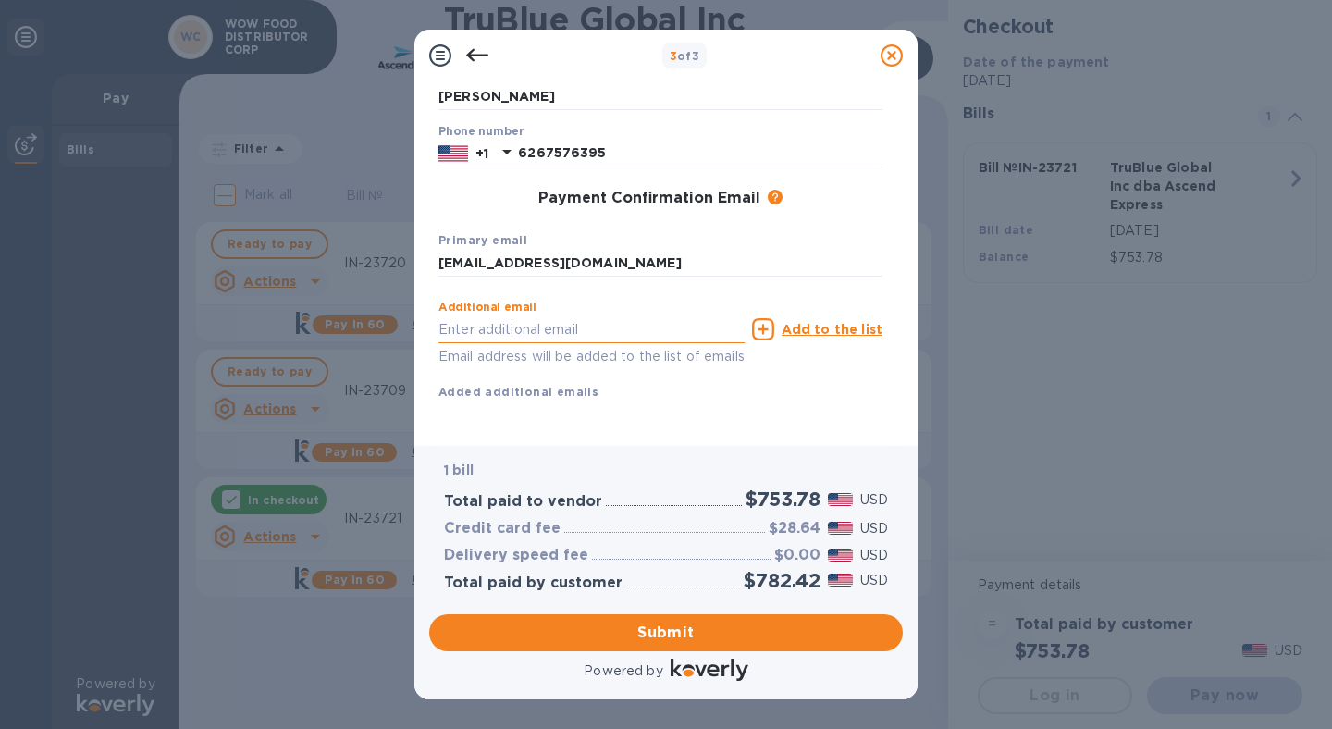
paste input "[EMAIL_ADDRESS][DOMAIN_NAME]"
click at [455, 315] on input "[EMAIL_ADDRESS][DOMAIN_NAME]" at bounding box center [592, 329] width 306 height 28
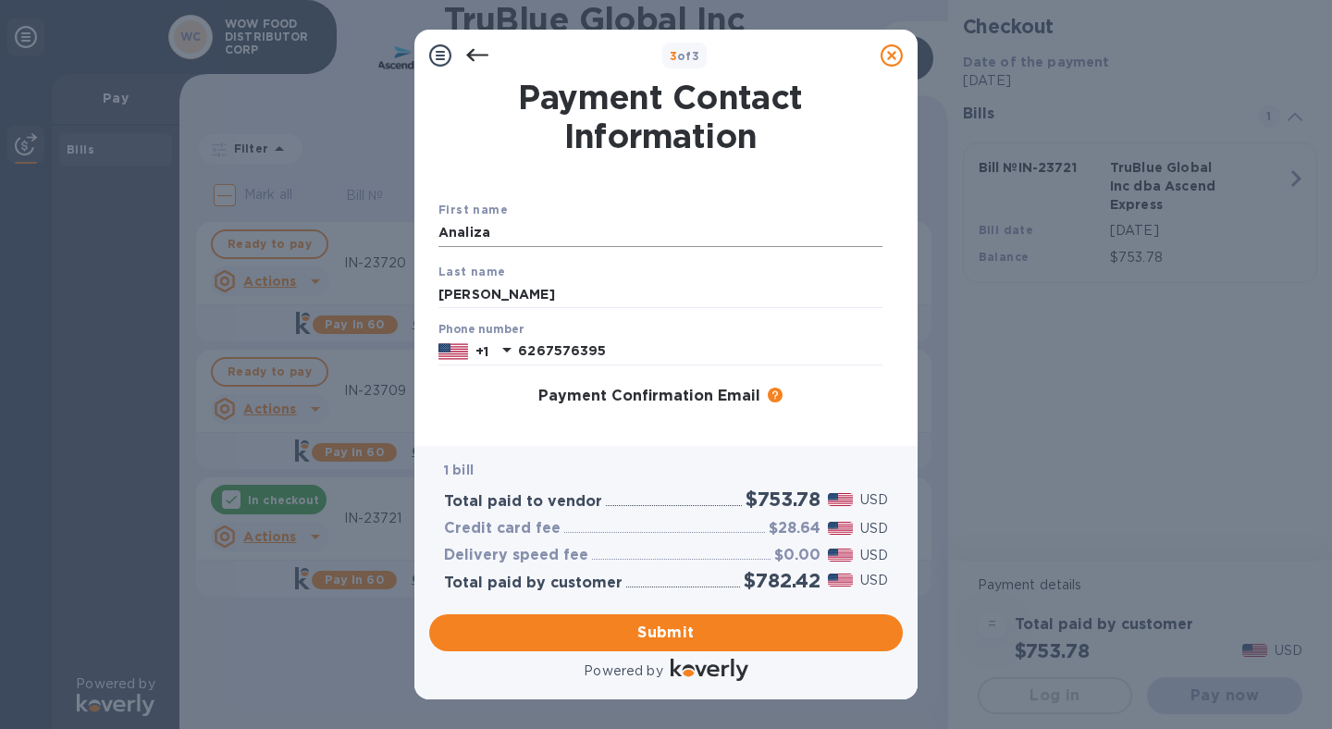
type input "[PERSON_NAME][EMAIL_ADDRESS][DOMAIN_NAME]"
click at [544, 222] on input "Analiza" at bounding box center [661, 233] width 444 height 28
drag, startPoint x: 463, startPoint y: 221, endPoint x: 479, endPoint y: 228, distance: 17.9
click at [476, 227] on input "Analiza" at bounding box center [661, 233] width 444 height 28
drag, startPoint x: 502, startPoint y: 229, endPoint x: 365, endPoint y: 231, distance: 136.9
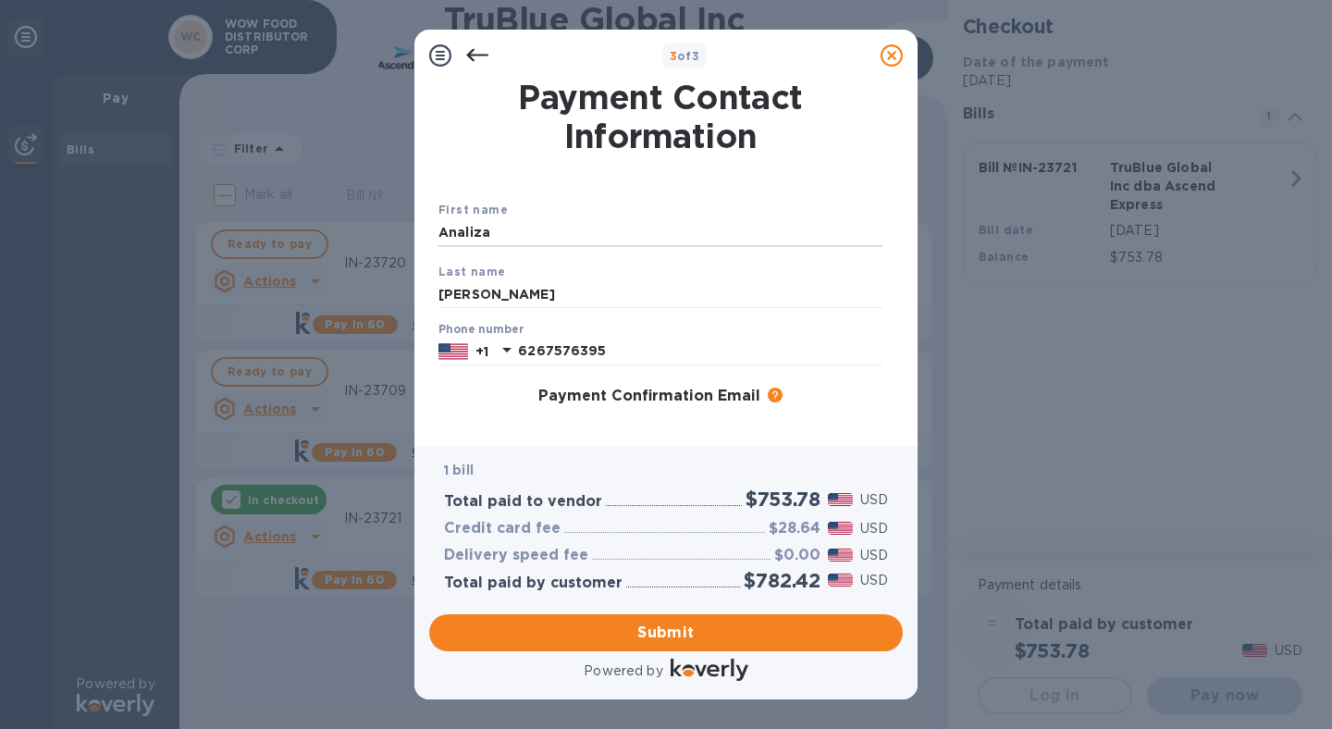
click at [365, 231] on div "3 of 3 Payment Contact Information First name [PERSON_NAME] Last name [PERSON_N…" at bounding box center [666, 364] width 1332 height 729
type input "Analiza"
click at [595, 209] on div "First name Analiza" at bounding box center [660, 223] width 459 height 62
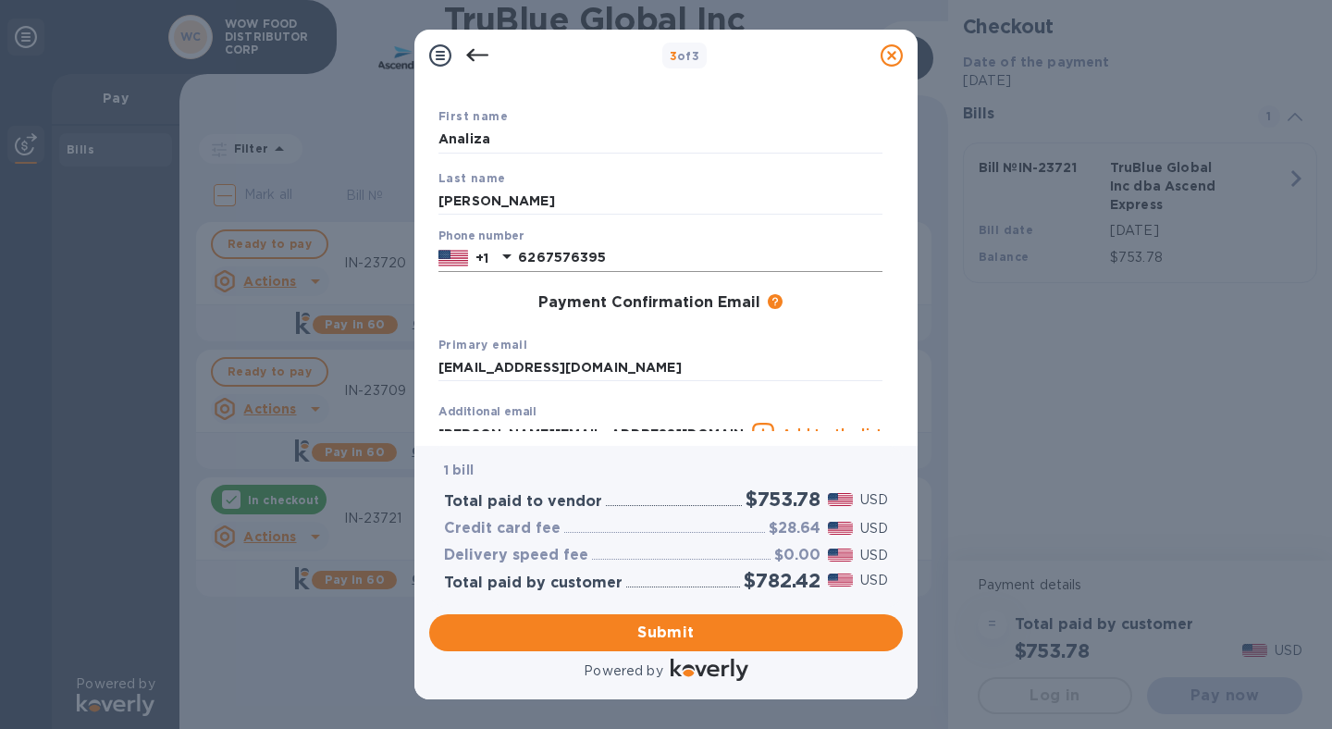
scroll to position [221, 0]
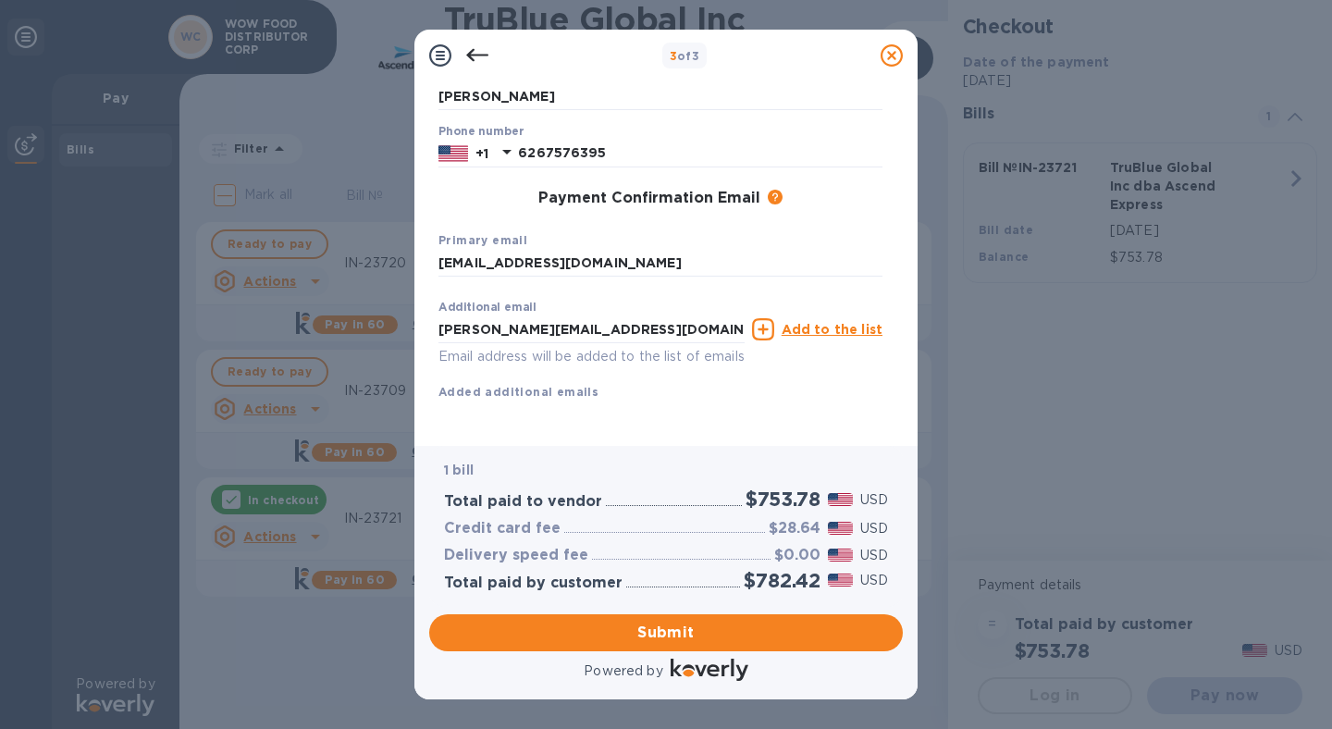
click at [827, 322] on u "Add to the list" at bounding box center [832, 329] width 101 height 15
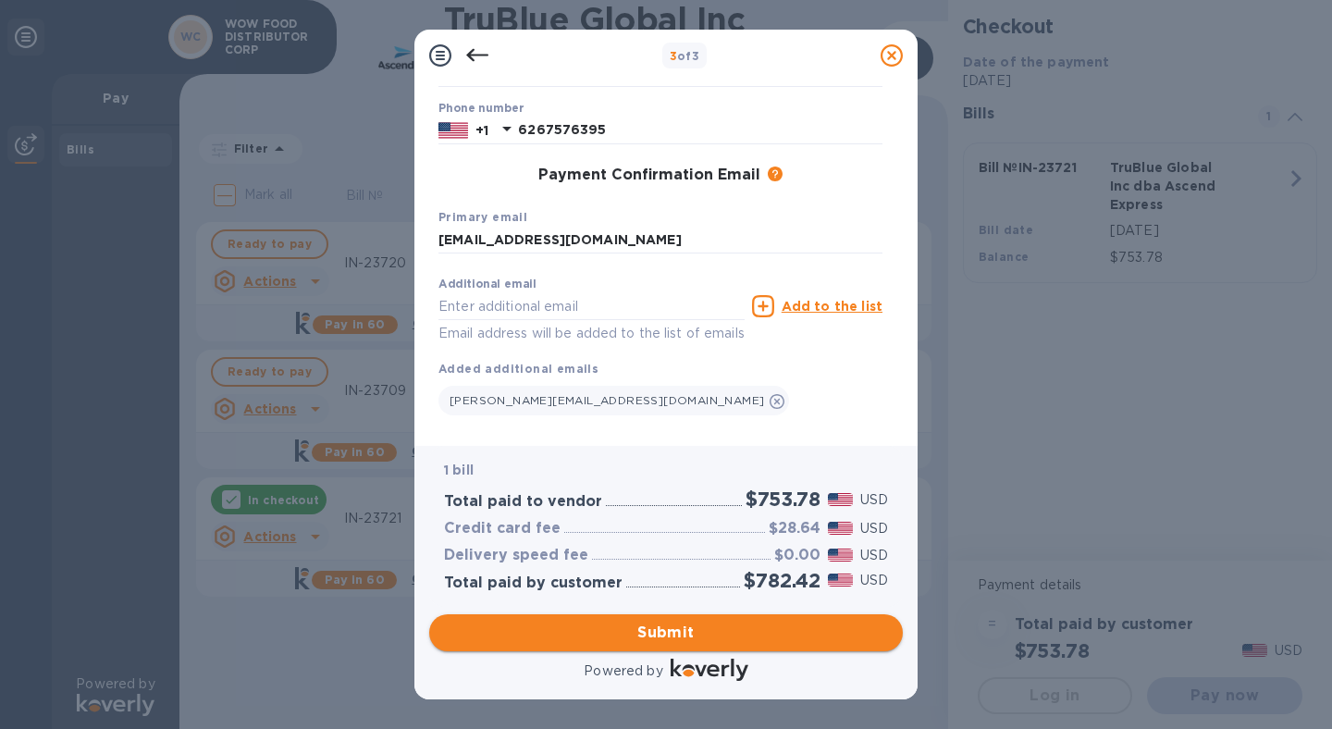
click at [672, 633] on span "Submit" at bounding box center [666, 633] width 444 height 22
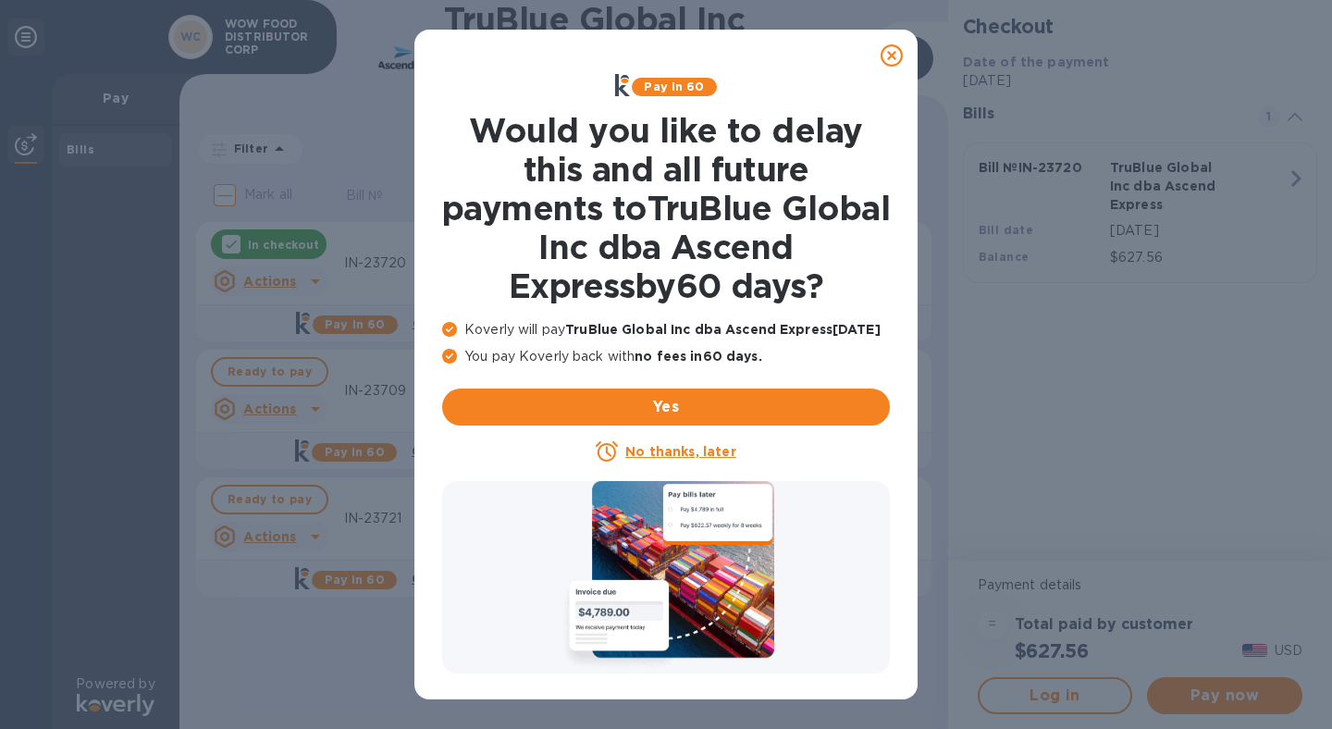
click at [894, 54] on icon at bounding box center [892, 55] width 22 height 22
drag, startPoint x: 896, startPoint y: 60, endPoint x: 832, endPoint y: 85, distance: 68.5
click at [896, 60] on icon at bounding box center [892, 55] width 22 height 22
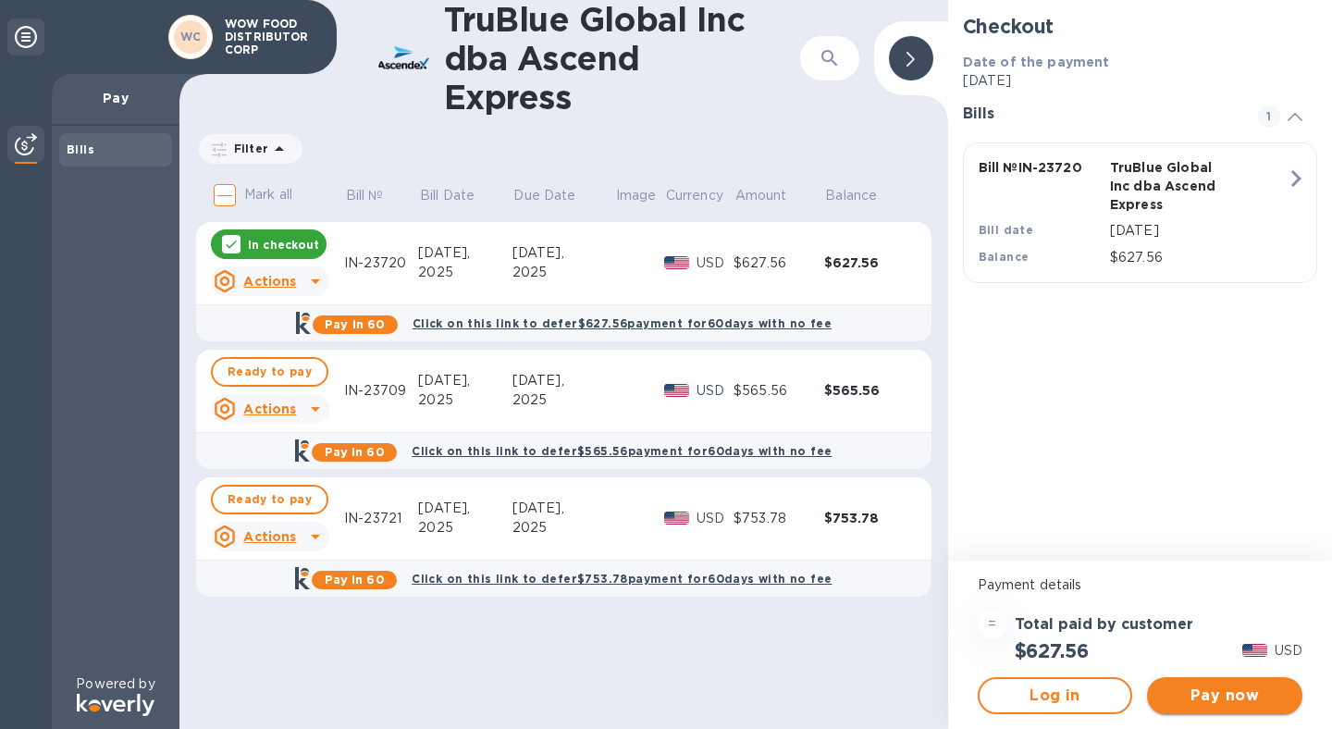
click at [1233, 691] on span "Pay now" at bounding box center [1225, 696] width 126 height 22
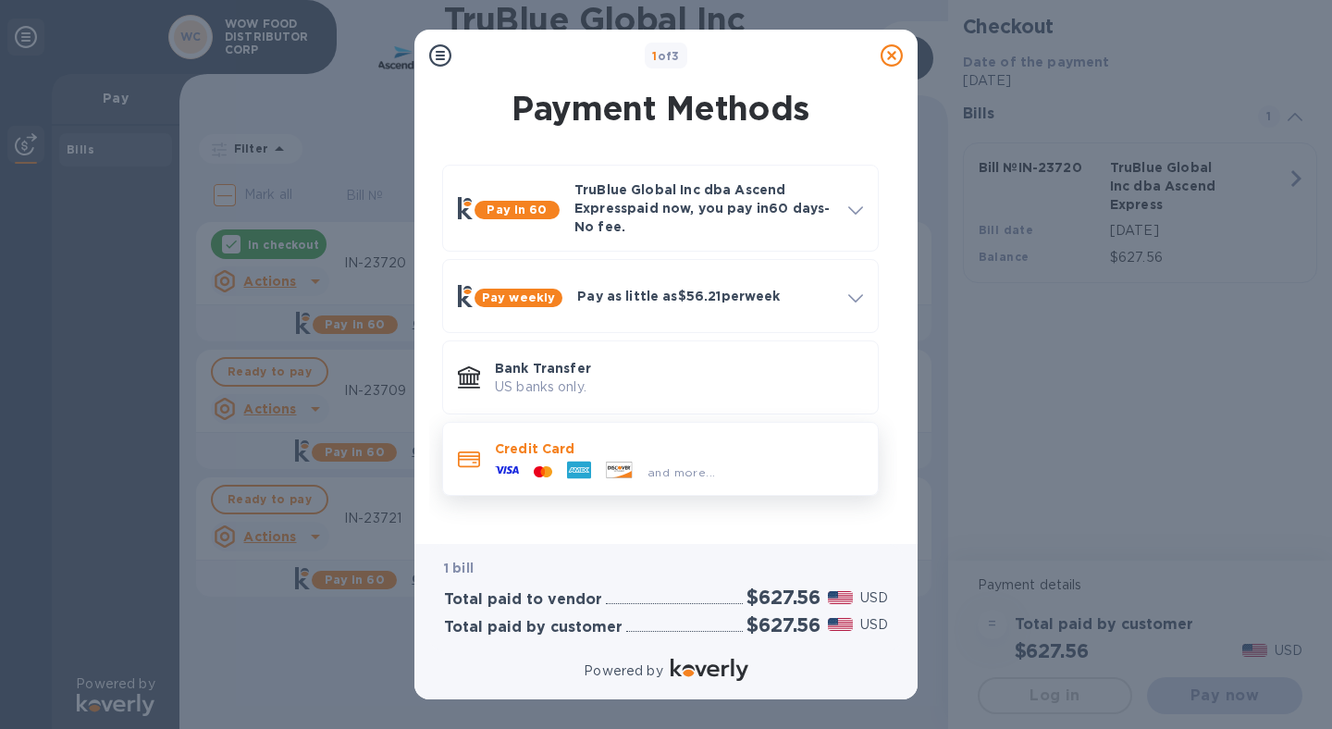
click at [574, 452] on p "Credit Card" at bounding box center [679, 448] width 368 height 19
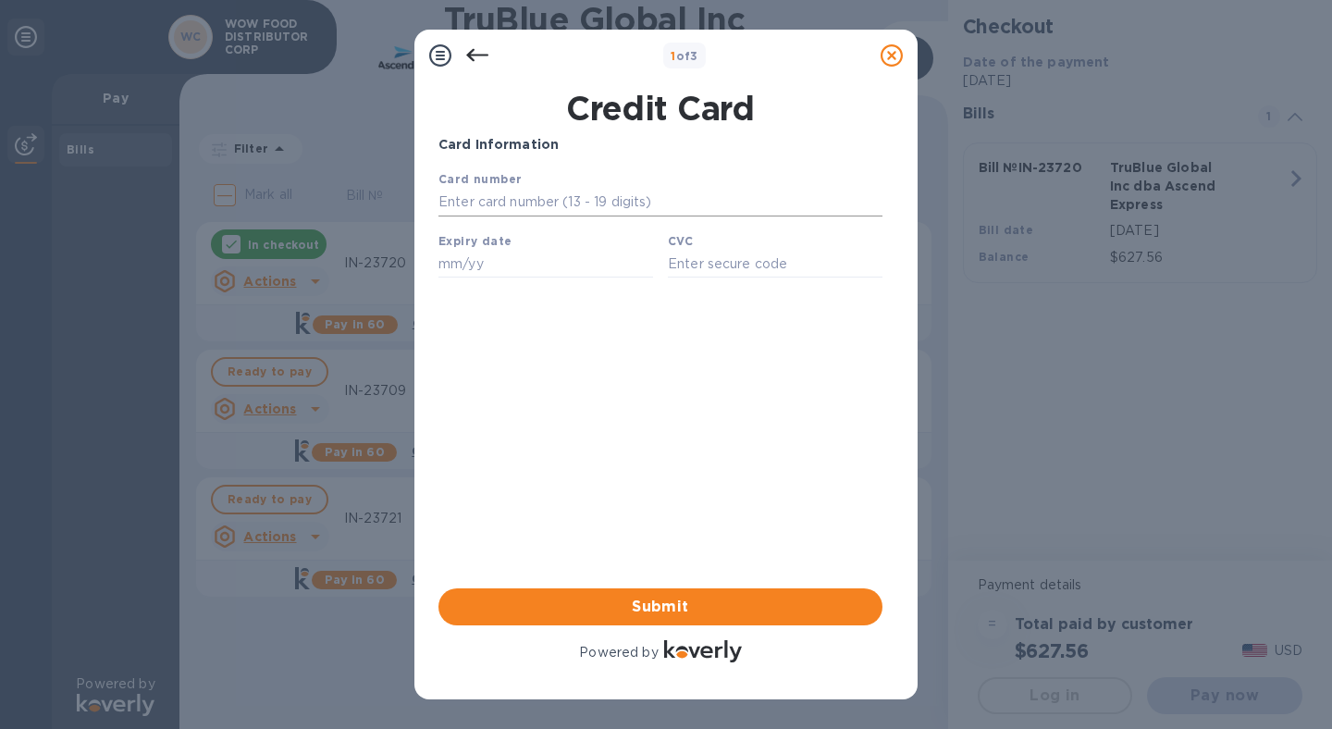
click at [551, 202] on input "text" at bounding box center [661, 203] width 444 height 28
type input "[CREDIT_CARD_NUMBER]"
type input "10/26"
type input "3688"
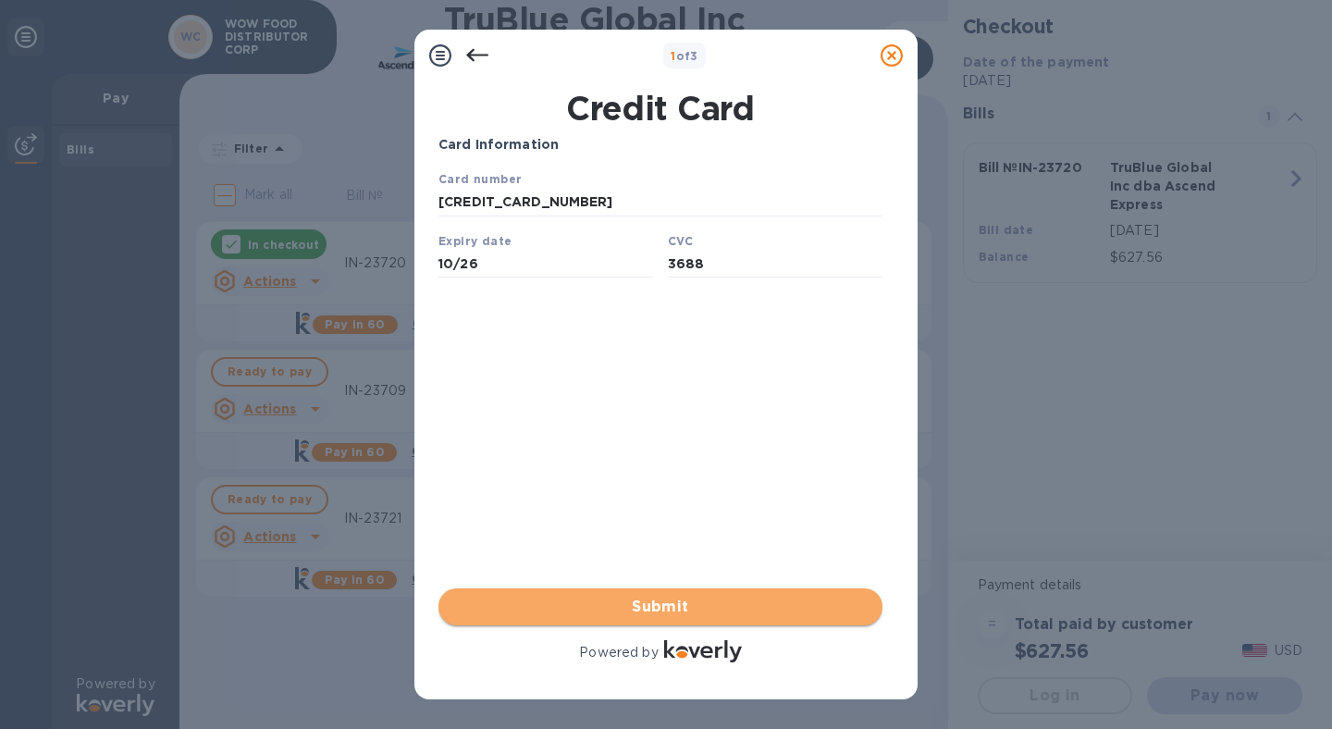
click at [673, 599] on span "Submit" at bounding box center [660, 607] width 414 height 22
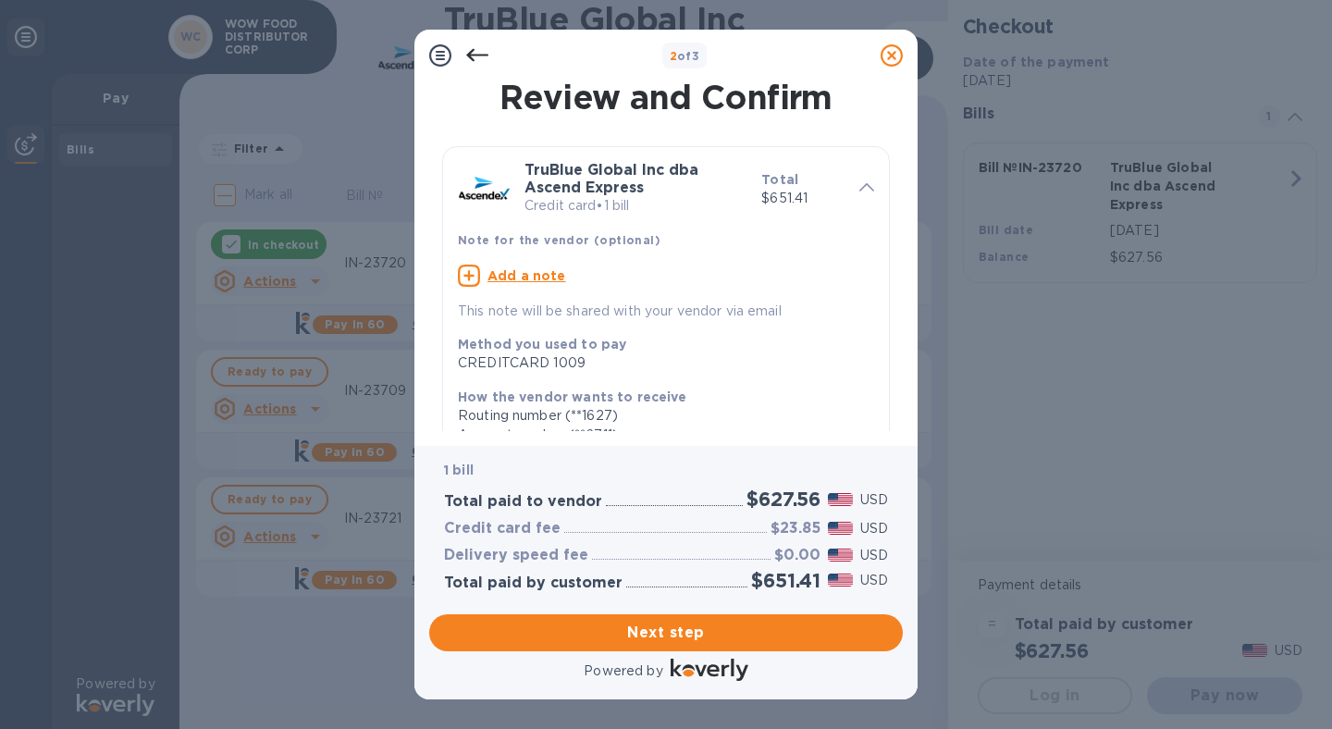
click at [553, 281] on u "Add a note" at bounding box center [527, 275] width 79 height 15
click at [549, 254] on div "Note for the vendor (optional)" at bounding box center [666, 240] width 431 height 34
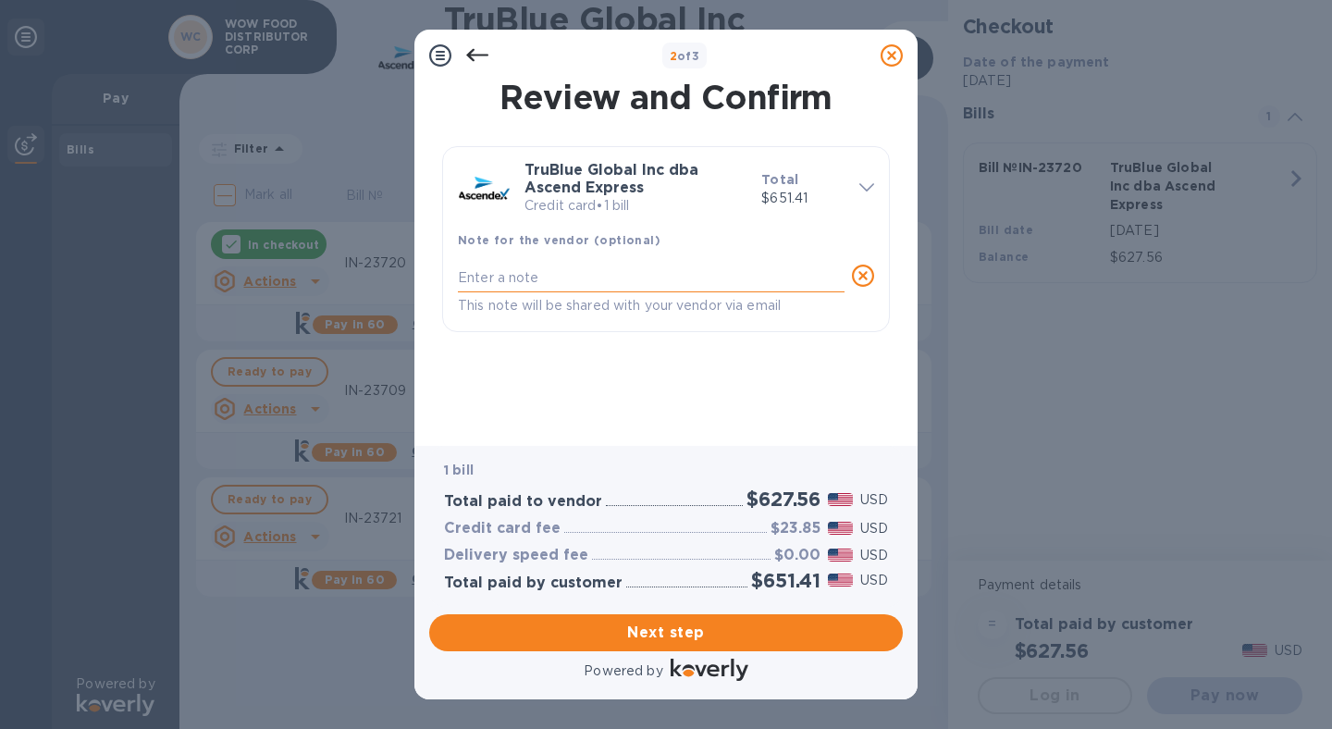
click at [537, 270] on textarea at bounding box center [651, 278] width 387 height 16
type textarea "IN-23720"
click at [742, 385] on div "Review and Confirm TruBlue Global Inc dba Ascend Express Credit card • 1 bill T…" at bounding box center [666, 250] width 455 height 339
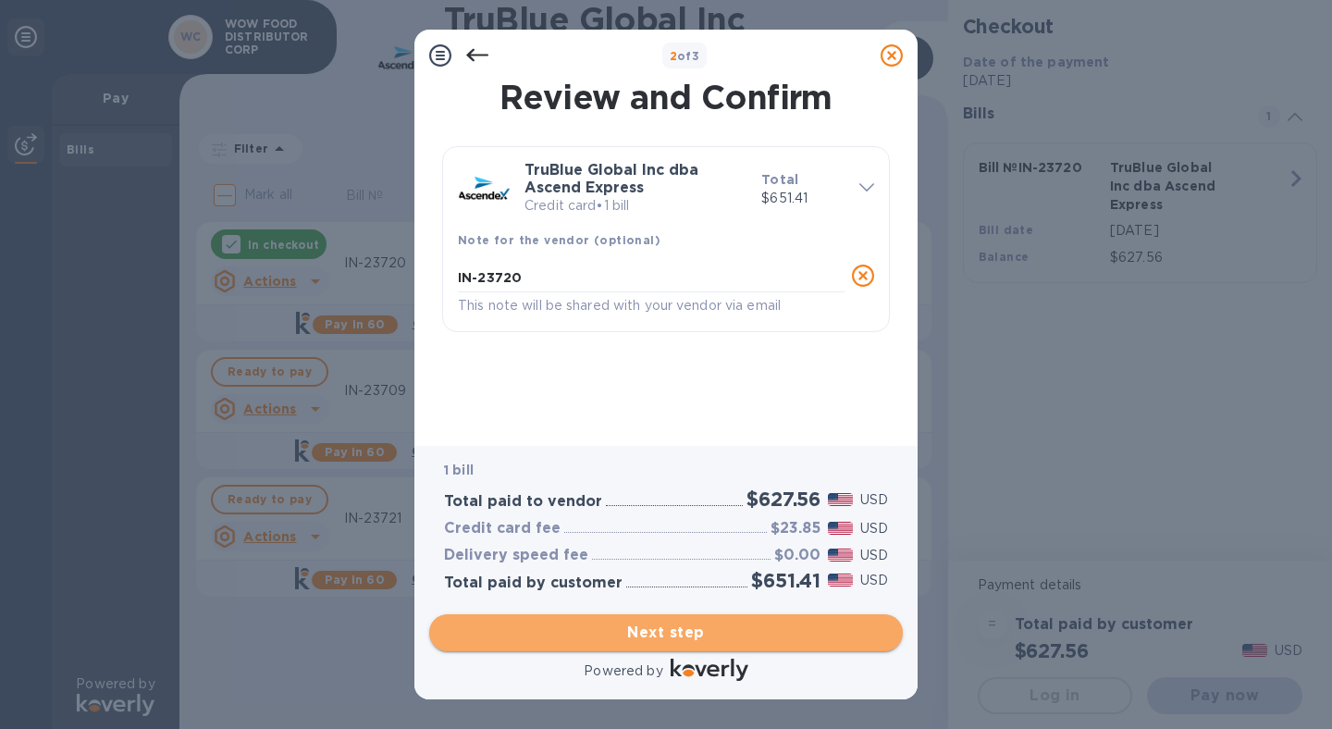
click at [690, 625] on span "Next step" at bounding box center [666, 633] width 444 height 22
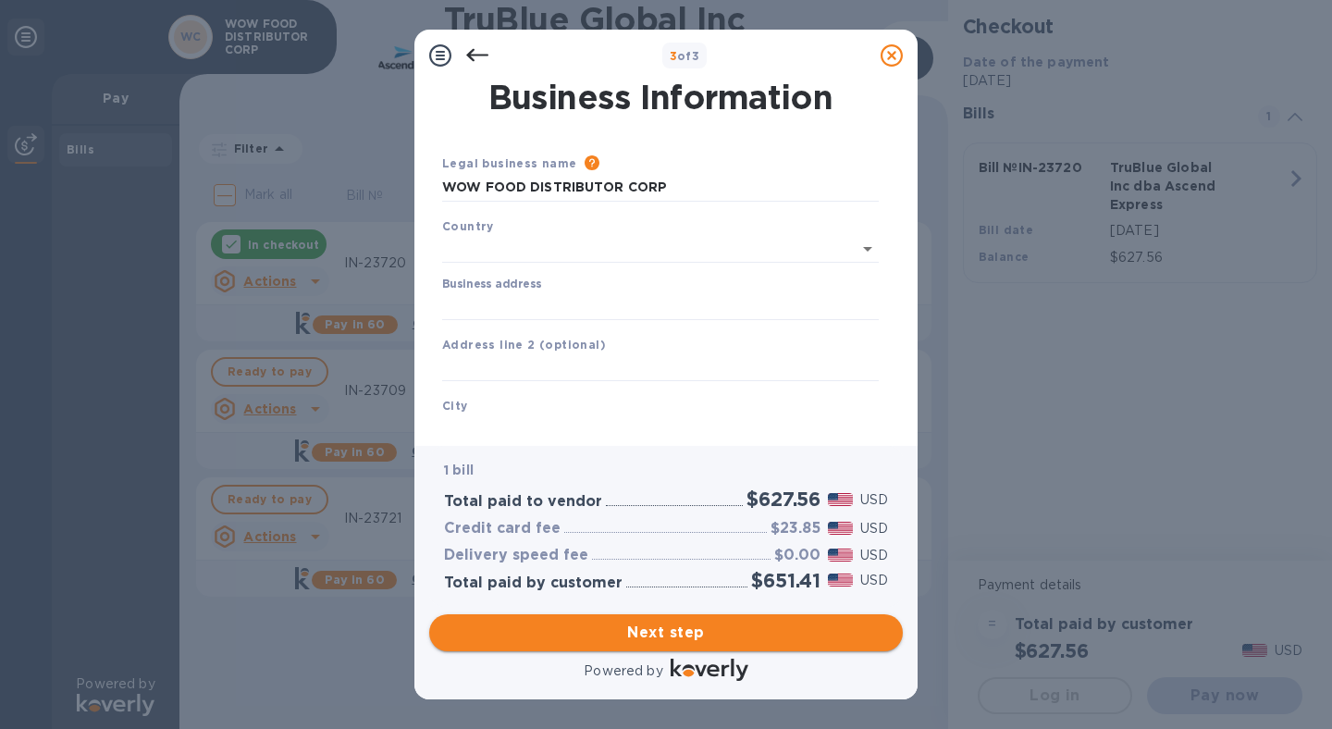
type input "[GEOGRAPHIC_DATA]"
click at [607, 303] on input "Business address" at bounding box center [660, 303] width 437 height 28
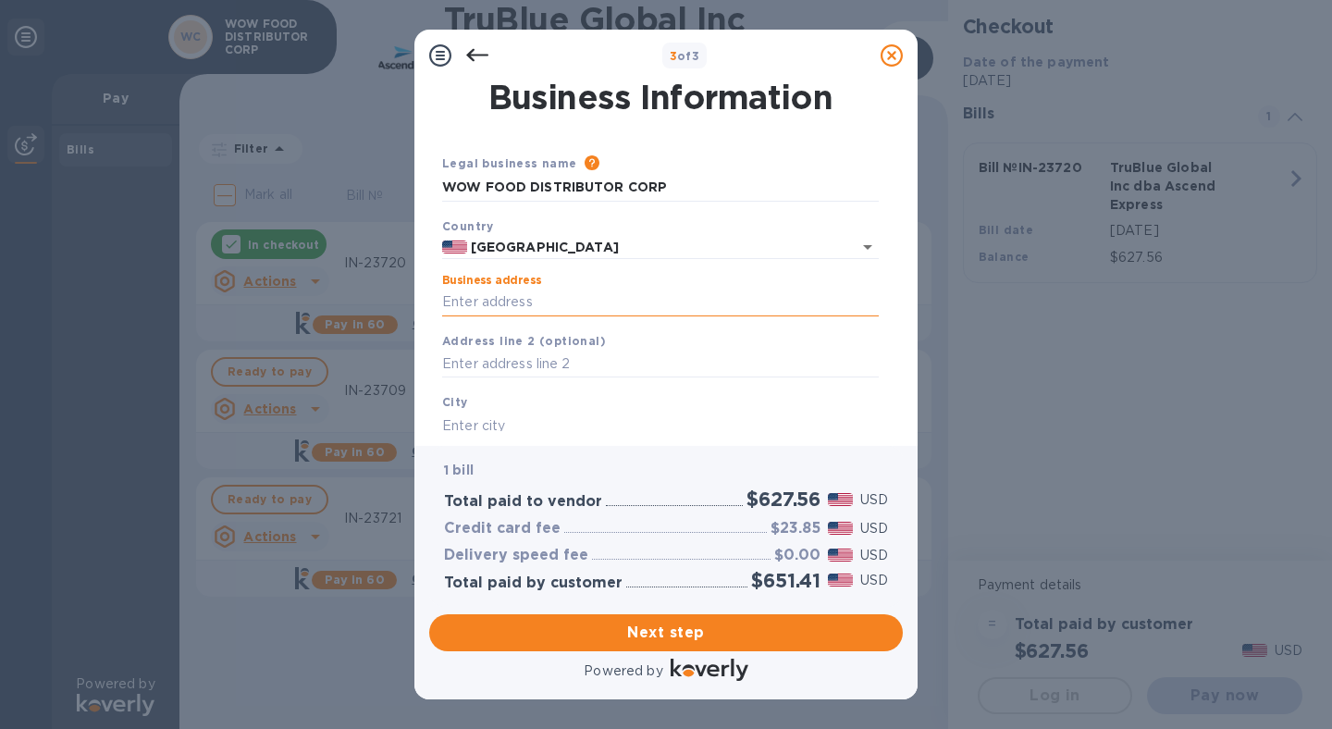
type input "[STREET_ADDRESS][PERSON_NAME]"
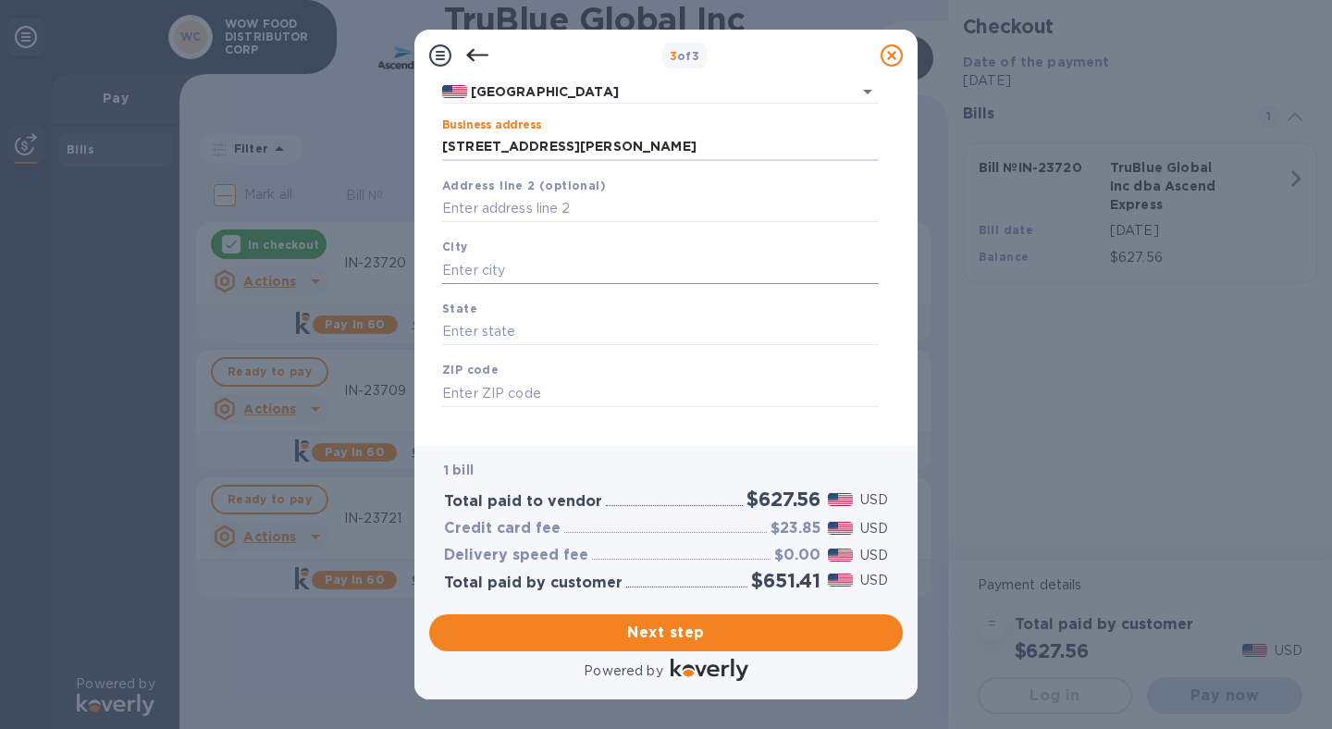
scroll to position [158, 0]
click at [522, 276] on input "text" at bounding box center [660, 267] width 437 height 28
type input "City of Industry"
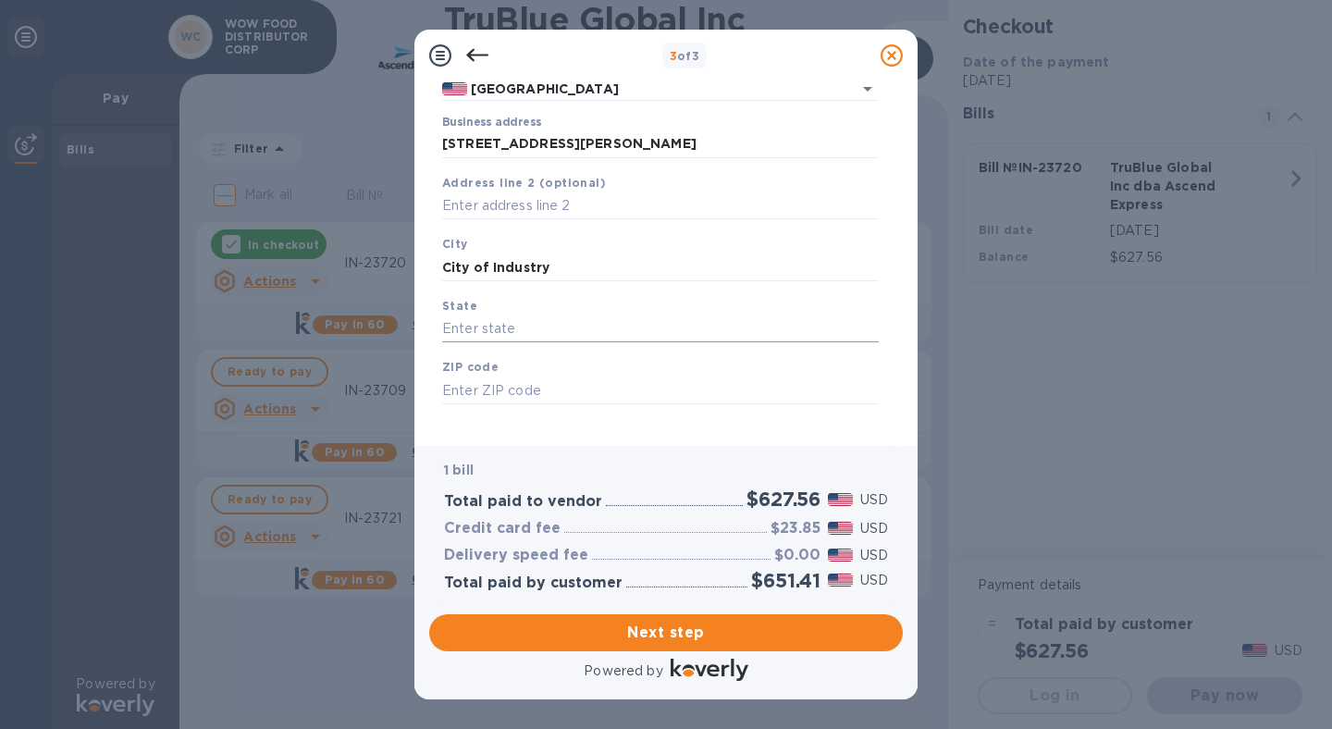
click at [517, 320] on input "text" at bounding box center [660, 329] width 437 height 28
type input "CA"
click at [494, 380] on input "text" at bounding box center [660, 391] width 437 height 28
type input "91745"
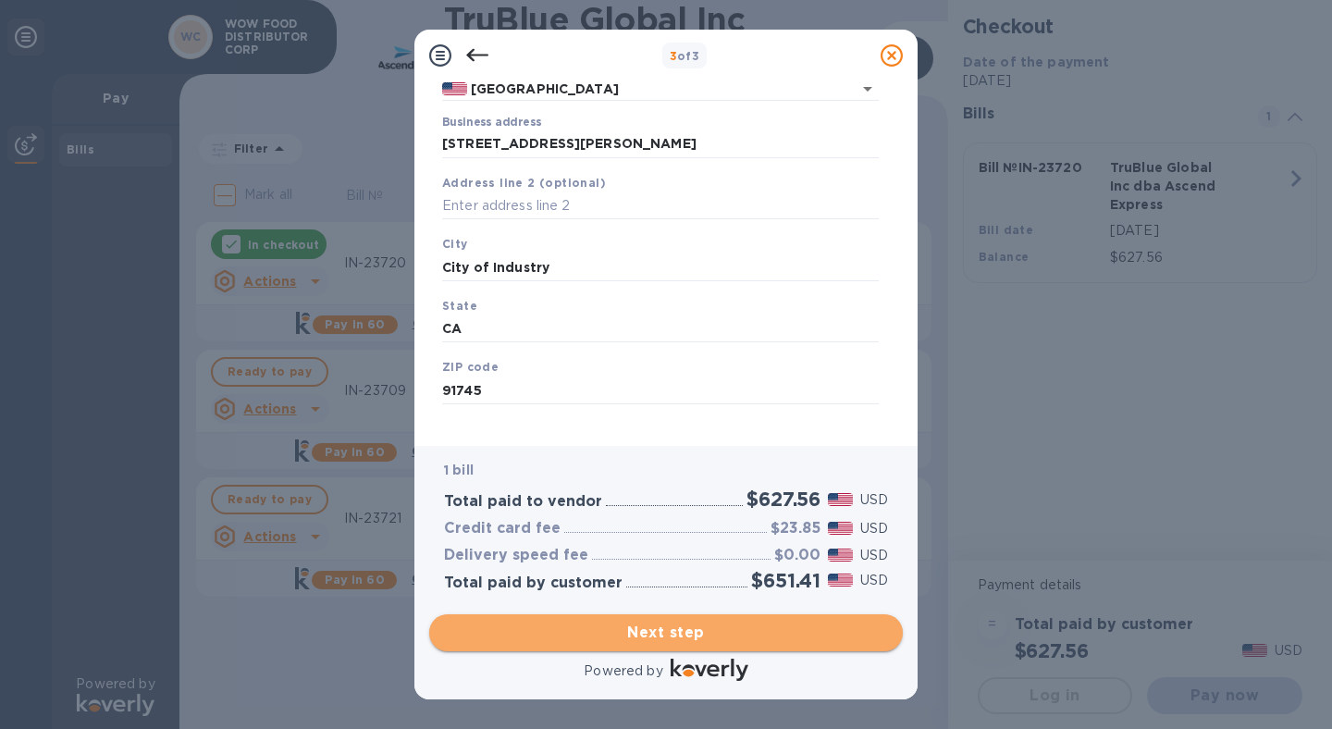
click at [659, 636] on span "Next step" at bounding box center [666, 633] width 444 height 22
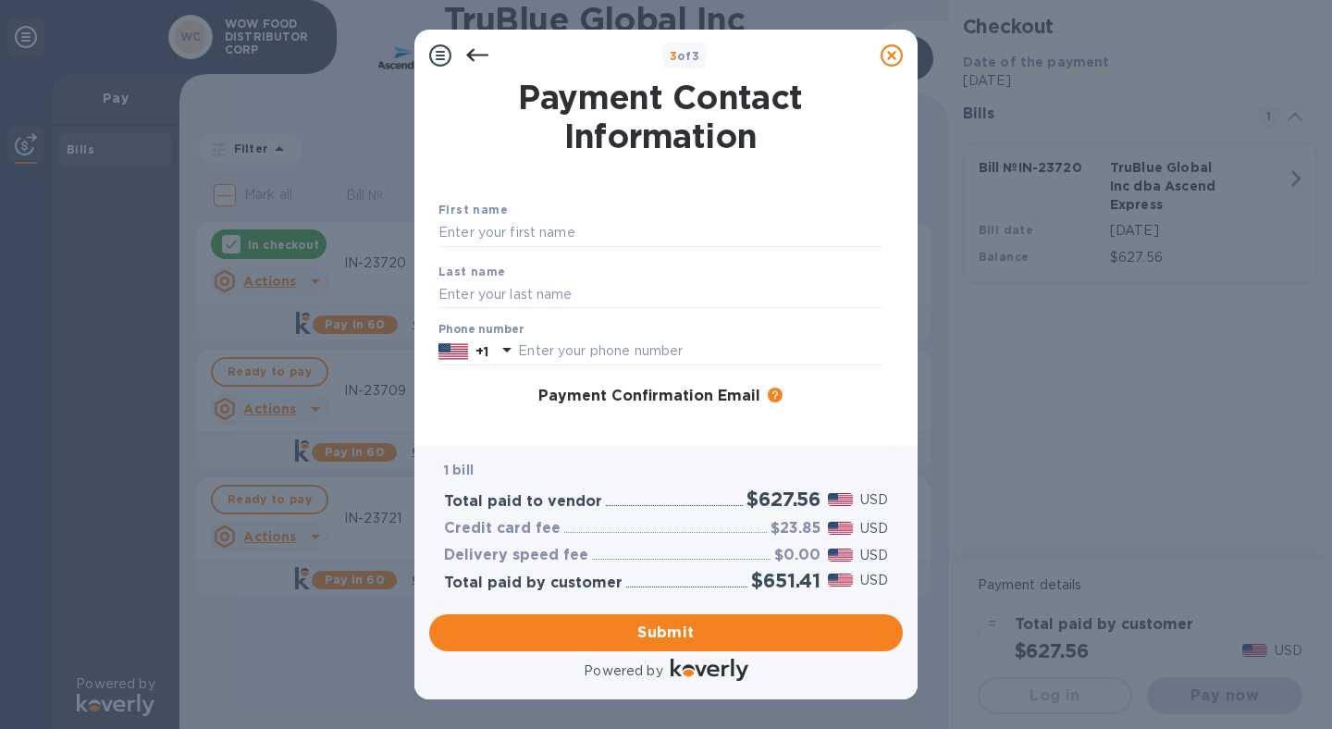
scroll to position [221, 0]
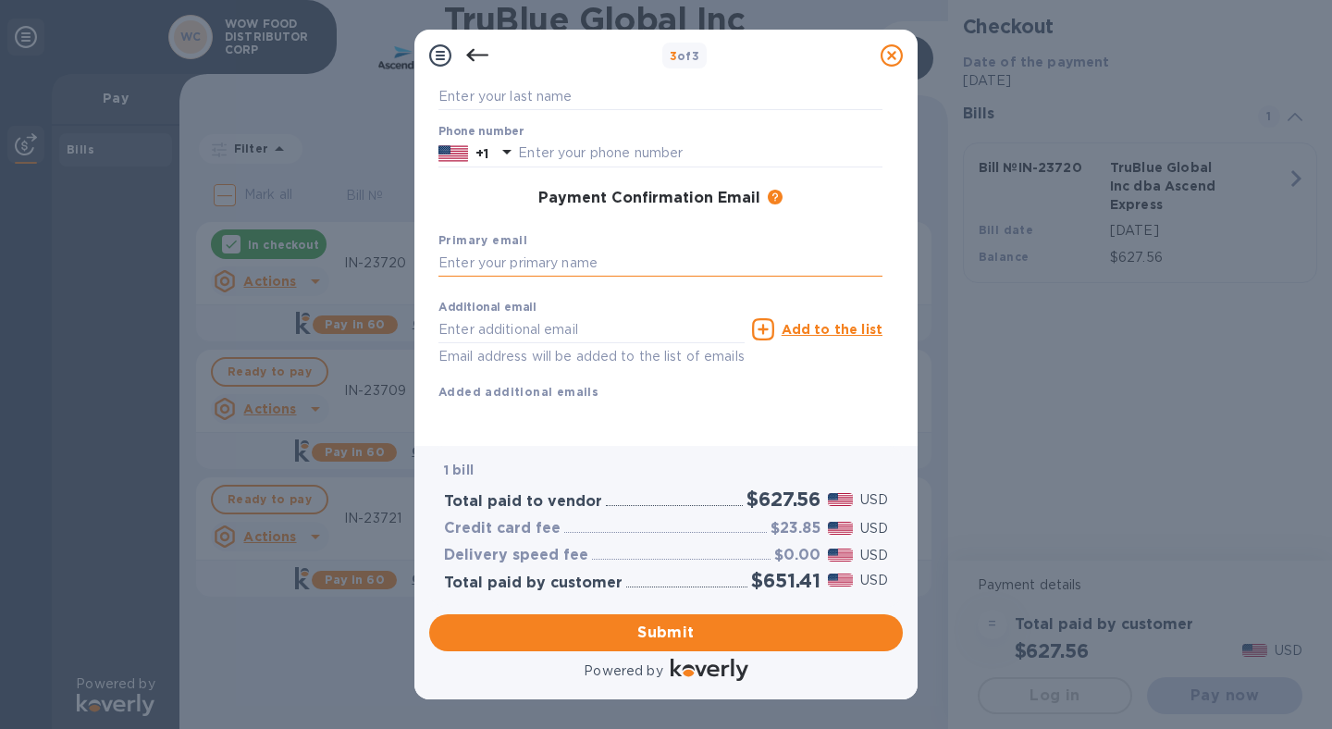
click at [550, 250] on input "text" at bounding box center [661, 264] width 444 height 28
drag, startPoint x: 710, startPoint y: 241, endPoint x: 320, endPoint y: 246, distance: 389.5
click at [320, 246] on div "3 of 3 Payment Contact Information First name Last name Phone number +1 Payment…" at bounding box center [666, 364] width 1332 height 729
type input "[EMAIL_ADDRESS][DOMAIN_NAME]"
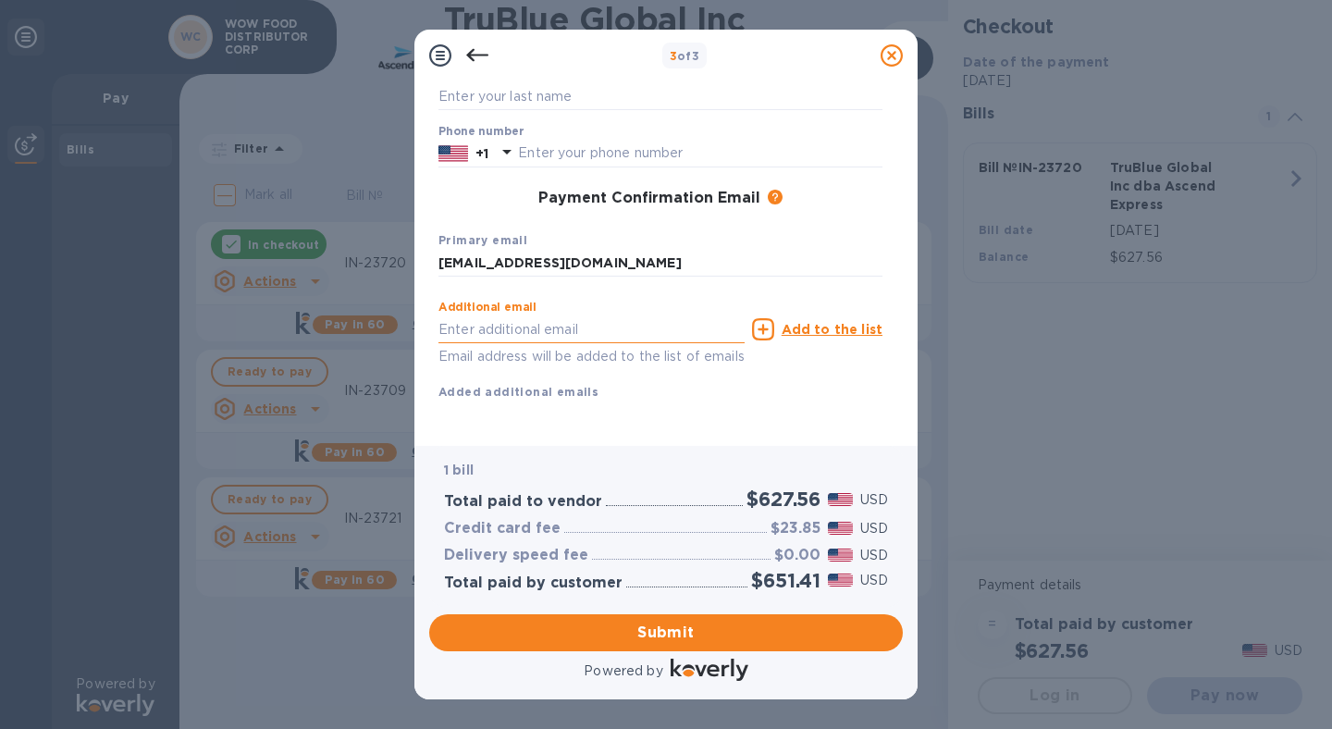
click at [475, 315] on input "text" at bounding box center [592, 329] width 306 height 28
paste input "[EMAIL_ADDRESS][DOMAIN_NAME]"
click at [466, 315] on input "[EMAIL_ADDRESS][DOMAIN_NAME]" at bounding box center [592, 329] width 306 height 28
type input "[PERSON_NAME][EMAIL_ADDRESS][DOMAIN_NAME]"
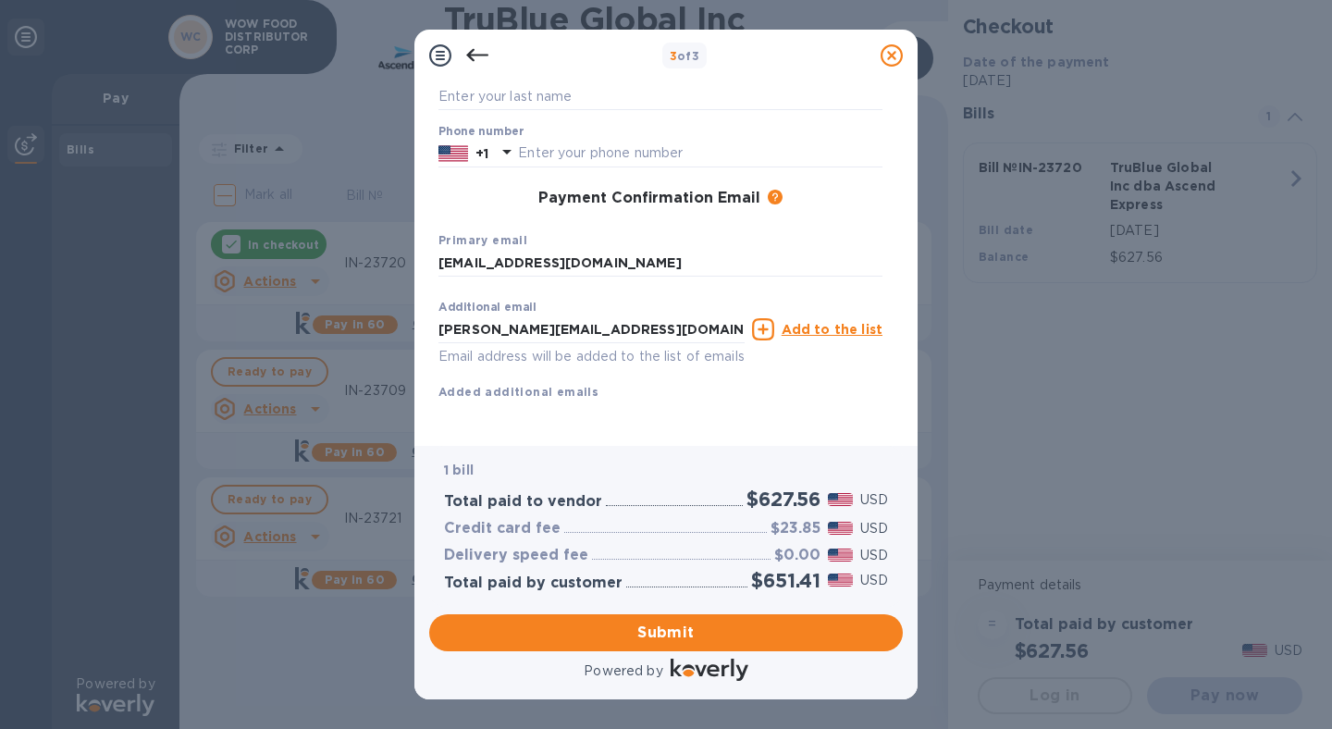
click at [837, 322] on u "Add to the list" at bounding box center [832, 329] width 101 height 15
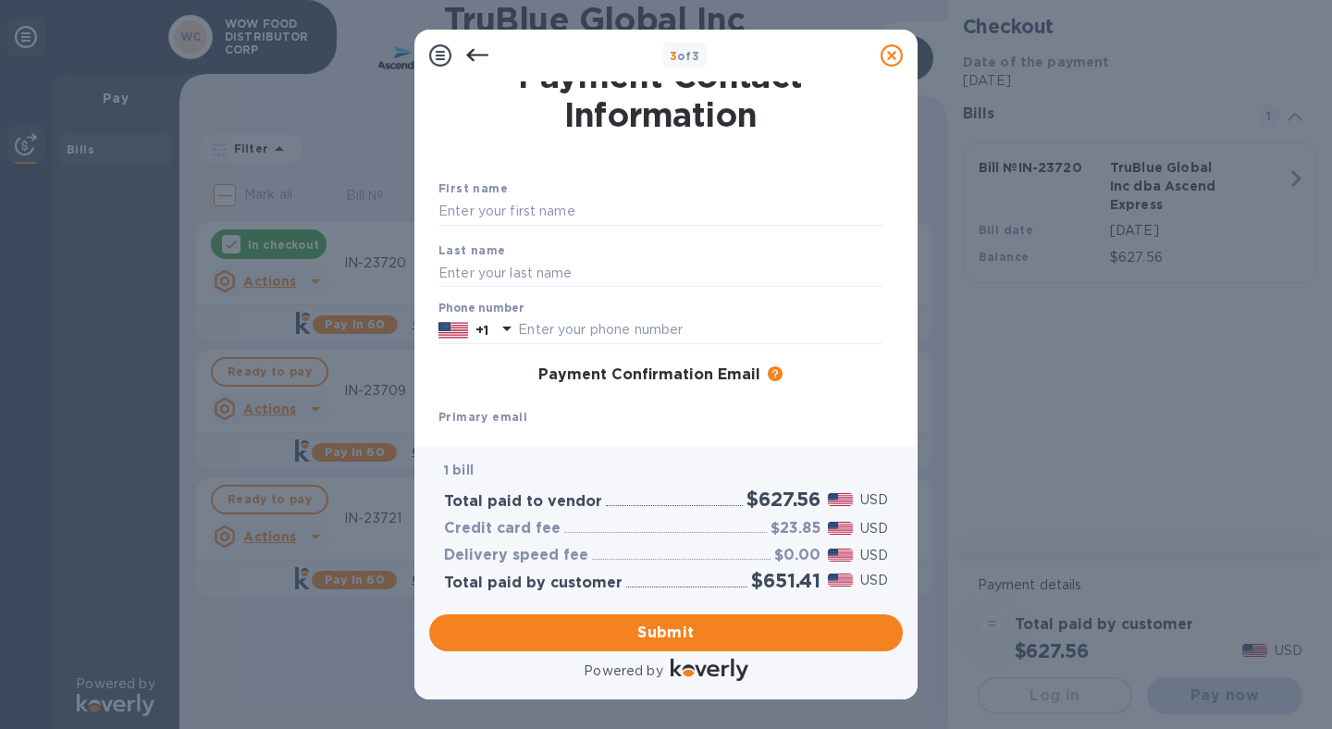
scroll to position [0, 0]
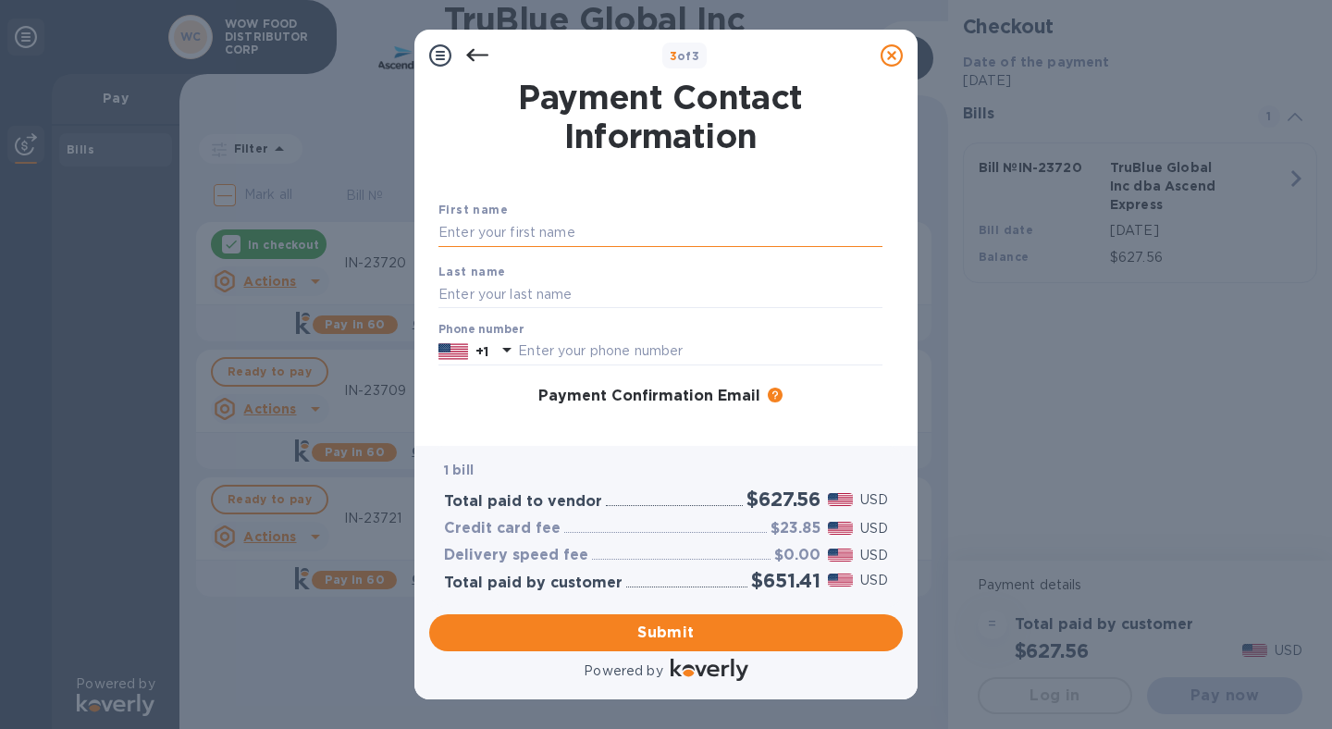
click at [517, 238] on input "text" at bounding box center [661, 233] width 444 height 28
type input "Analiza"
type input "[PERSON_NAME]"
type input "6267576395"
drag, startPoint x: 540, startPoint y: 231, endPoint x: 332, endPoint y: 221, distance: 208.4
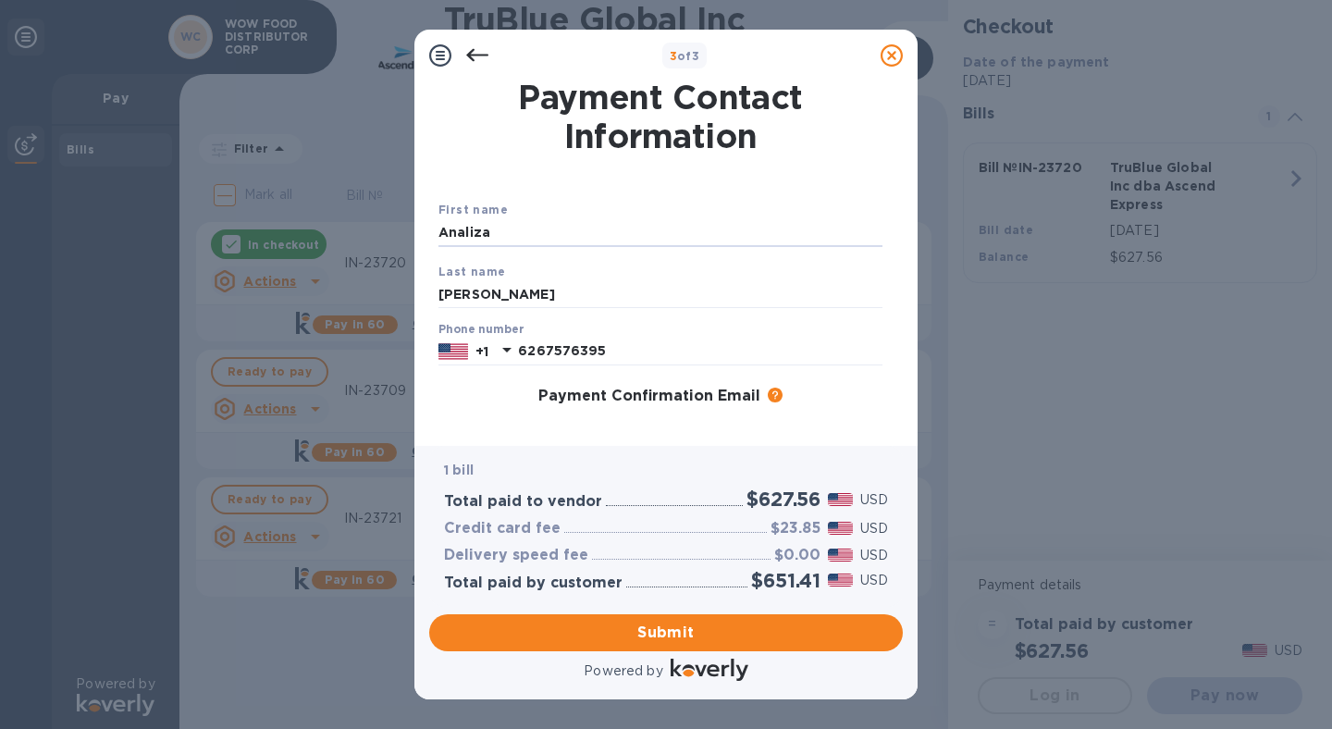
click at [332, 221] on div "3 of 3 Payment Contact Information First name [PERSON_NAME] Last name [PERSON_N…" at bounding box center [666, 364] width 1332 height 729
type input "Analiza"
click at [541, 180] on div "First name [PERSON_NAME] Last name [PERSON_NAME] Phone number [PHONE_NUMBER] Pa…" at bounding box center [660, 404] width 451 height 474
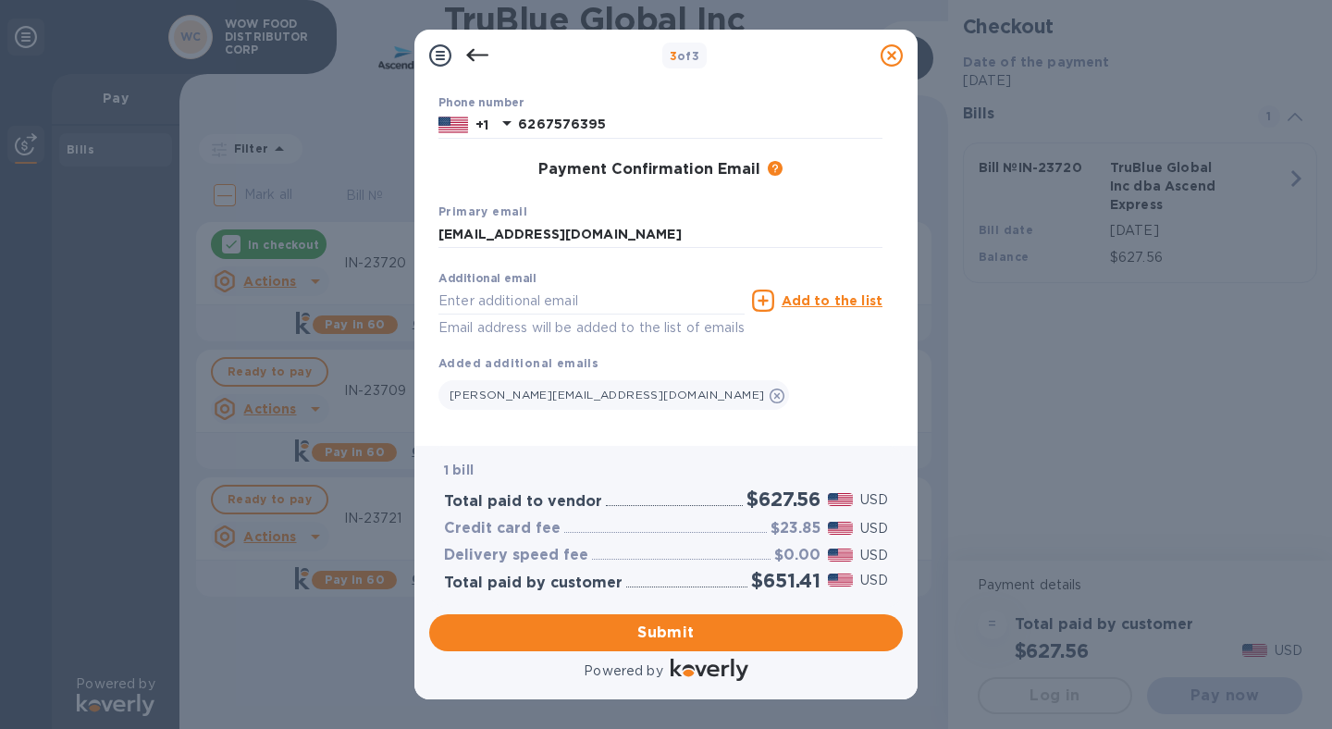
scroll to position [258, 0]
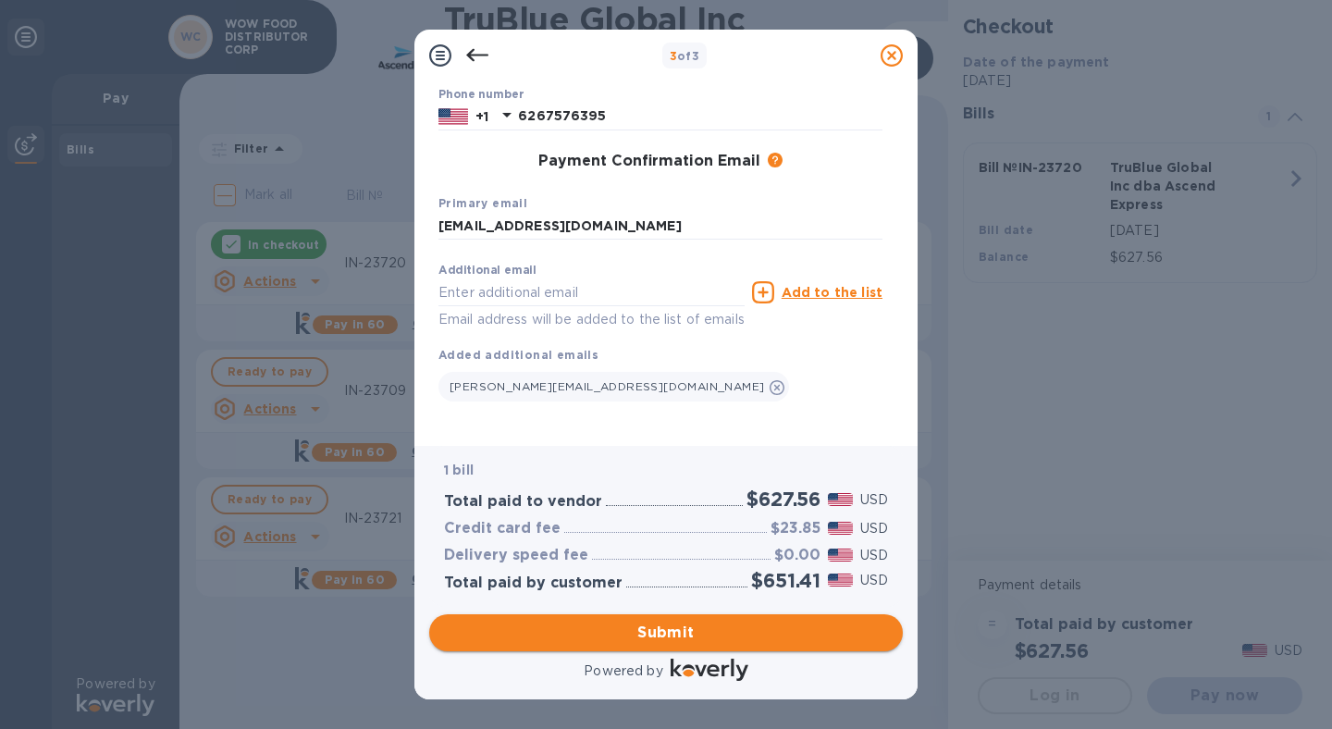
click at [670, 627] on span "Submit" at bounding box center [666, 633] width 444 height 22
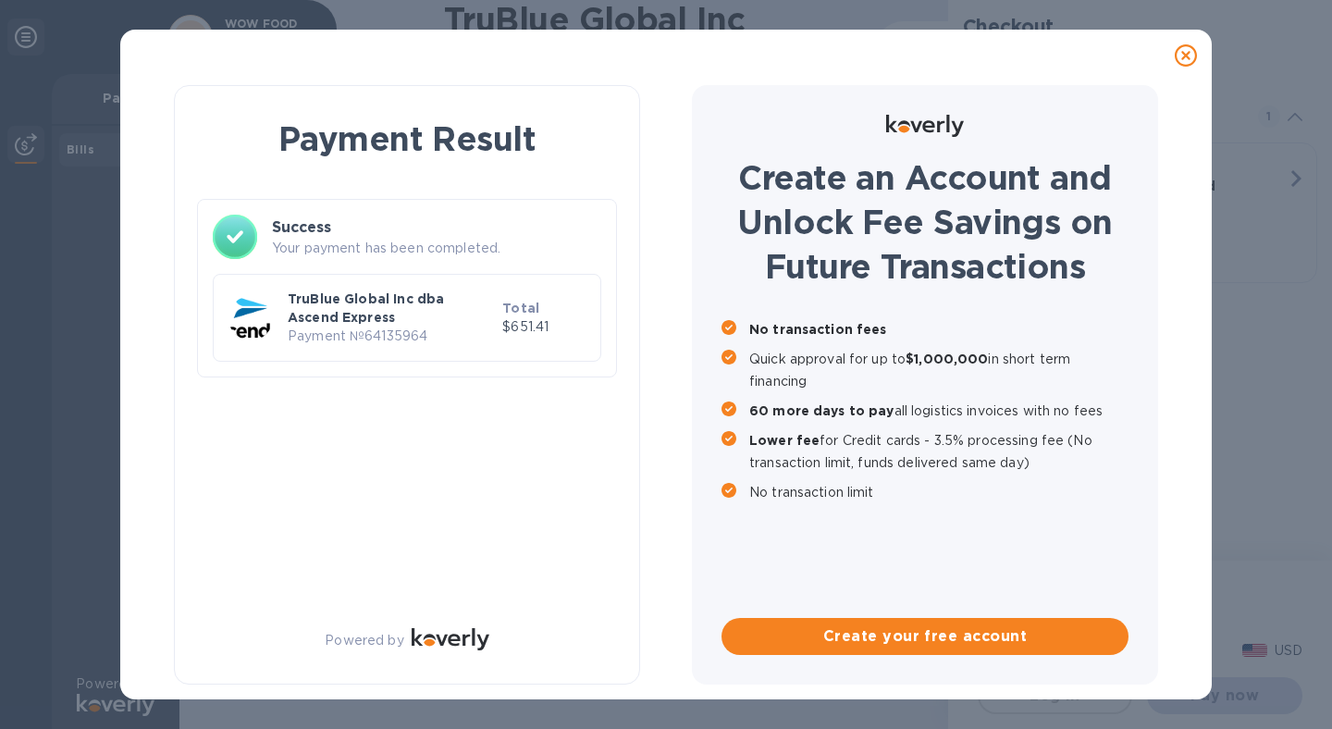
scroll to position [0, 0]
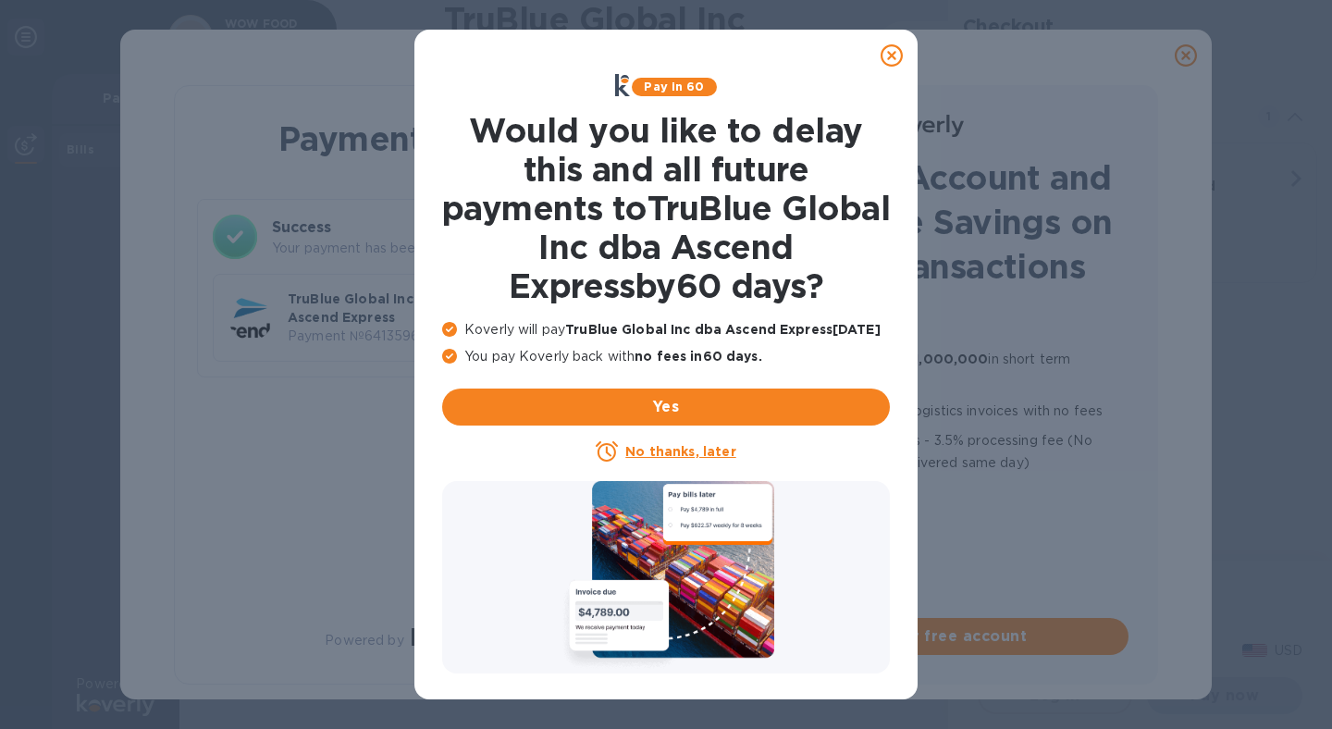
click at [894, 54] on icon at bounding box center [892, 55] width 22 height 22
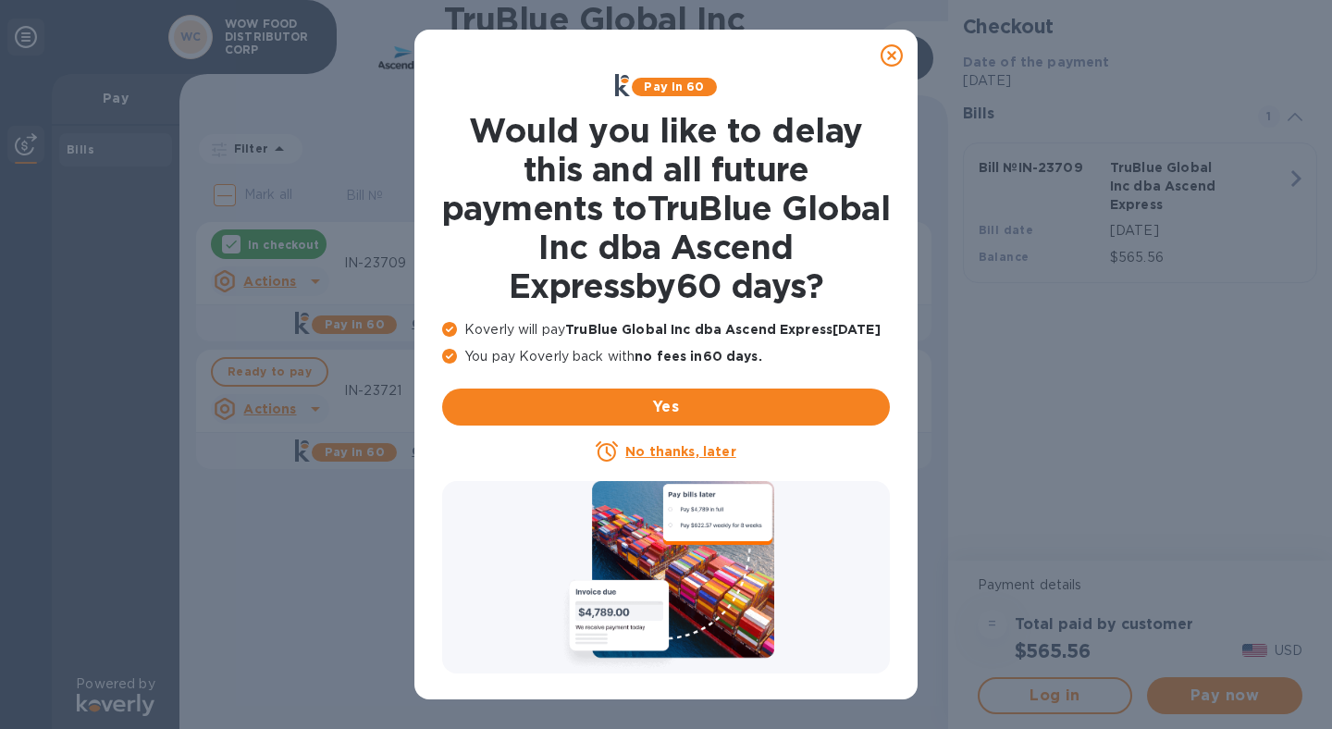
click at [897, 53] on icon at bounding box center [892, 55] width 22 height 22
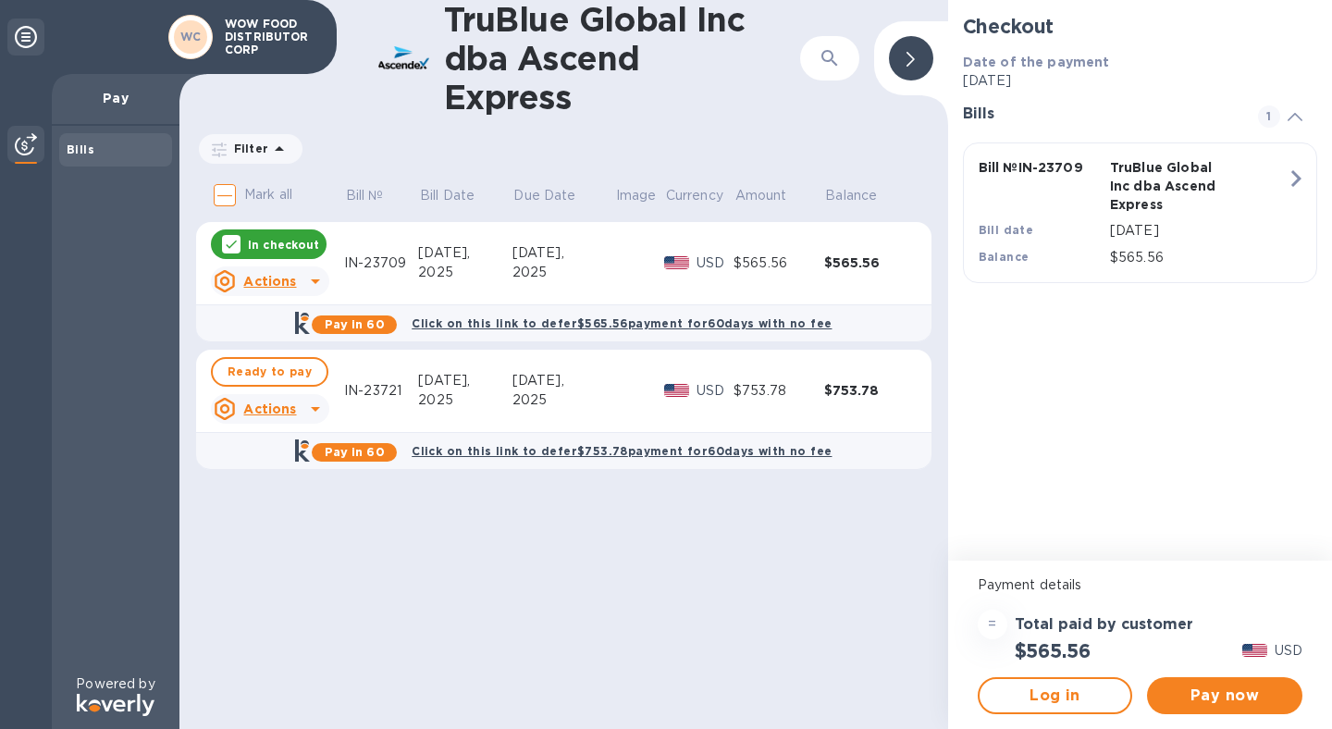
click at [273, 243] on p "In checkout" at bounding box center [283, 245] width 71 height 16
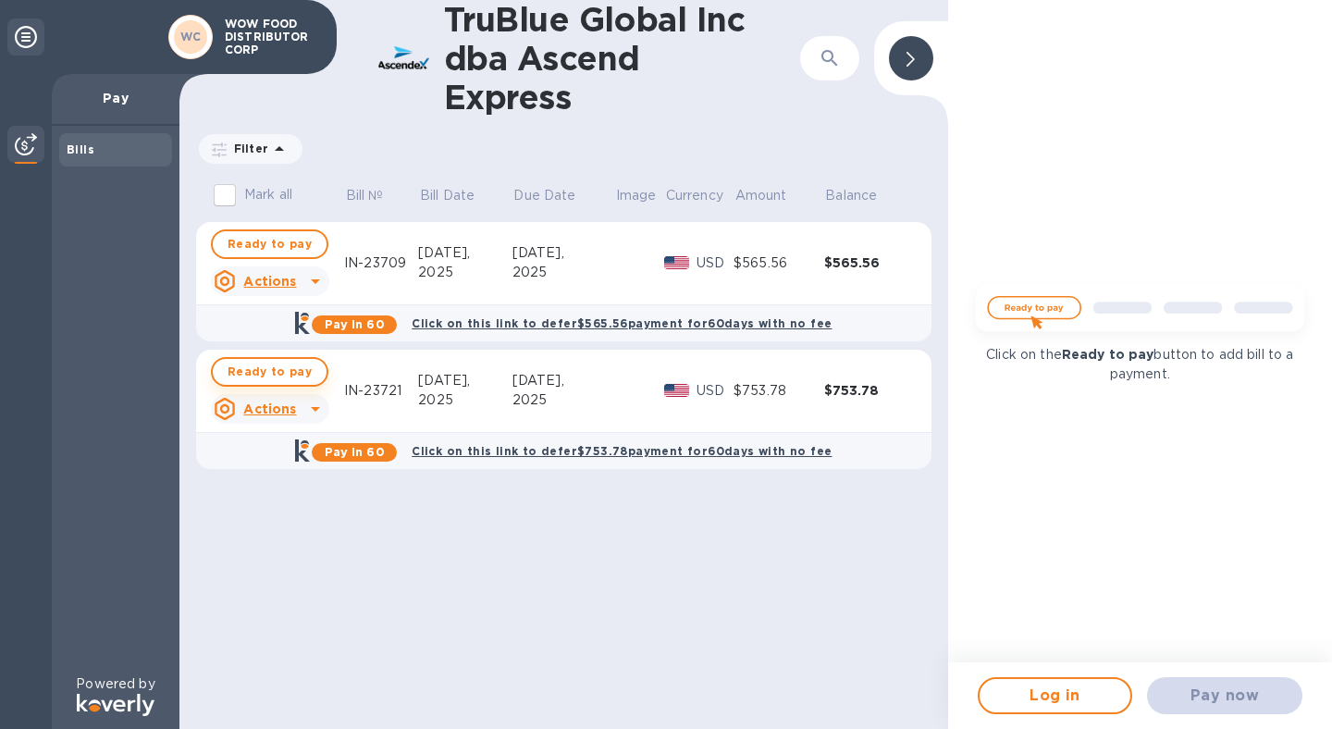
click at [270, 372] on span "Ready to pay" at bounding box center [270, 372] width 84 height 22
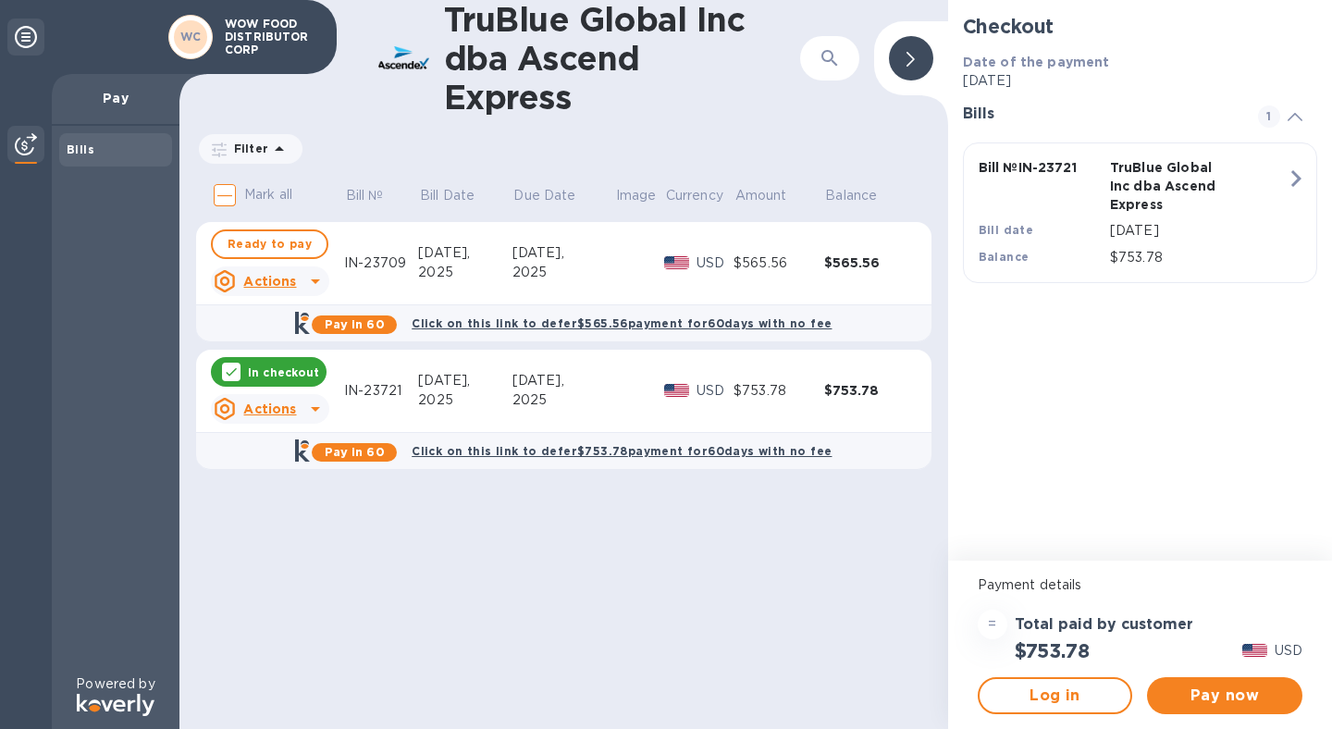
click at [364, 462] on div "Pay in 60" at bounding box center [346, 450] width 117 height 37
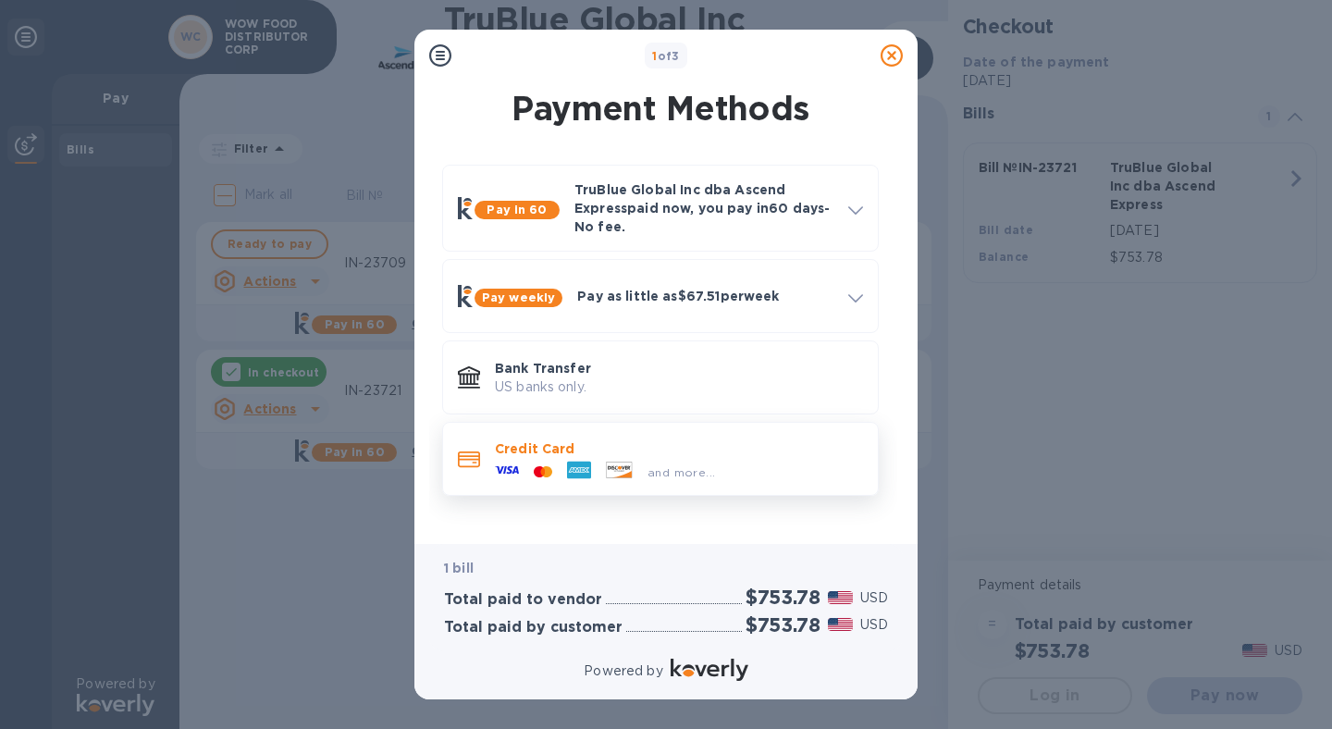
click at [701, 442] on p "Credit Card" at bounding box center [679, 448] width 368 height 19
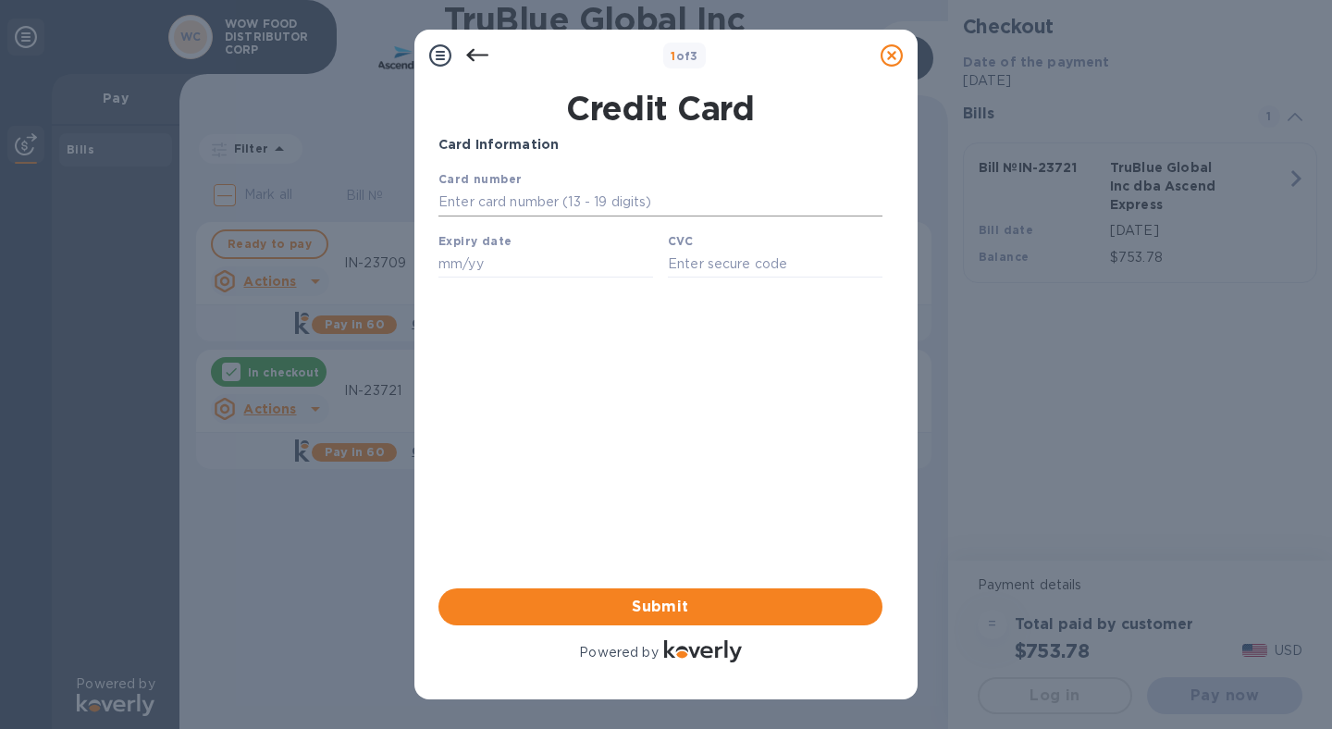
click at [550, 207] on input "text" at bounding box center [661, 203] width 444 height 28
type input "[CREDIT_CARD_NUMBER]"
type input "10/26"
type input "3688"
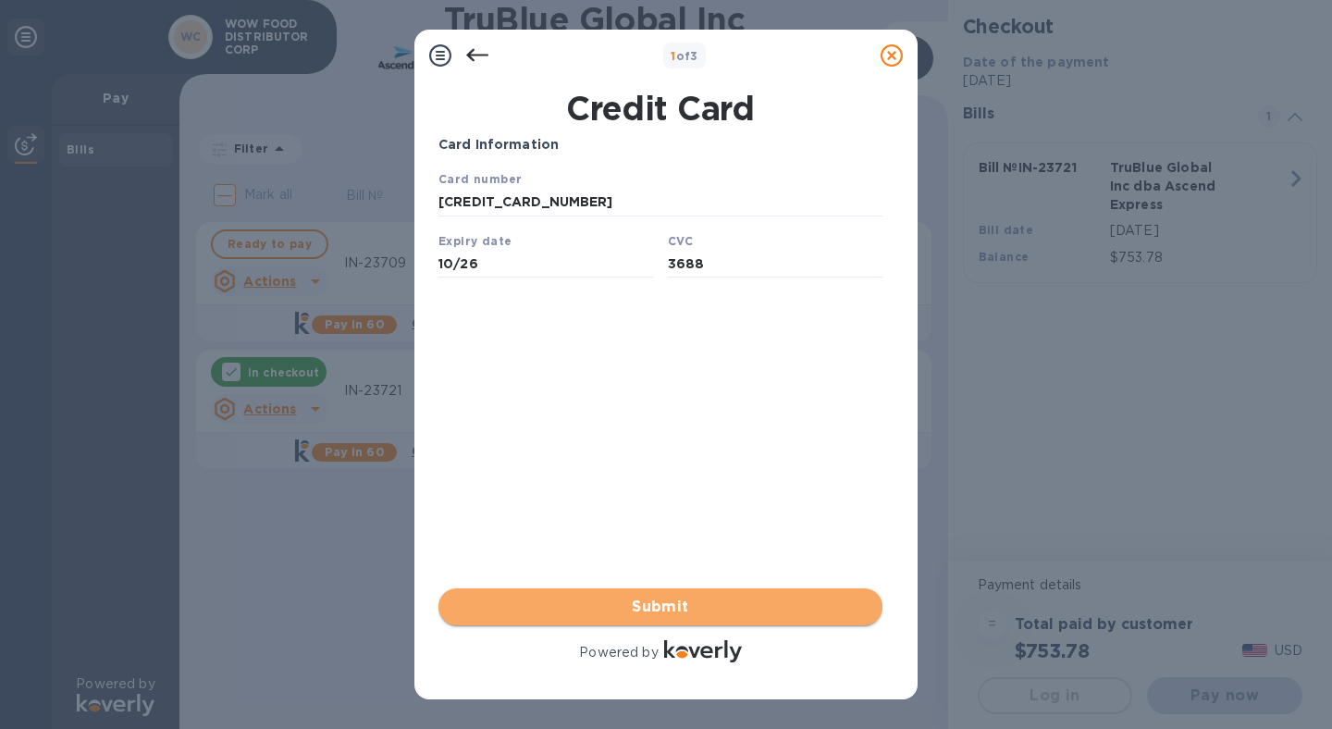
click at [665, 615] on span "Submit" at bounding box center [660, 607] width 414 height 22
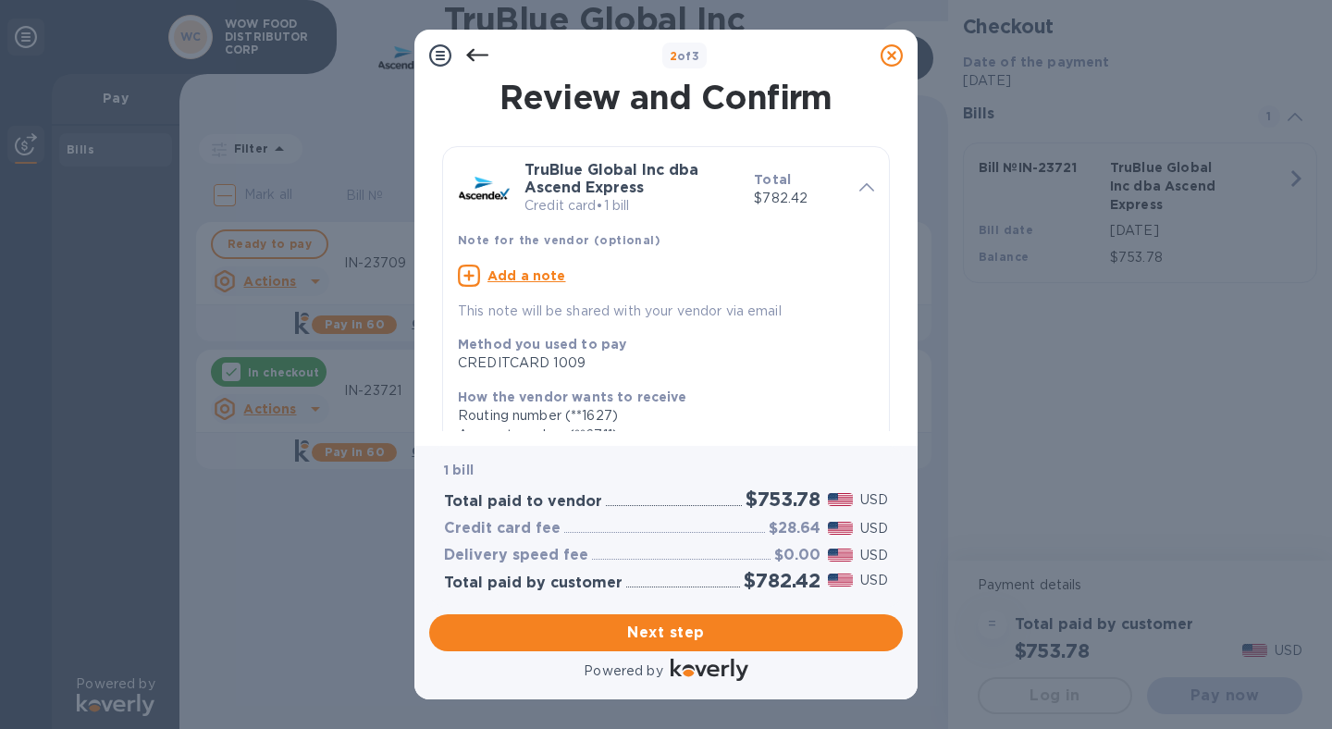
click at [536, 279] on u "Add a note" at bounding box center [527, 275] width 79 height 15
click at [526, 286] on textarea at bounding box center [651, 278] width 387 height 16
type textarea "IN-23721"
click at [703, 633] on span "Next step" at bounding box center [666, 633] width 444 height 22
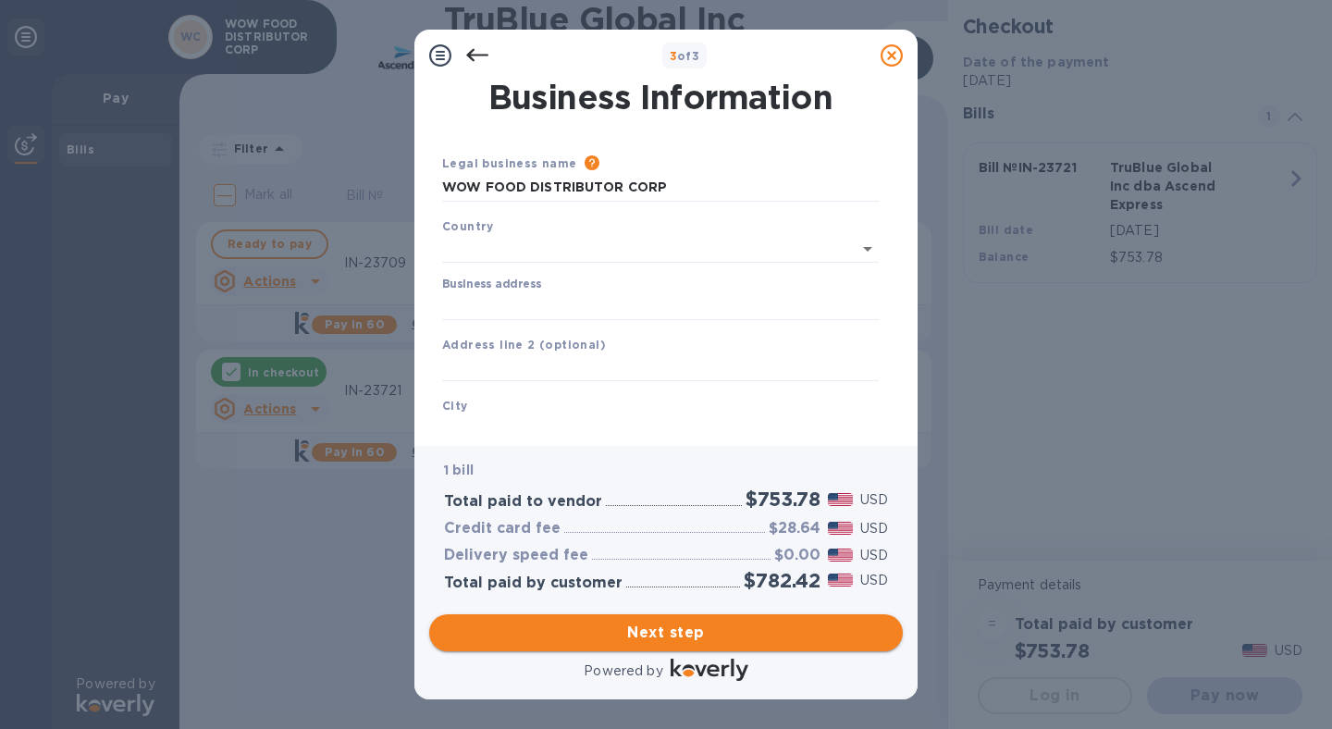
type input "[GEOGRAPHIC_DATA]"
click at [640, 292] on input "Business address" at bounding box center [660, 303] width 437 height 28
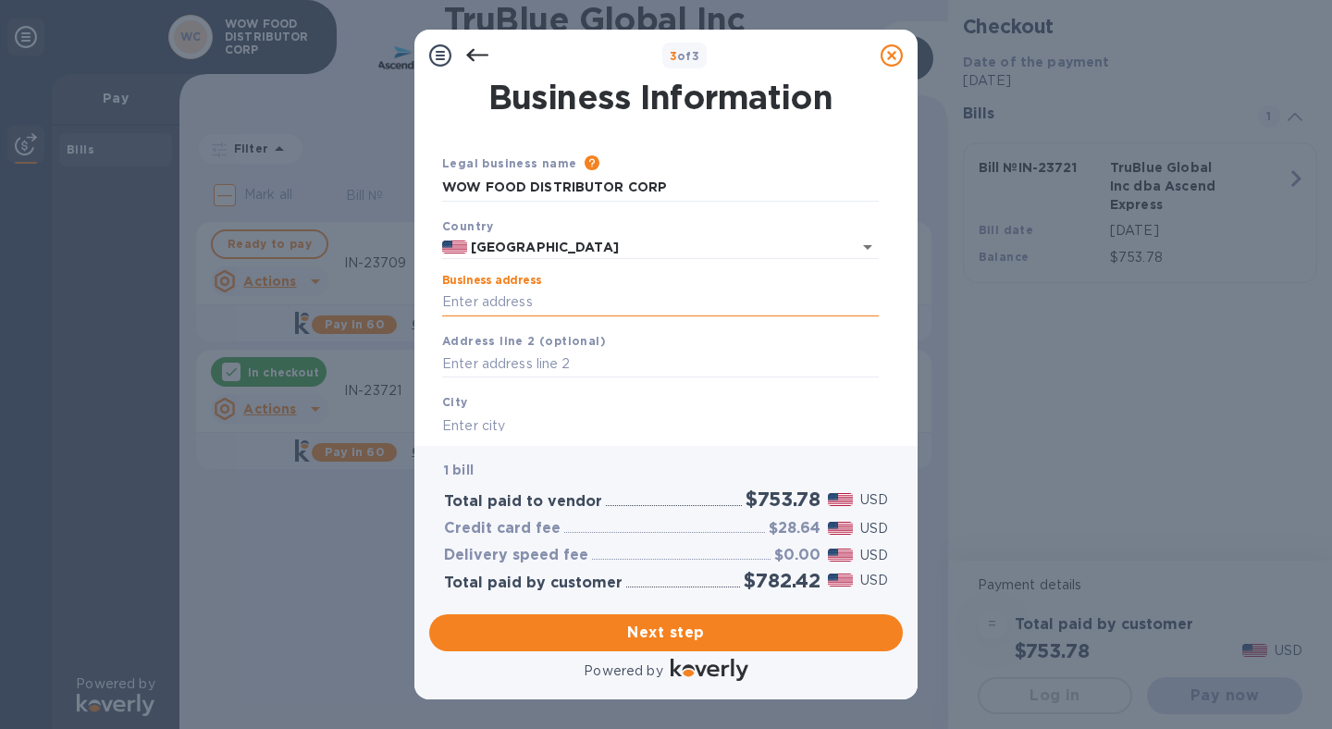
type input "[STREET_ADDRESS][PERSON_NAME]"
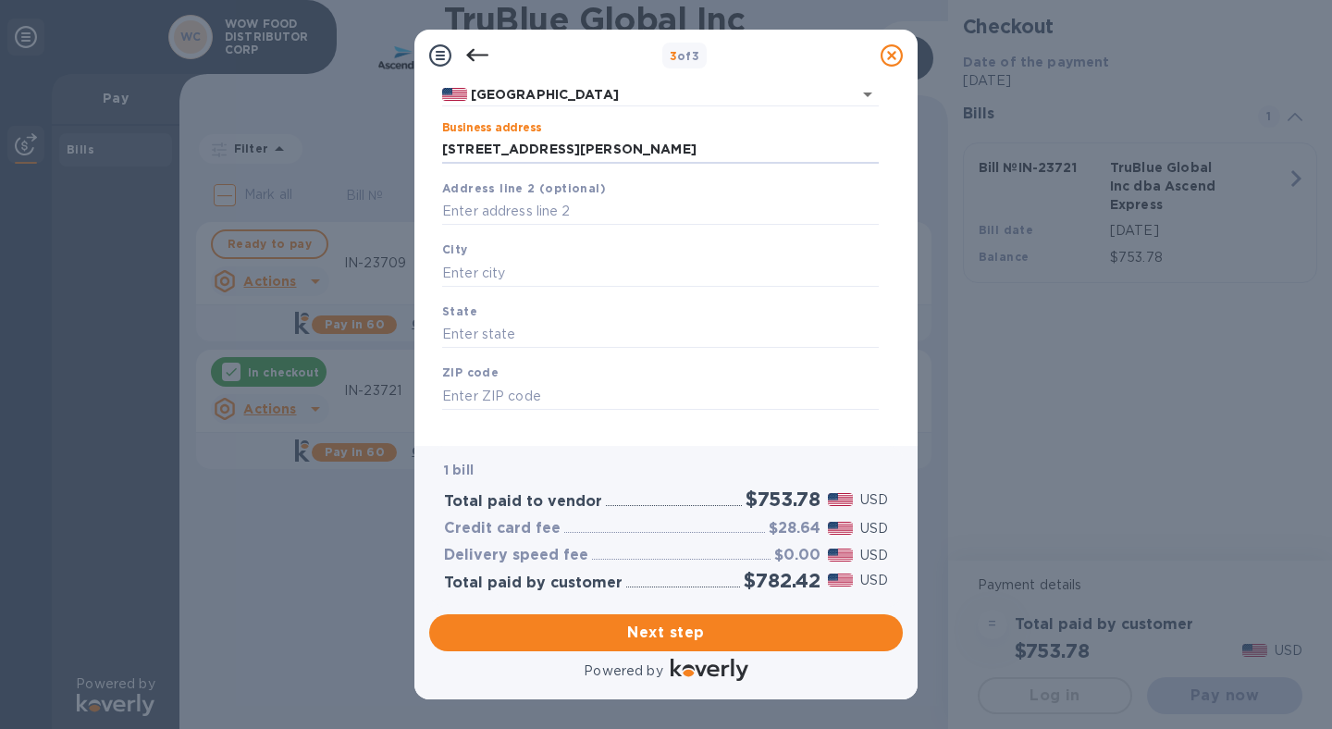
scroll to position [178, 0]
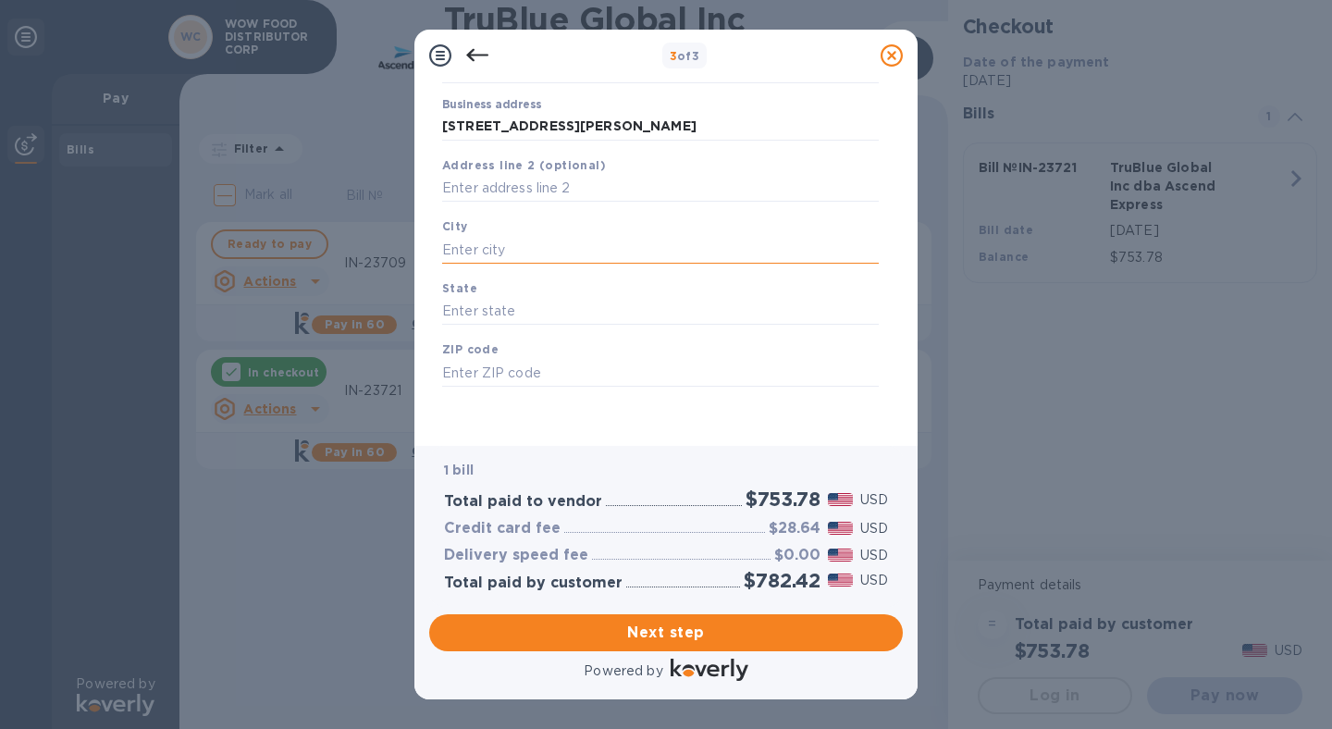
click at [515, 245] on input "text" at bounding box center [660, 250] width 437 height 28
type input "City of Industry"
click at [526, 308] on input "text" at bounding box center [660, 312] width 437 height 28
type input "CA"
click at [523, 375] on input "text" at bounding box center [660, 373] width 437 height 28
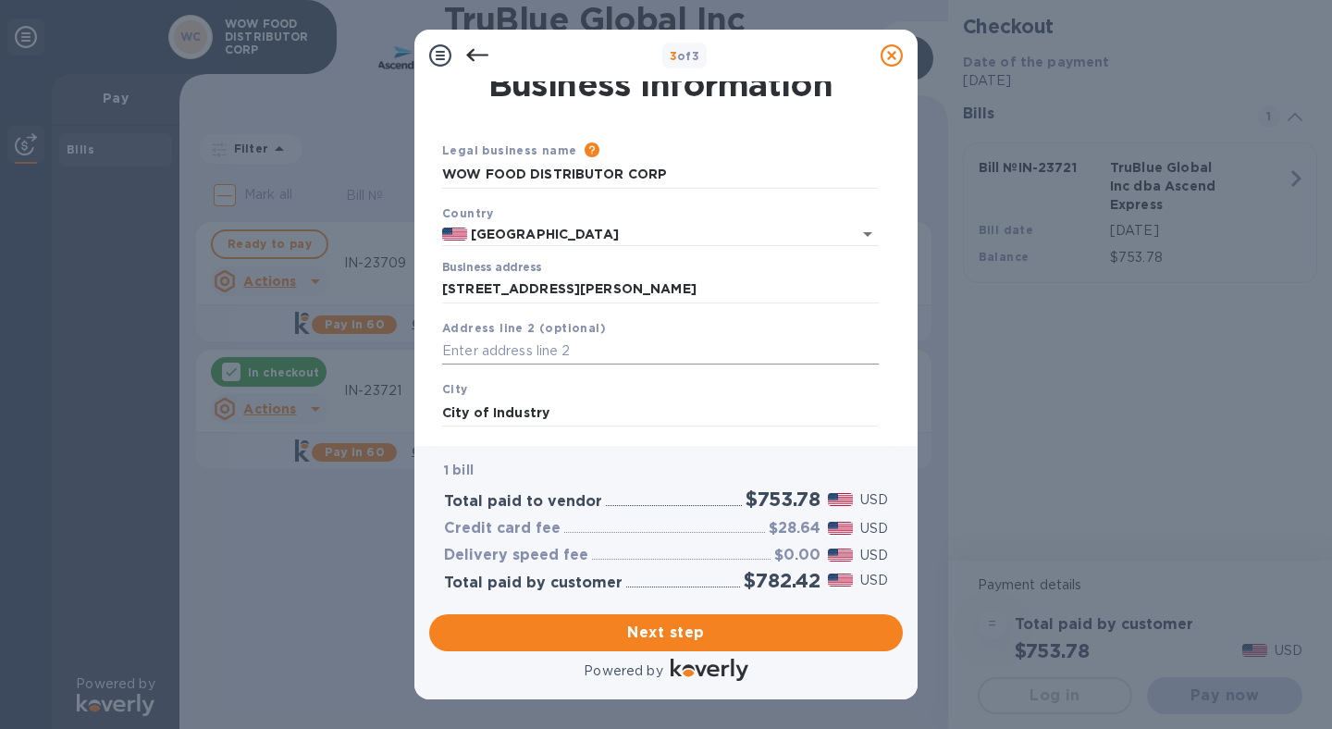
scroll to position [0, 0]
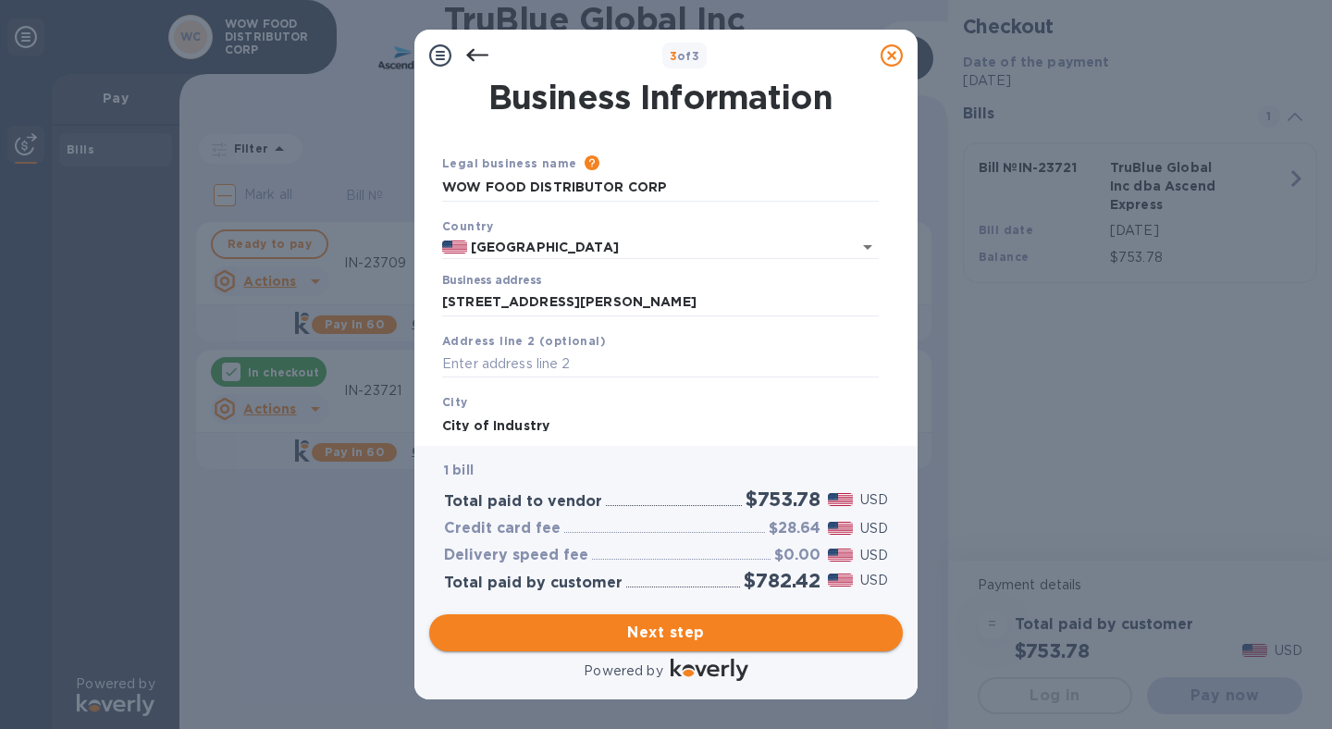
type input "91745"
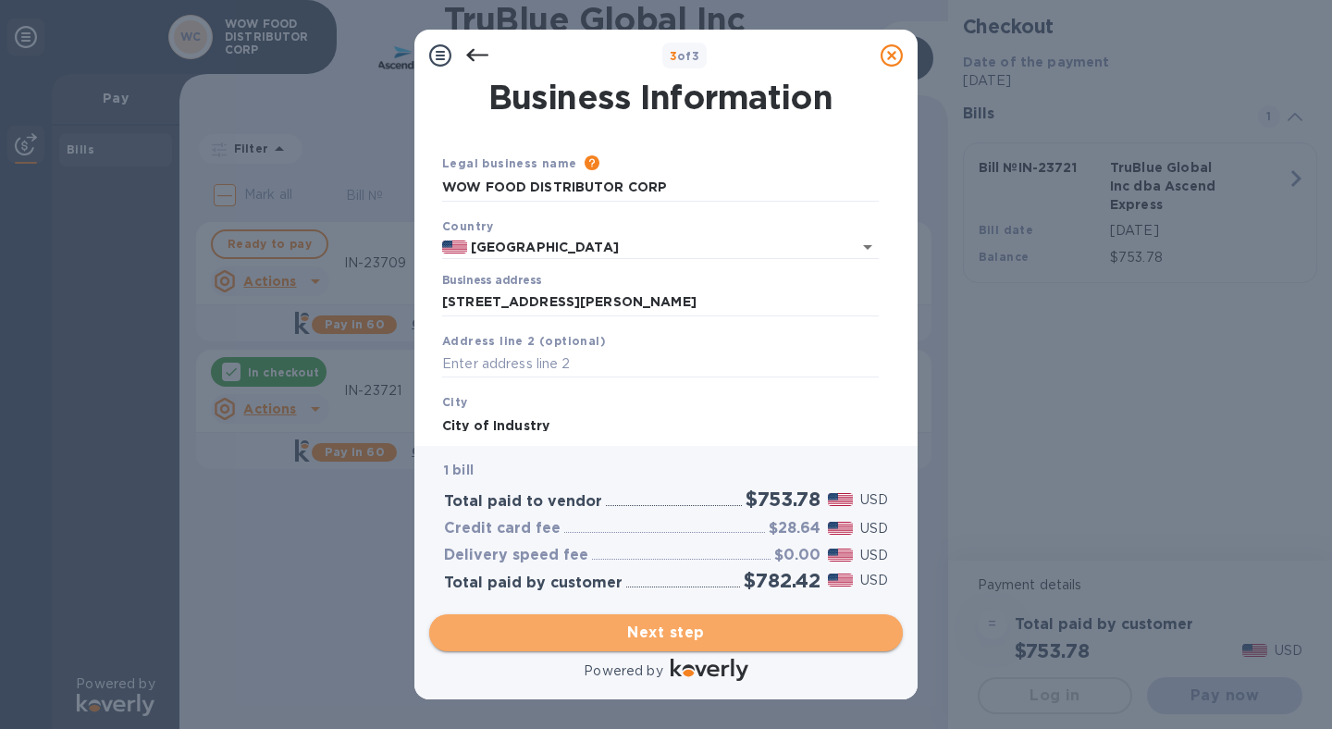
click at [698, 647] on button "Next step" at bounding box center [666, 632] width 474 height 37
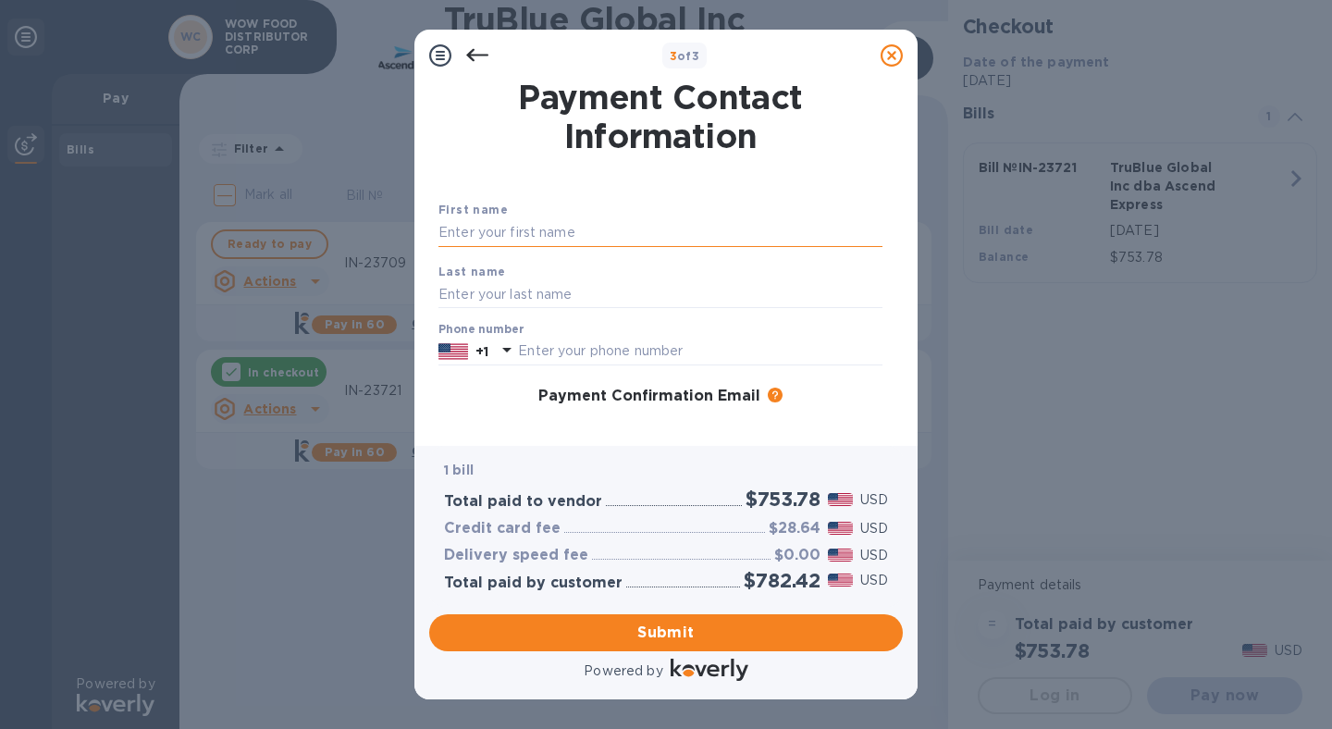
click at [505, 229] on input "text" at bounding box center [661, 233] width 444 height 28
type input "Analiza"
type input "[PERSON_NAME]"
type input "6267576395"
drag, startPoint x: 562, startPoint y: 237, endPoint x: 354, endPoint y: 215, distance: 209.3
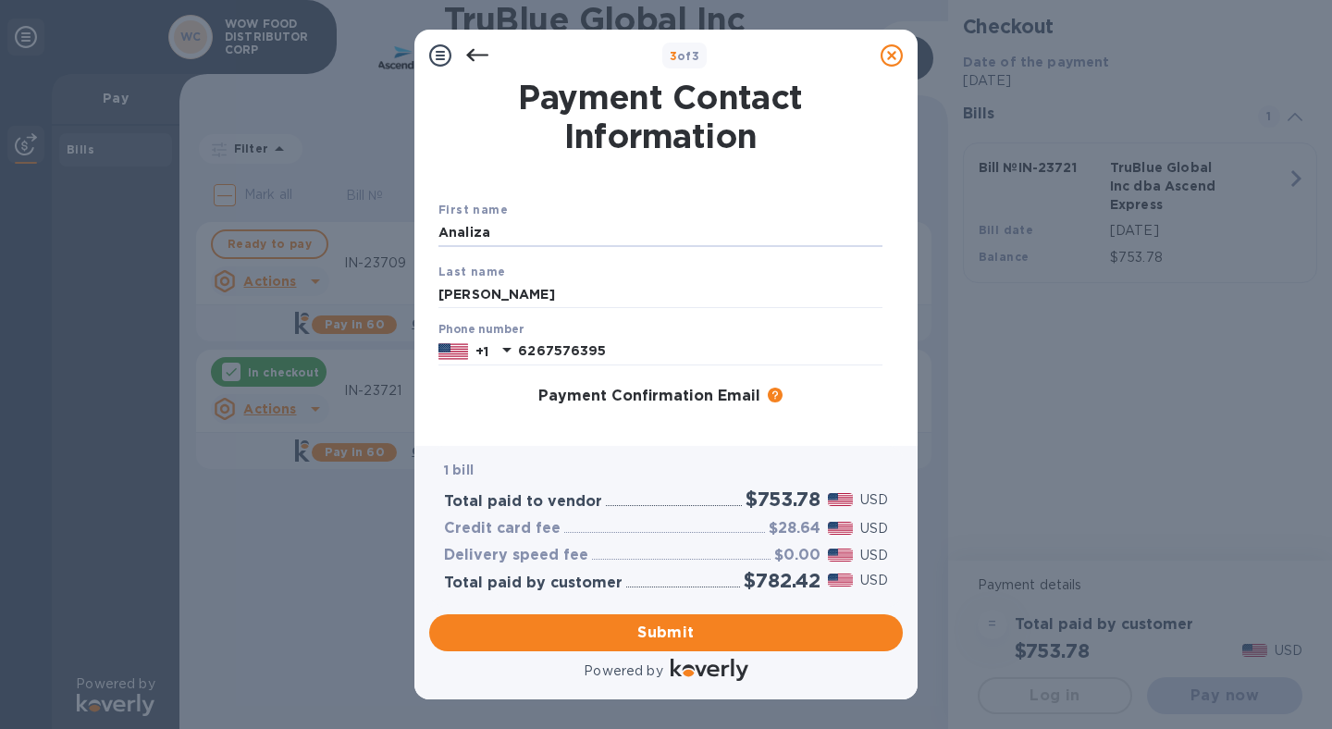
click at [354, 215] on div "3 of 3 Payment Contact Information First name [PERSON_NAME] Last name [PERSON_N…" at bounding box center [666, 364] width 1332 height 729
type input "Analiza"
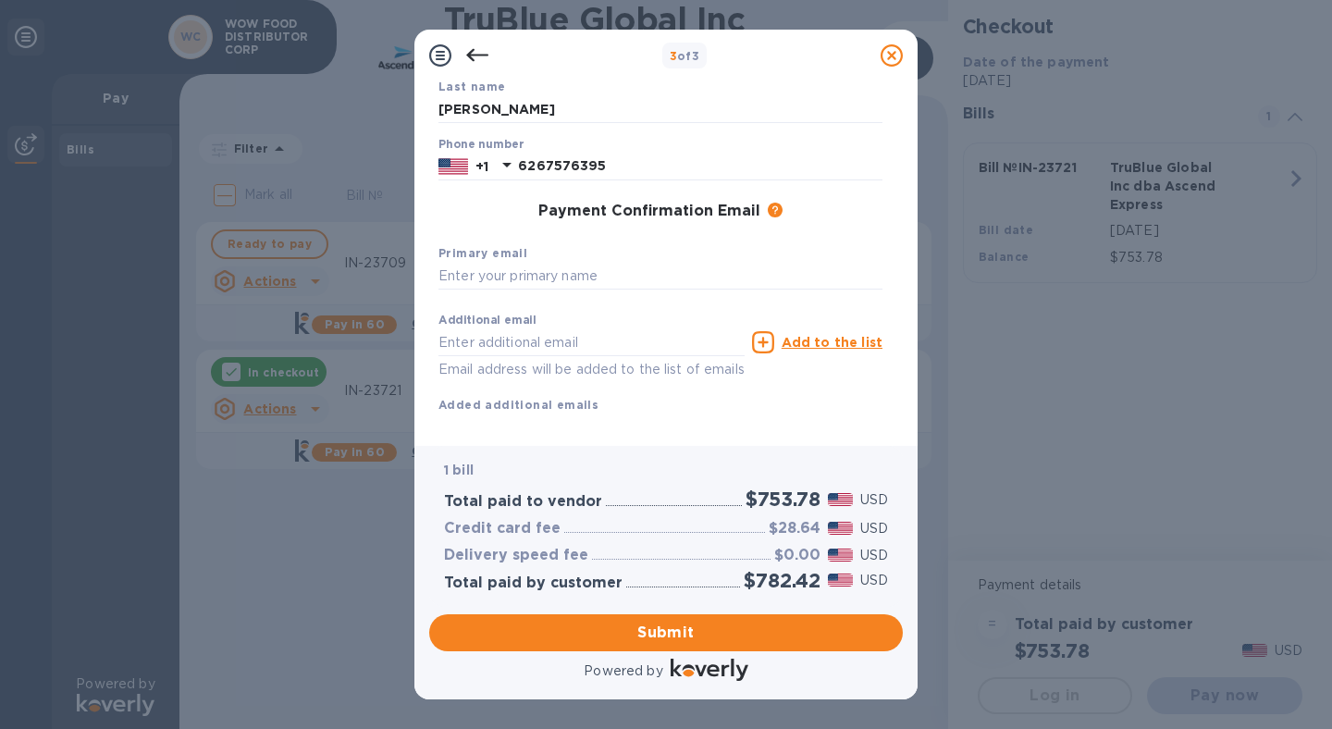
scroll to position [221, 0]
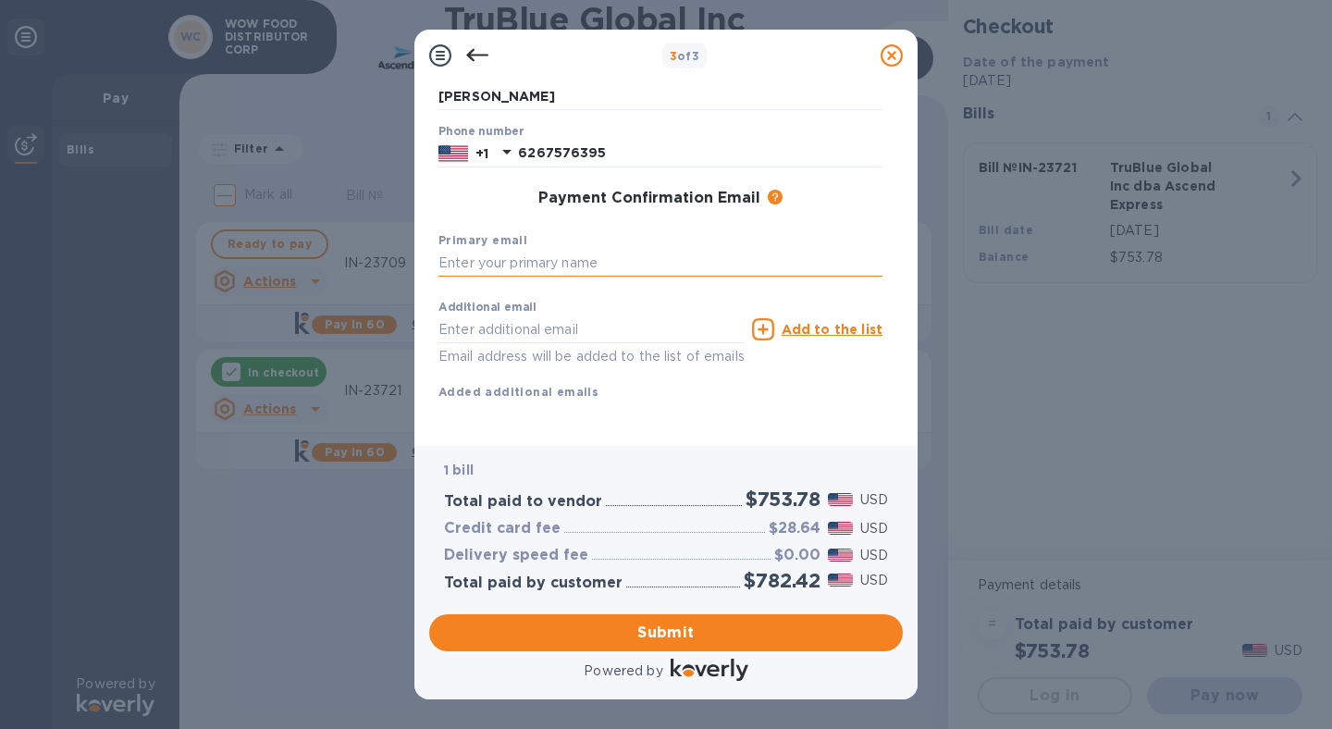
click at [480, 253] on input "text" at bounding box center [661, 264] width 444 height 28
paste input "[EMAIL_ADDRESS][DOMAIN_NAME]"
click at [499, 250] on input "[EMAIL_ADDRESS][DOMAIN_NAME]" at bounding box center [661, 264] width 444 height 28
drag, startPoint x: 463, startPoint y: 242, endPoint x: 355, endPoint y: 234, distance: 107.6
click at [355, 234] on div "3 of 3 Payment Contact Information First name [PERSON_NAME] Last name [PERSON_N…" at bounding box center [666, 364] width 1332 height 729
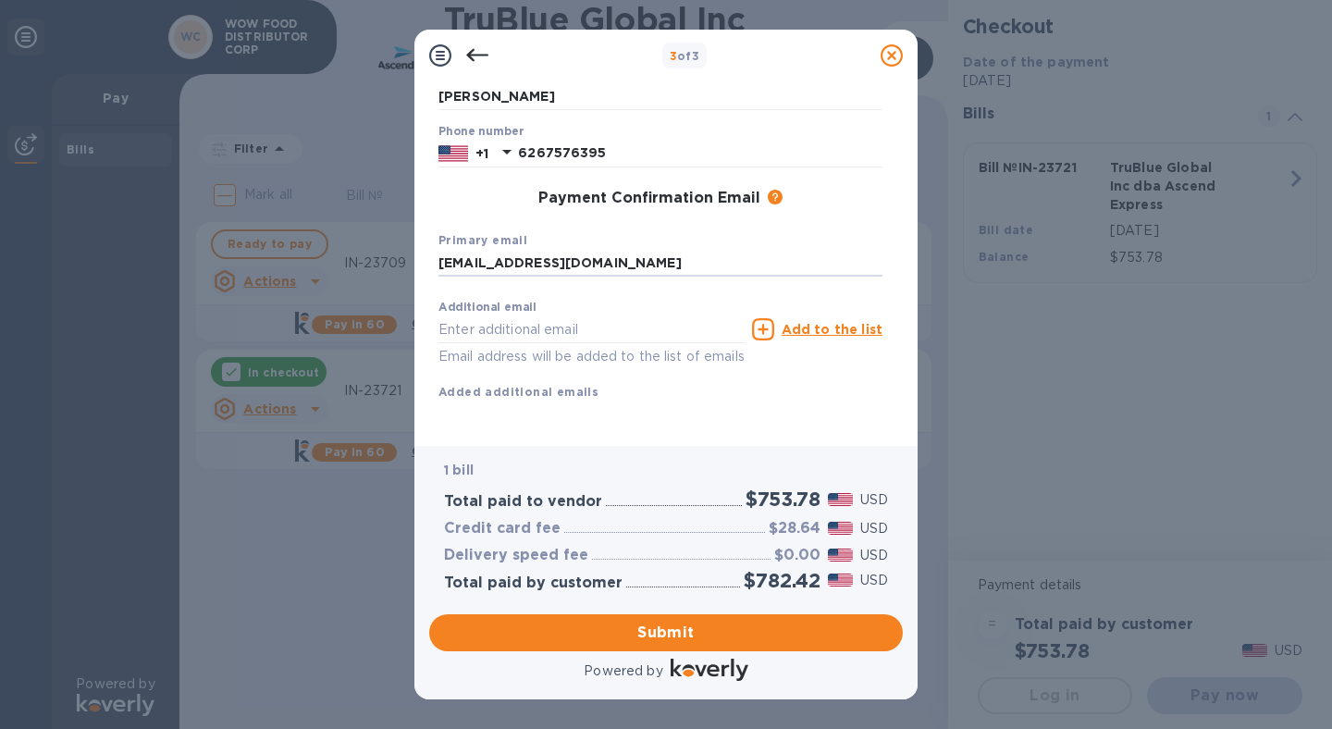
drag, startPoint x: 698, startPoint y: 247, endPoint x: 58, endPoint y: 229, distance: 639.5
click at [58, 229] on div "3 of 3 Payment Contact Information First name [PERSON_NAME] Last name [PERSON_N…" at bounding box center [666, 364] width 1332 height 729
paste input "office"
type input "[EMAIL_ADDRESS][DOMAIN_NAME]"
click at [511, 315] on input "text" at bounding box center [592, 329] width 306 height 28
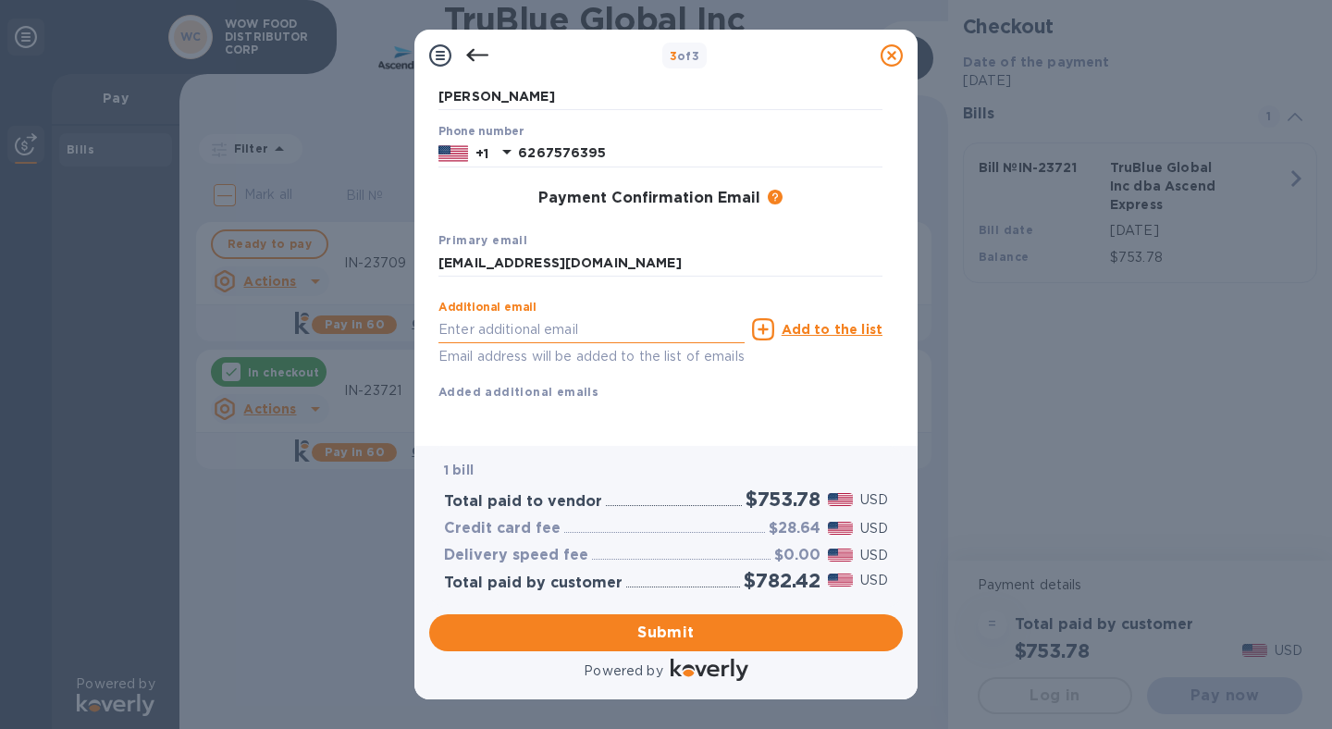
scroll to position [218, 0]
paste input "[EMAIL_ADDRESS][DOMAIN_NAME]"
click at [463, 315] on input "[EMAIL_ADDRESS][DOMAIN_NAME]" at bounding box center [592, 329] width 306 height 28
type input "[PERSON_NAME][EMAIL_ADDRESS][DOMAIN_NAME]"
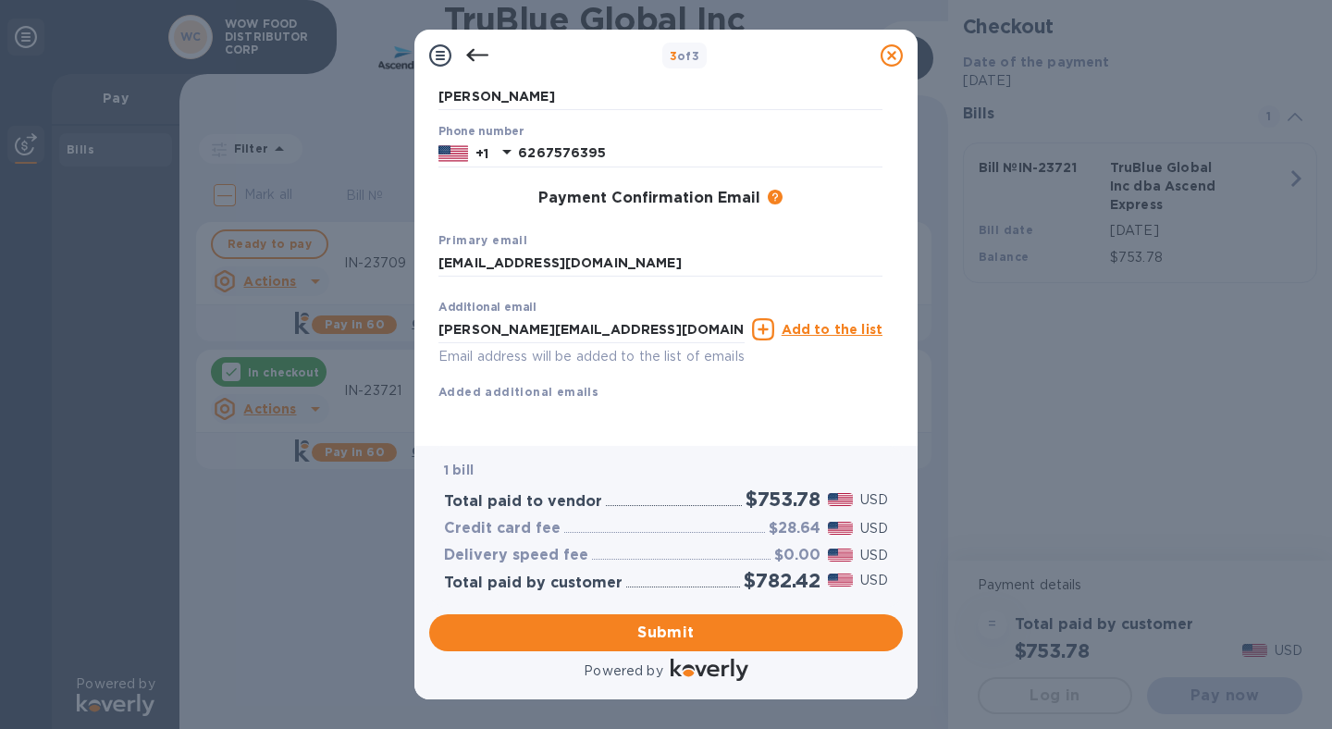
click at [846, 322] on u "Add to the list" at bounding box center [832, 329] width 101 height 15
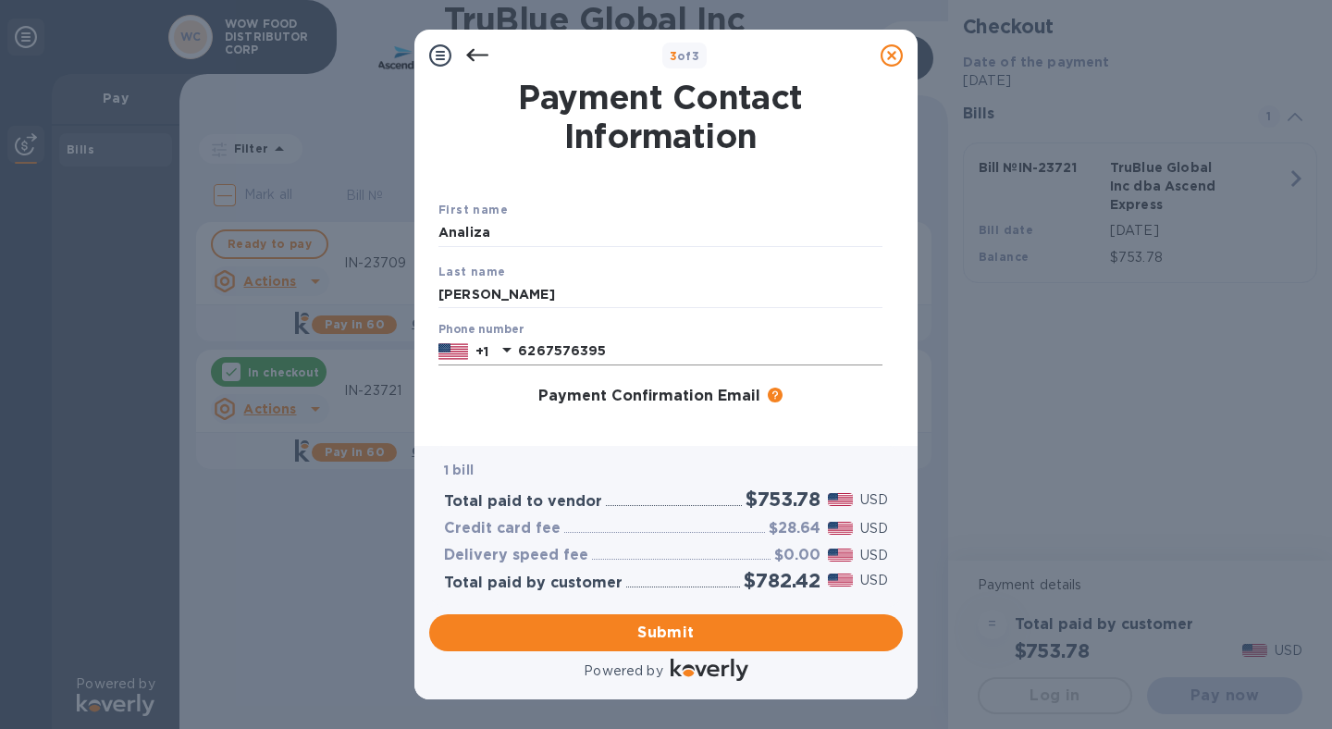
scroll to position [258, 0]
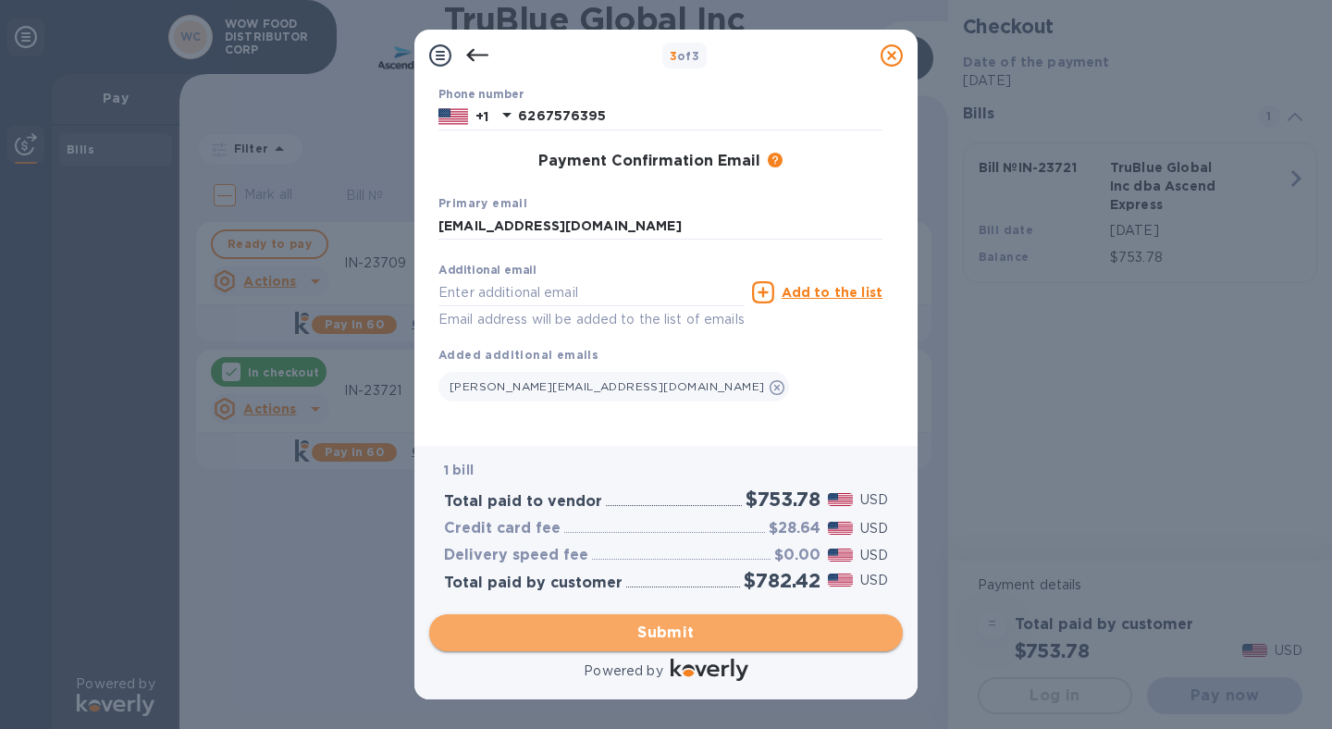
click at [650, 630] on span "Submit" at bounding box center [666, 633] width 444 height 22
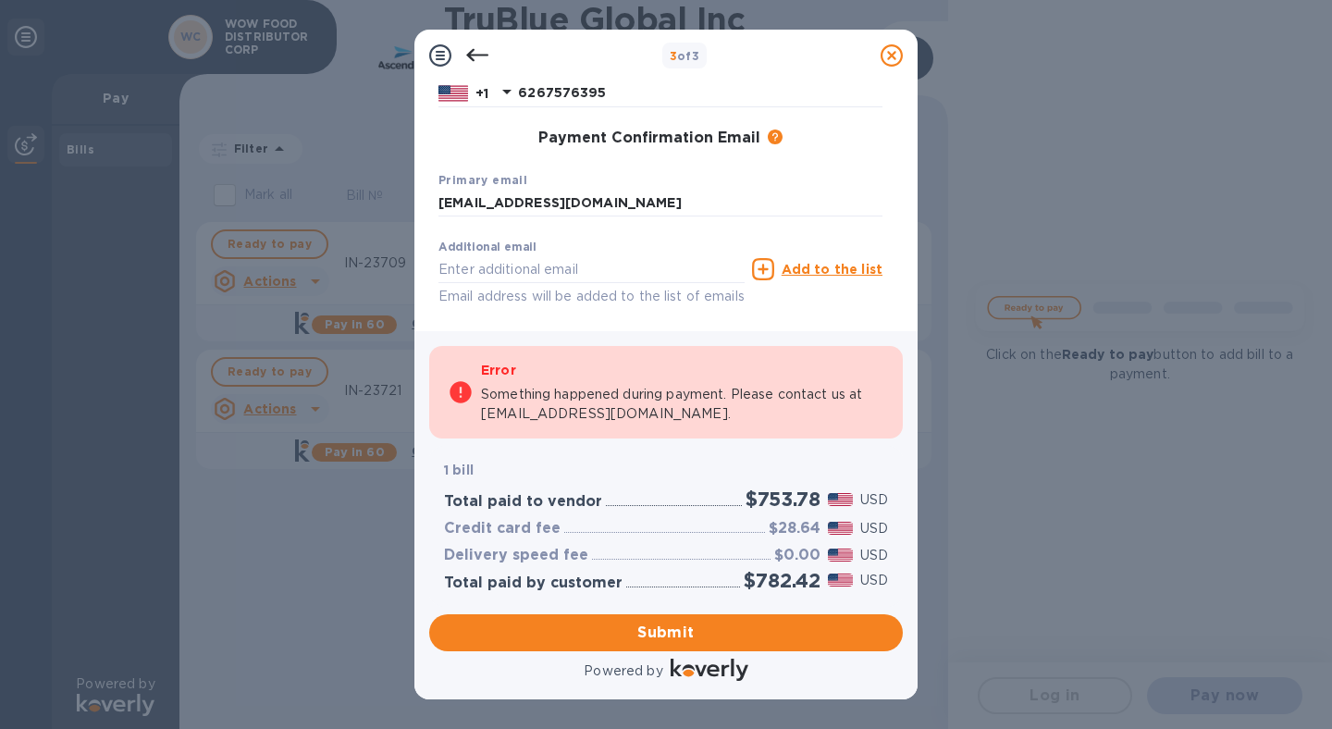
click at [904, 55] on div at bounding box center [891, 55] width 37 height 37
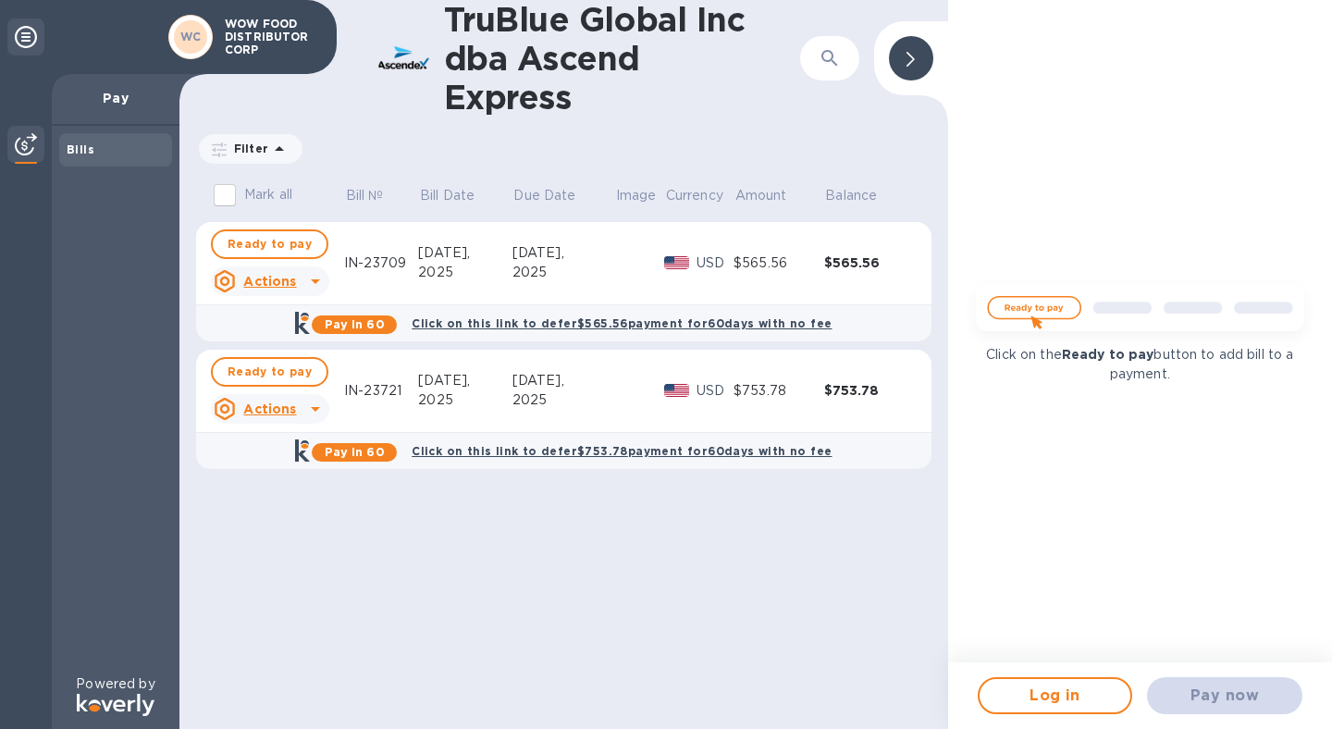
click at [620, 279] on td at bounding box center [639, 263] width 50 height 83
click at [568, 274] on div "2025" at bounding box center [564, 272] width 102 height 19
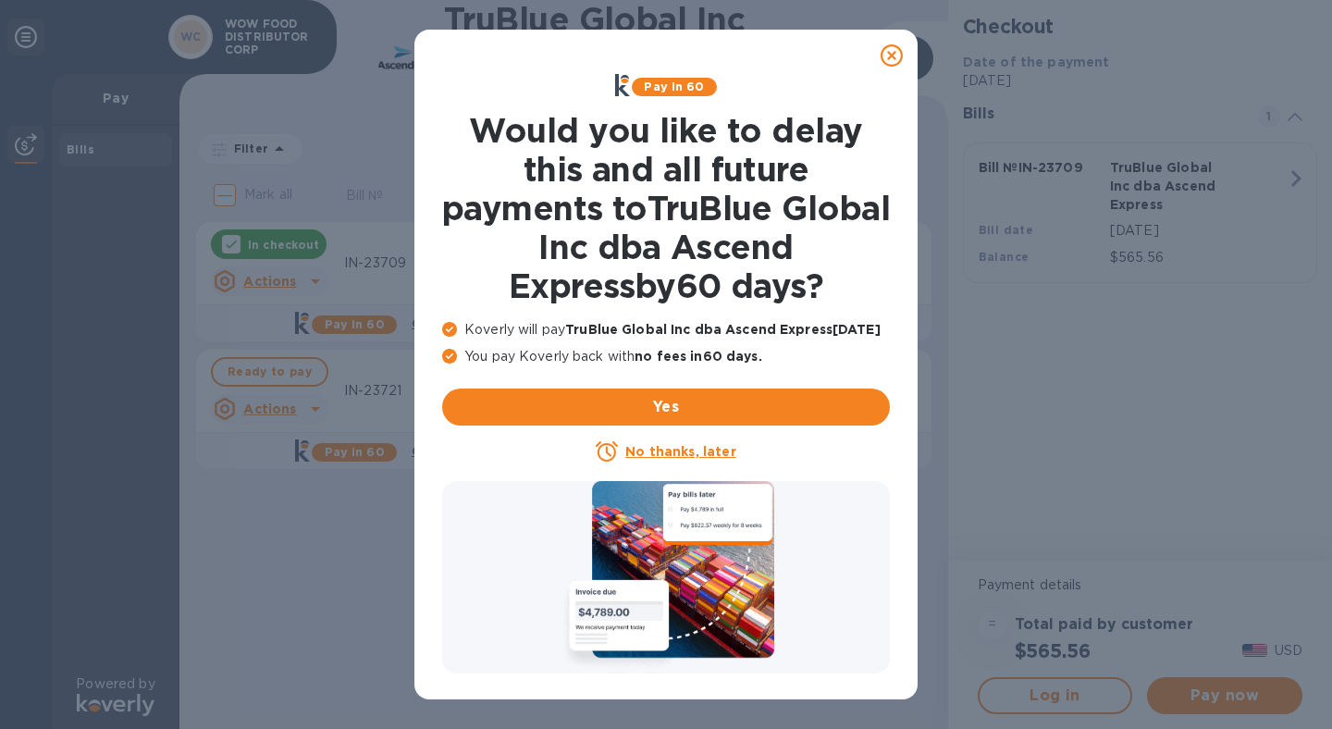
click at [896, 55] on icon at bounding box center [892, 55] width 22 height 22
click at [894, 48] on icon at bounding box center [892, 55] width 22 height 22
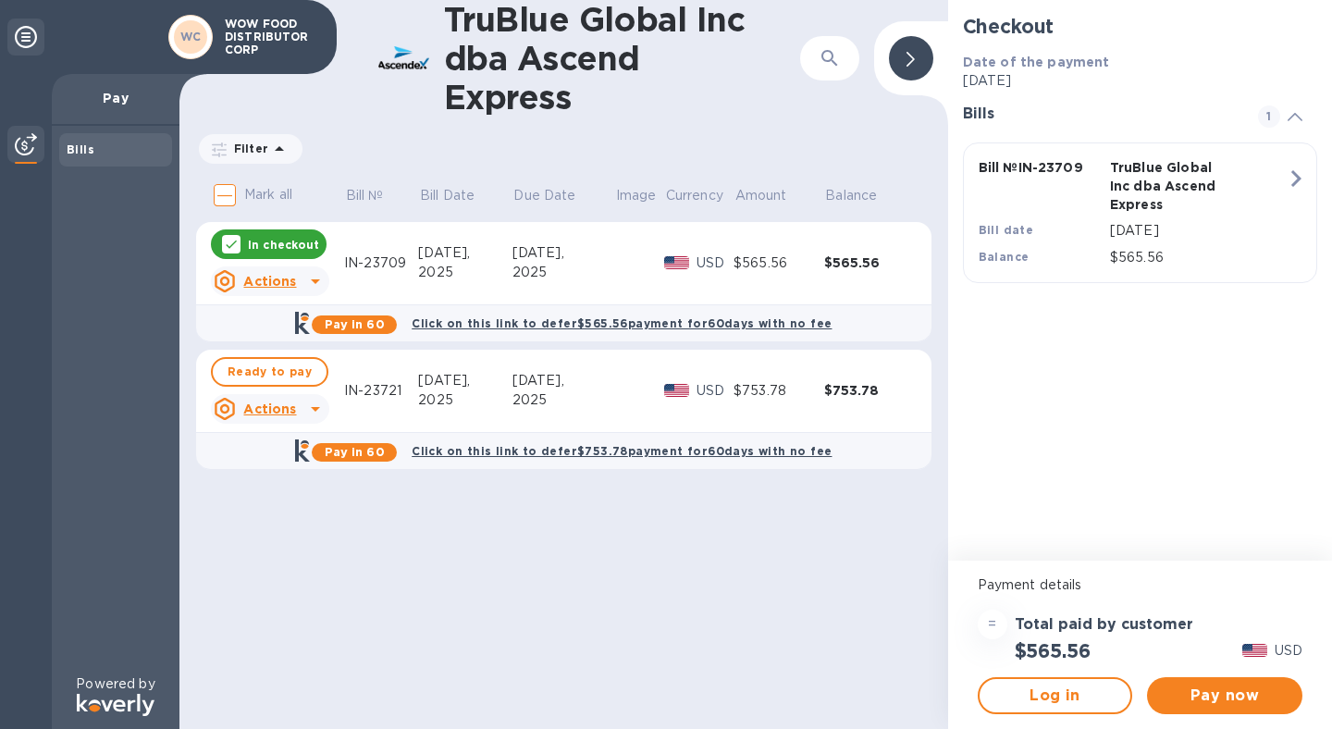
click at [271, 234] on div "In checkout" at bounding box center [269, 244] width 116 height 30
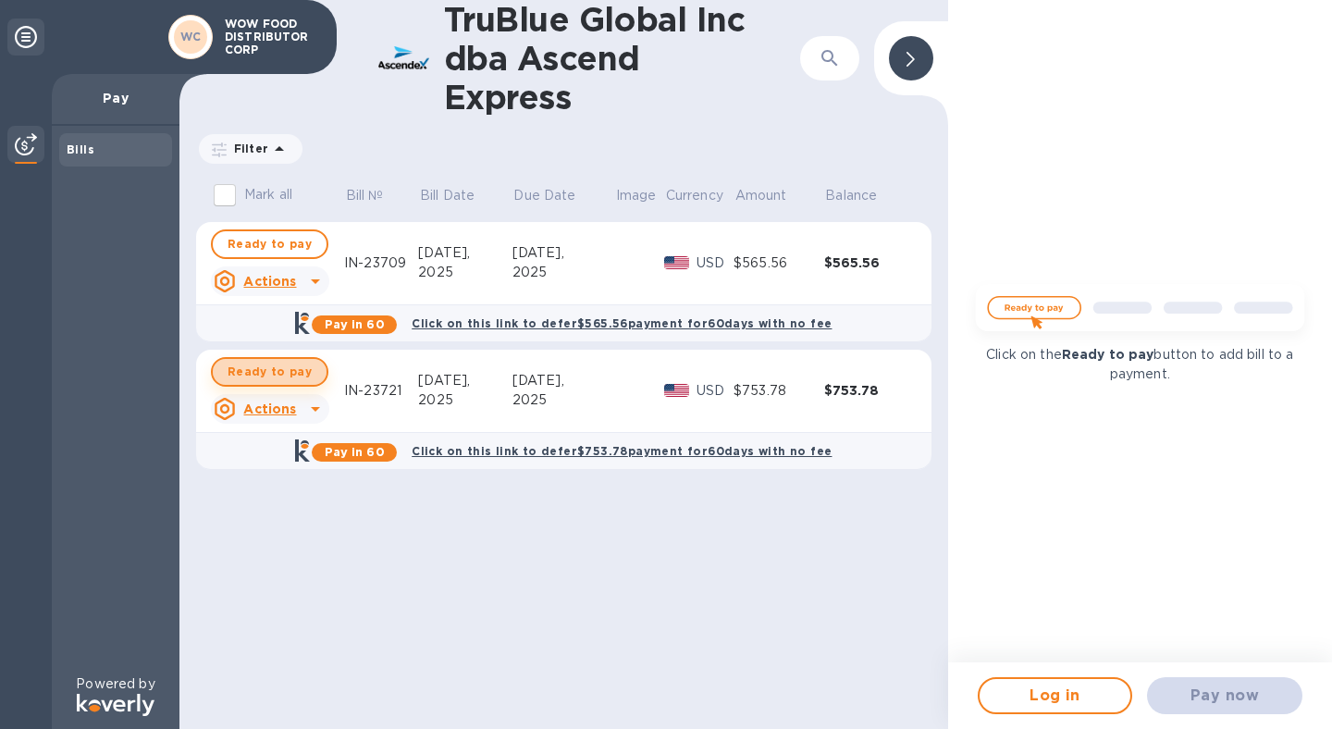
click at [275, 375] on span "Ready to pay" at bounding box center [270, 372] width 84 height 22
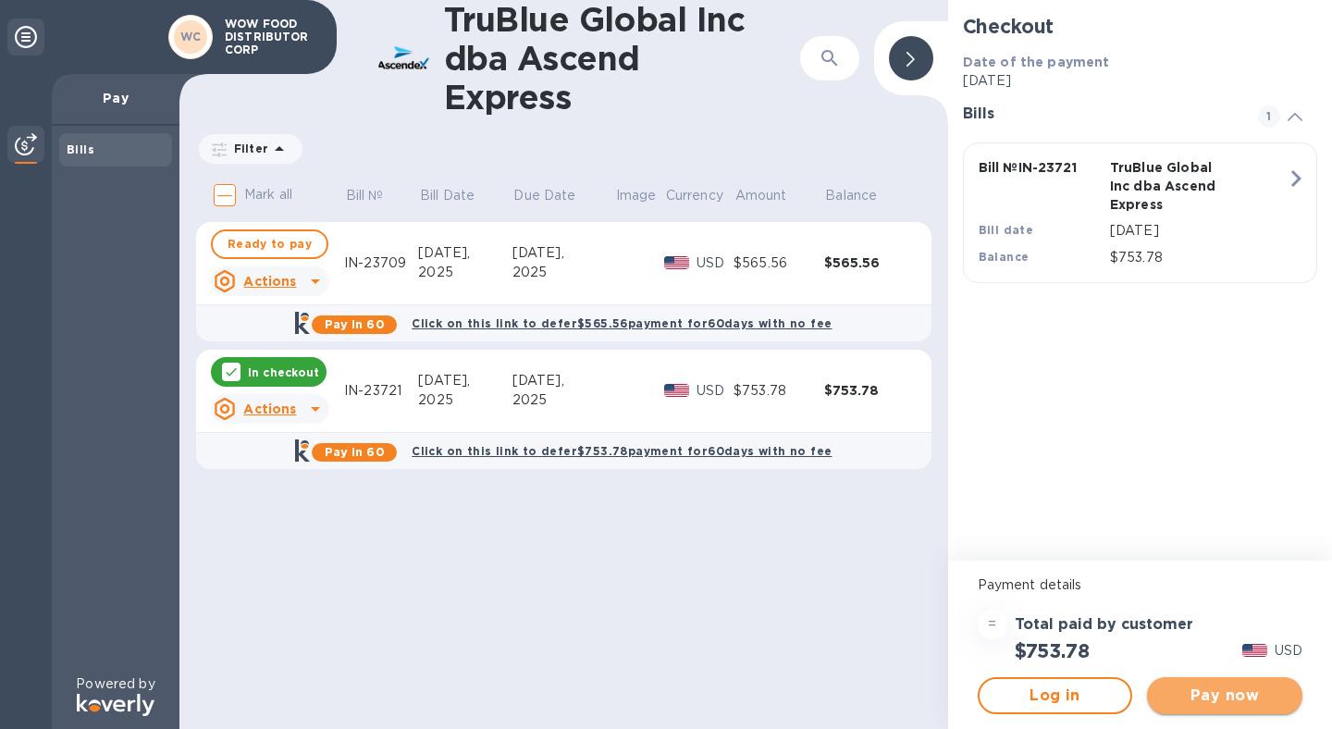
click at [1240, 695] on span "Pay now" at bounding box center [1225, 696] width 126 height 22
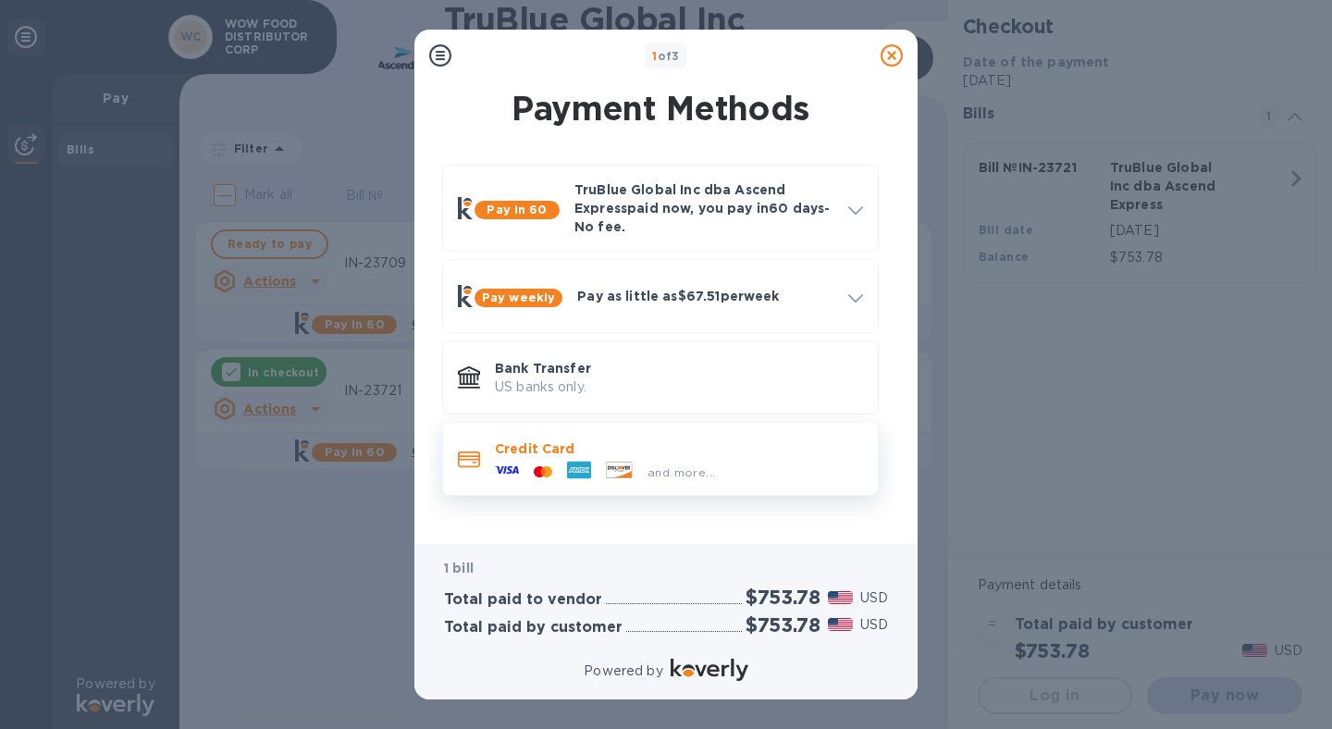
click at [639, 439] on p "Credit Card" at bounding box center [679, 448] width 368 height 19
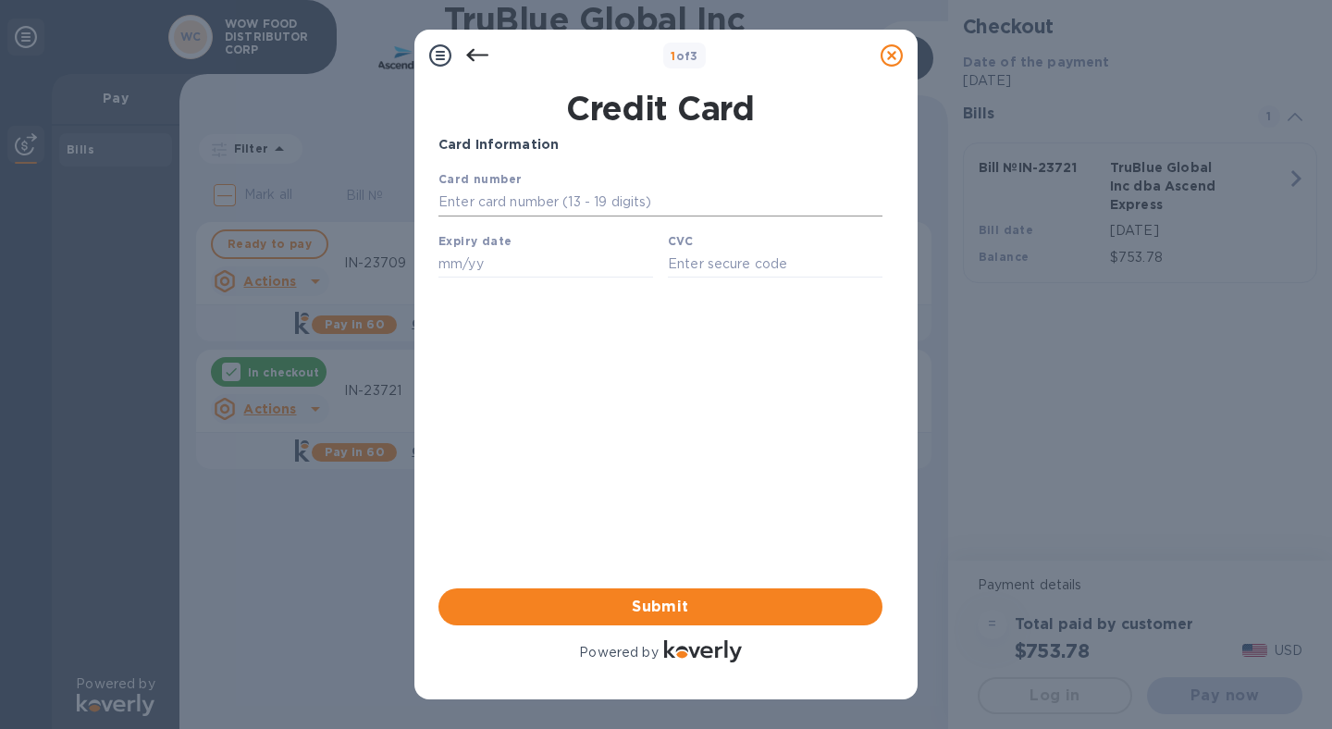
click at [562, 202] on input "text" at bounding box center [661, 203] width 444 height 28
type input "[CREDIT_CARD_NUMBER]"
type input "10/26"
type input "3688"
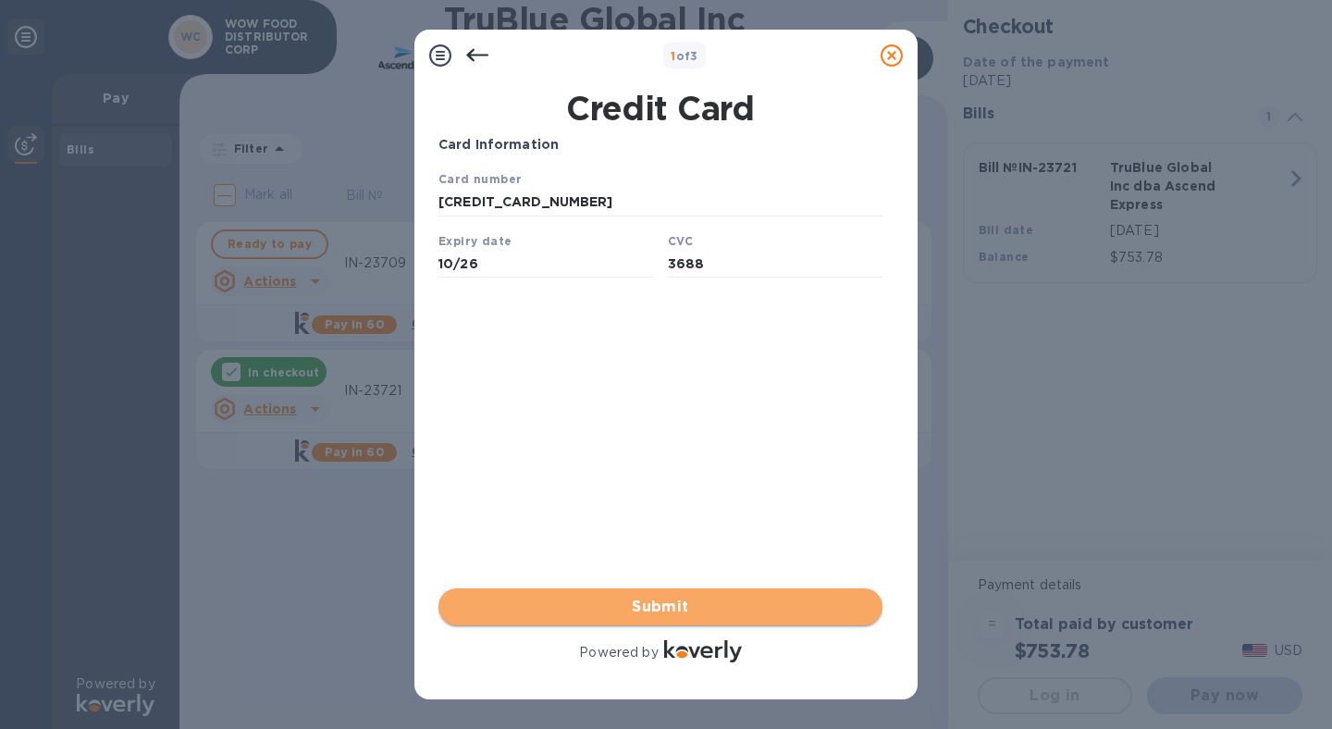
click at [669, 599] on span "Submit" at bounding box center [660, 607] width 414 height 22
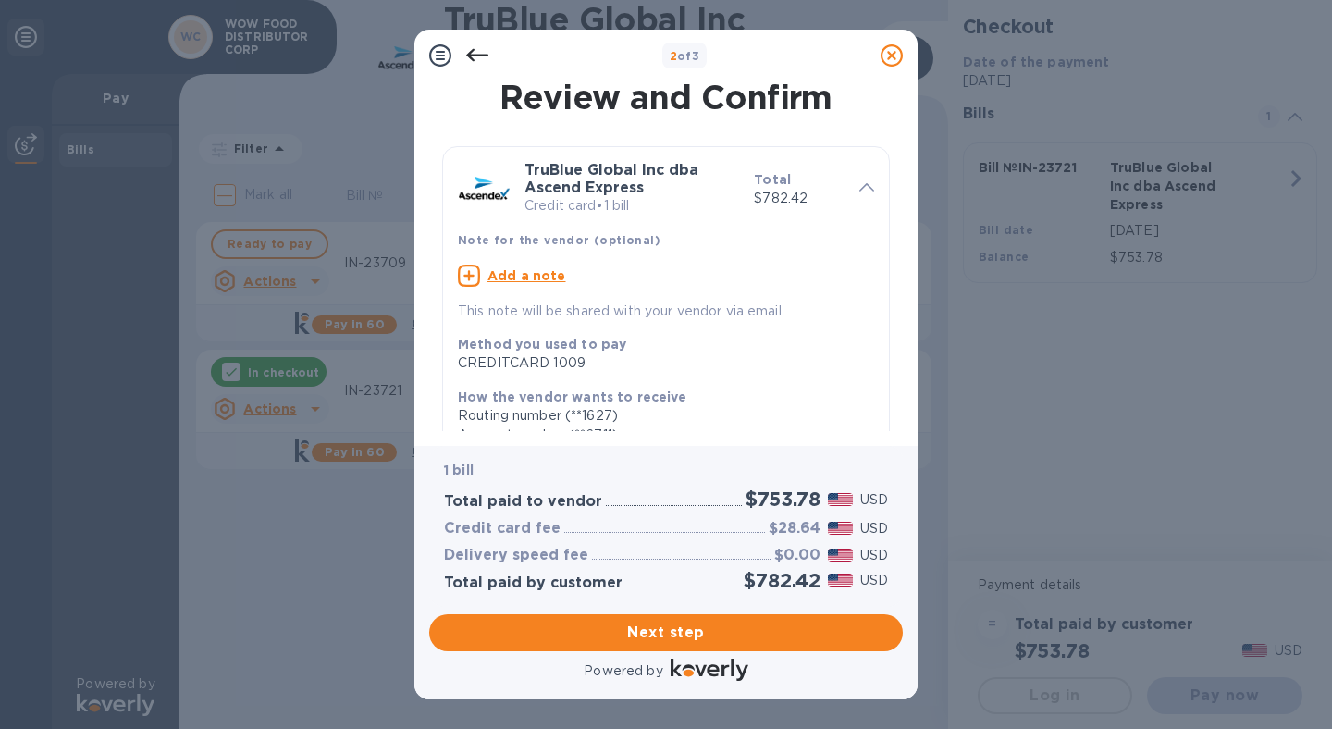
click at [551, 278] on u "Add a note" at bounding box center [527, 275] width 79 height 15
click at [543, 282] on textarea at bounding box center [651, 278] width 387 height 16
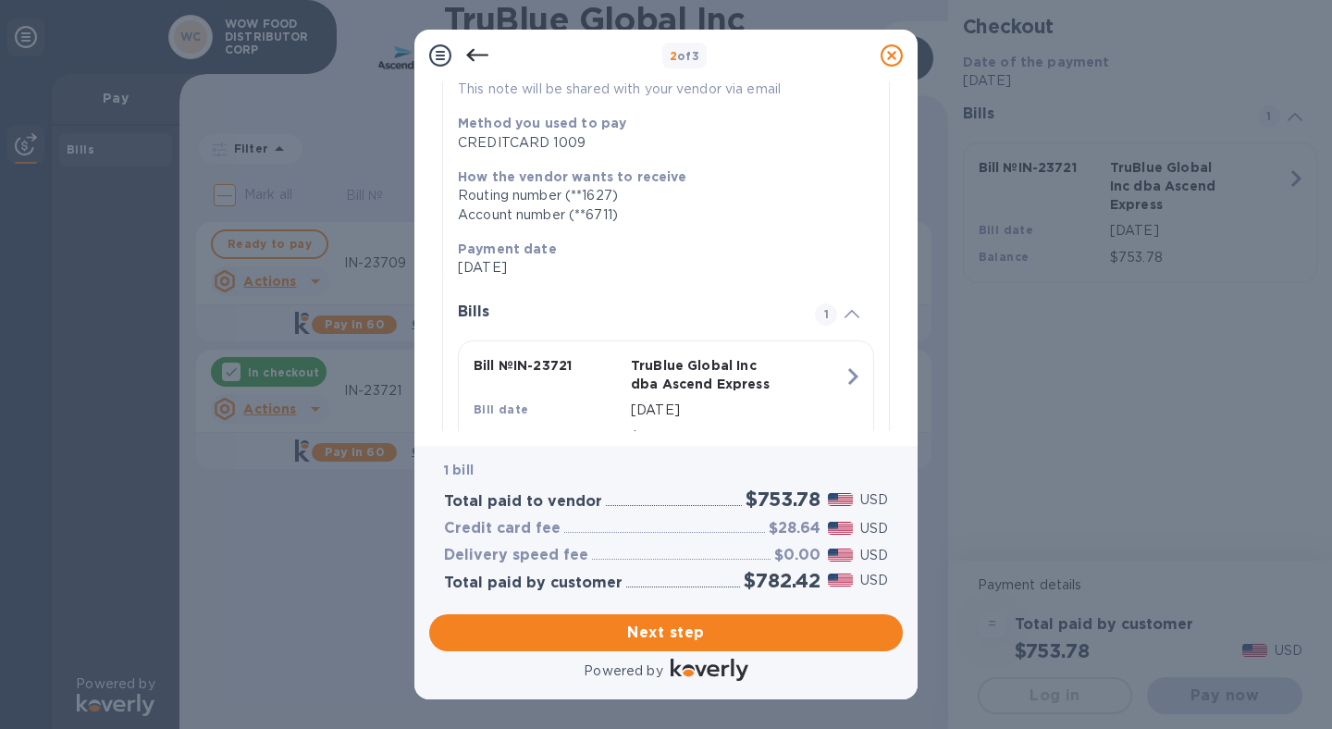
scroll to position [294, 0]
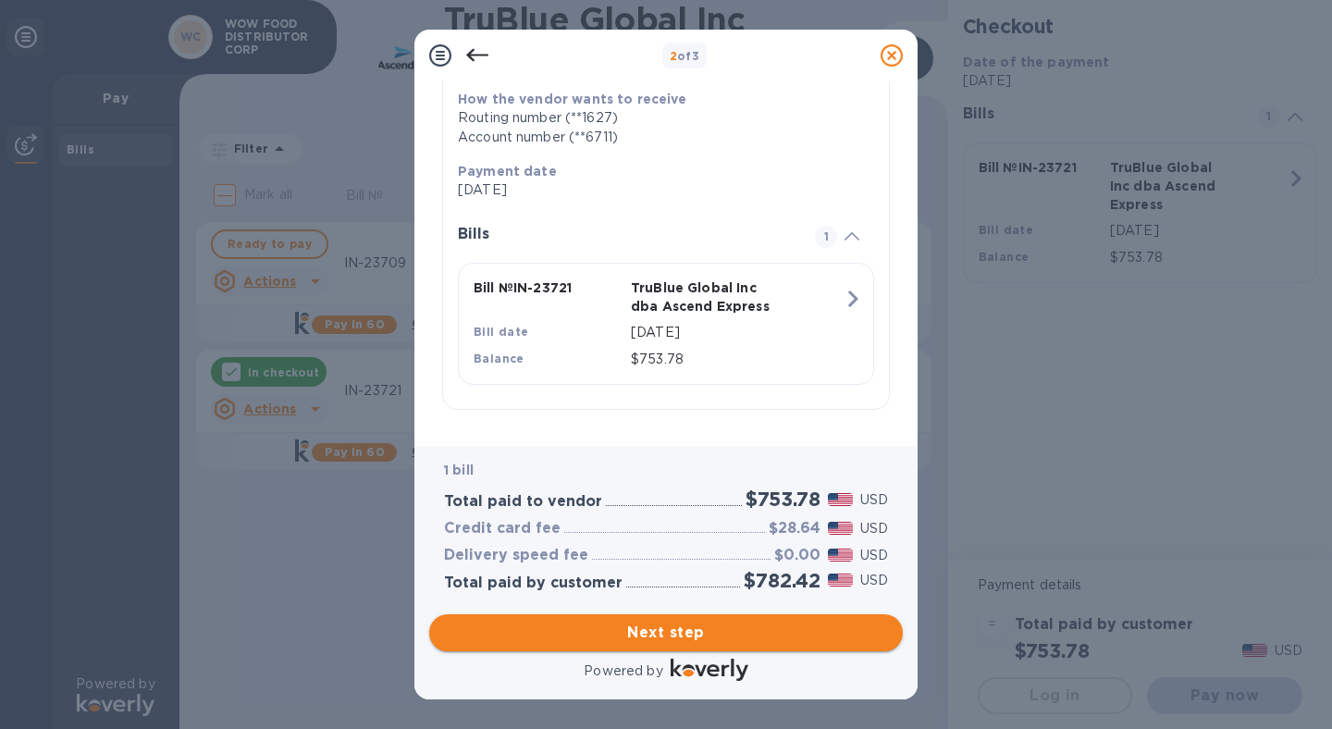
type textarea "IN-23721"
click at [682, 635] on span "Next step" at bounding box center [666, 633] width 444 height 22
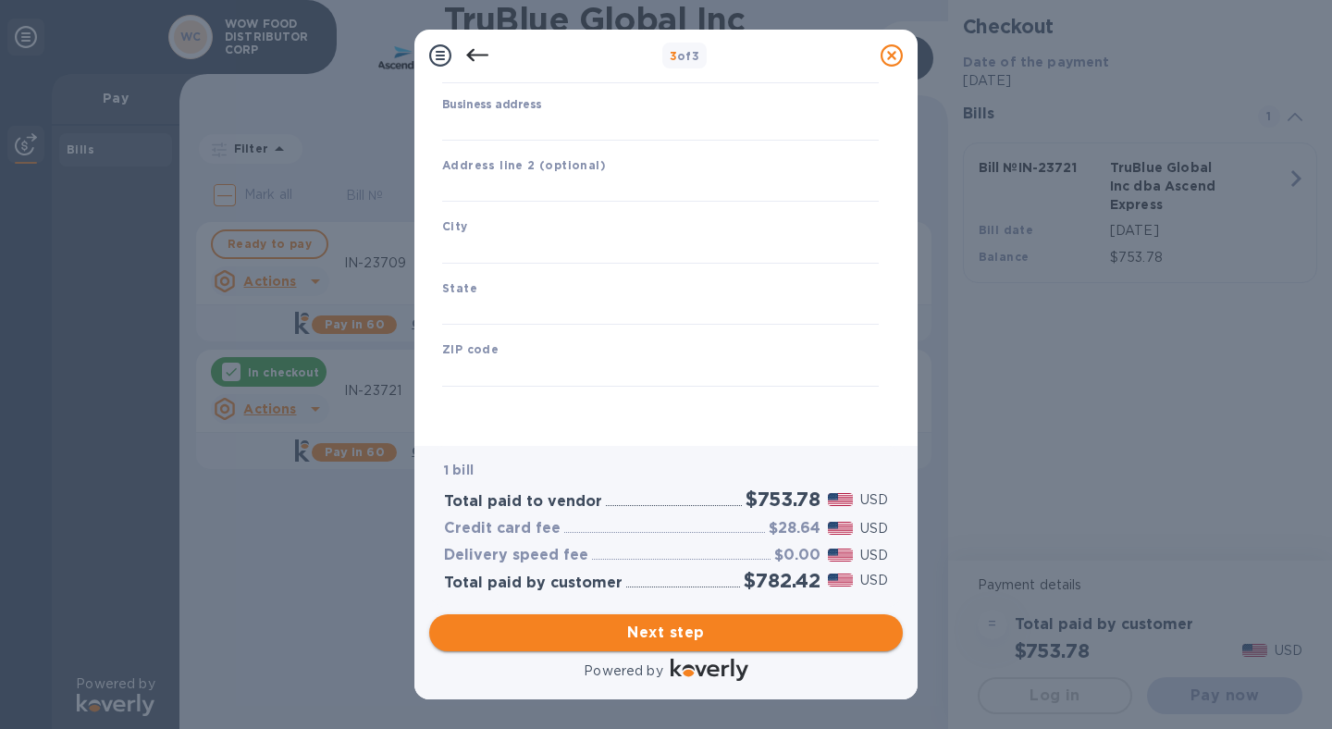
type input "[GEOGRAPHIC_DATA]"
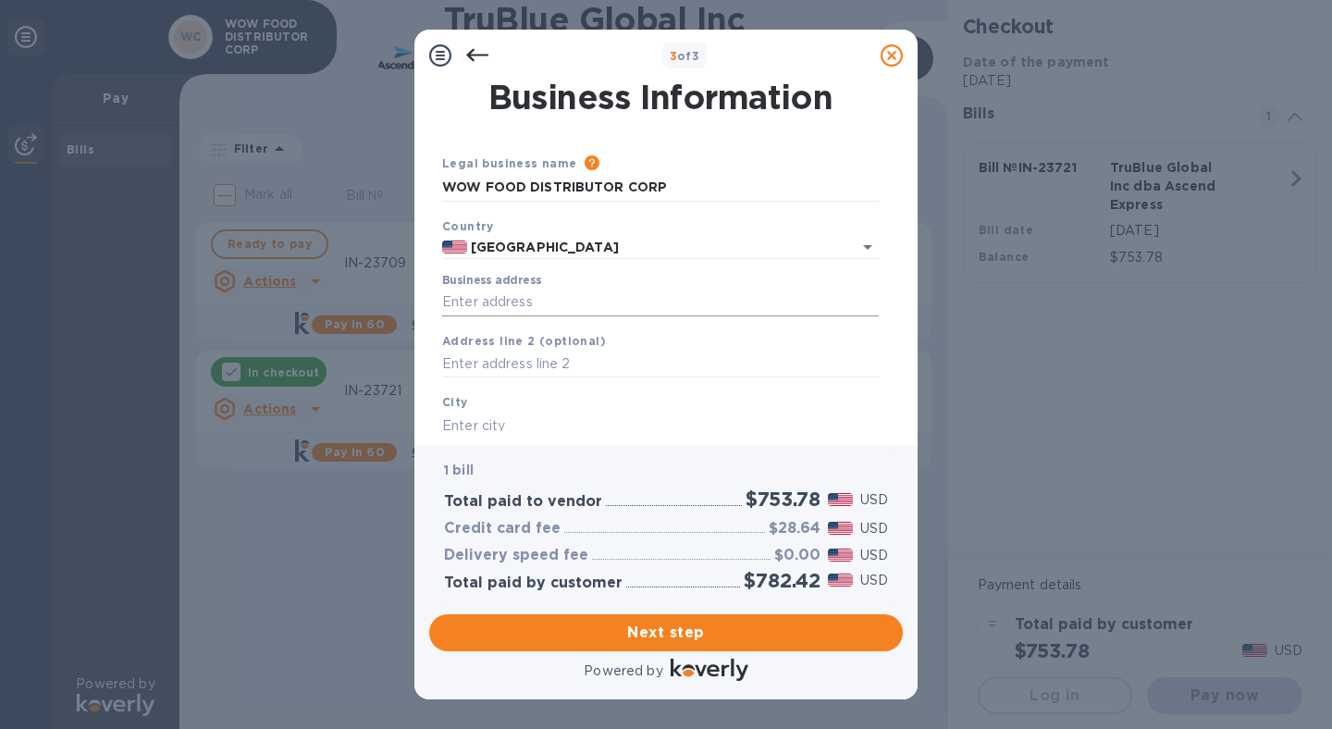
click at [556, 289] on input "Business address" at bounding box center [660, 303] width 437 height 28
type input "[STREET_ADDRESS][PERSON_NAME]"
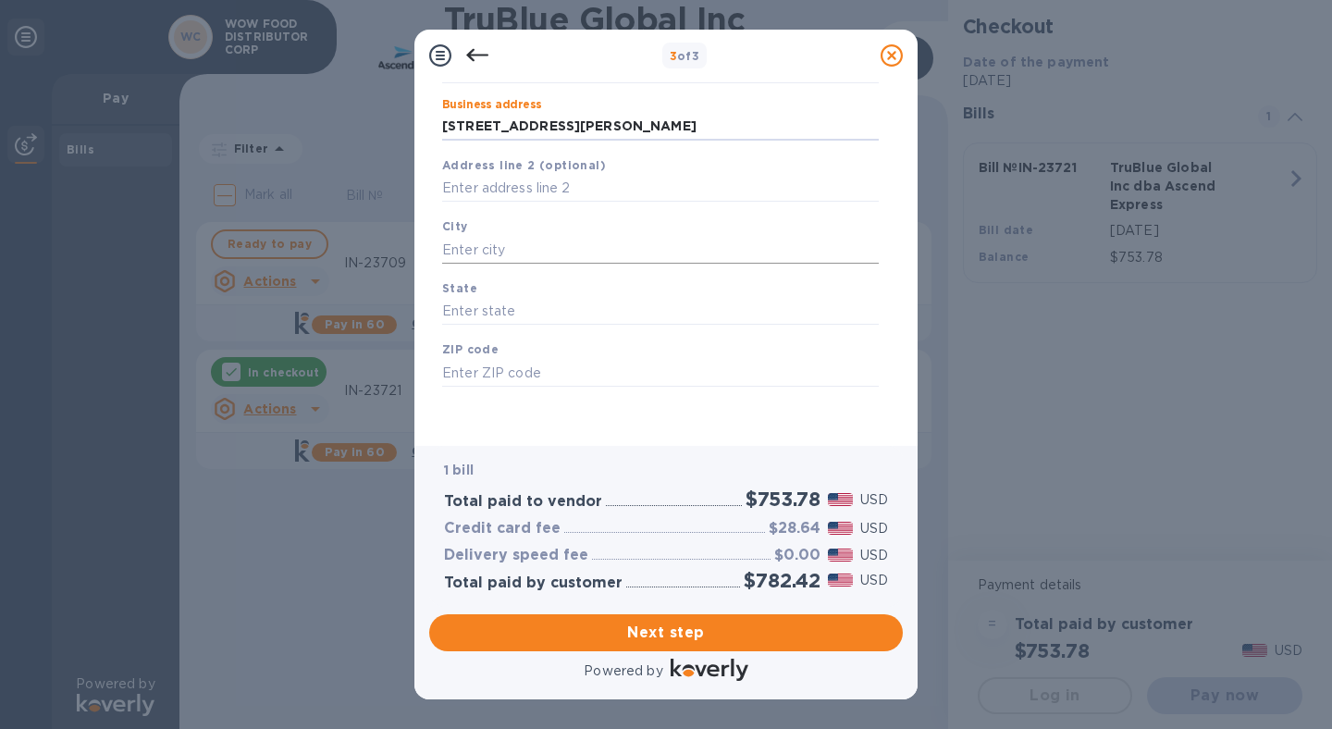
click at [516, 246] on input "text" at bounding box center [660, 250] width 437 height 28
type input "City of Industry"
type input "CA"
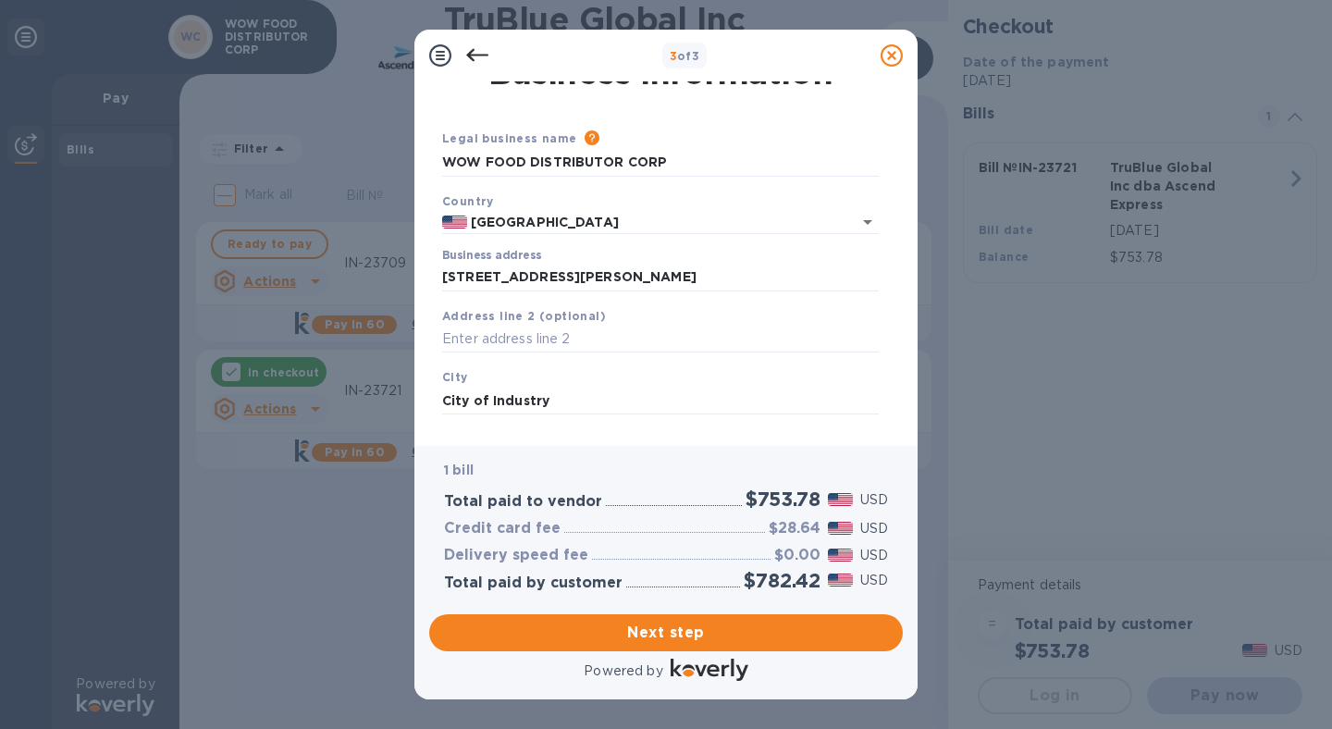
scroll to position [24, 0]
type input "91745"
click at [686, 631] on span "Next step" at bounding box center [666, 633] width 444 height 22
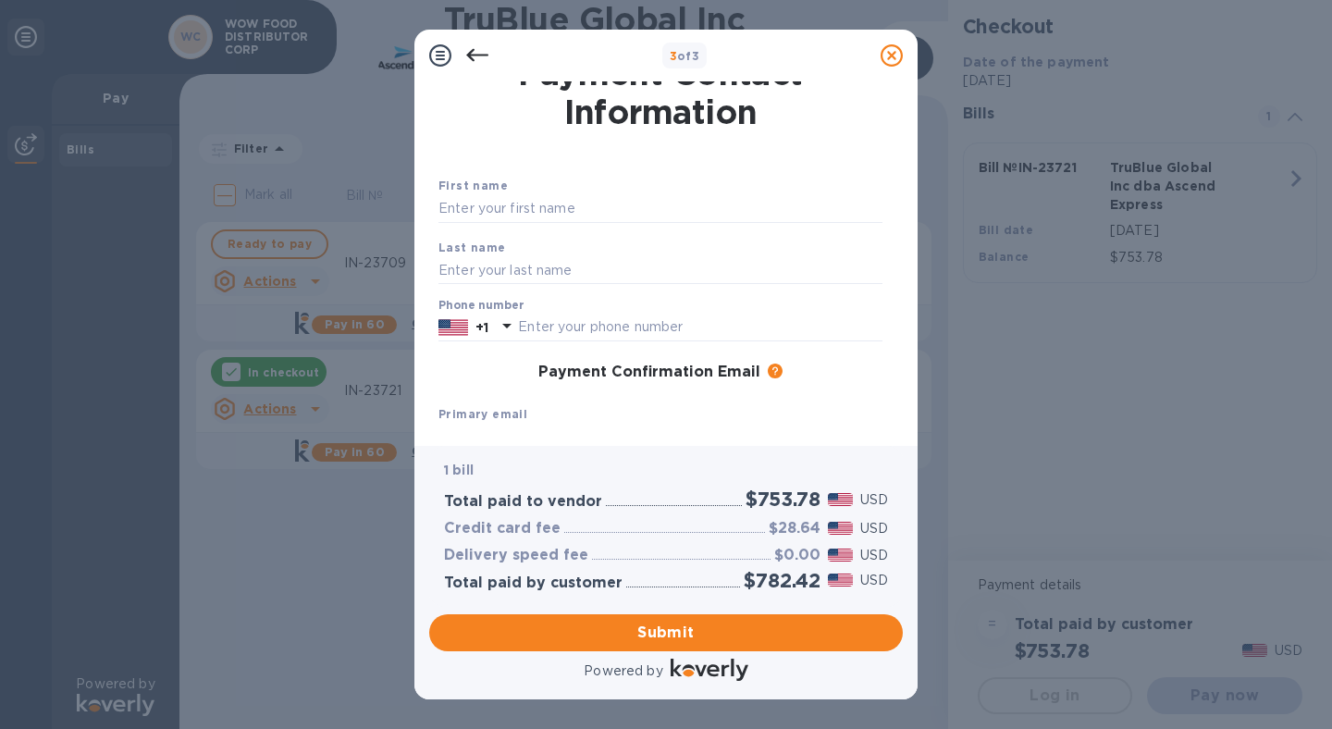
scroll to position [0, 0]
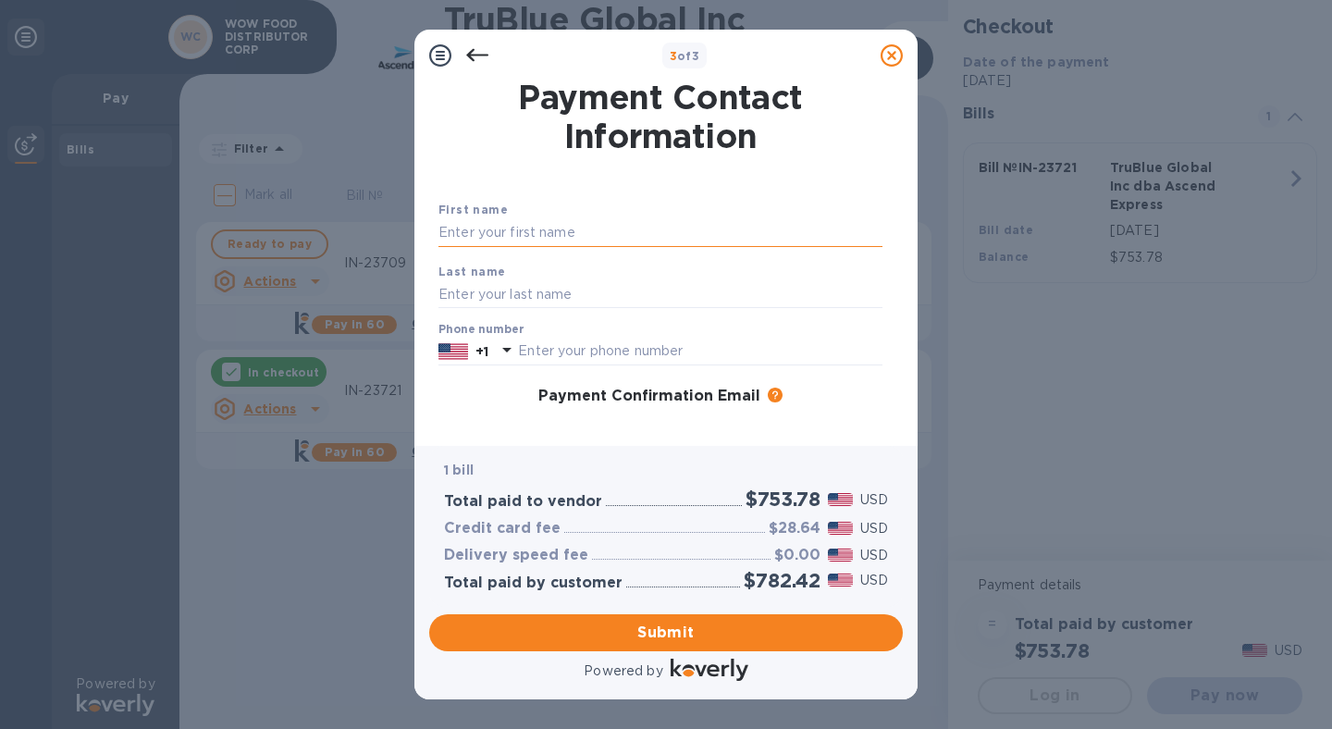
click at [556, 230] on input "text" at bounding box center [661, 233] width 444 height 28
type input "Analiza"
type input "[PERSON_NAME]"
type input "6267576395"
click at [863, 398] on div "Payment Confirmation Email The added email addresses will be used to send the p…" at bounding box center [661, 397] width 444 height 19
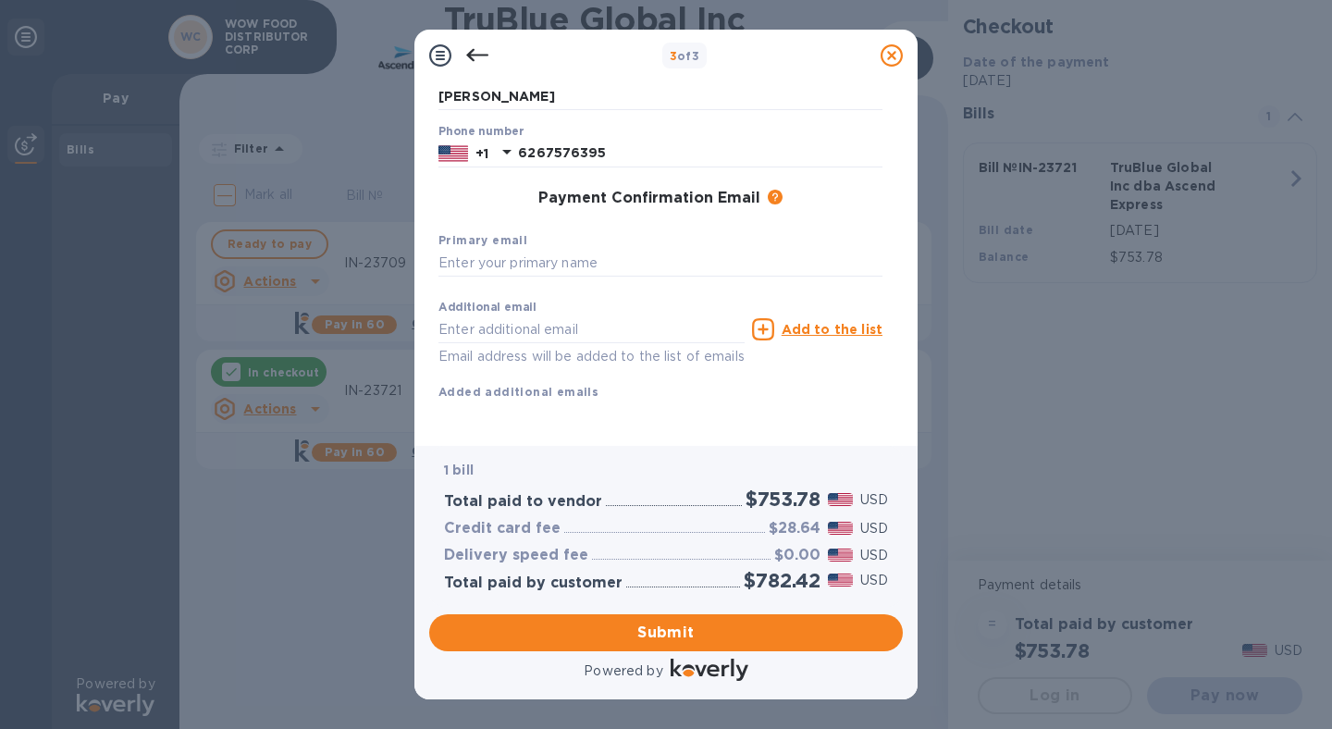
scroll to position [219, 0]
click at [564, 250] on input "text" at bounding box center [661, 264] width 444 height 28
drag, startPoint x: 690, startPoint y: 239, endPoint x: 378, endPoint y: 240, distance: 311.8
click at [378, 240] on div "3 of 3 Payment Contact Information First name [PERSON_NAME] Last name [PERSON_N…" at bounding box center [666, 364] width 1332 height 729
type input "[EMAIL_ADDRESS][DOMAIN_NAME]"
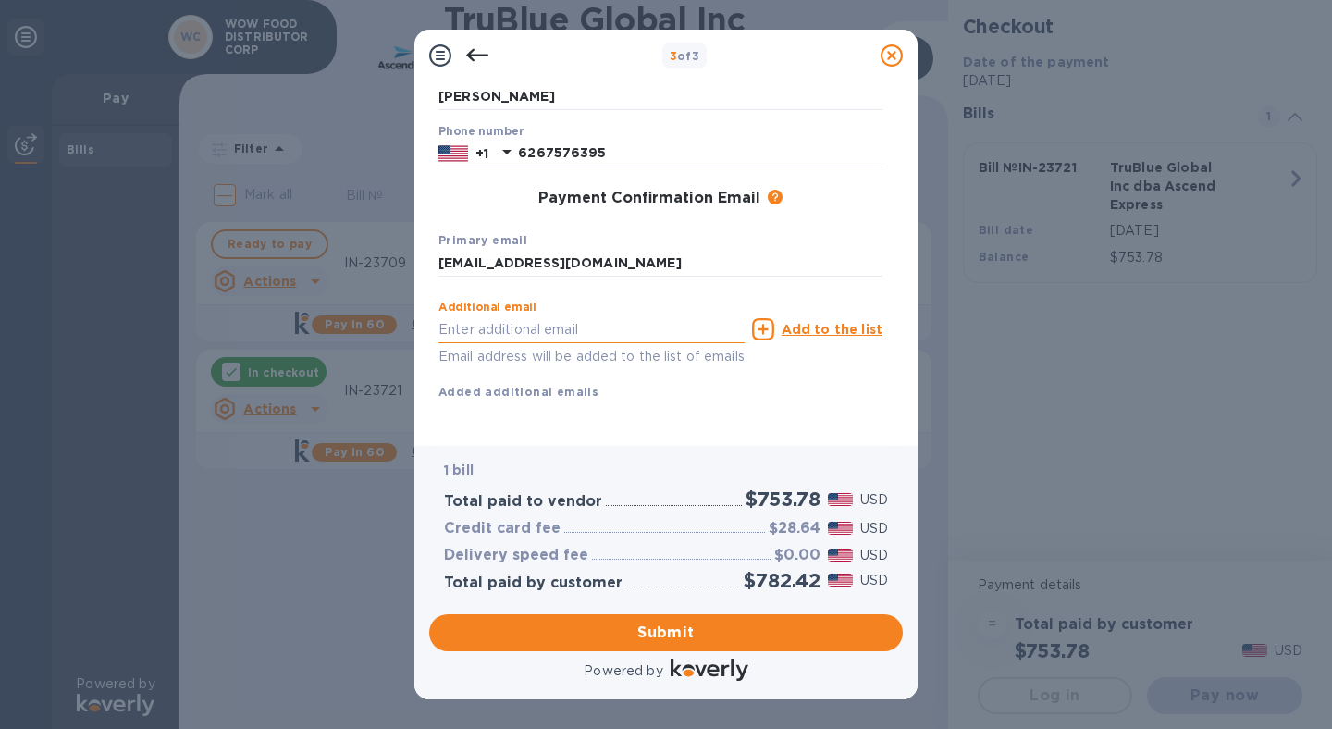
click at [498, 315] on input "text" at bounding box center [592, 329] width 306 height 28
paste input "[EMAIL_ADDRESS][DOMAIN_NAME]"
click at [456, 315] on input "[EMAIL_ADDRESS][DOMAIN_NAME]" at bounding box center [592, 329] width 306 height 28
type input "[PERSON_NAME][EMAIL_ADDRESS][DOMAIN_NAME]"
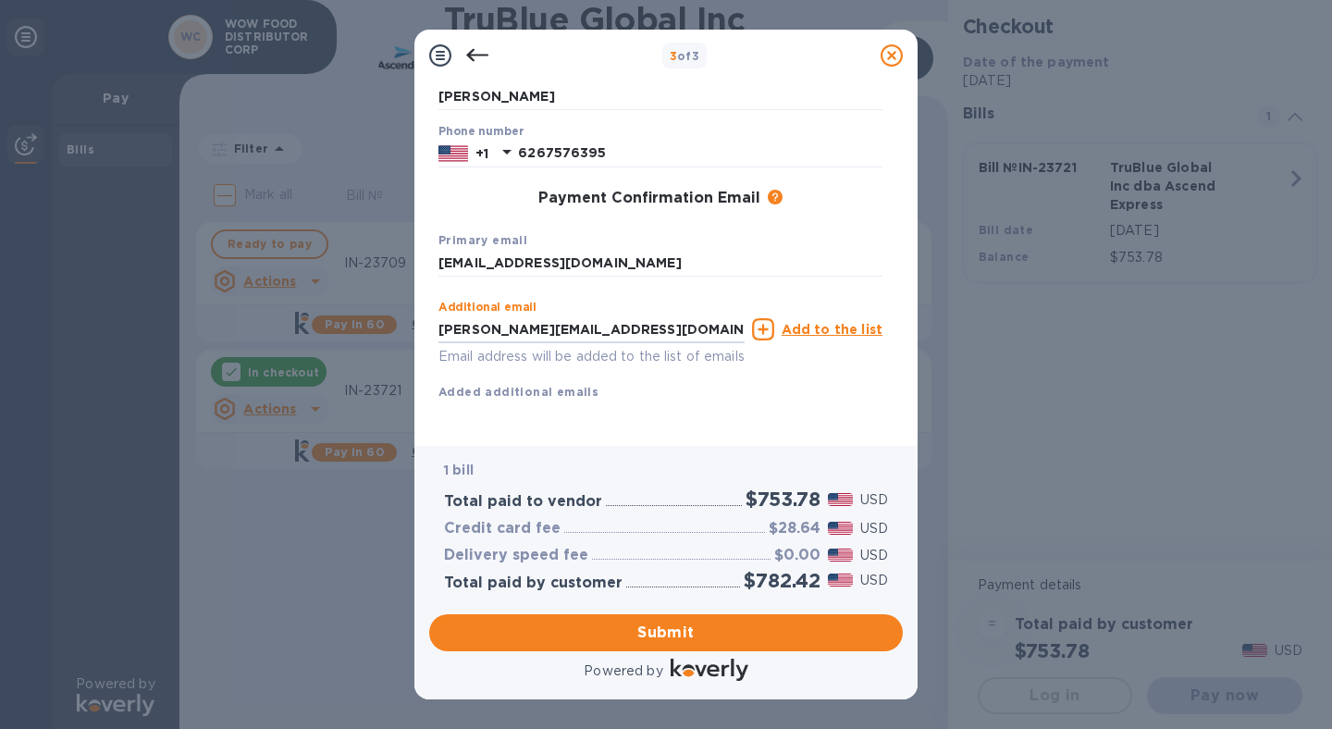
click at [844, 319] on div "Add to the list" at bounding box center [817, 329] width 130 height 22
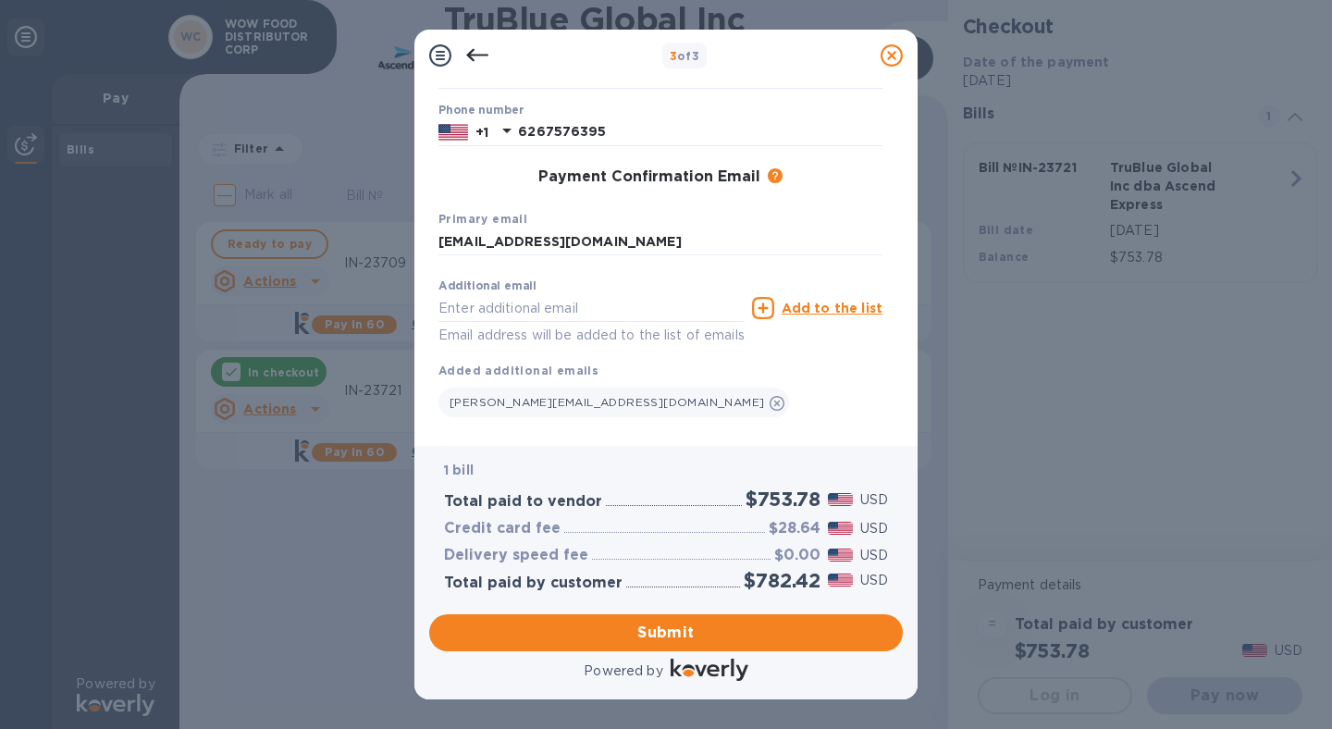
scroll to position [258, 0]
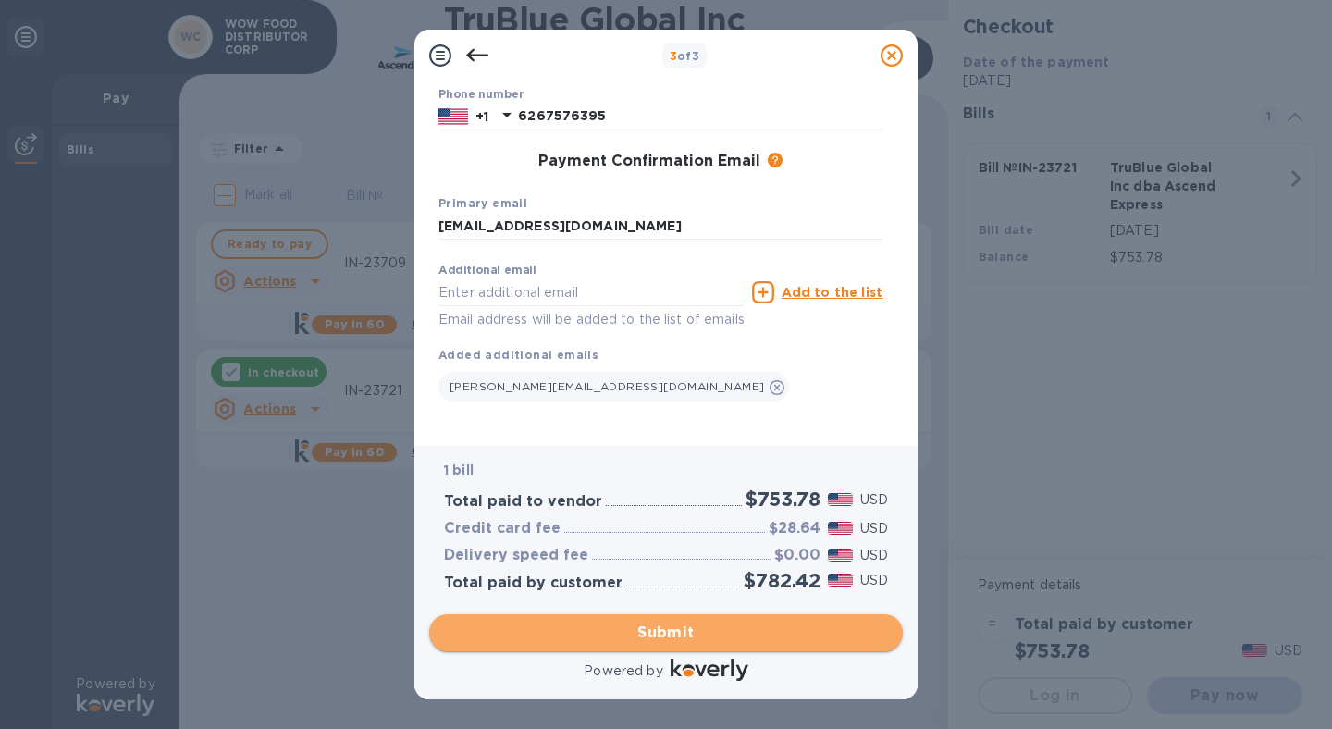
click at [640, 624] on span "Submit" at bounding box center [666, 633] width 444 height 22
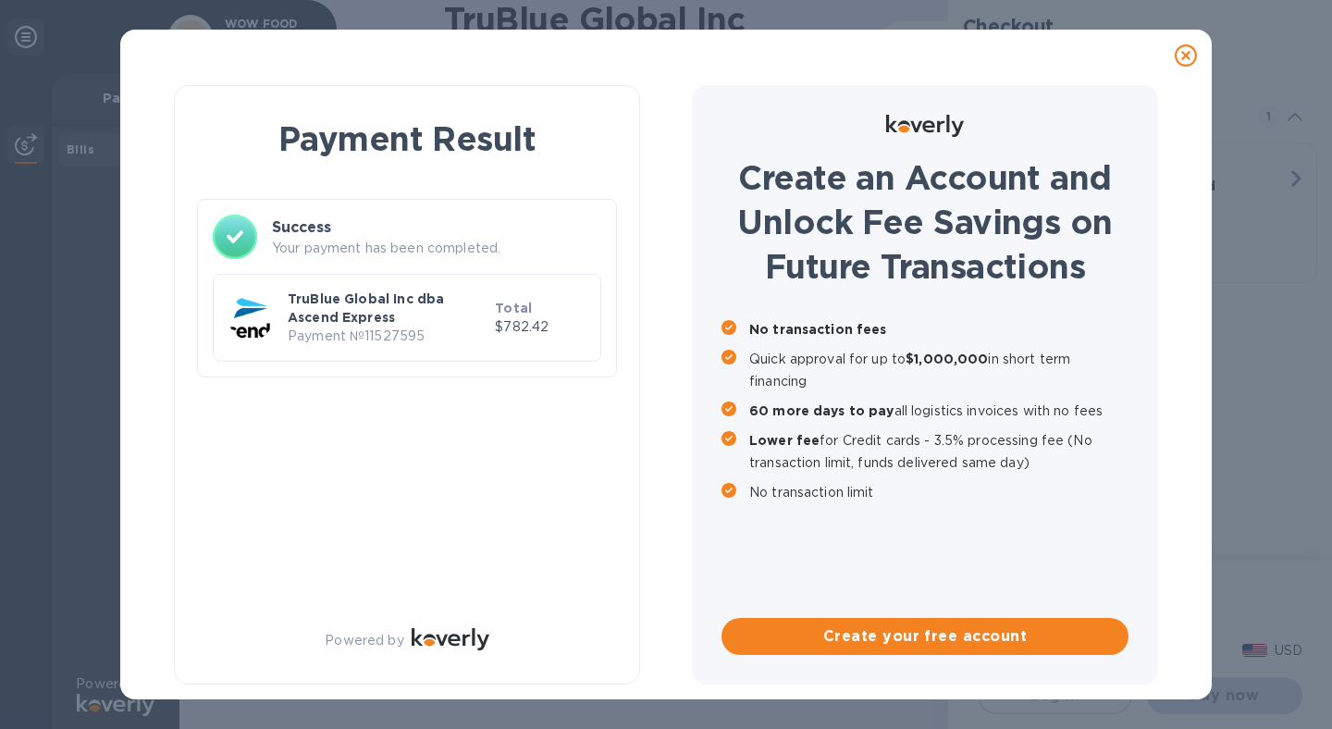
scroll to position [0, 0]
checkbox input "true"
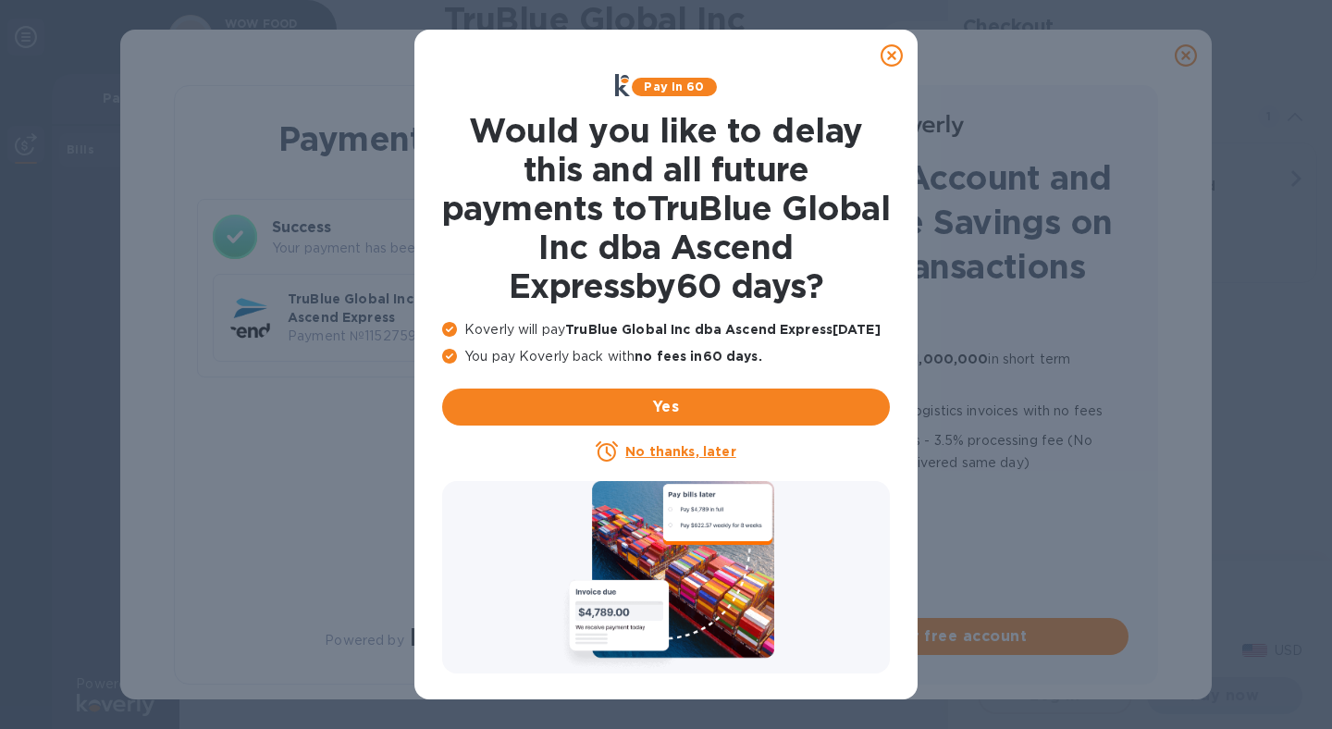
click at [895, 59] on icon at bounding box center [892, 55] width 22 height 22
